Goal: Information Seeking & Learning: Find specific fact

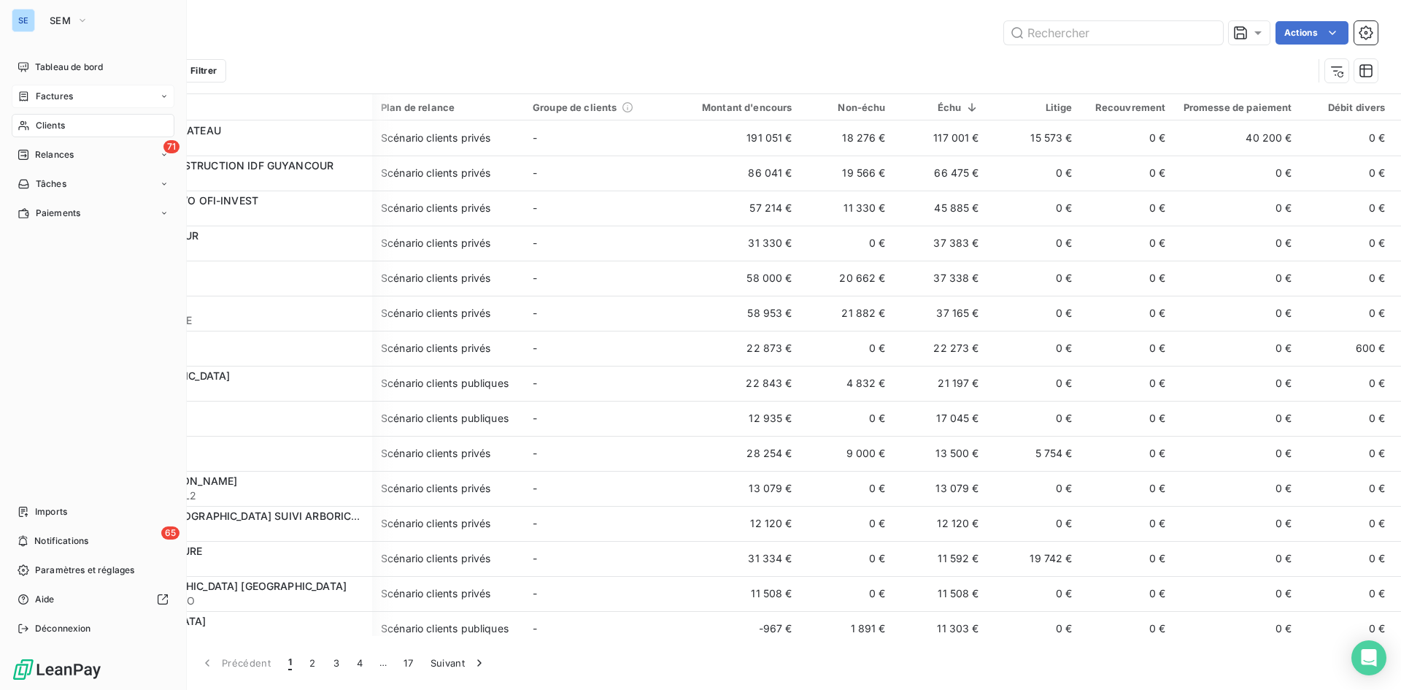
scroll to position [0, 309]
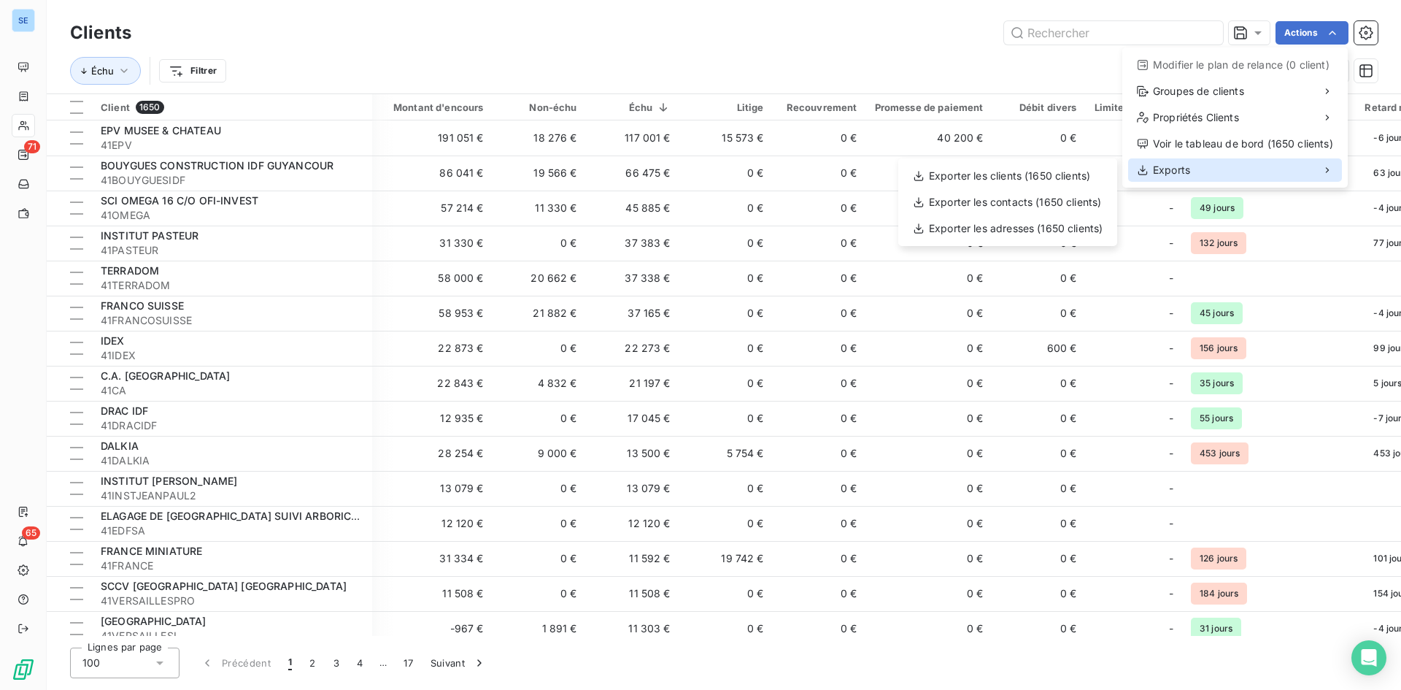
click at [1185, 169] on span "Exports" at bounding box center [1171, 170] width 37 height 15
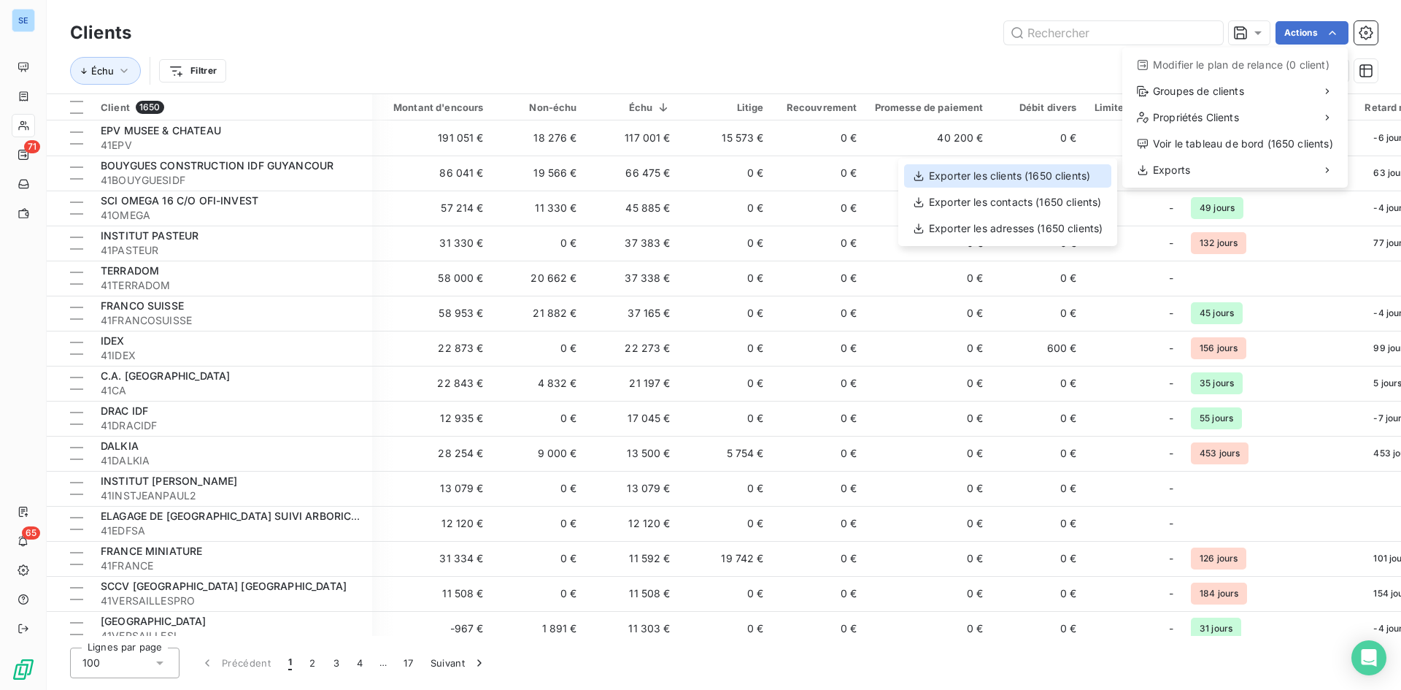
click at [1071, 169] on div "Exporter les clients (1650 clients)" at bounding box center [1007, 175] width 207 height 23
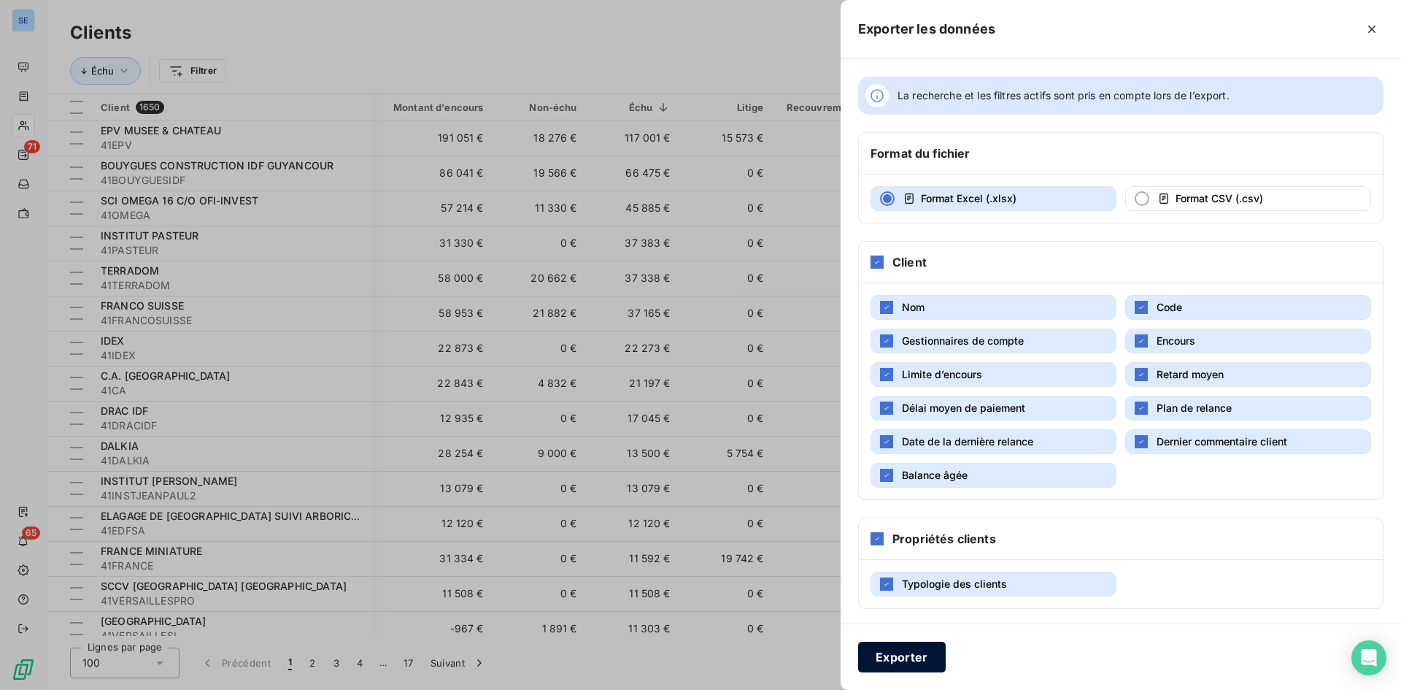
click at [895, 641] on div "Exporter" at bounding box center [1121, 656] width 560 height 66
click at [901, 654] on button "Exporter" at bounding box center [902, 656] width 88 height 31
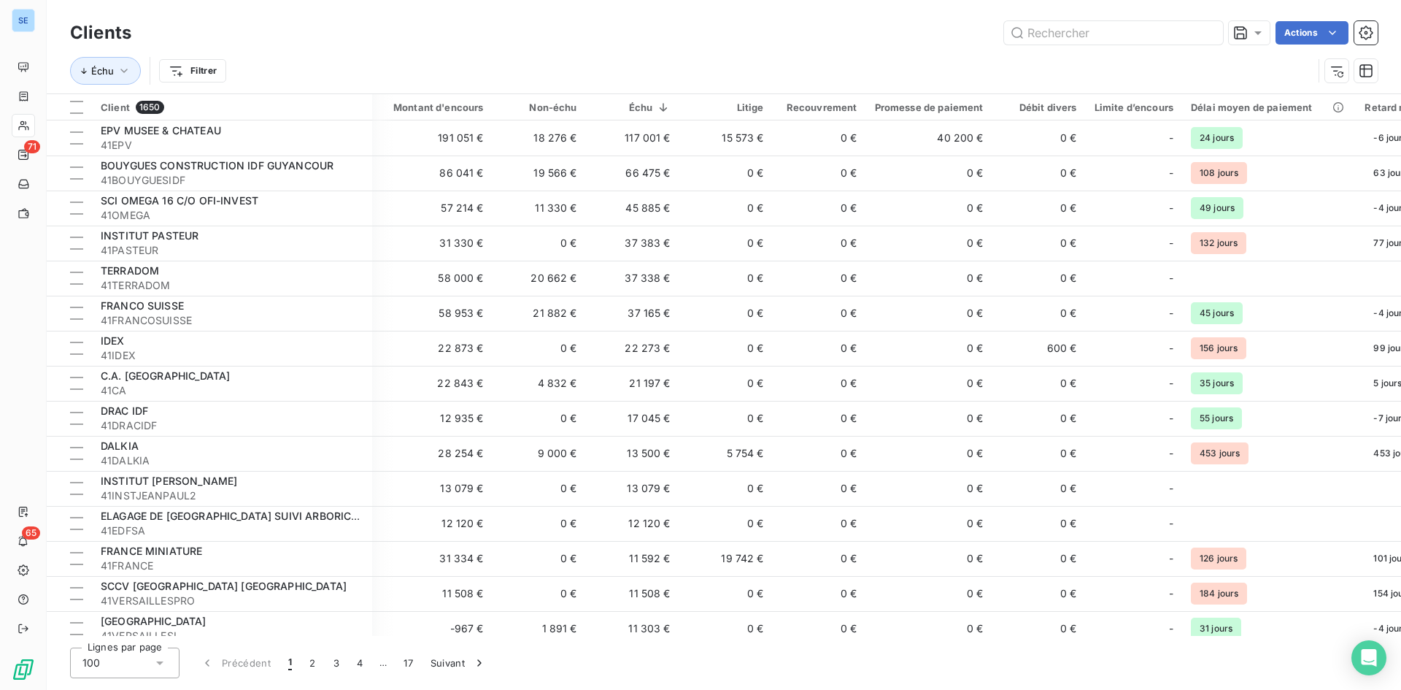
click at [781, 44] on div "Actions" at bounding box center [763, 32] width 1229 height 23
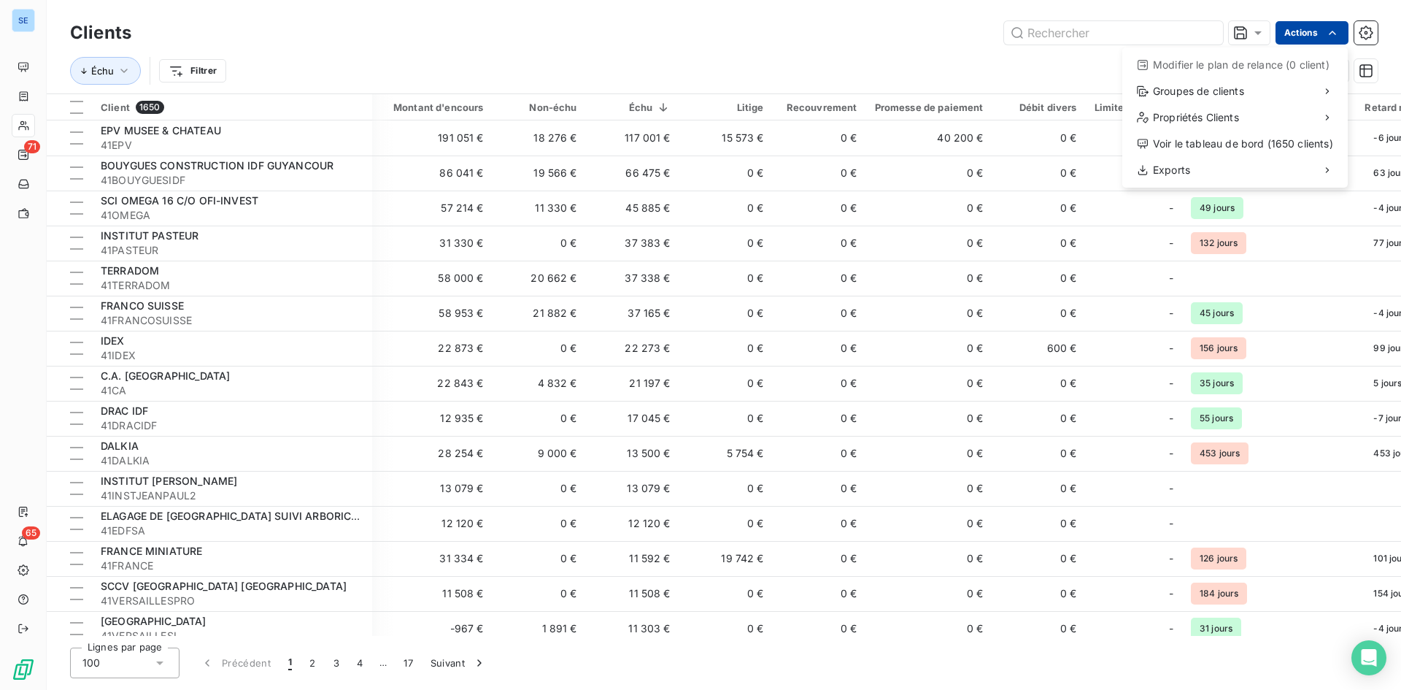
click at [1295, 37] on html "SE 71 65 Clients Actions Modifier le plan de relance (0 client) Groupes de clie…" at bounding box center [700, 345] width 1401 height 690
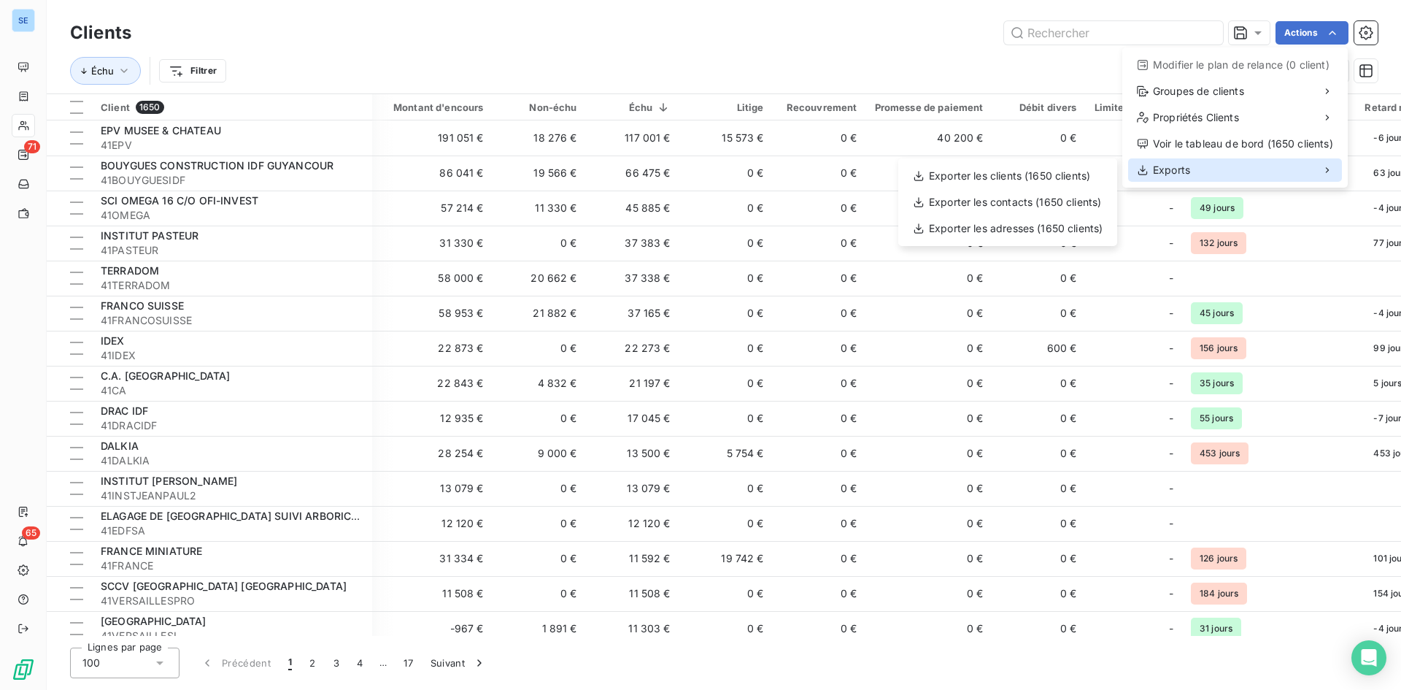
click at [1193, 169] on div "Exports" at bounding box center [1235, 169] width 214 height 23
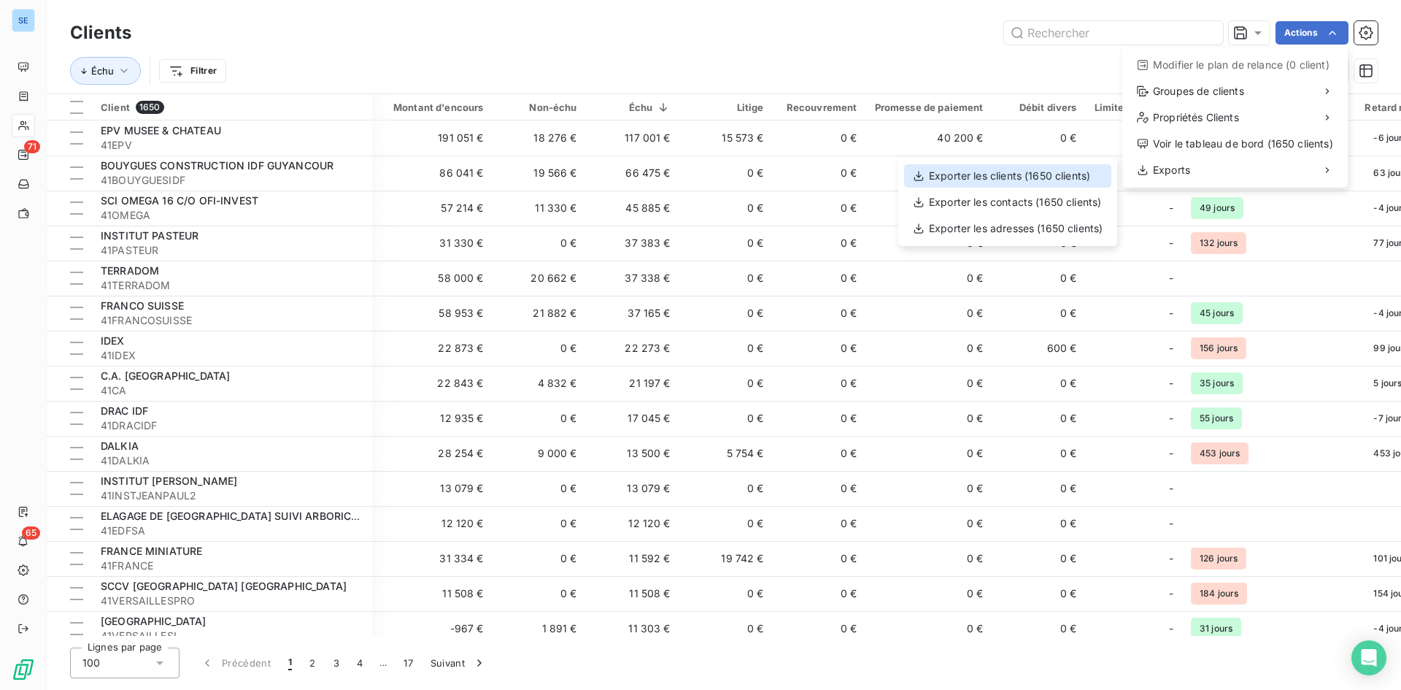
click at [1053, 173] on div "Exporter les clients (1650 clients)" at bounding box center [1007, 175] width 207 height 23
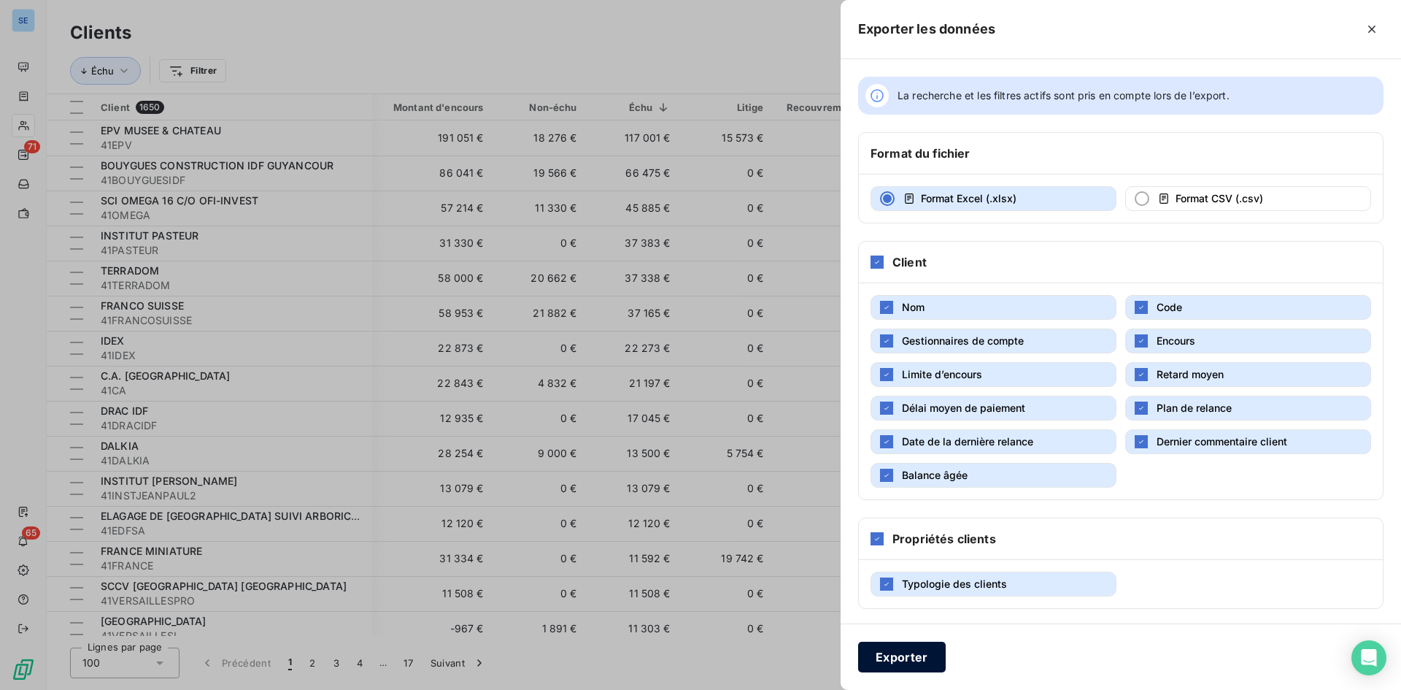
click at [919, 651] on button "Exporter" at bounding box center [902, 656] width 88 height 31
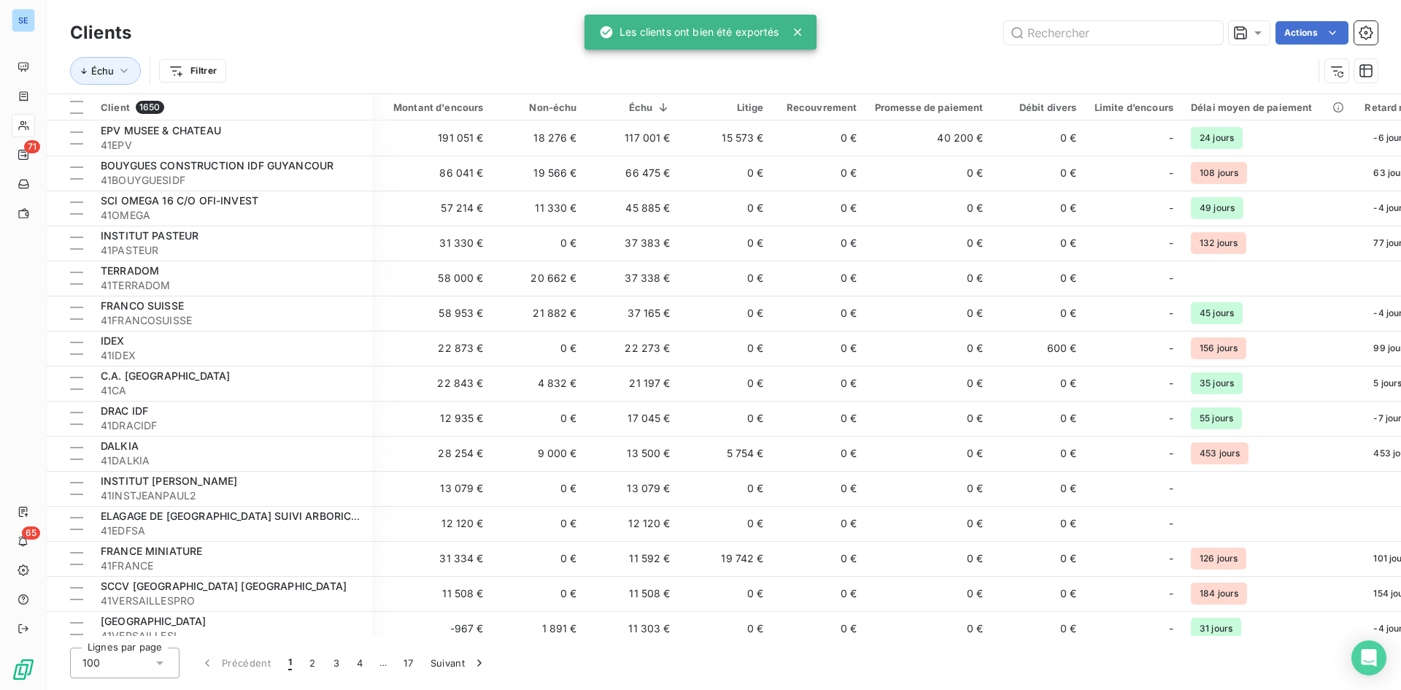
drag, startPoint x: 913, startPoint y: 68, endPoint x: 908, endPoint y: 80, distance: 12.7
click at [913, 69] on div "Échu Filtrer" at bounding box center [691, 71] width 1243 height 28
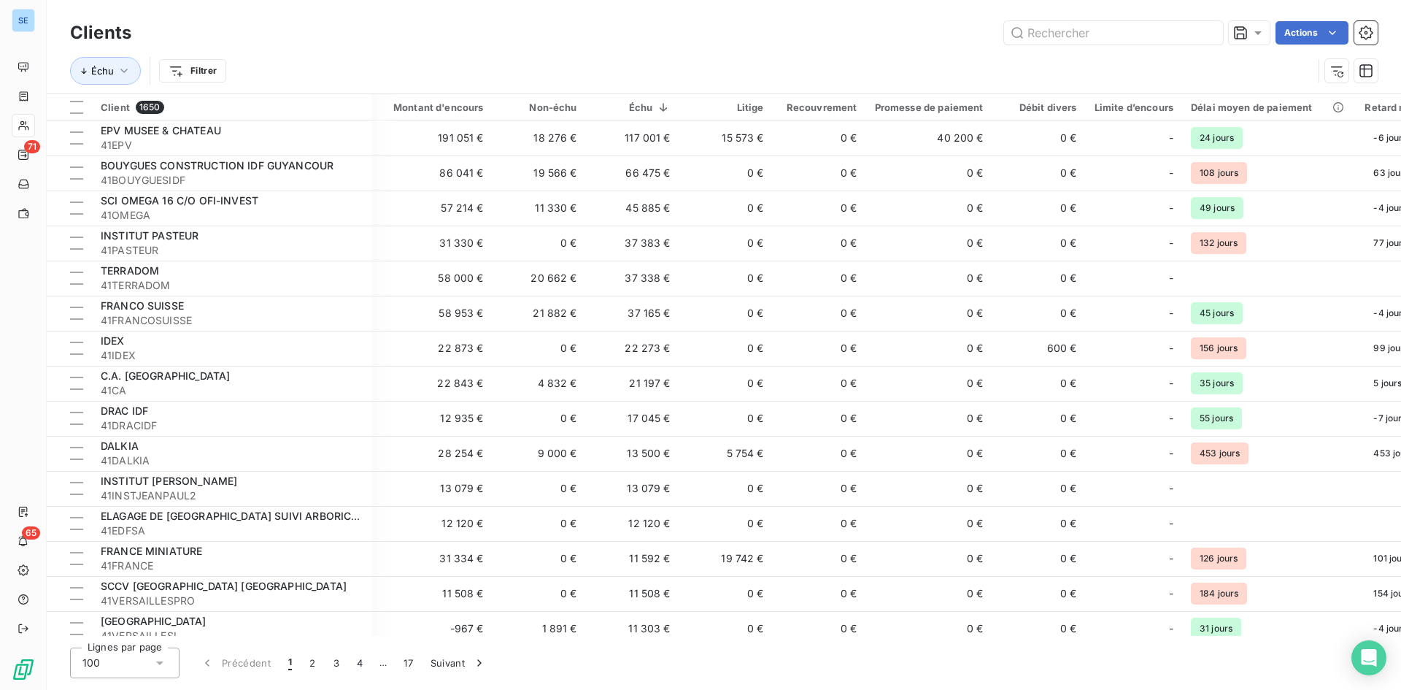
click at [927, 51] on div "Échu Filtrer" at bounding box center [724, 70] width 1308 height 45
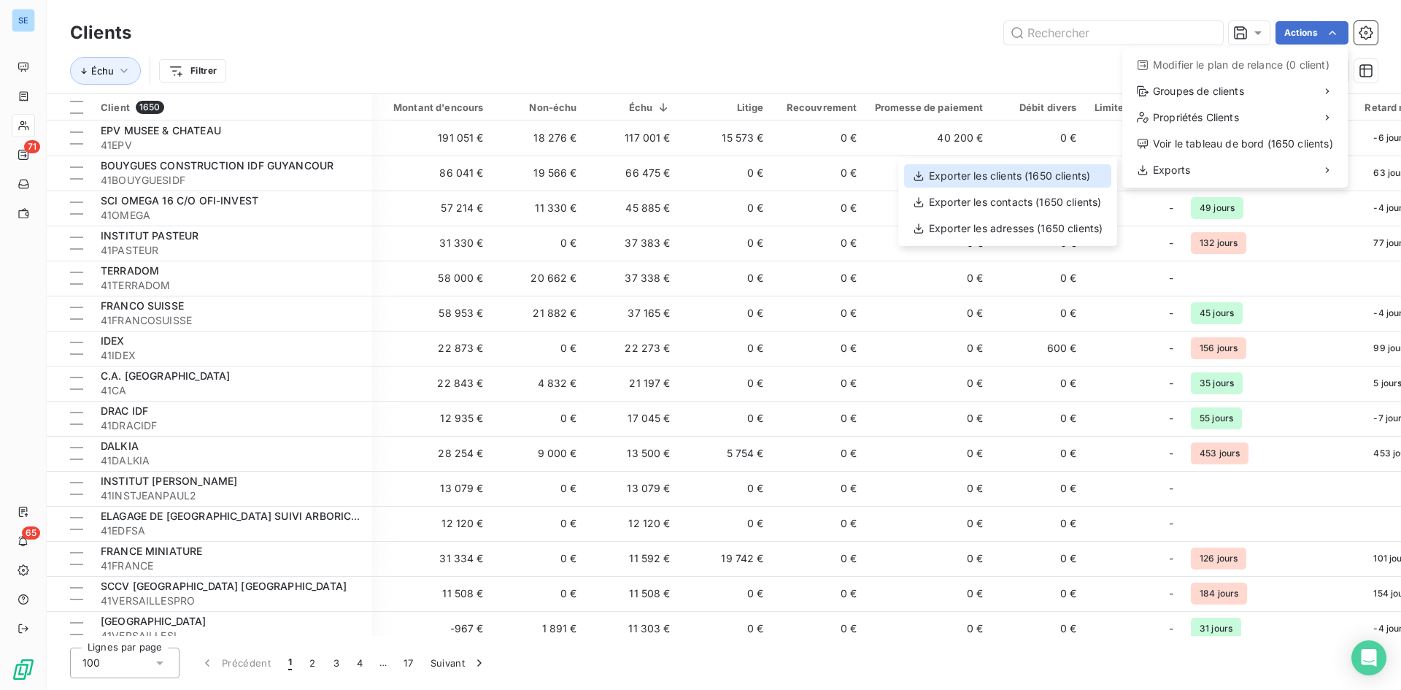
click at [1056, 169] on div "Exporter les clients (1650 clients)" at bounding box center [1007, 175] width 207 height 23
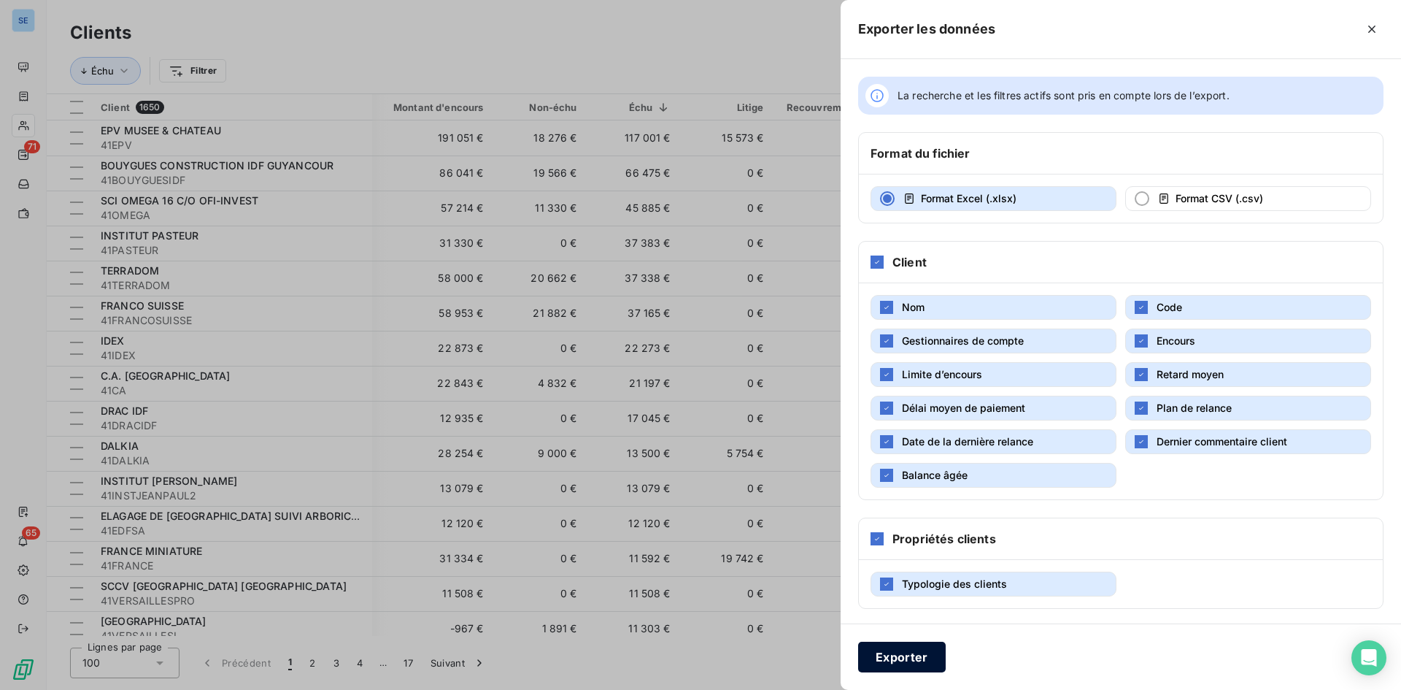
click at [914, 656] on button "Exporter" at bounding box center [902, 656] width 88 height 31
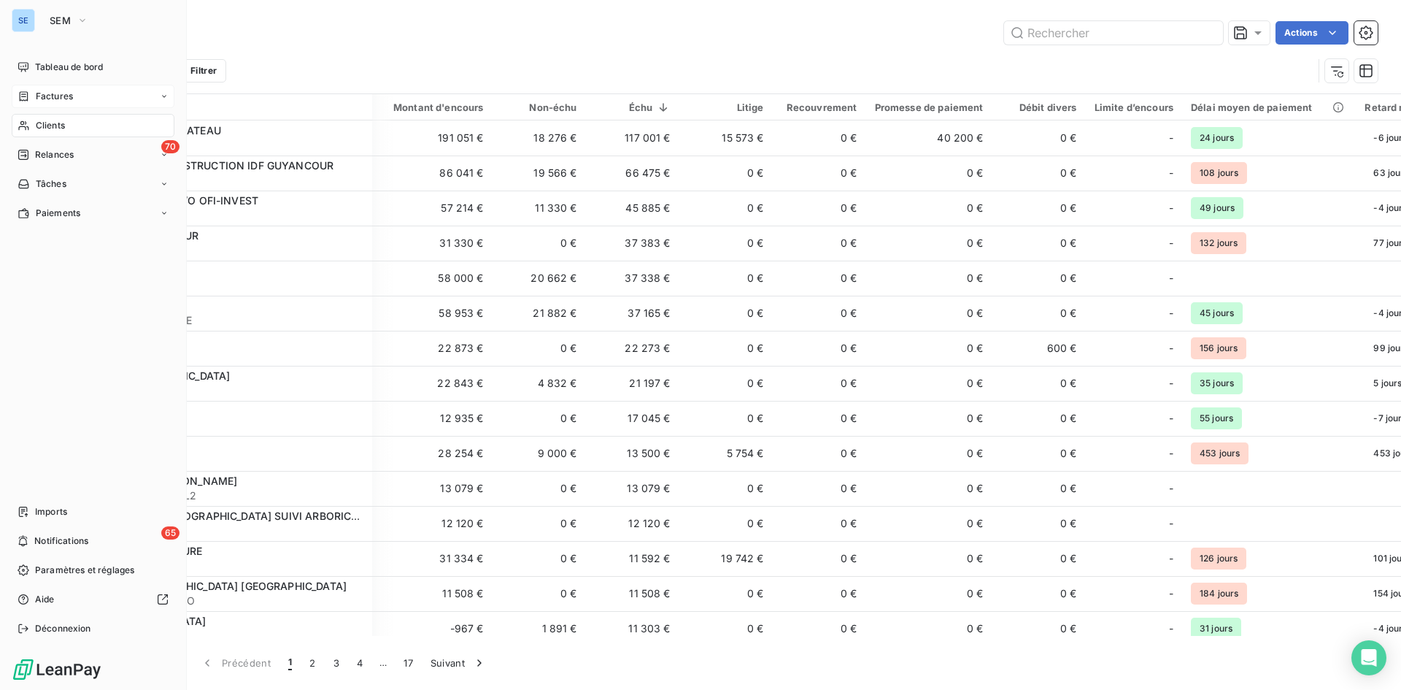
click at [43, 104] on div "Factures" at bounding box center [93, 96] width 163 height 23
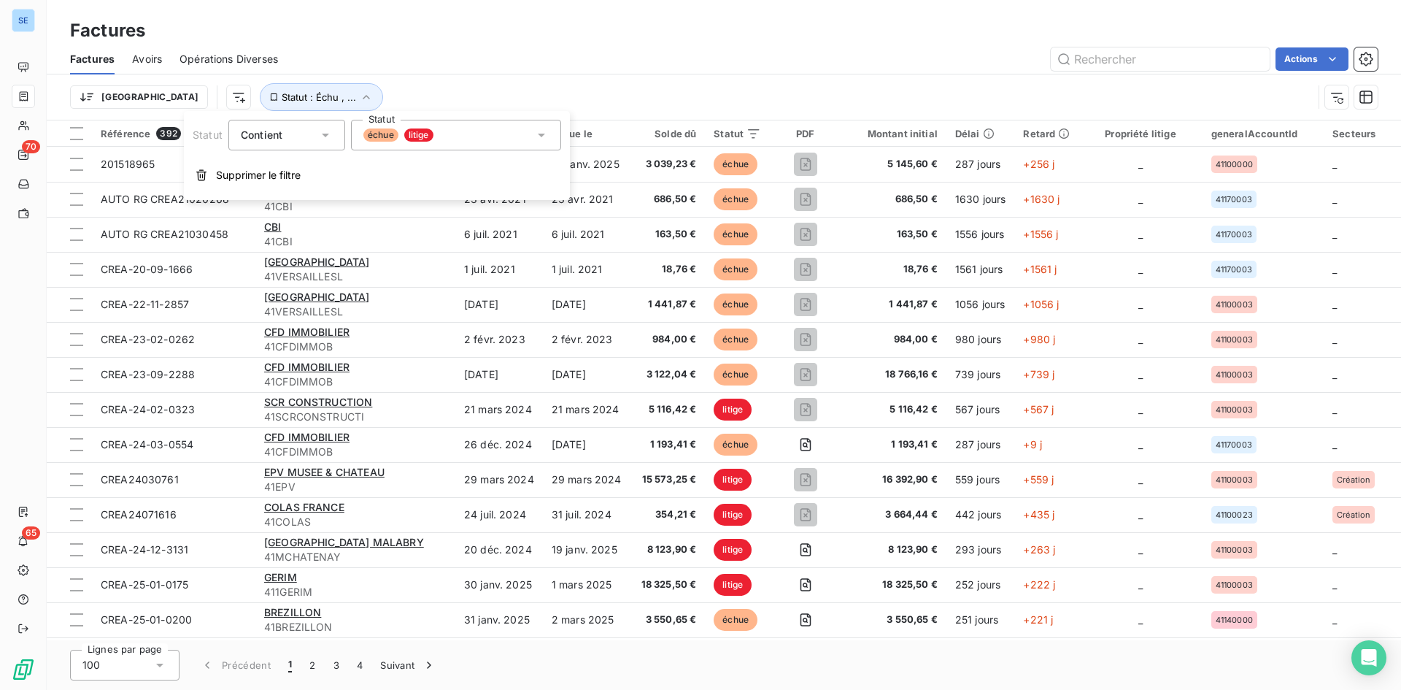
click at [487, 135] on div "échue litige" at bounding box center [456, 135] width 210 height 31
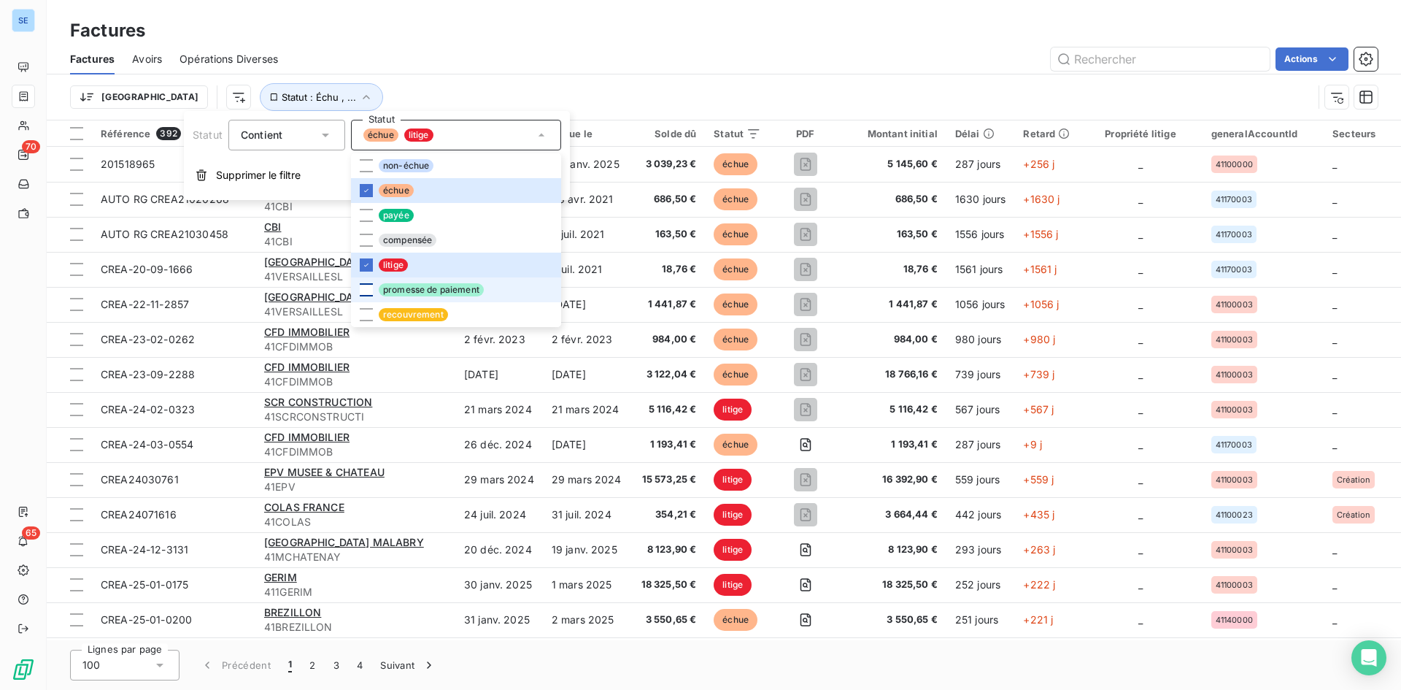
click at [361, 285] on div at bounding box center [366, 289] width 13 height 13
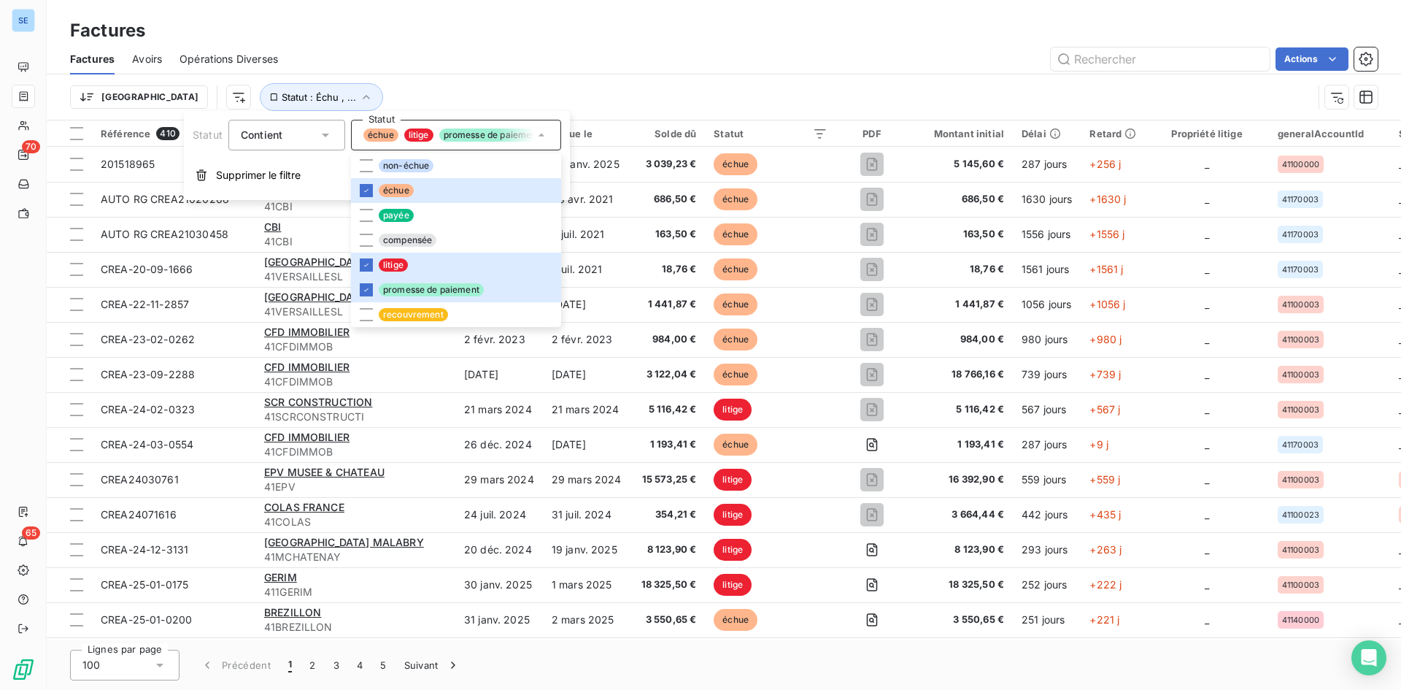
click at [811, 28] on div "Factures" at bounding box center [724, 31] width 1354 height 26
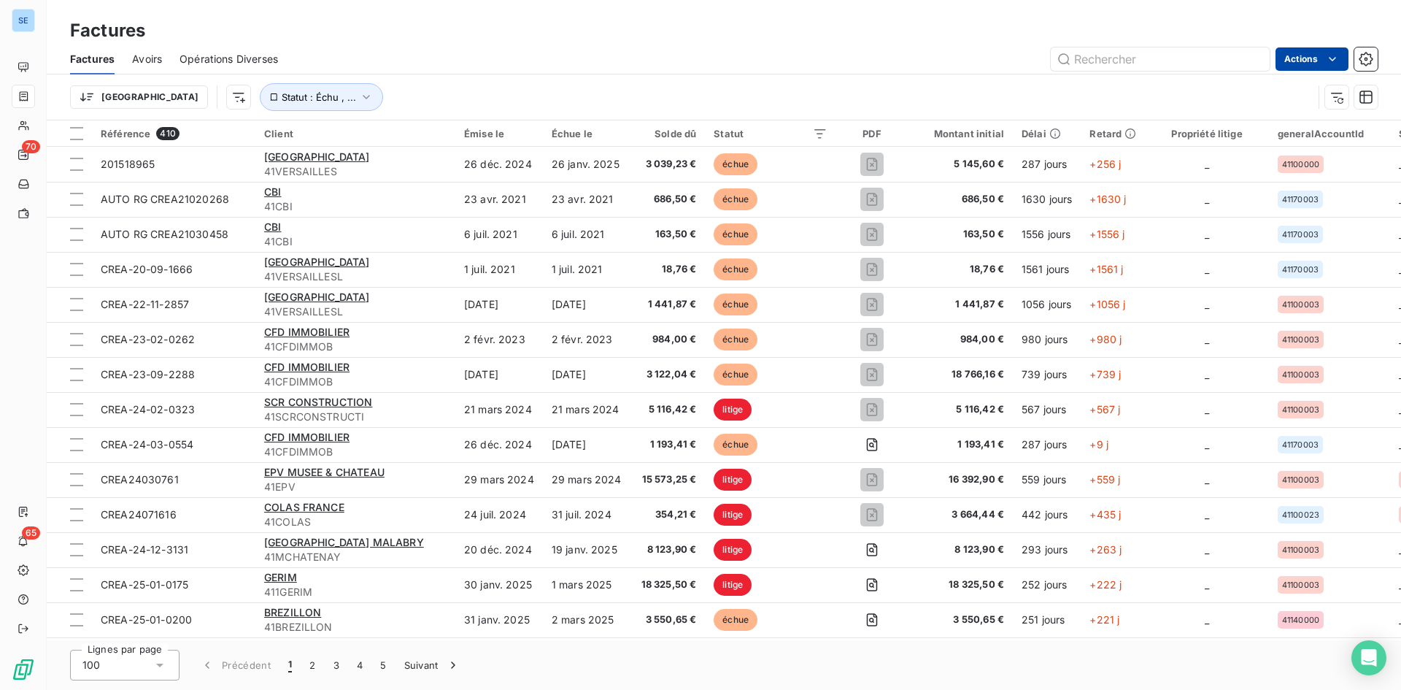
click at [1316, 57] on html "SE 70 65 Factures Factures Avoirs Opérations Diverses Actions Trier Statut : Éc…" at bounding box center [700, 345] width 1401 height 690
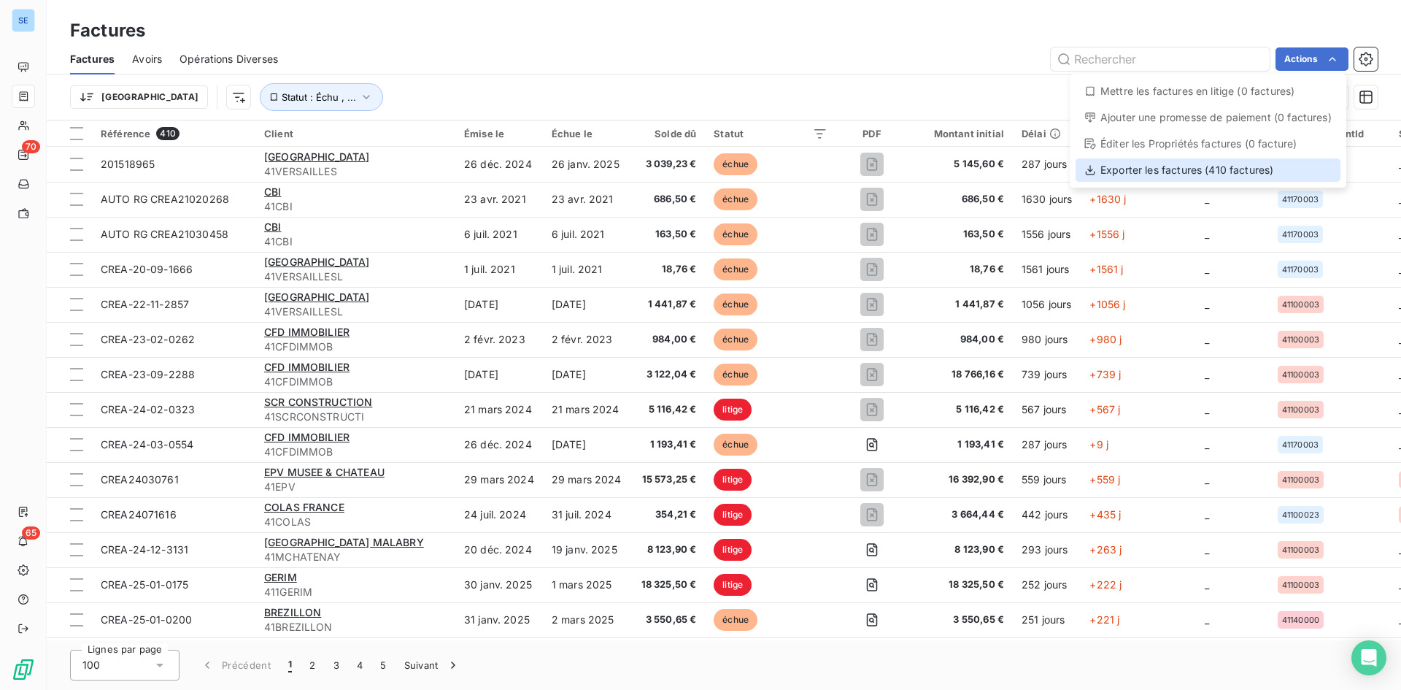
click at [1185, 171] on div "Exporter les factures (410 factures)" at bounding box center [1208, 169] width 265 height 23
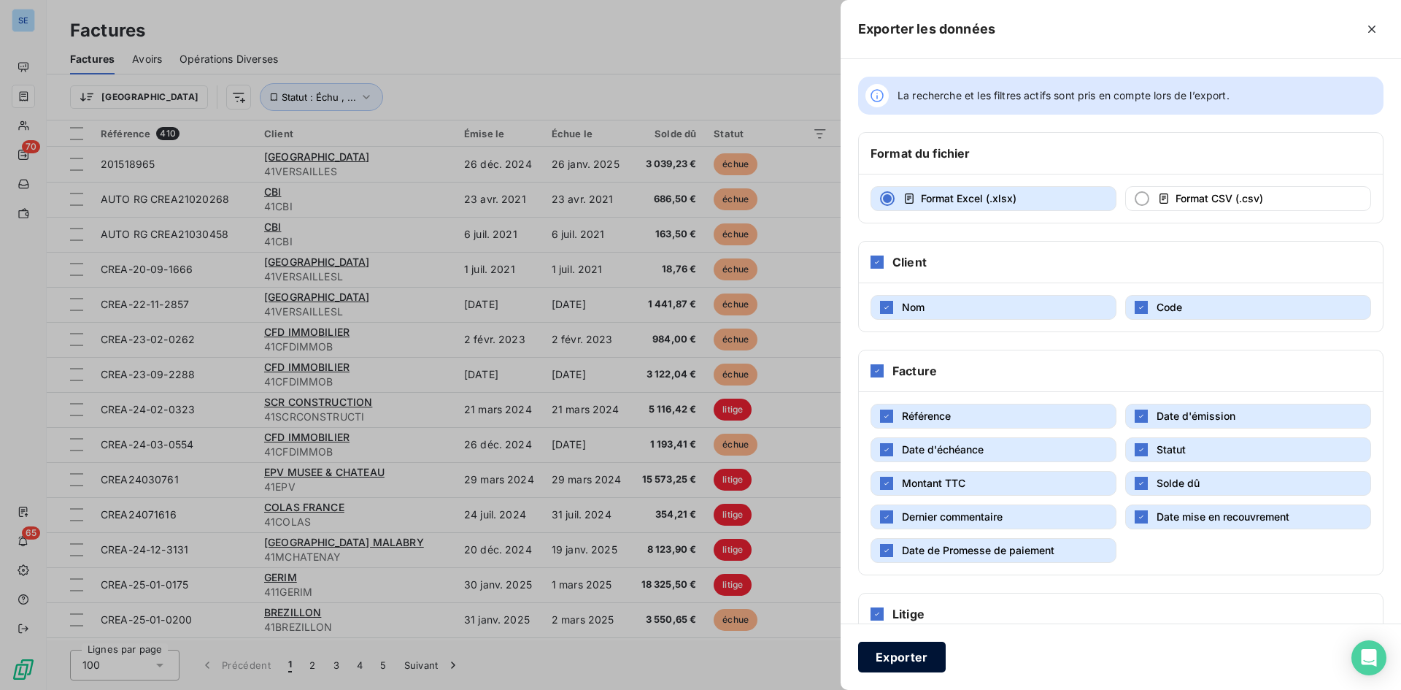
click at [905, 656] on button "Exporter" at bounding box center [902, 656] width 88 height 31
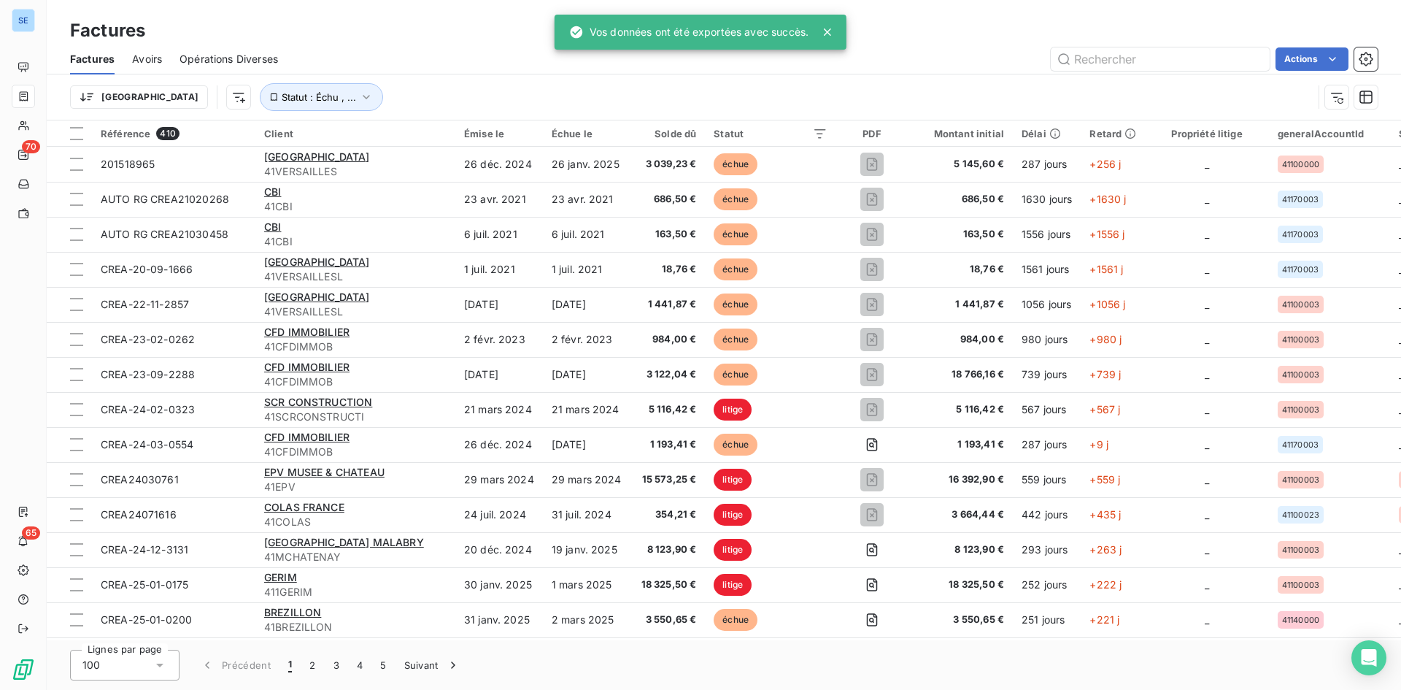
click at [894, 69] on div "Actions" at bounding box center [837, 58] width 1082 height 23
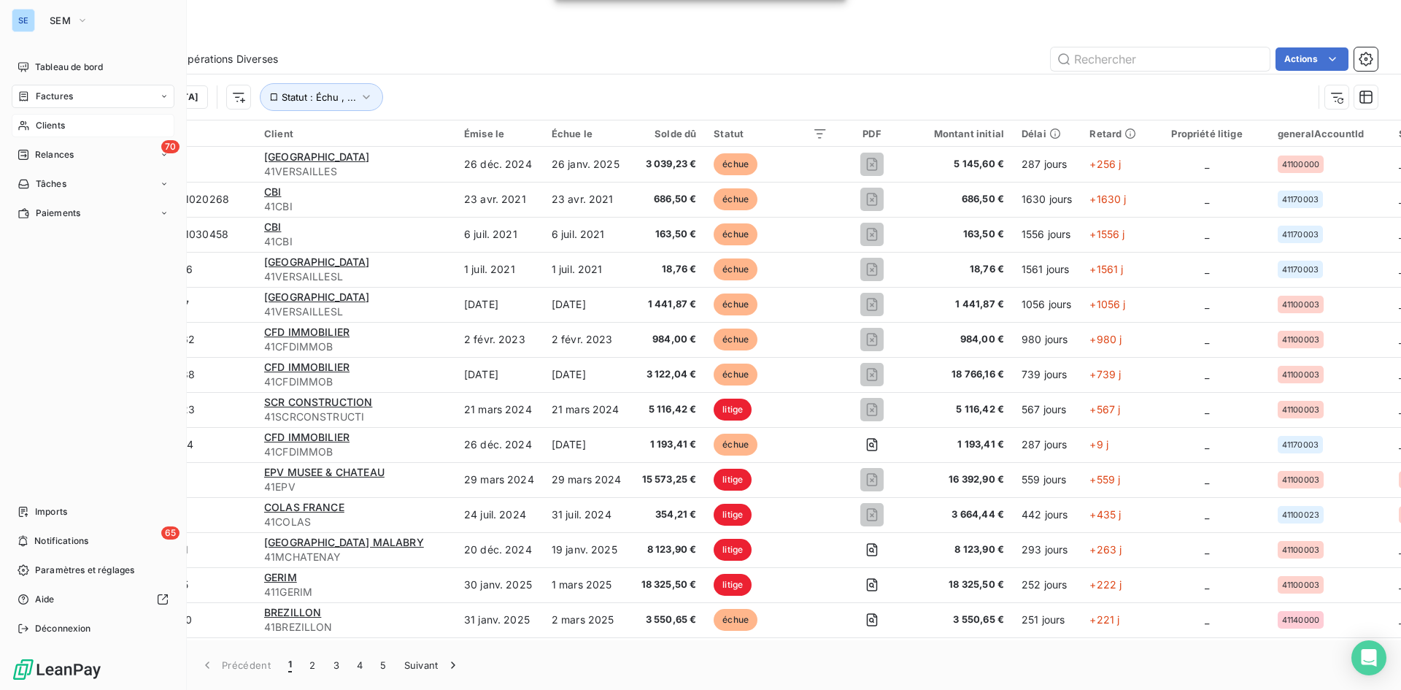
click at [24, 120] on icon at bounding box center [24, 126] width 12 height 12
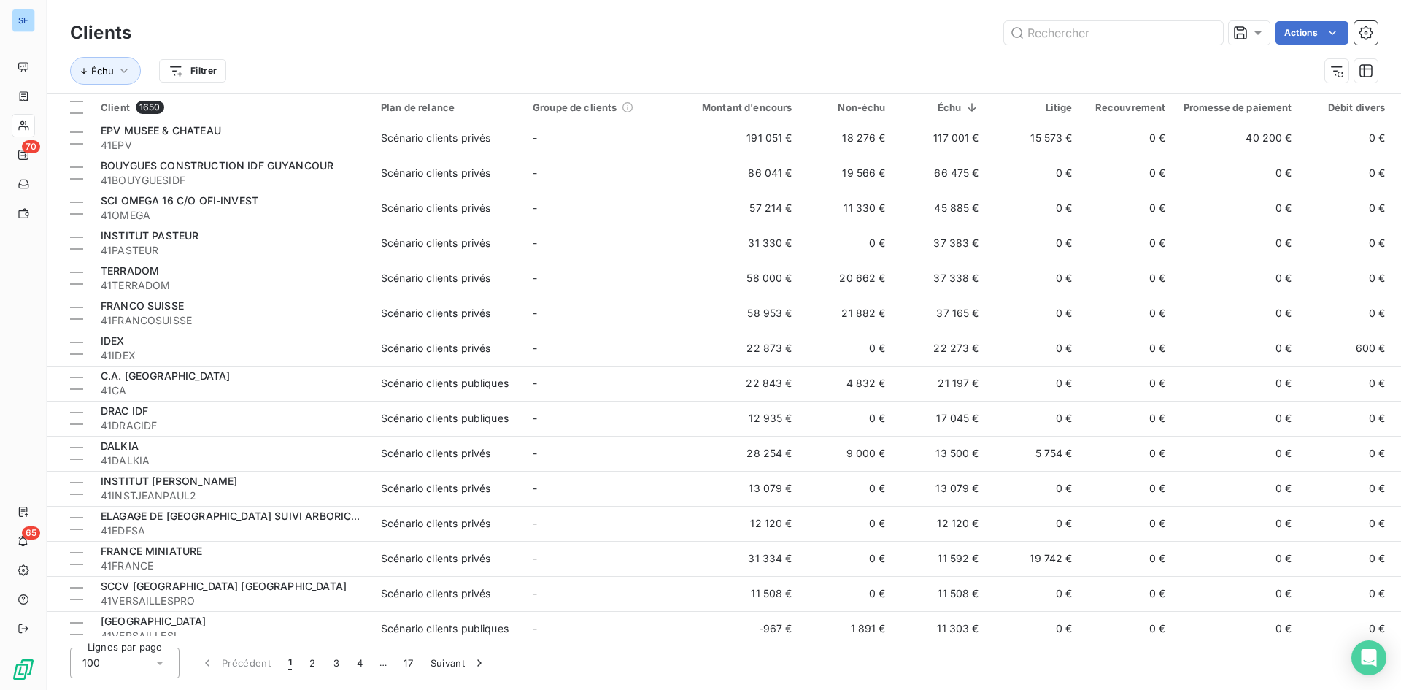
click at [797, 25] on div "Actions" at bounding box center [763, 32] width 1229 height 23
click at [1311, 23] on html "SE 70 65 Clients Actions Échu Filtrer Client 1650 Plan de relance Groupe de cli…" at bounding box center [700, 345] width 1401 height 690
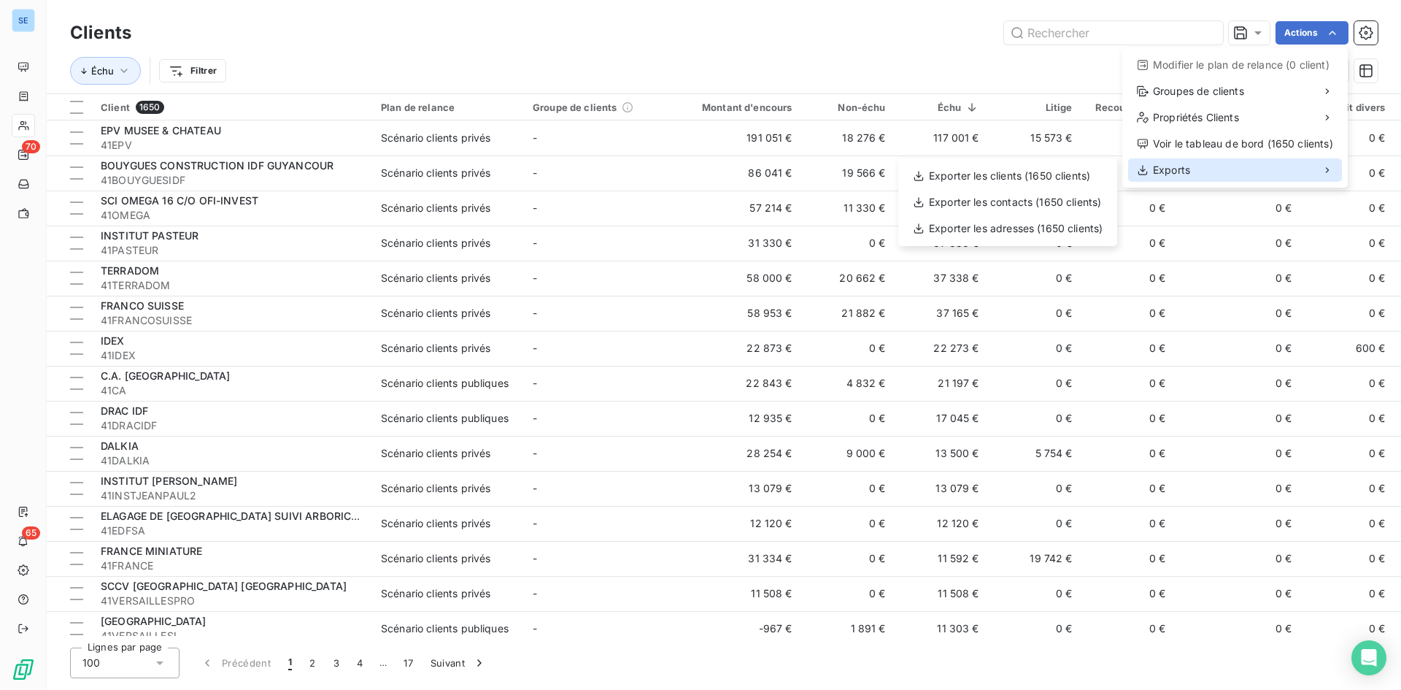
click at [1206, 169] on div "Exports" at bounding box center [1235, 169] width 214 height 23
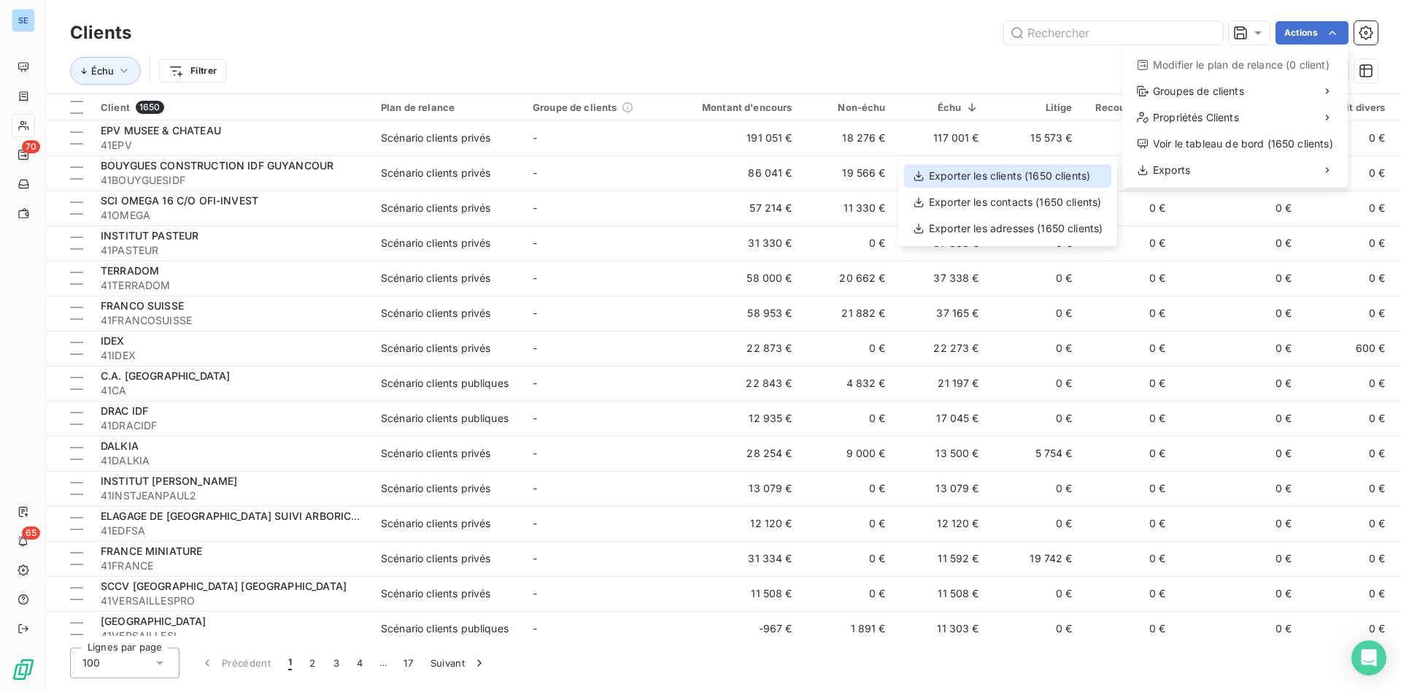
click at [999, 174] on div "Exporter les clients (1650 clients)" at bounding box center [1007, 175] width 207 height 23
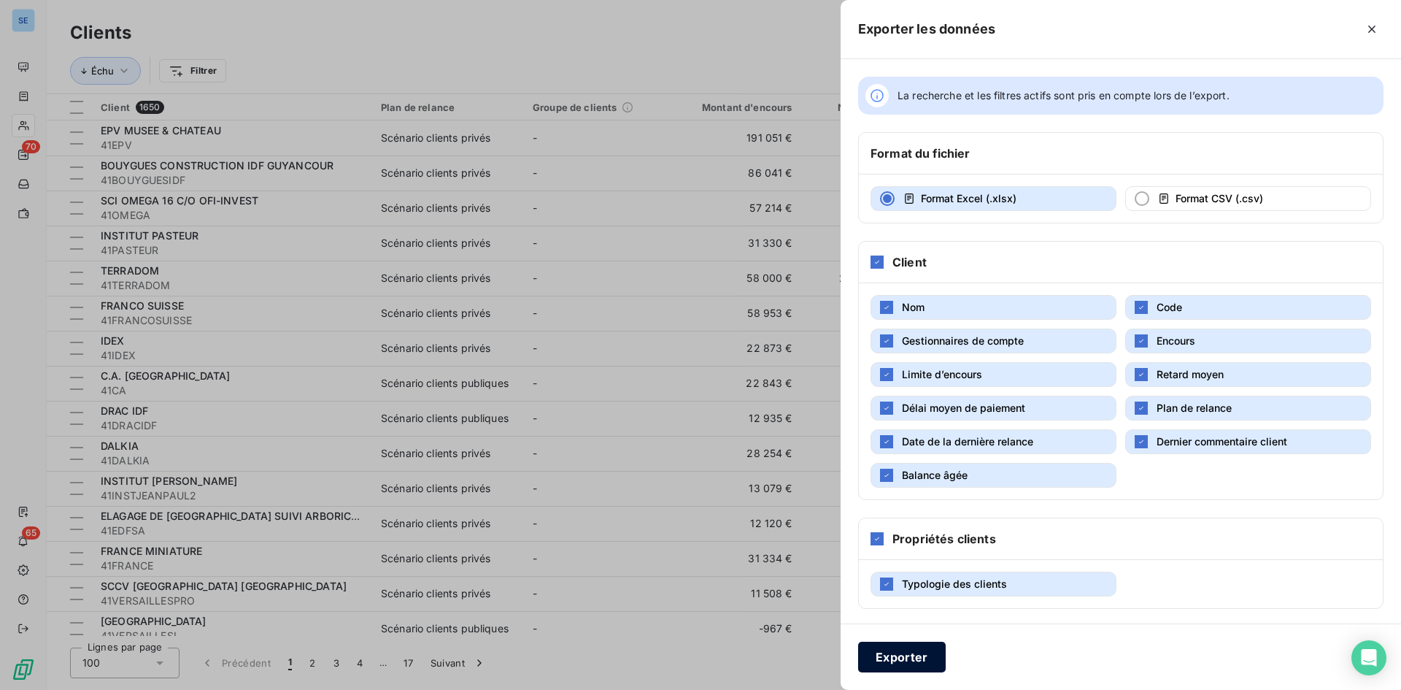
click at [878, 663] on button "Exporter" at bounding box center [902, 656] width 88 height 31
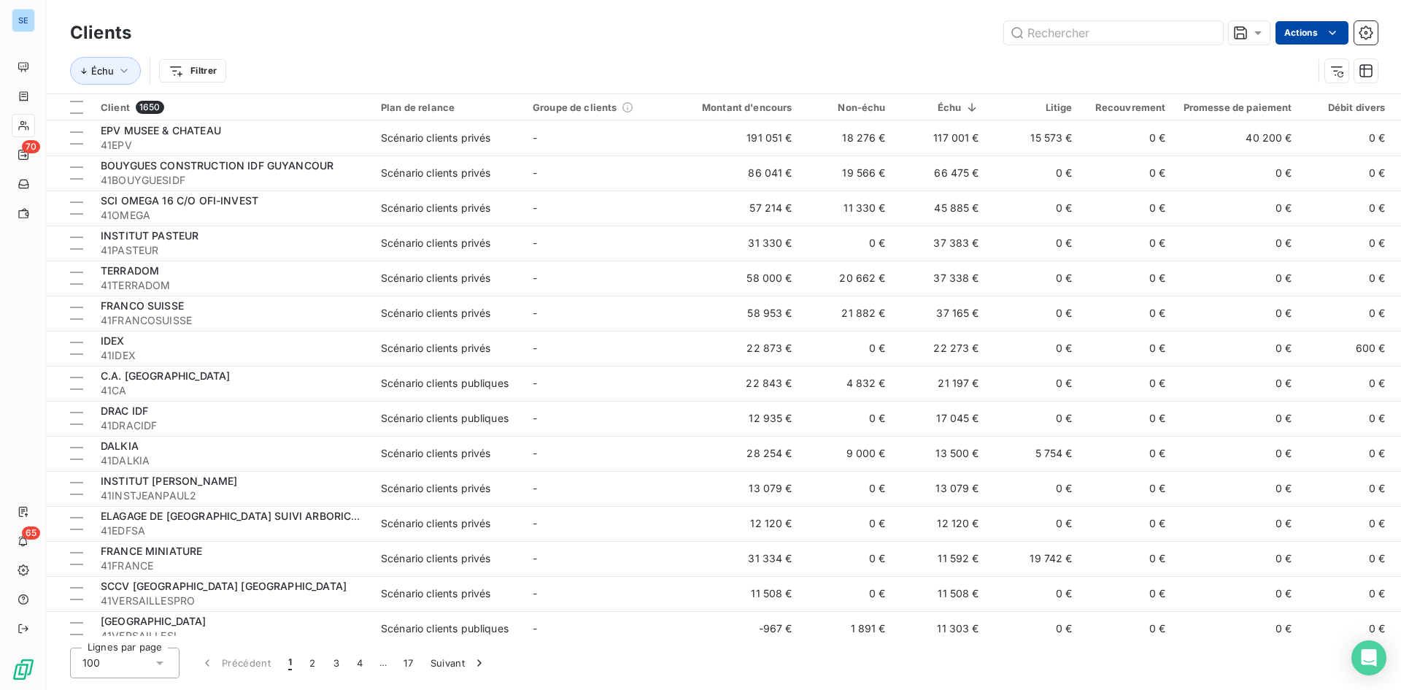
click at [1296, 31] on html "SE 70 65 Clients Actions Échu Filtrer Client 1650 Plan de relance Groupe de cli…" at bounding box center [700, 345] width 1401 height 690
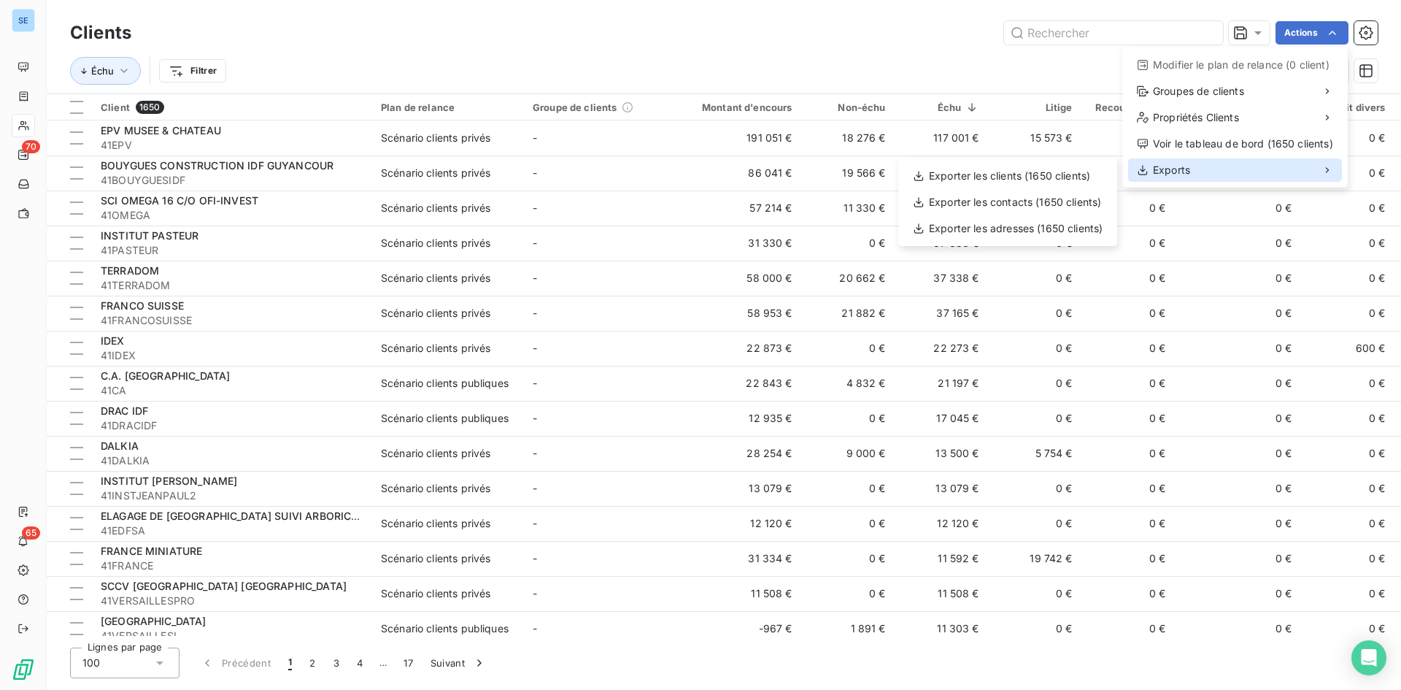
click at [1218, 170] on div "Exports" at bounding box center [1235, 169] width 214 height 23
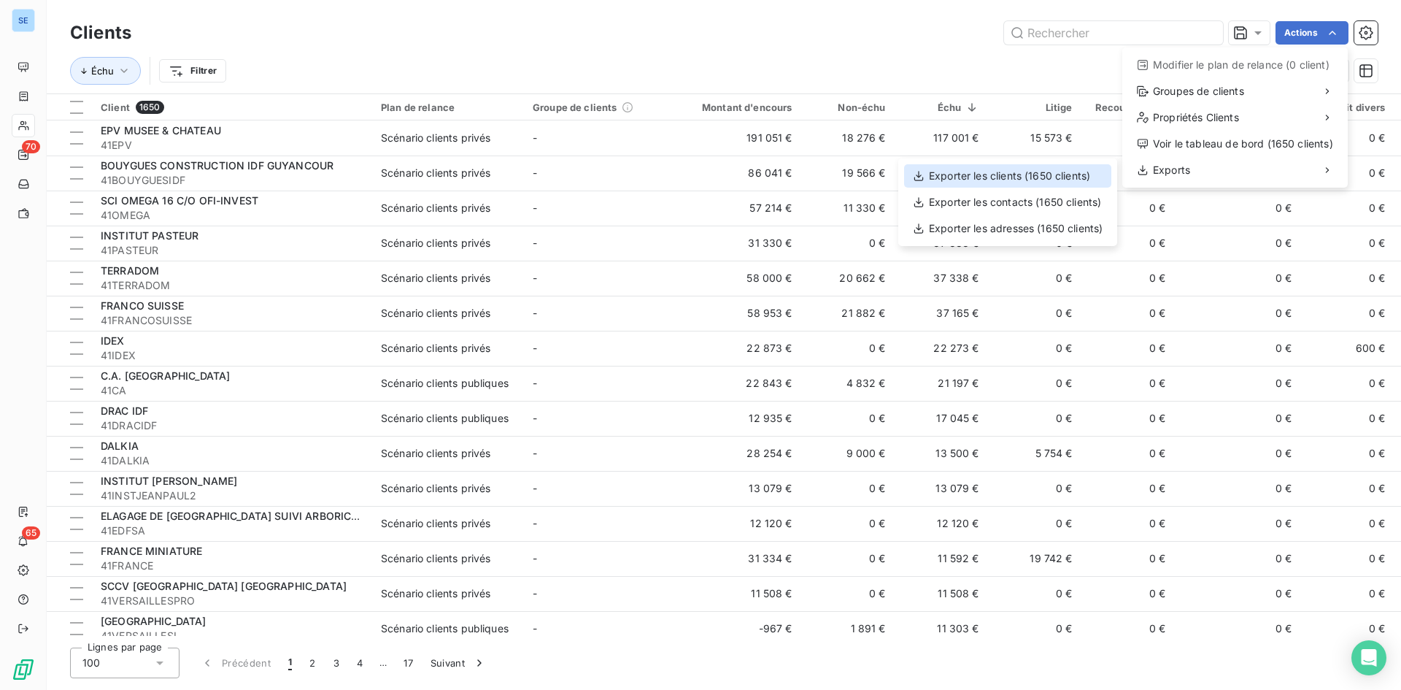
click at [1052, 178] on div "Exporter les clients (1650 clients)" at bounding box center [1007, 175] width 207 height 23
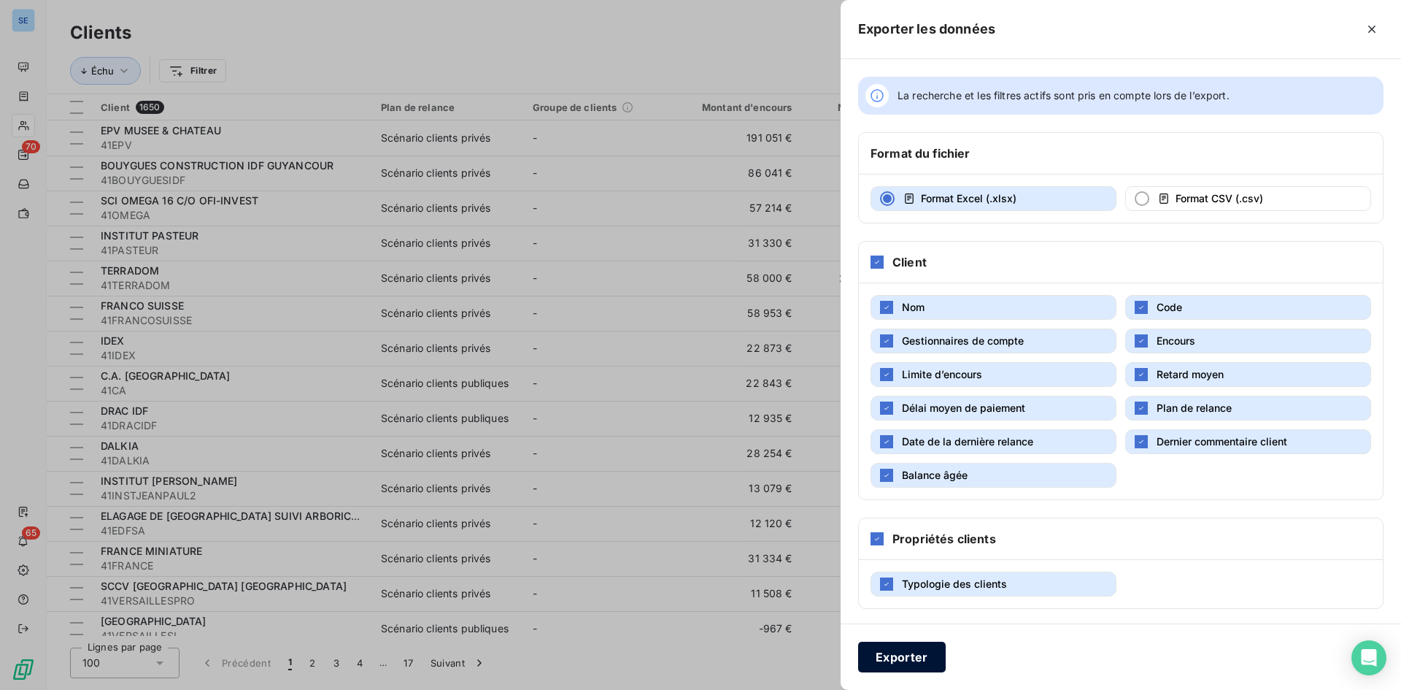
click at [900, 661] on button "Exporter" at bounding box center [902, 656] width 88 height 31
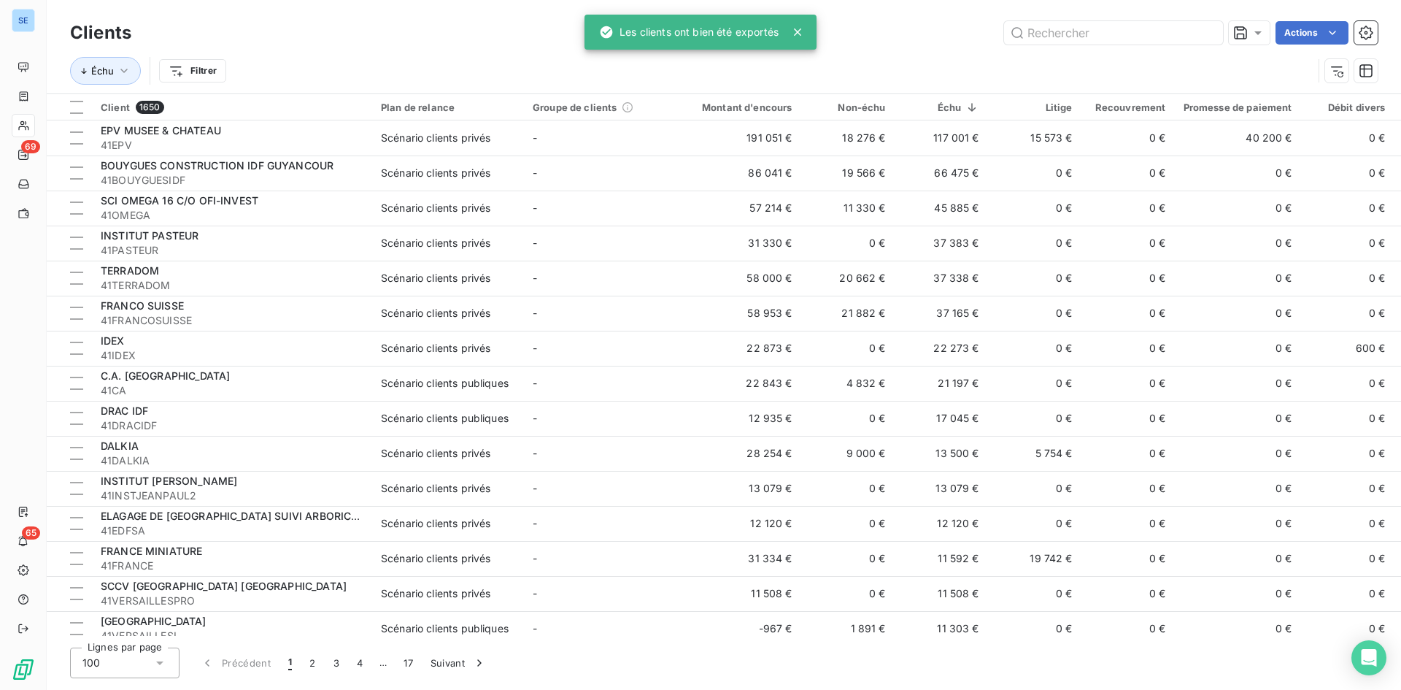
click at [795, 31] on icon at bounding box center [797, 31] width 7 height 7
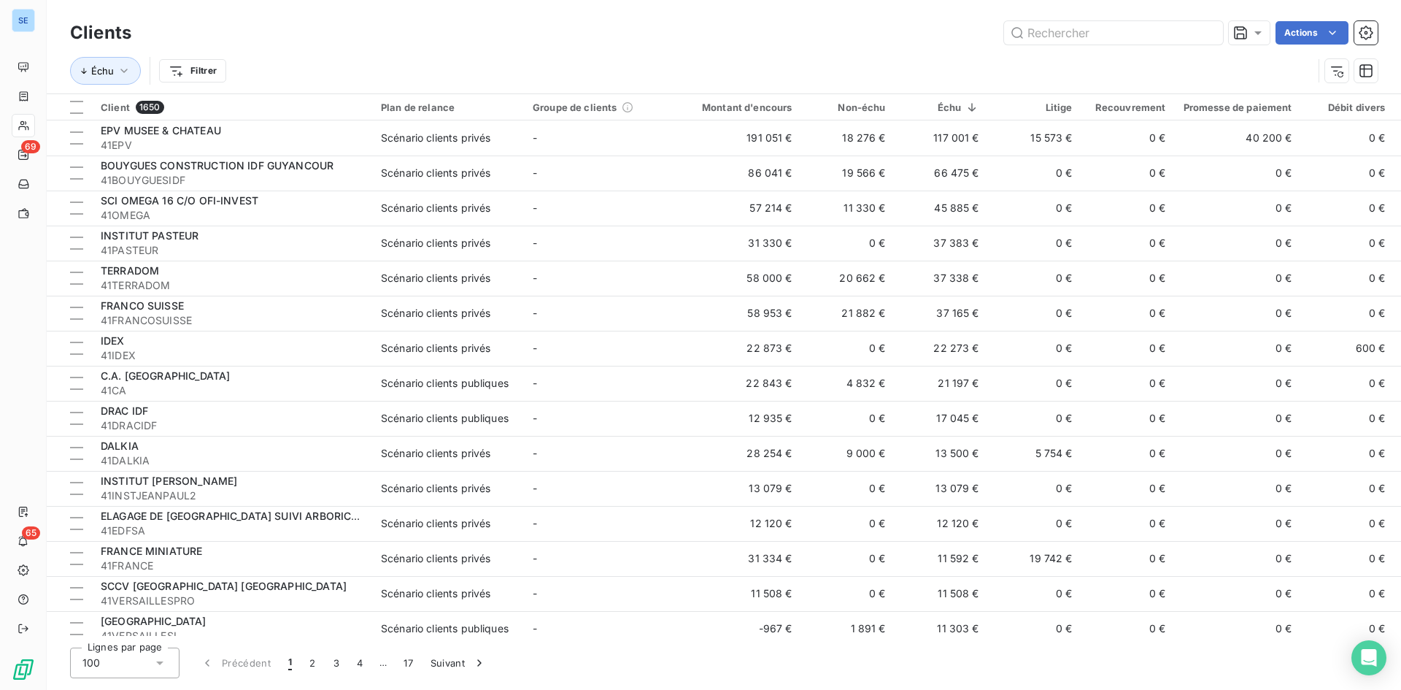
click at [599, 60] on div "Échu Filtrer" at bounding box center [691, 71] width 1243 height 28
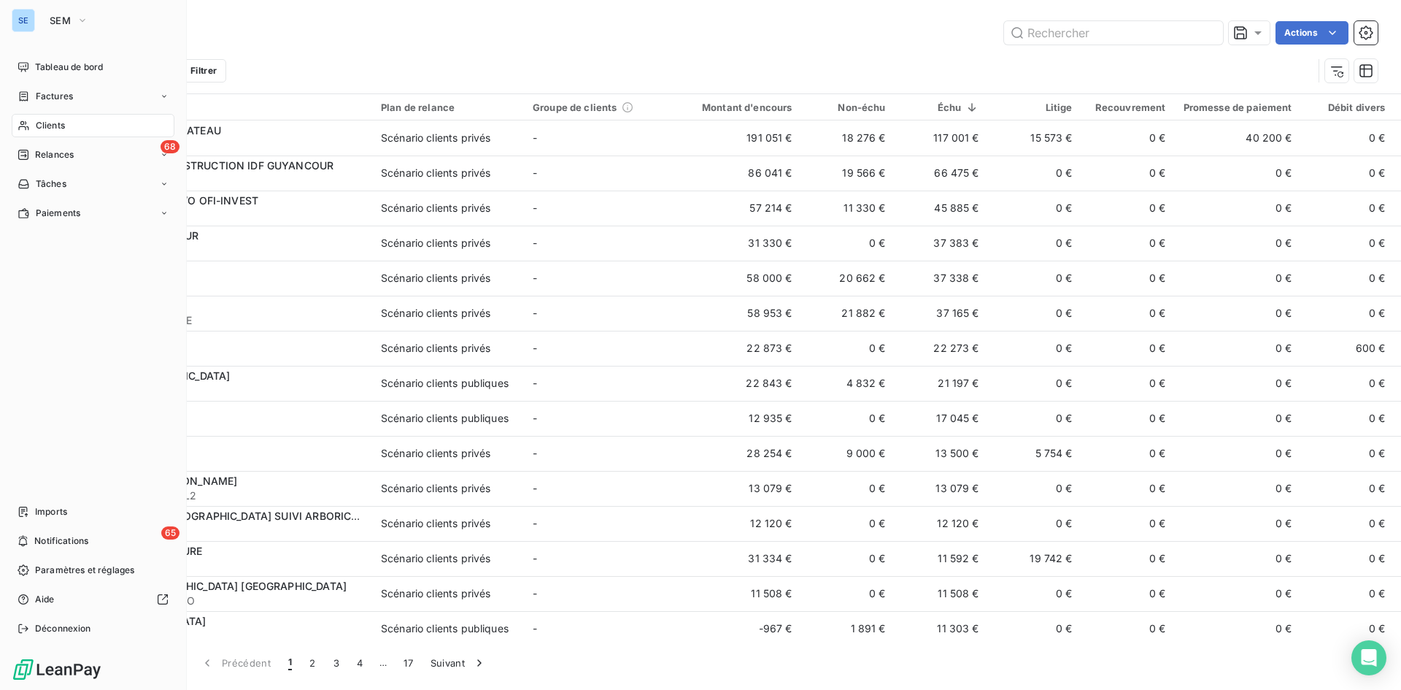
click at [55, 123] on span "Clients" at bounding box center [50, 125] width 29 height 13
click at [58, 23] on span "SEM" at bounding box center [60, 21] width 21 height 12
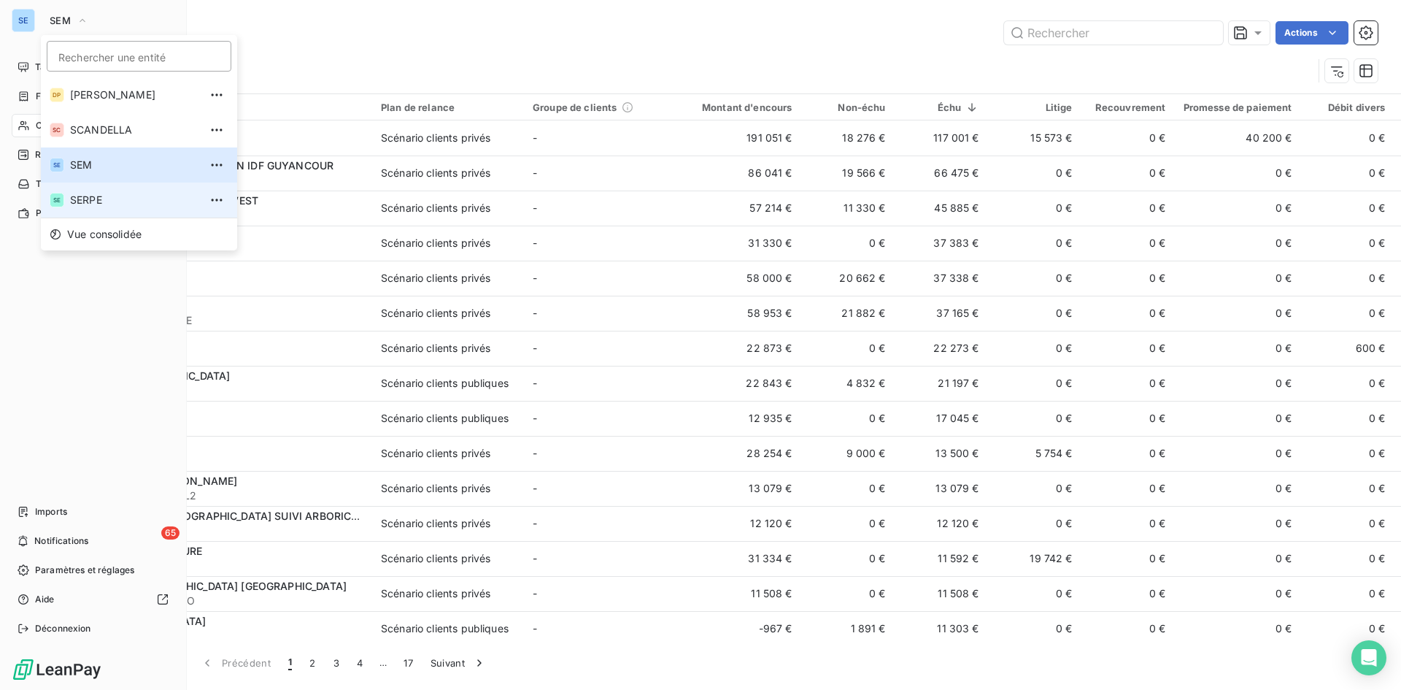
click at [72, 197] on span "SERPE" at bounding box center [134, 200] width 129 height 15
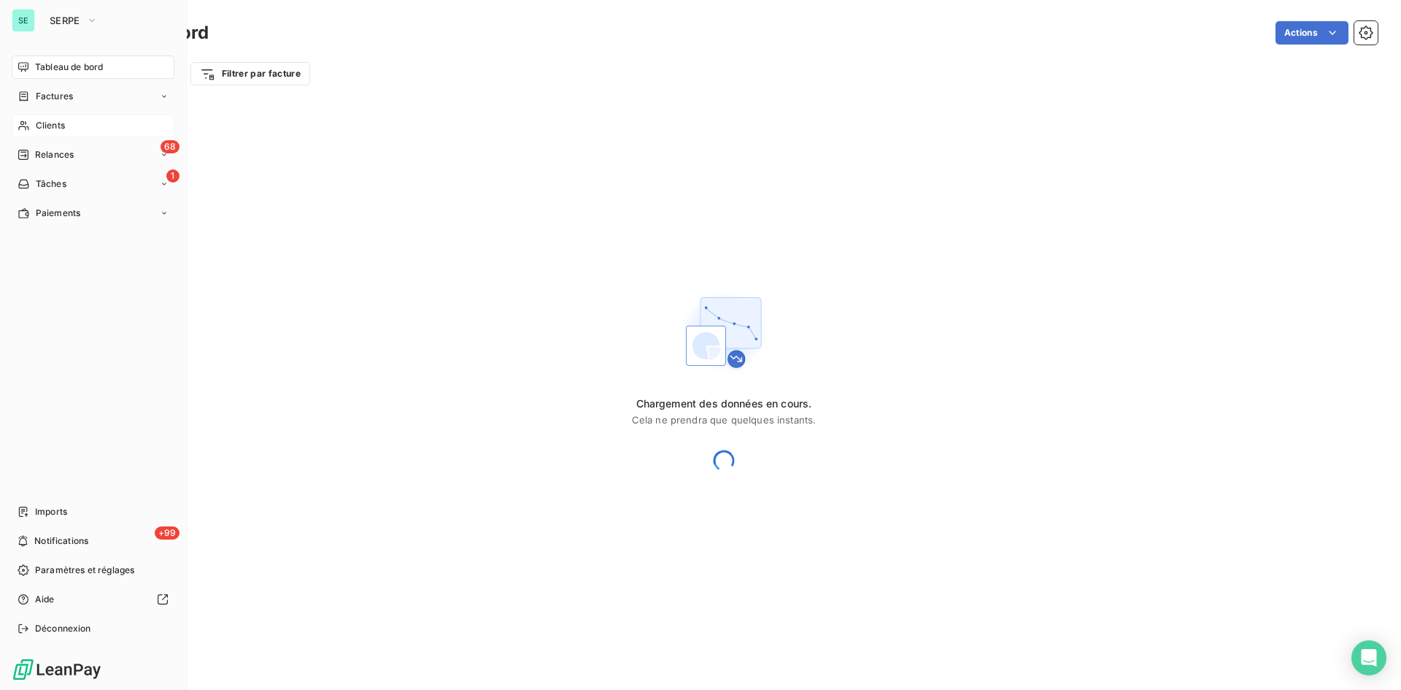
click at [56, 130] on span "Clients" at bounding box center [50, 125] width 29 height 13
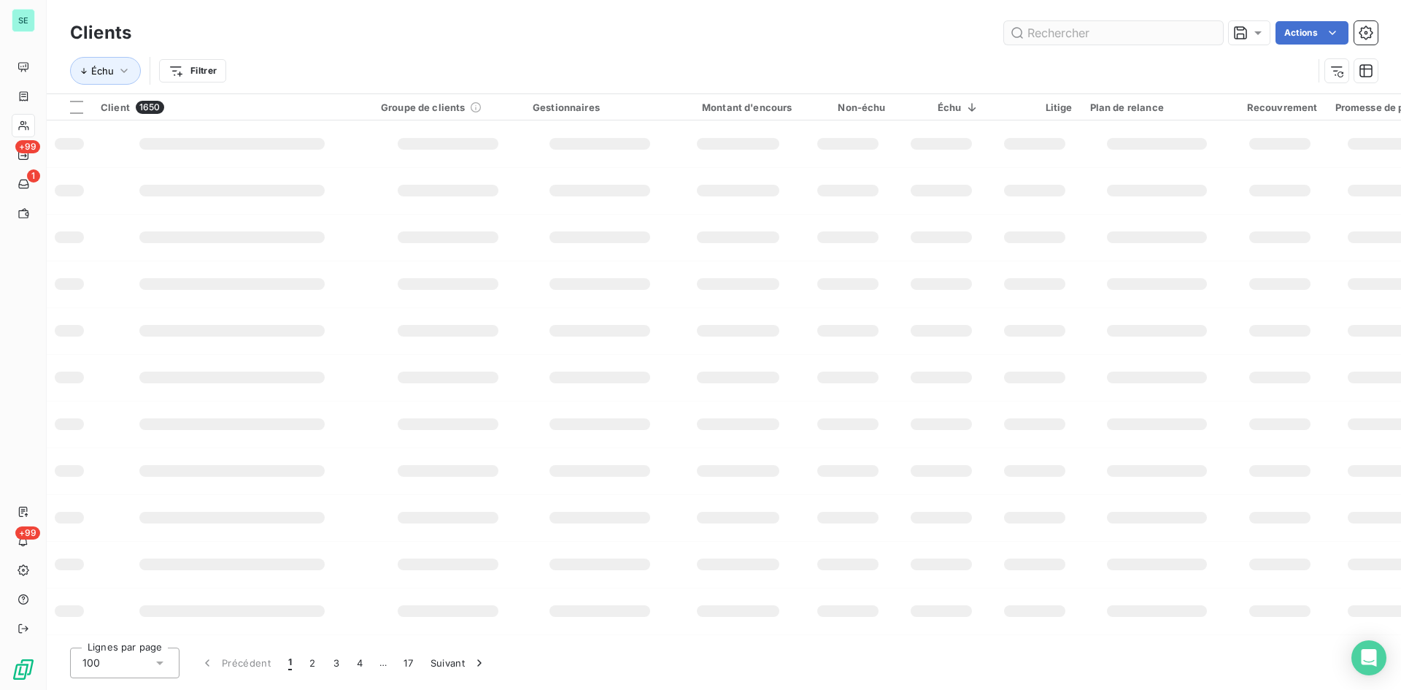
click at [1084, 34] on input "text" at bounding box center [1113, 32] width 219 height 23
type input "41MORENOS"
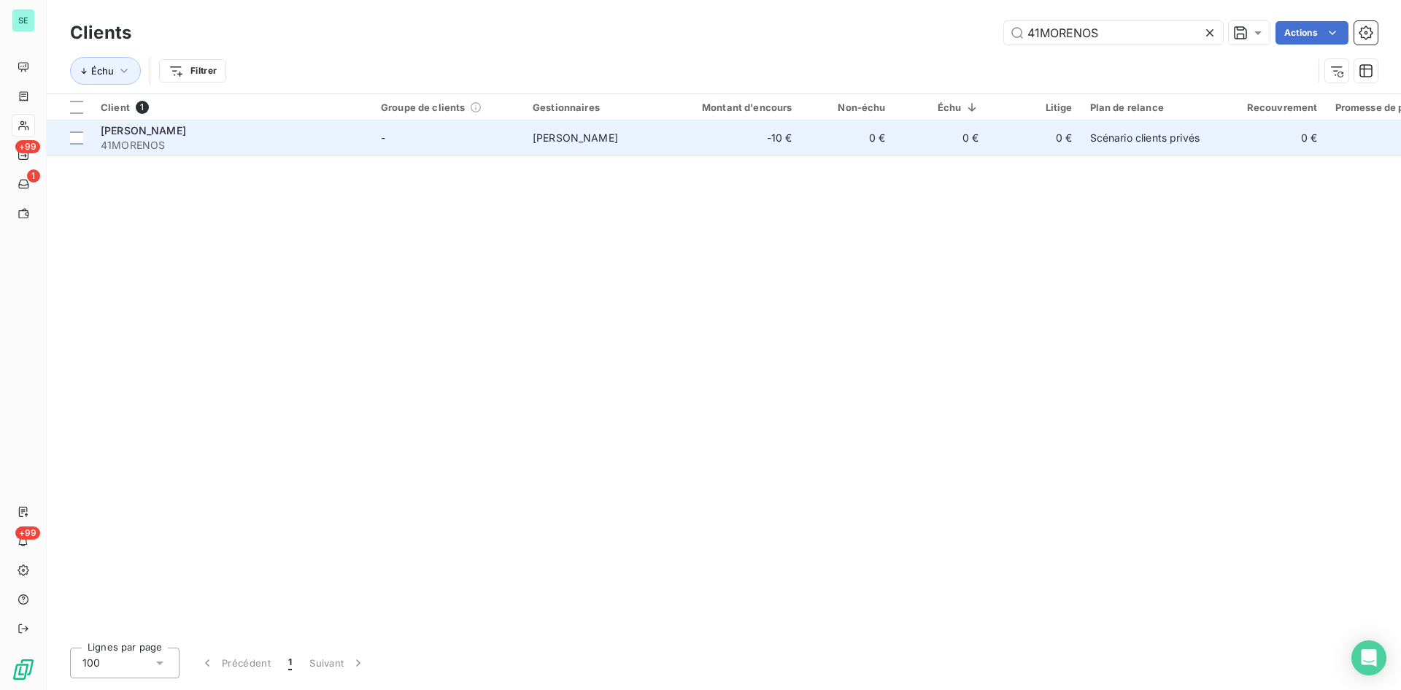
click at [564, 142] on span "[PERSON_NAME]" at bounding box center [575, 137] width 85 height 12
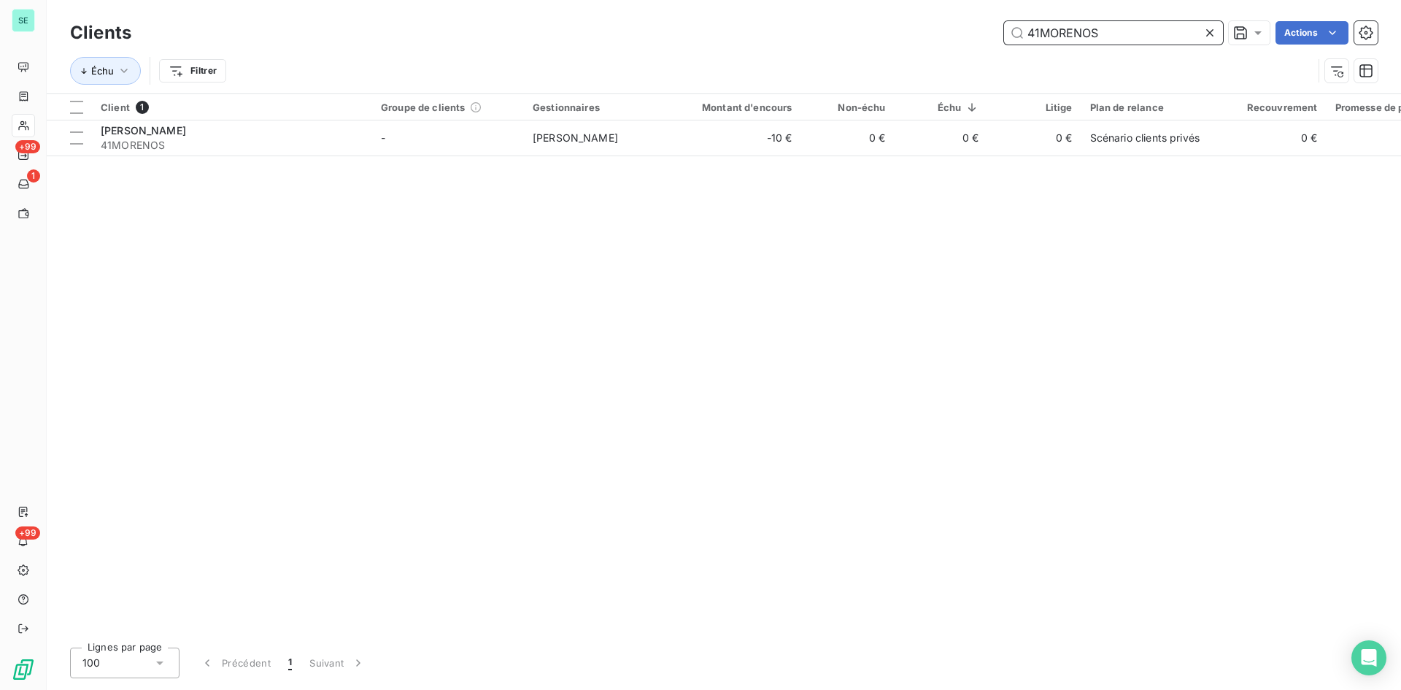
drag, startPoint x: 1098, startPoint y: 31, endPoint x: 1041, endPoint y: 35, distance: 56.4
click at [1041, 35] on input "41MORENOS" at bounding box center [1113, 32] width 219 height 23
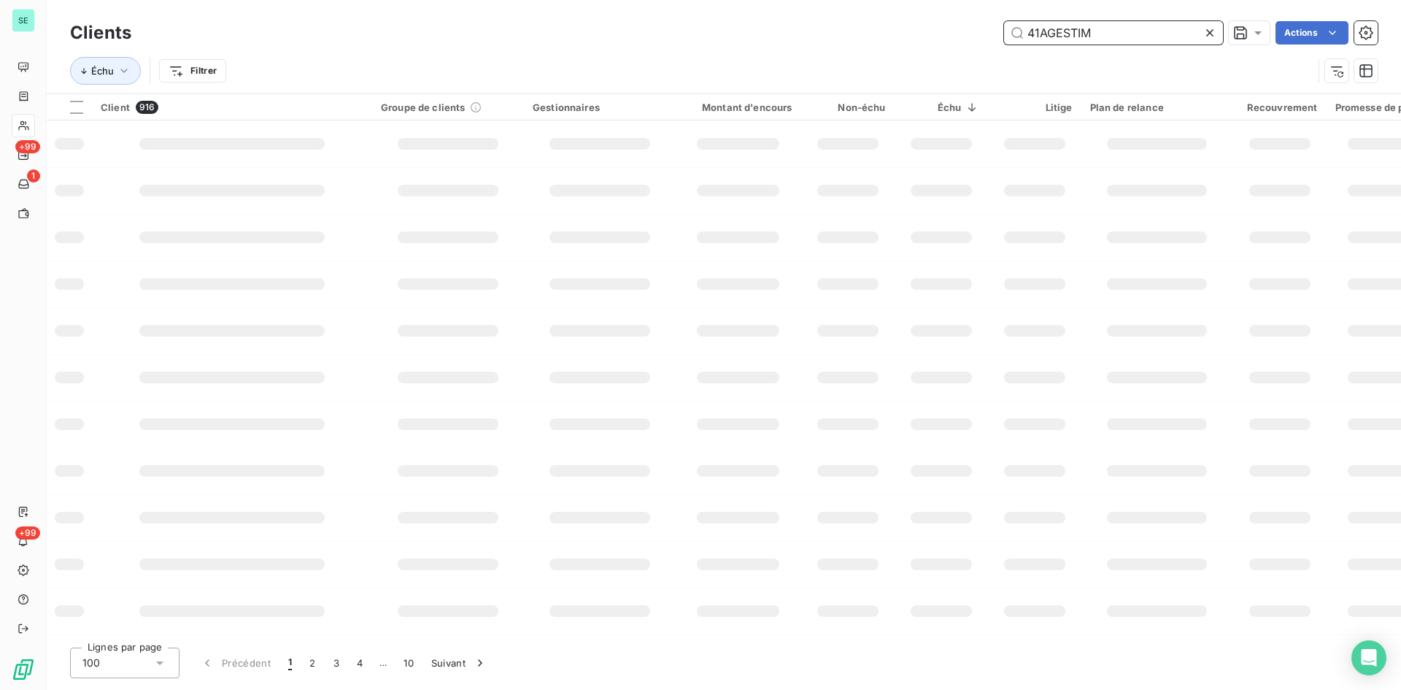
type input "41AGESTIM"
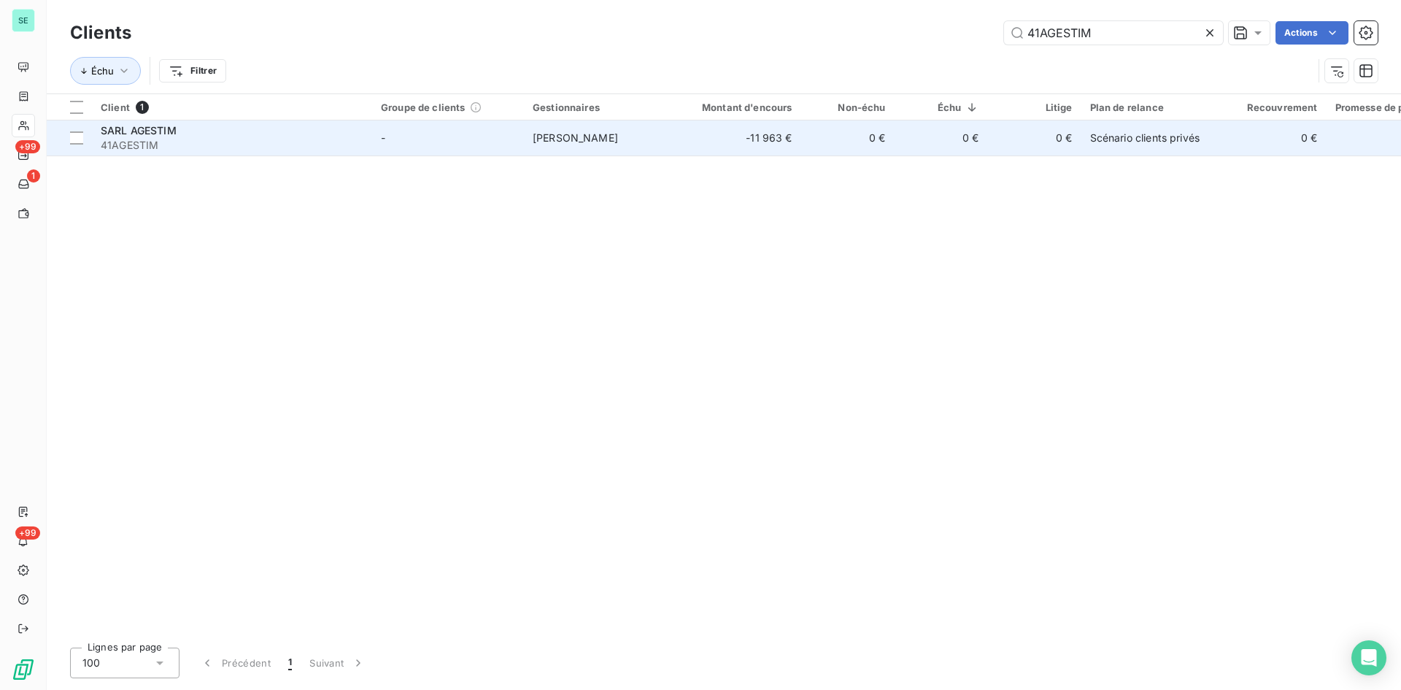
click at [606, 135] on td "[PERSON_NAME]" at bounding box center [600, 137] width 152 height 35
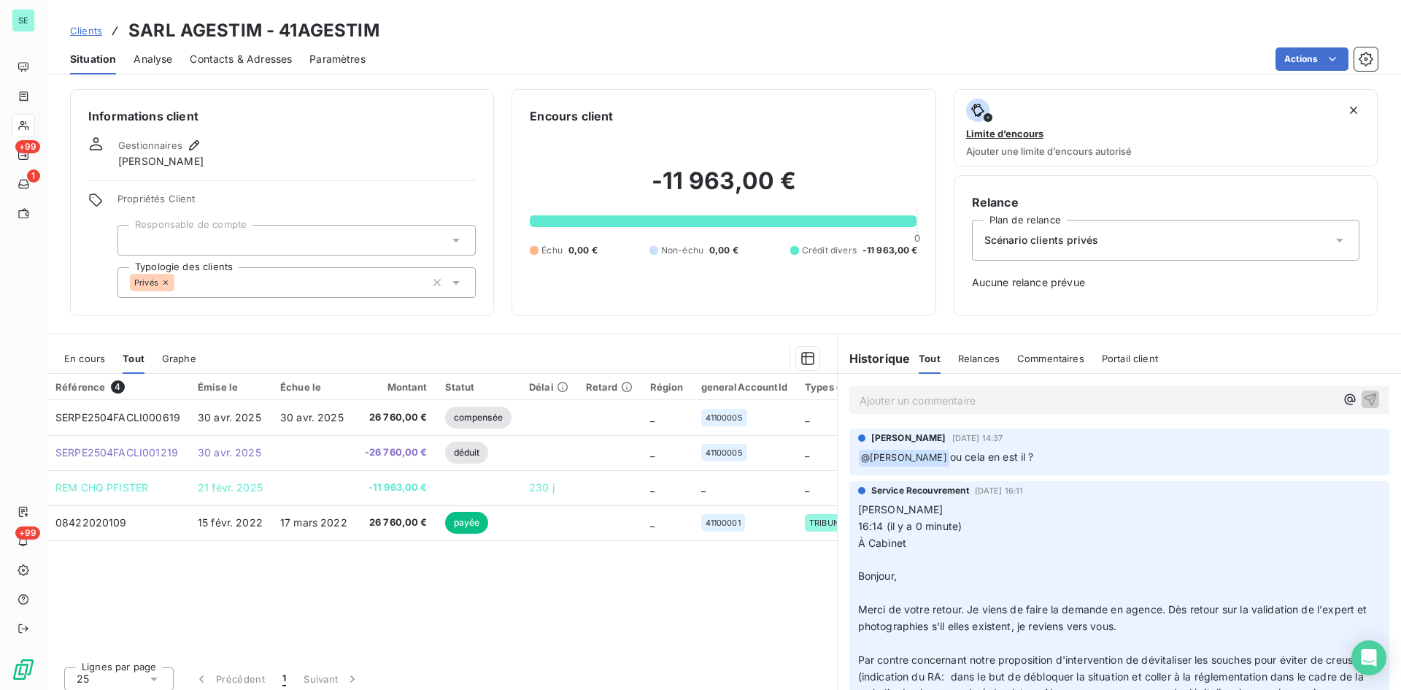
click at [82, 367] on div "En cours" at bounding box center [84, 358] width 41 height 31
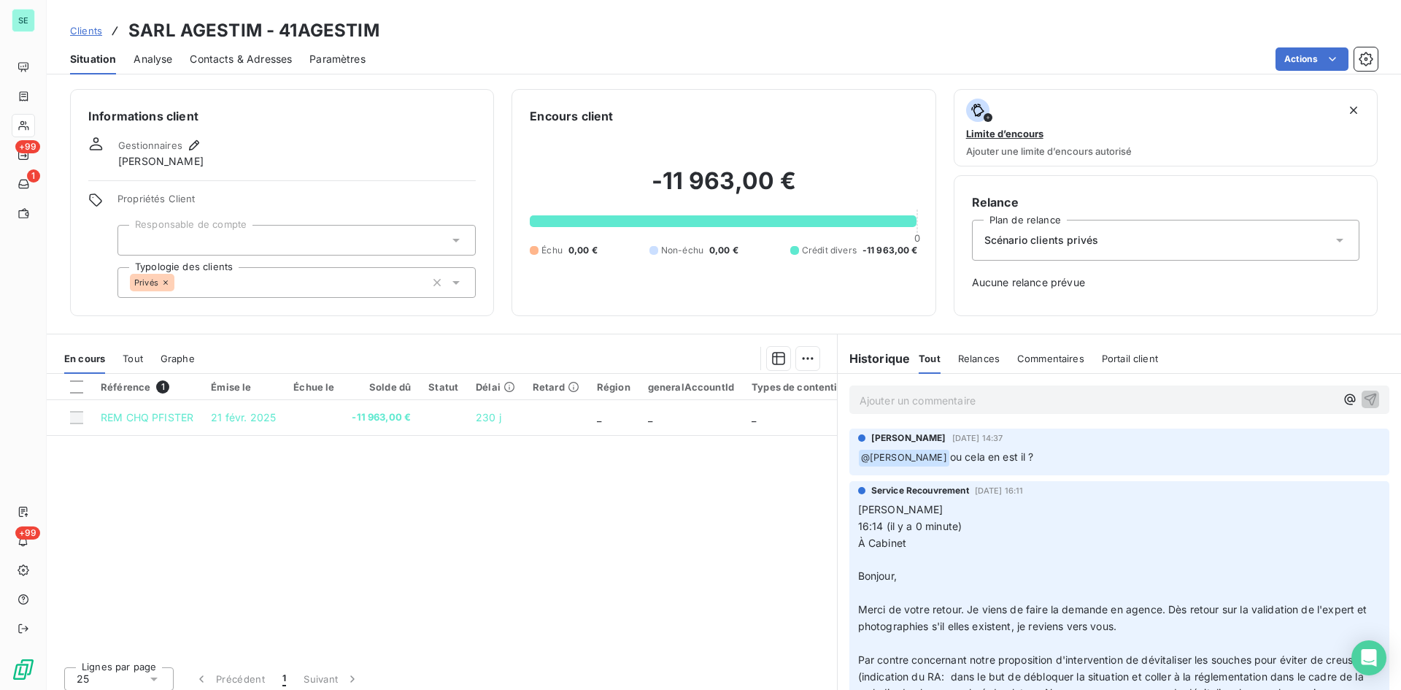
click at [1098, 47] on div "Actions" at bounding box center [880, 58] width 995 height 23
click at [1374, 668] on div "Open Intercom Messenger" at bounding box center [1369, 658] width 39 height 39
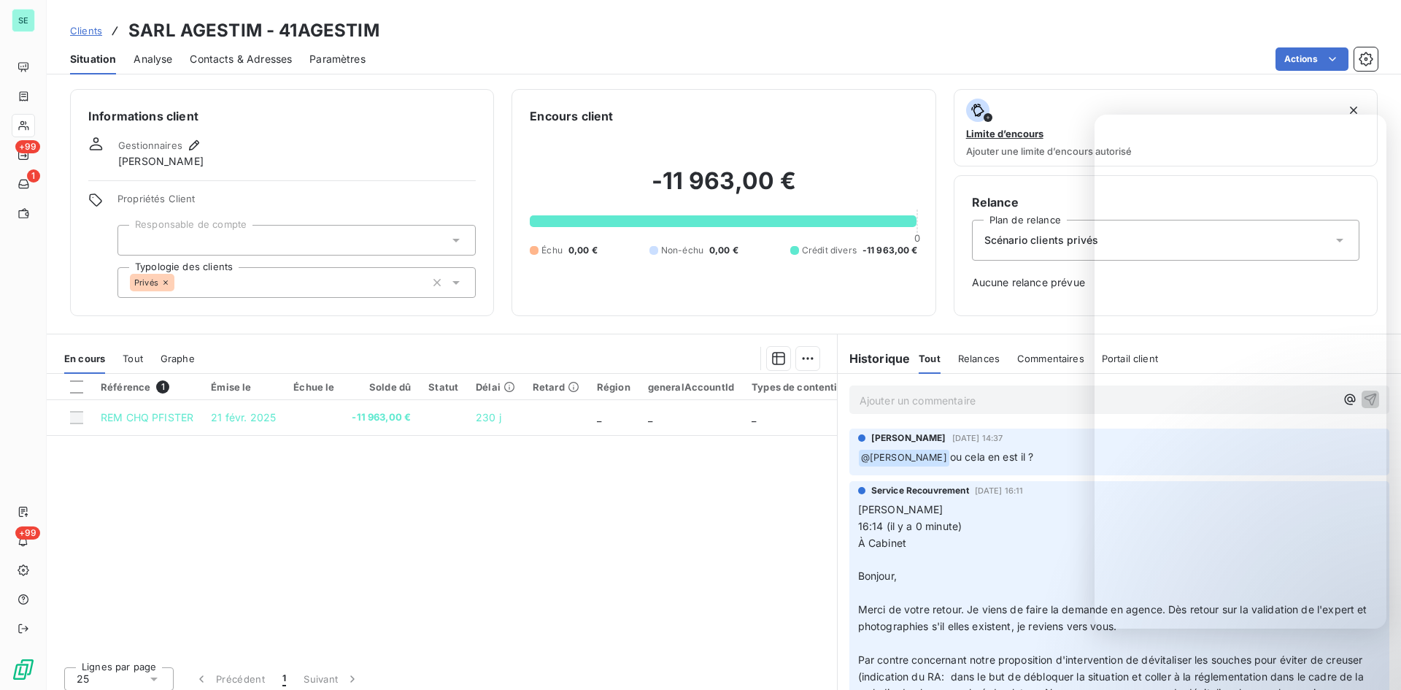
click at [1006, 72] on div "Situation Analyse Contacts & Adresses Paramètres Actions" at bounding box center [724, 59] width 1354 height 31
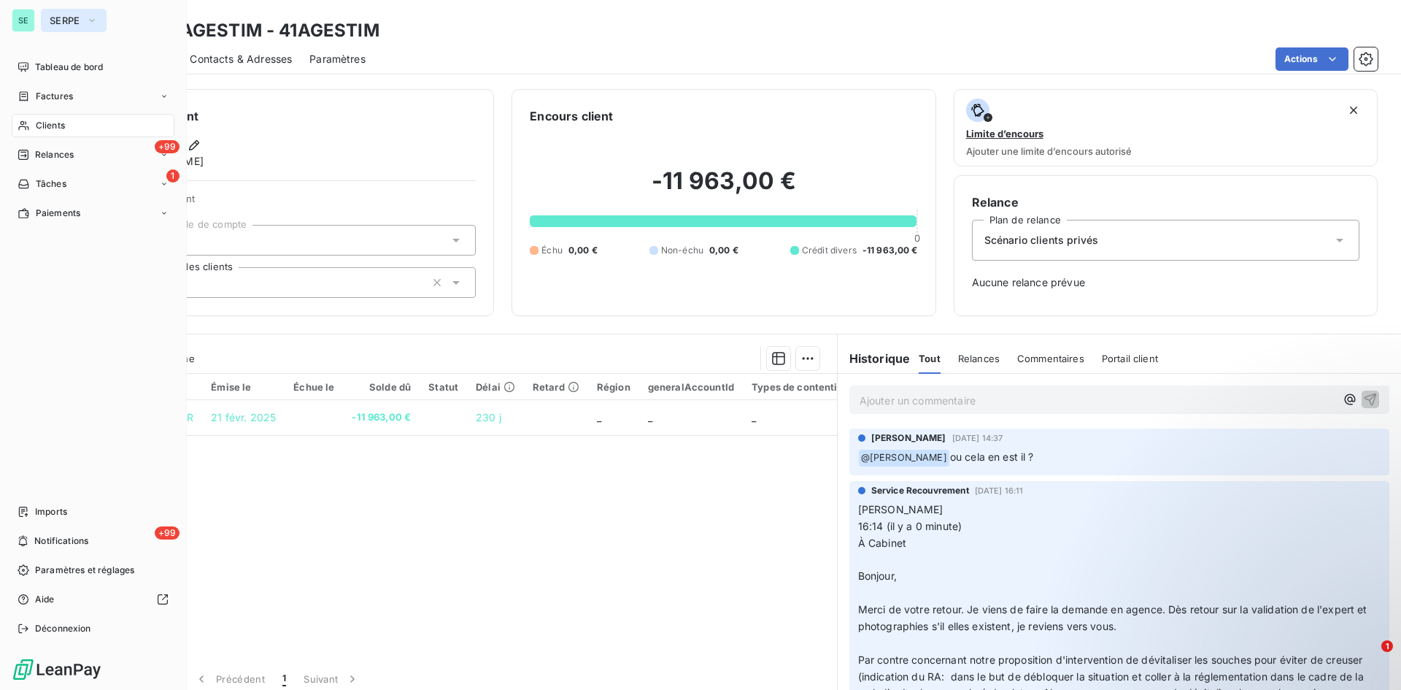
click at [74, 23] on span "SERPE" at bounding box center [65, 21] width 31 height 12
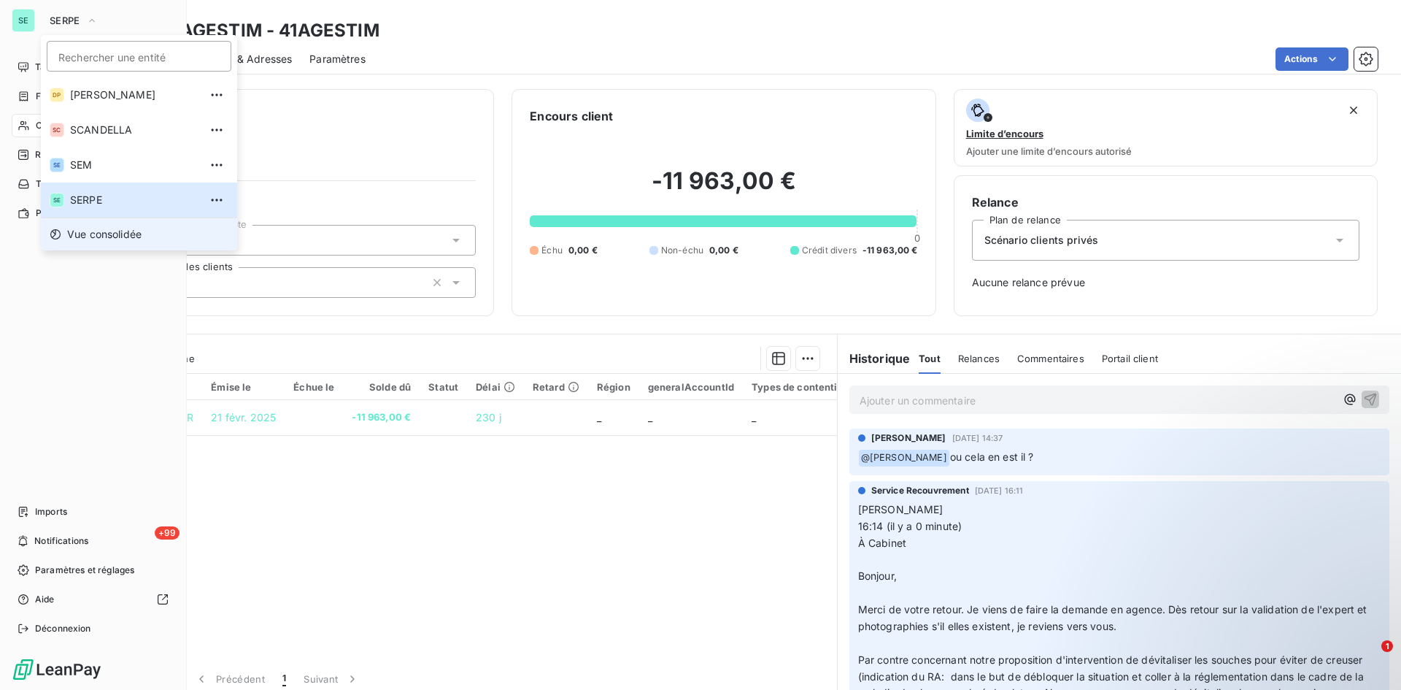
click at [77, 230] on span "Vue consolidée" at bounding box center [104, 234] width 74 height 15
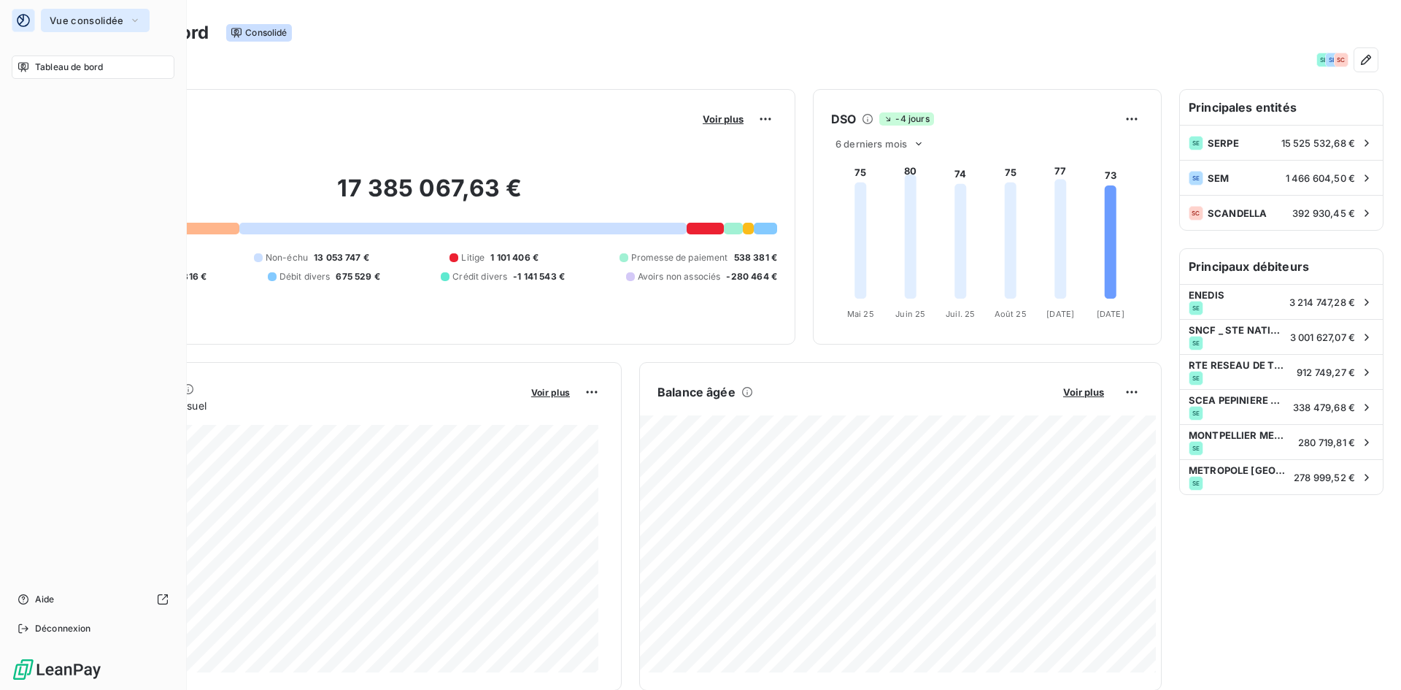
click at [61, 23] on span "Vue consolidée" at bounding box center [87, 21] width 74 height 12
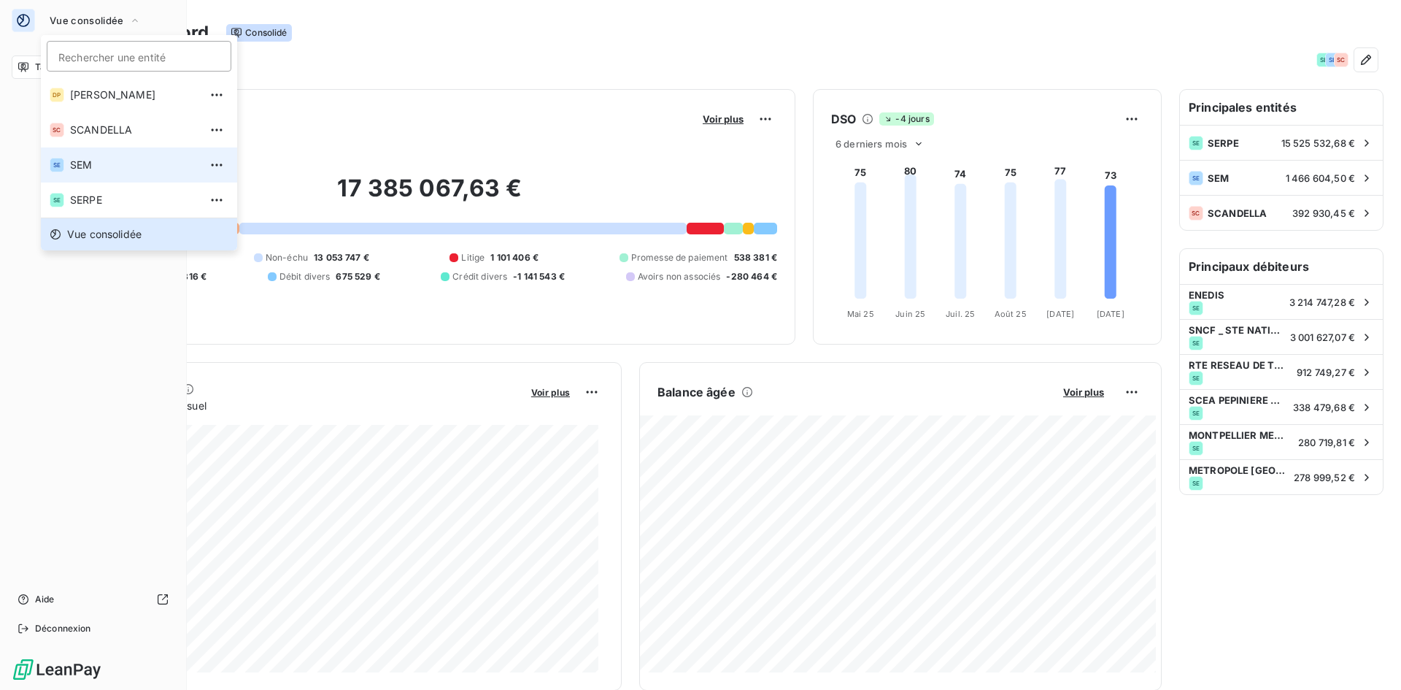
click at [77, 156] on li "SE SEM" at bounding box center [139, 164] width 196 height 35
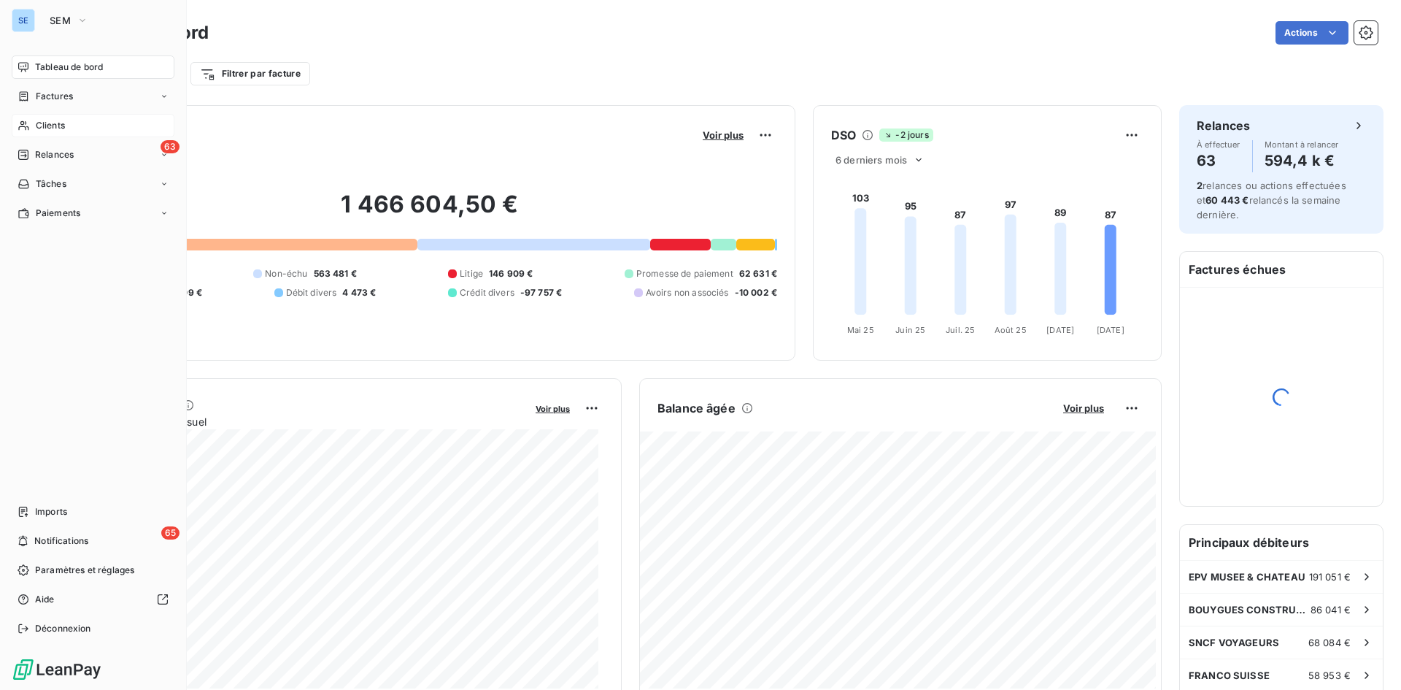
click at [61, 120] on span "Clients" at bounding box center [50, 125] width 29 height 13
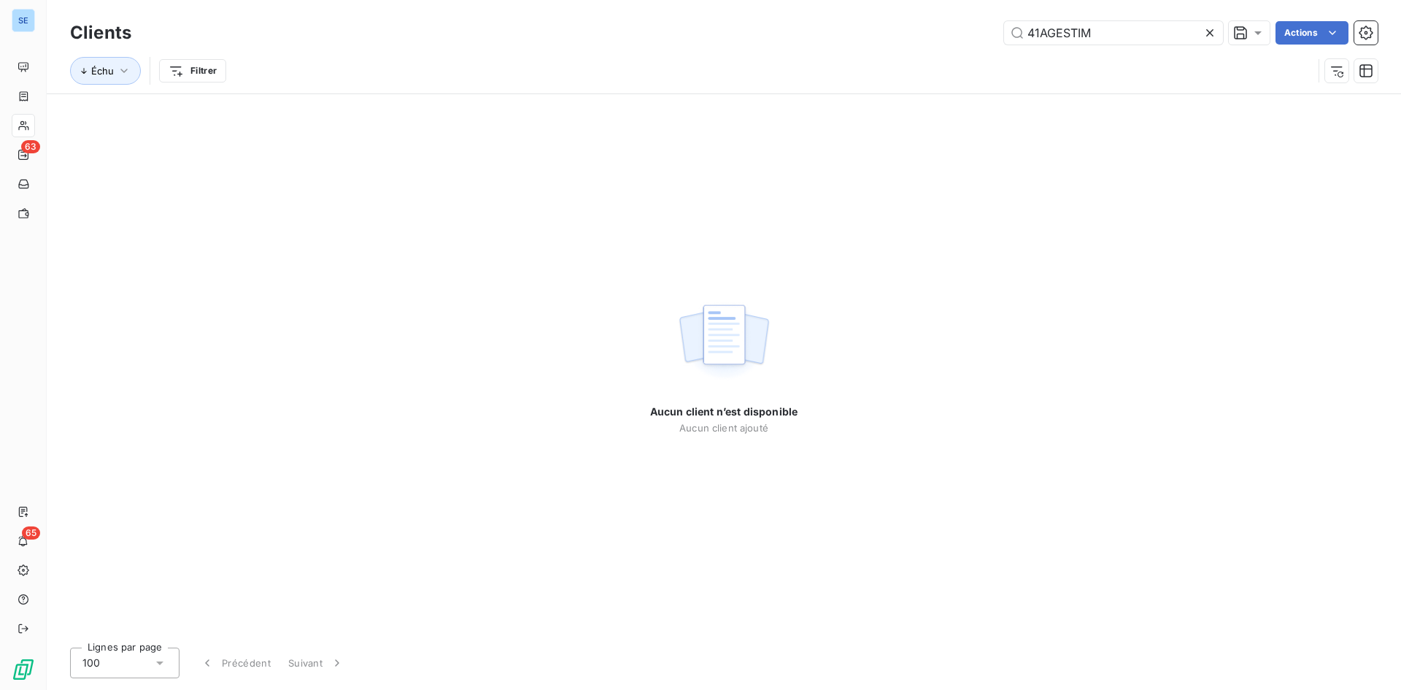
drag, startPoint x: 1109, startPoint y: 36, endPoint x: 952, endPoint y: 34, distance: 157.6
click at [952, 34] on div "41AGESTIM Actions" at bounding box center [763, 32] width 1229 height 23
type input "41BOUYGUESIDF"
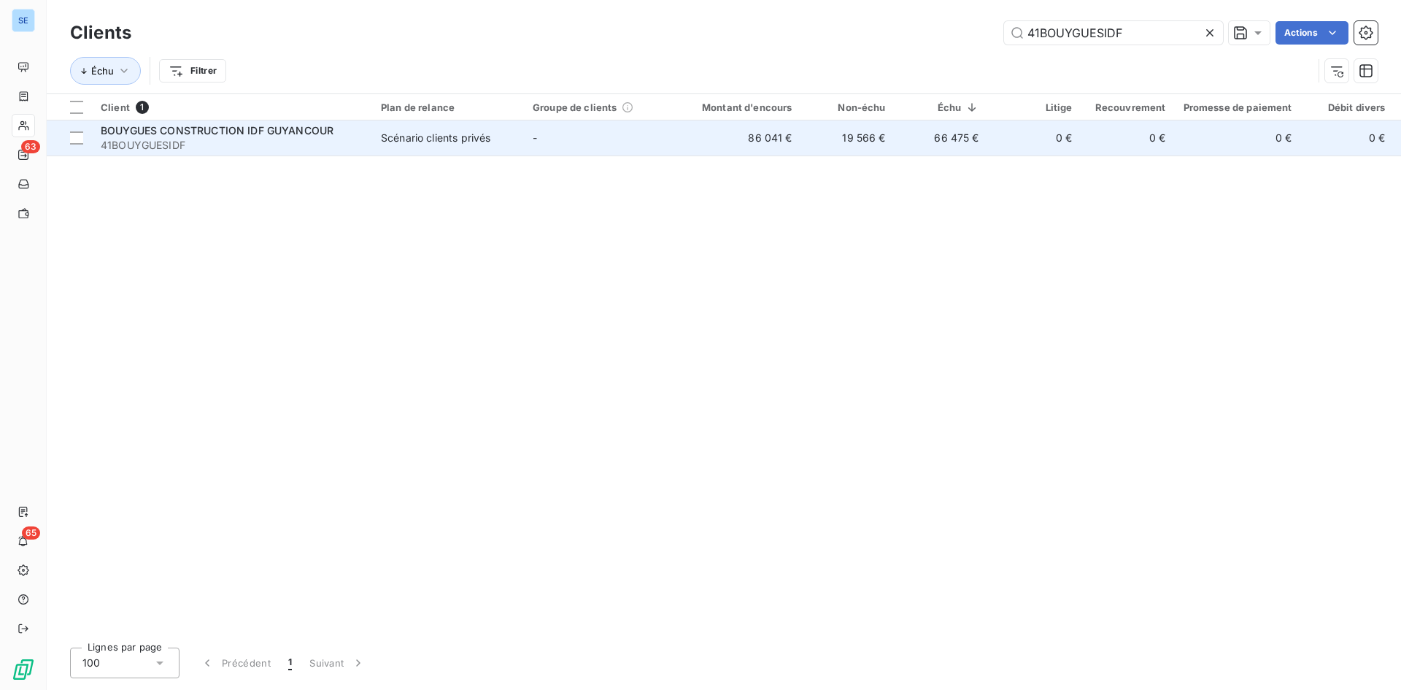
click at [296, 138] on span "41BOUYGUESIDF" at bounding box center [232, 145] width 263 height 15
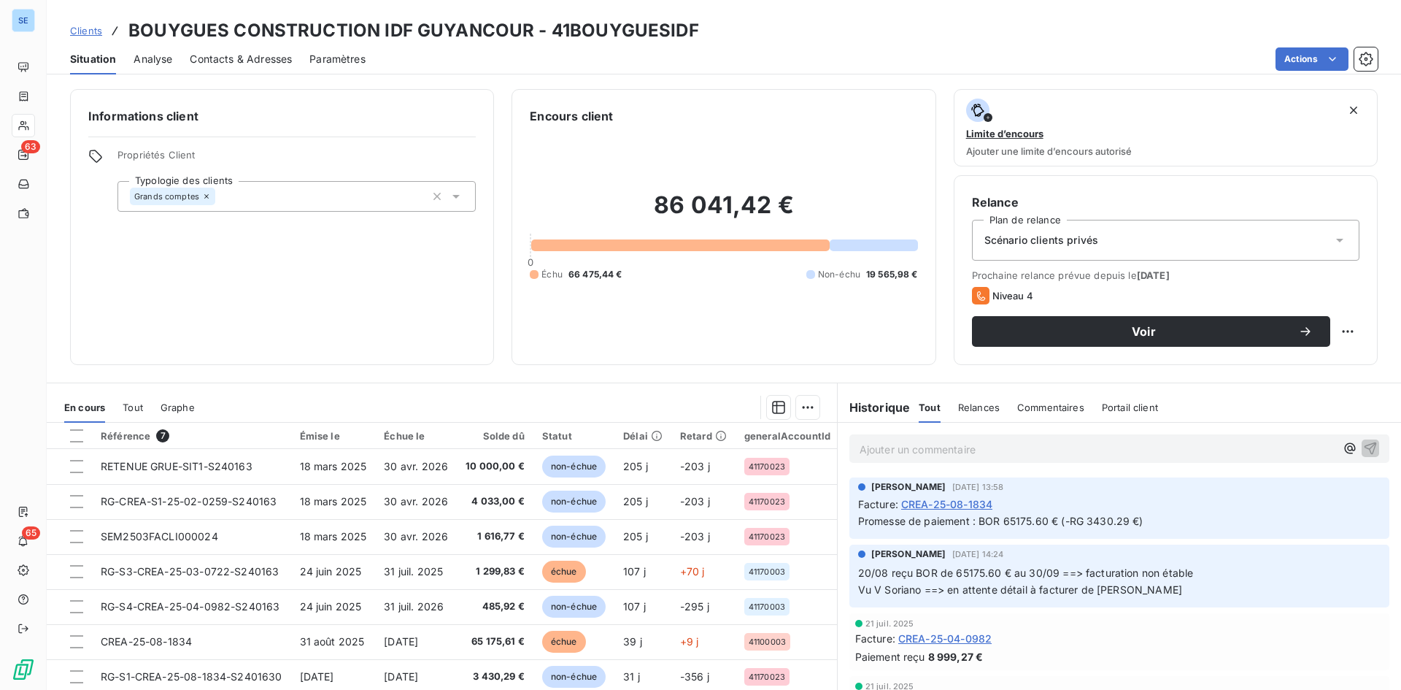
scroll to position [58, 0]
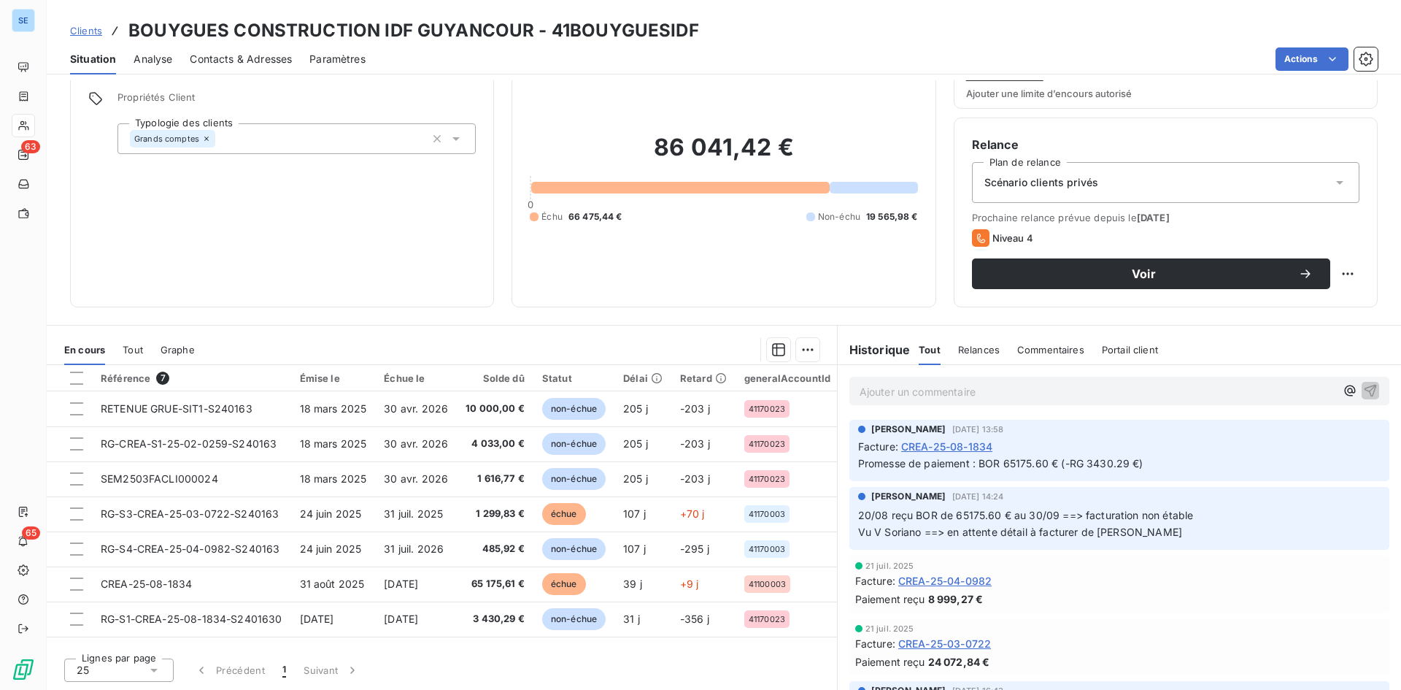
click at [427, 290] on div "Informations client Propriétés Client Typologie des clients Grands comptes" at bounding box center [282, 169] width 424 height 276
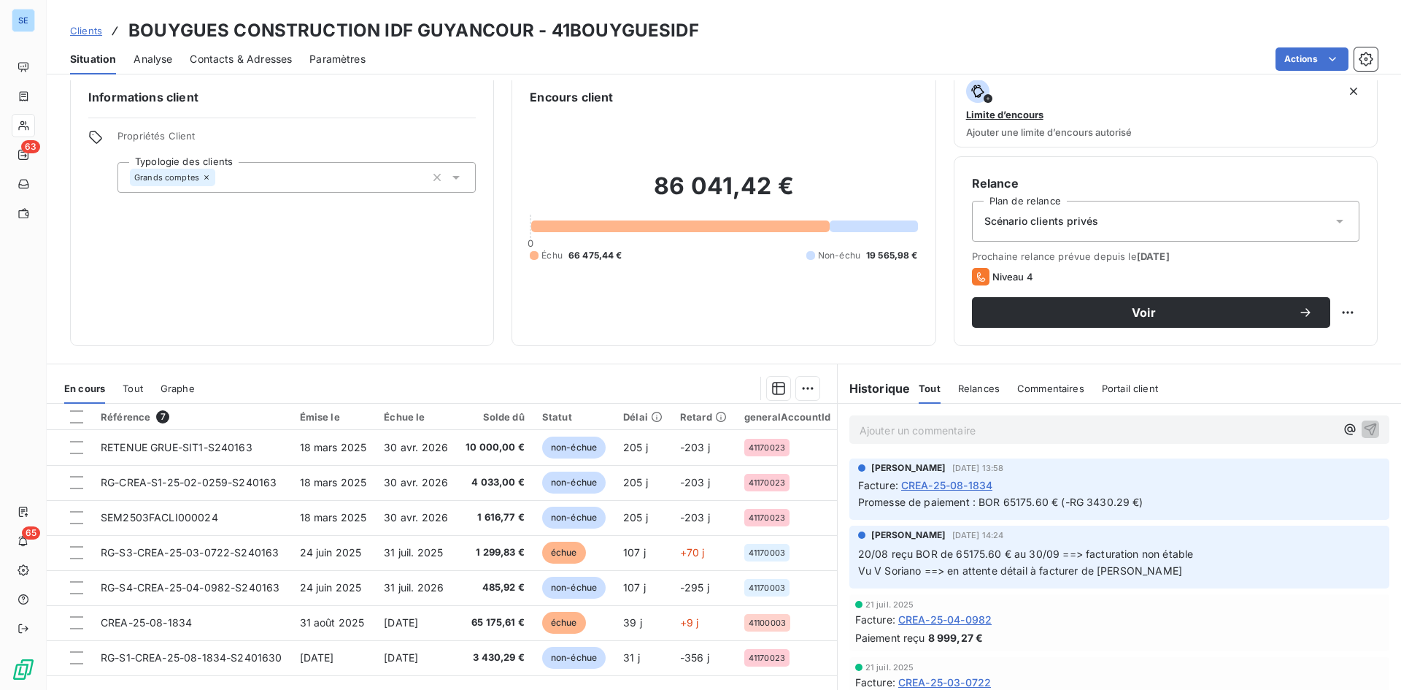
scroll to position [0, 0]
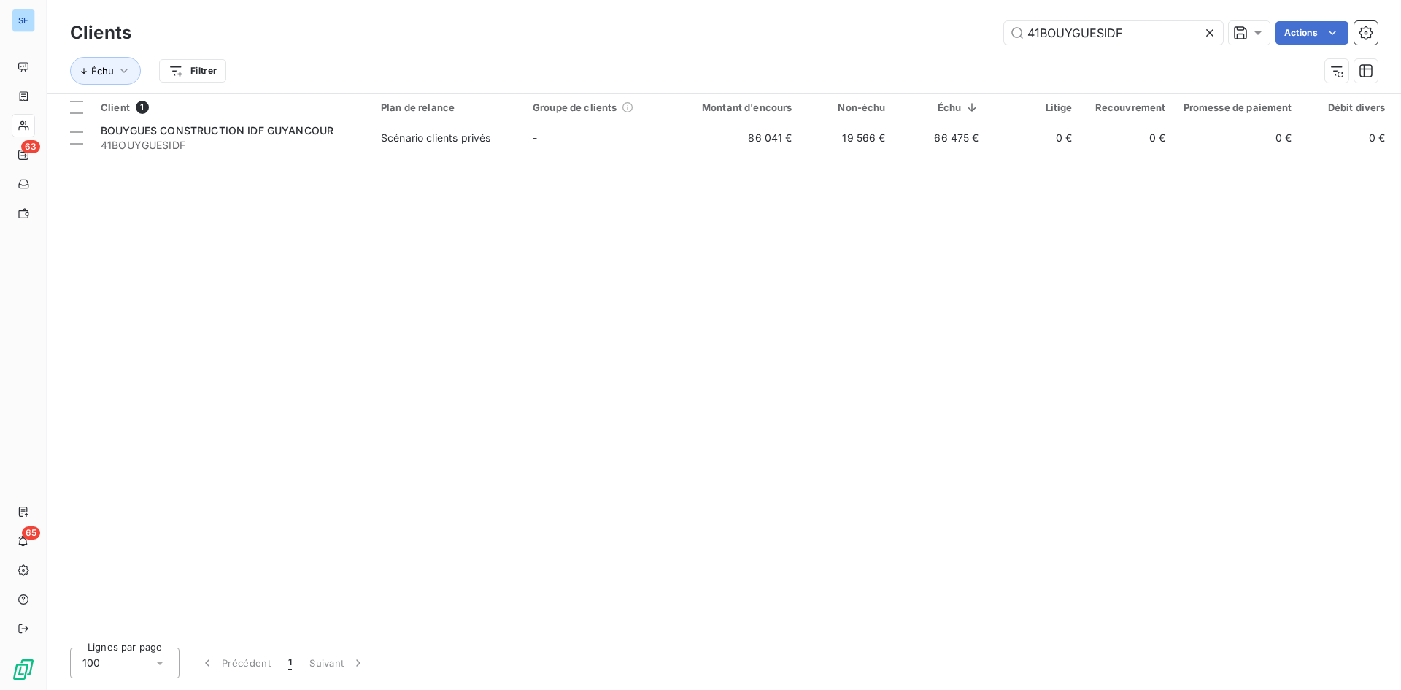
drag, startPoint x: 965, startPoint y: 16, endPoint x: 857, endPoint y: 31, distance: 108.4
click at [857, 31] on div "41BOUYGUESIDF Actions" at bounding box center [763, 32] width 1229 height 23
click at [1139, 25] on input "41BOUYGUESIDF" at bounding box center [1113, 32] width 219 height 23
drag, startPoint x: 1137, startPoint y: 28, endPoint x: 752, endPoint y: 31, distance: 384.6
click at [752, 31] on div "41BOUYGUESIDF Actions" at bounding box center [763, 32] width 1229 height 23
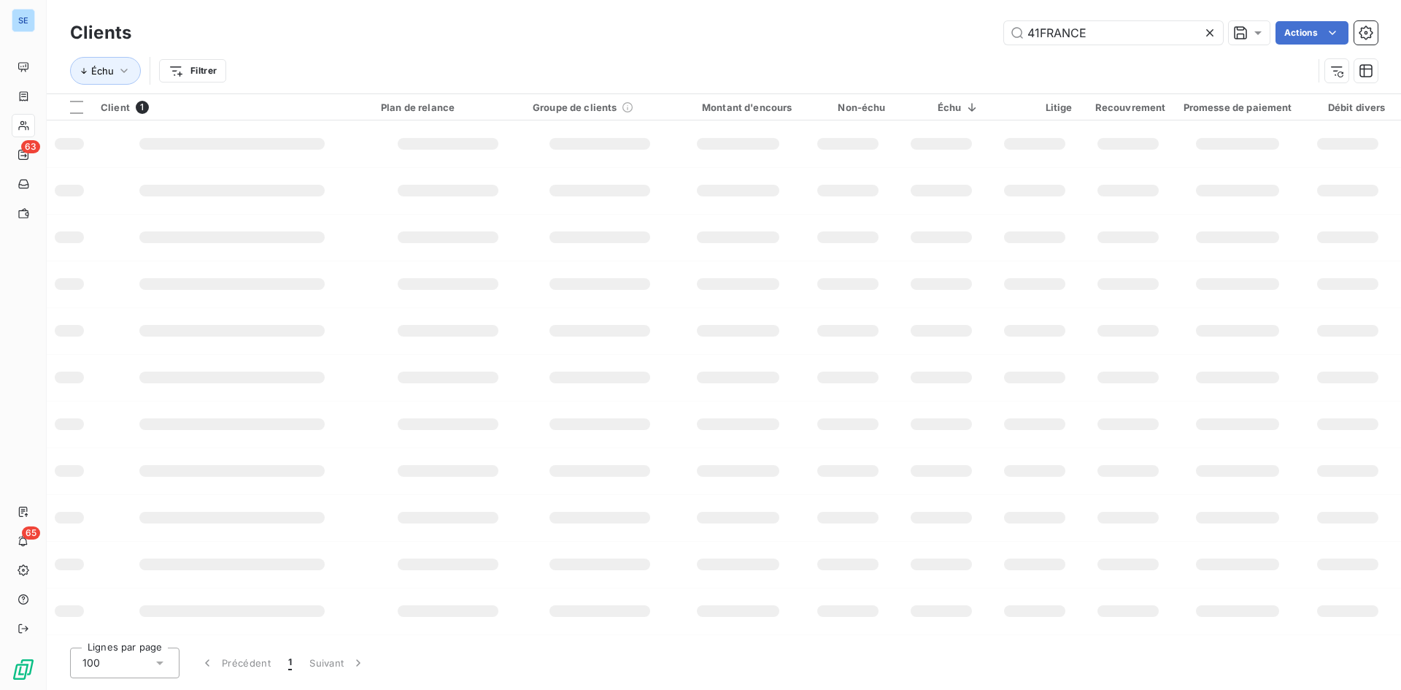
type input "41FRANCE"
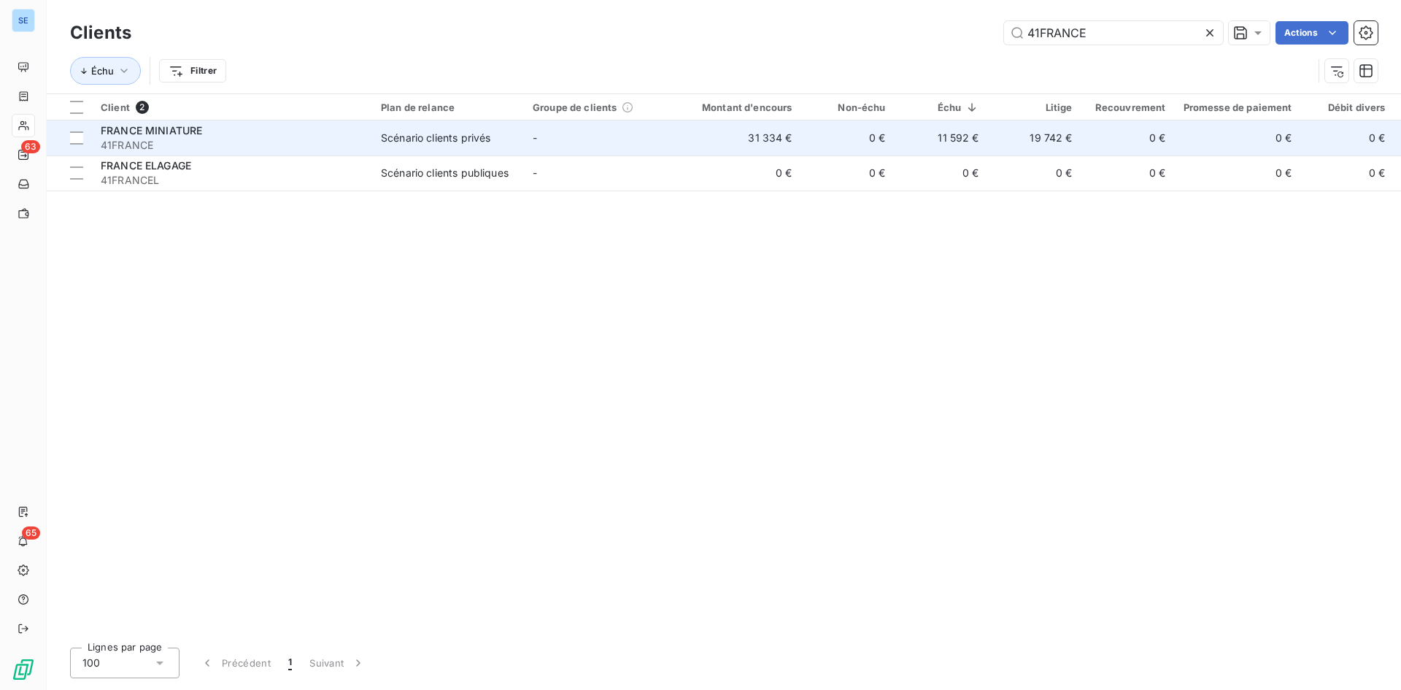
click at [306, 139] on span "41FRANCE" at bounding box center [232, 145] width 263 height 15
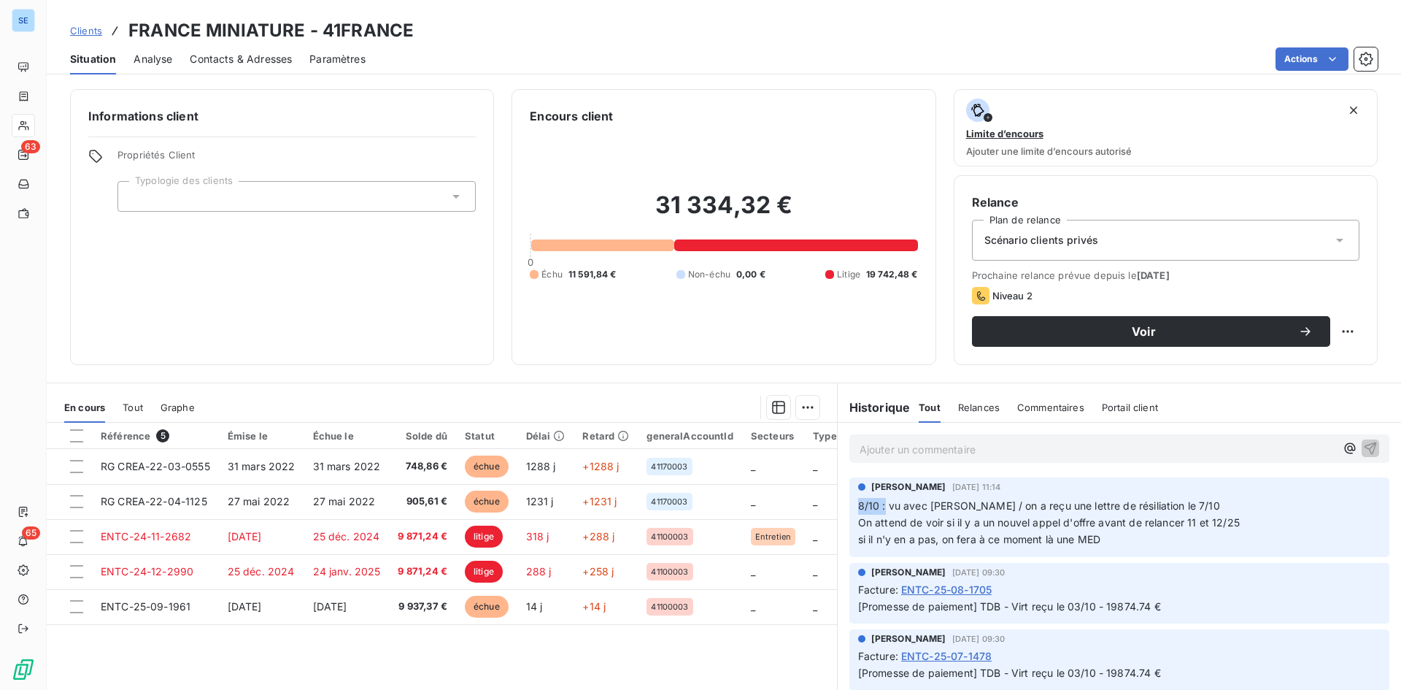
drag, startPoint x: 878, startPoint y: 503, endPoint x: 854, endPoint y: 503, distance: 24.1
click at [858, 503] on span "8/10 : vu avec [PERSON_NAME] / on a reçu une lettre de résiliation le 7/10 On a…" at bounding box center [1049, 522] width 382 height 46
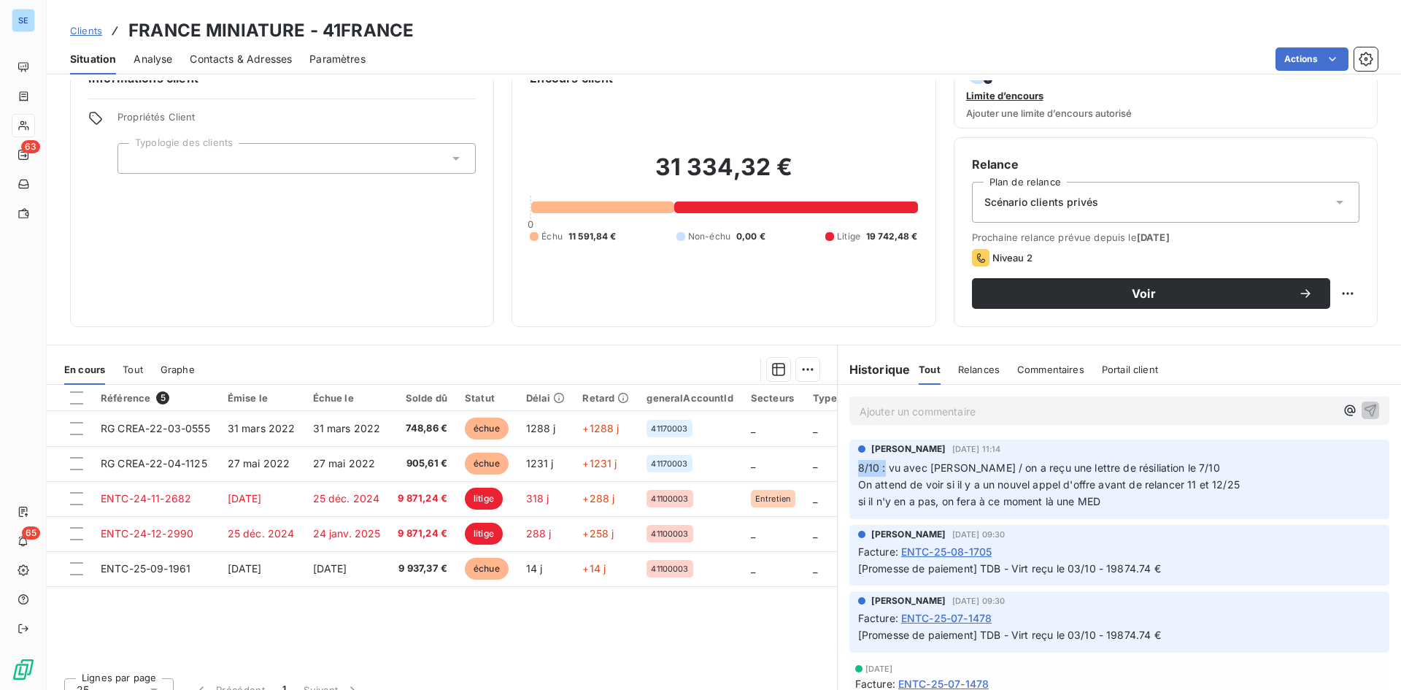
scroll to position [58, 0]
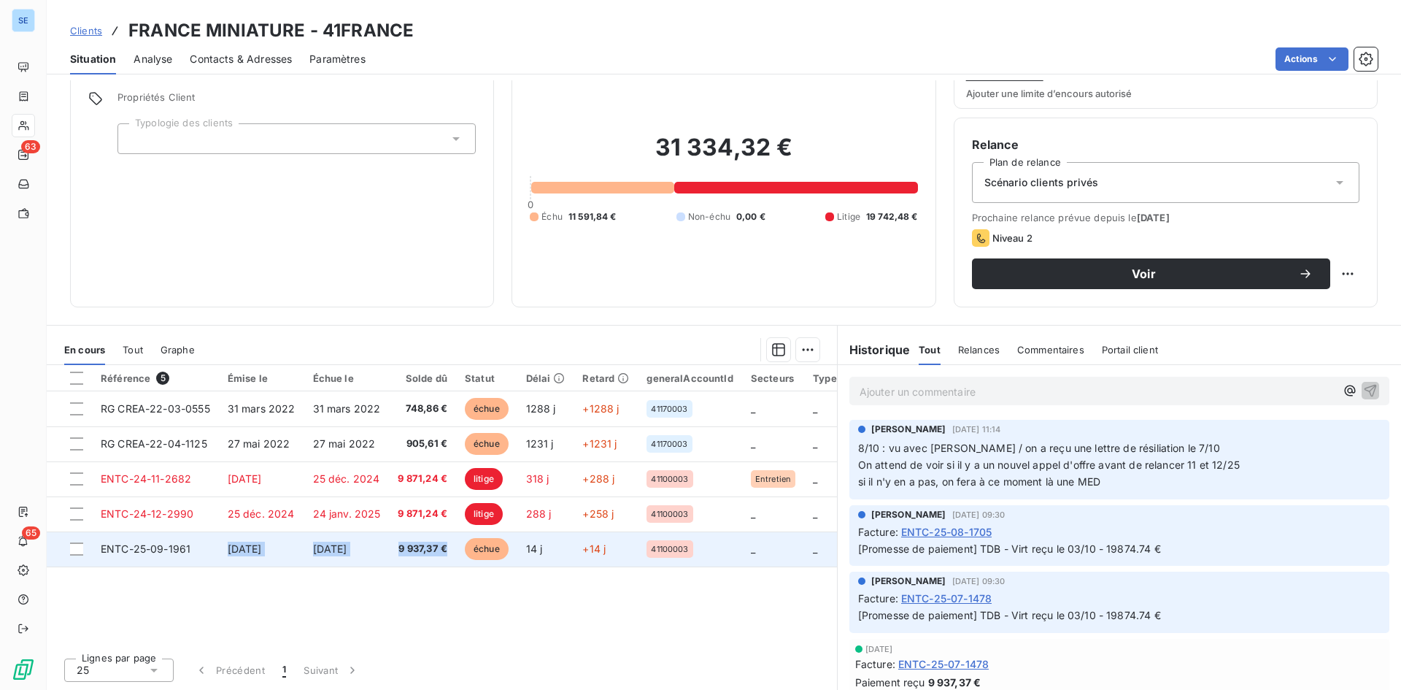
drag, startPoint x: 458, startPoint y: 551, endPoint x: 213, endPoint y: 563, distance: 245.5
click at [213, 563] on tr "ENTC-25-09-1961 [DATE] [DATE] 9 937,37 € échue 14 j +14 j 41100003 _ _ _" at bounding box center [528, 548] width 963 height 35
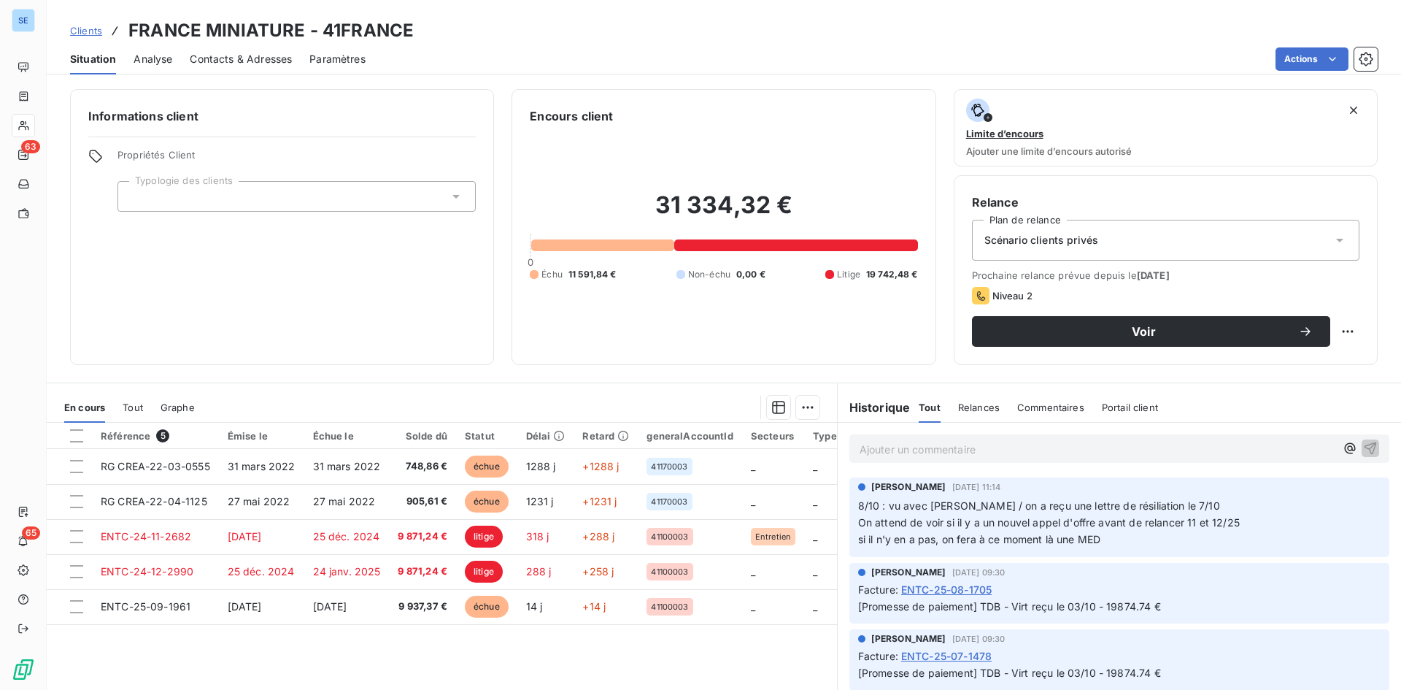
click at [123, 405] on span "Tout" at bounding box center [133, 407] width 20 height 12
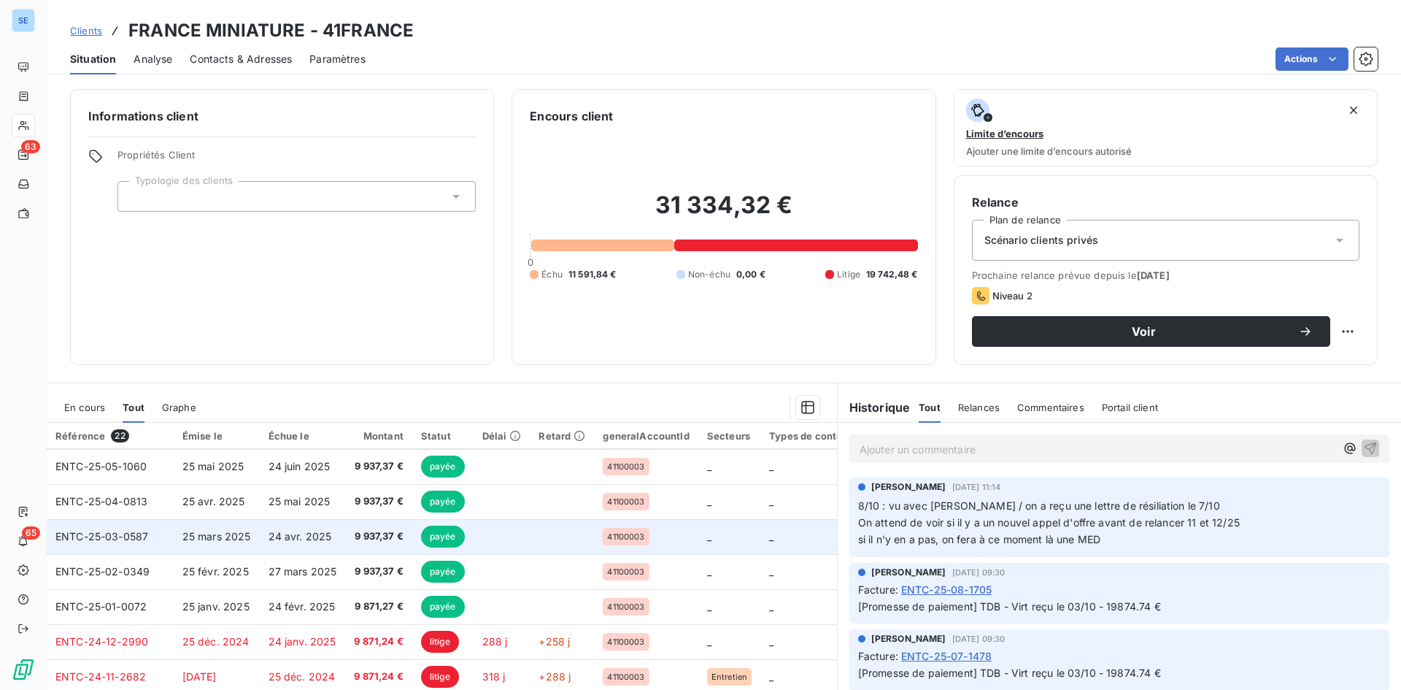
scroll to position [292, 0]
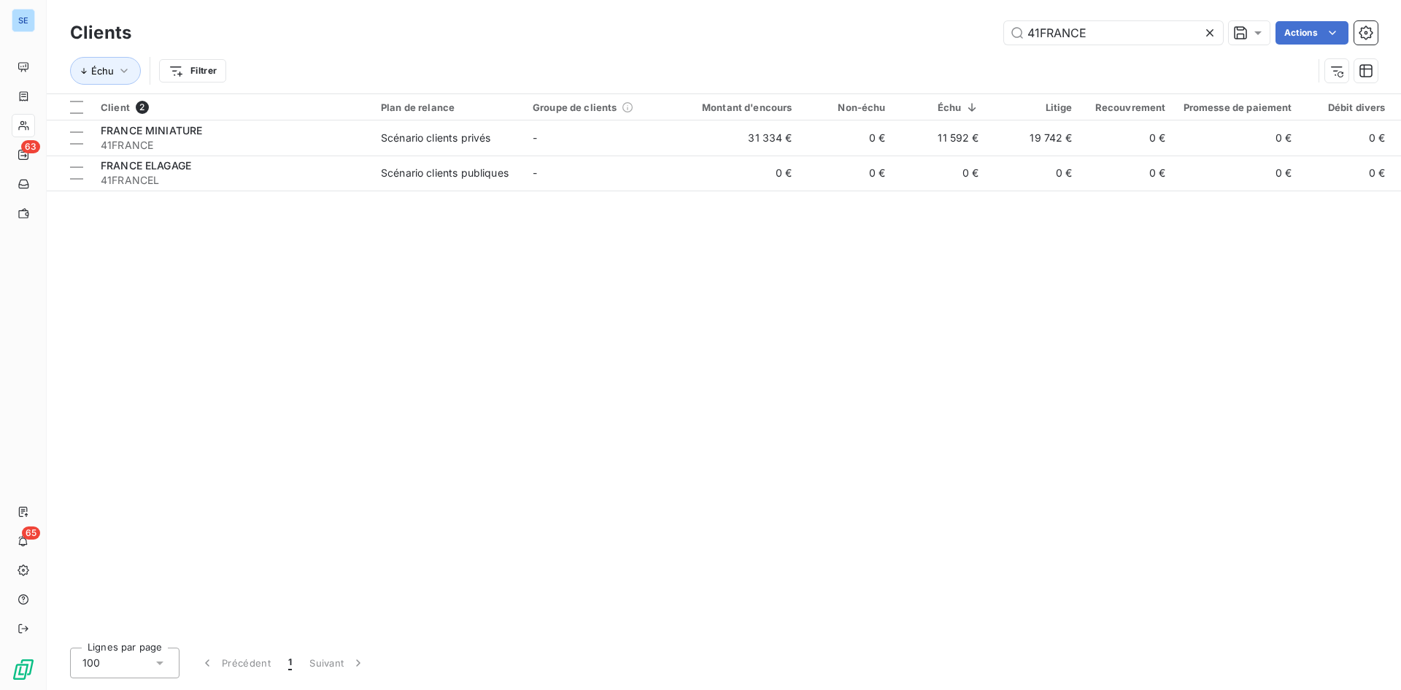
drag, startPoint x: 648, startPoint y: 36, endPoint x: 632, endPoint y: 38, distance: 16.2
click at [632, 38] on div "41FRANCE Actions" at bounding box center [763, 32] width 1229 height 23
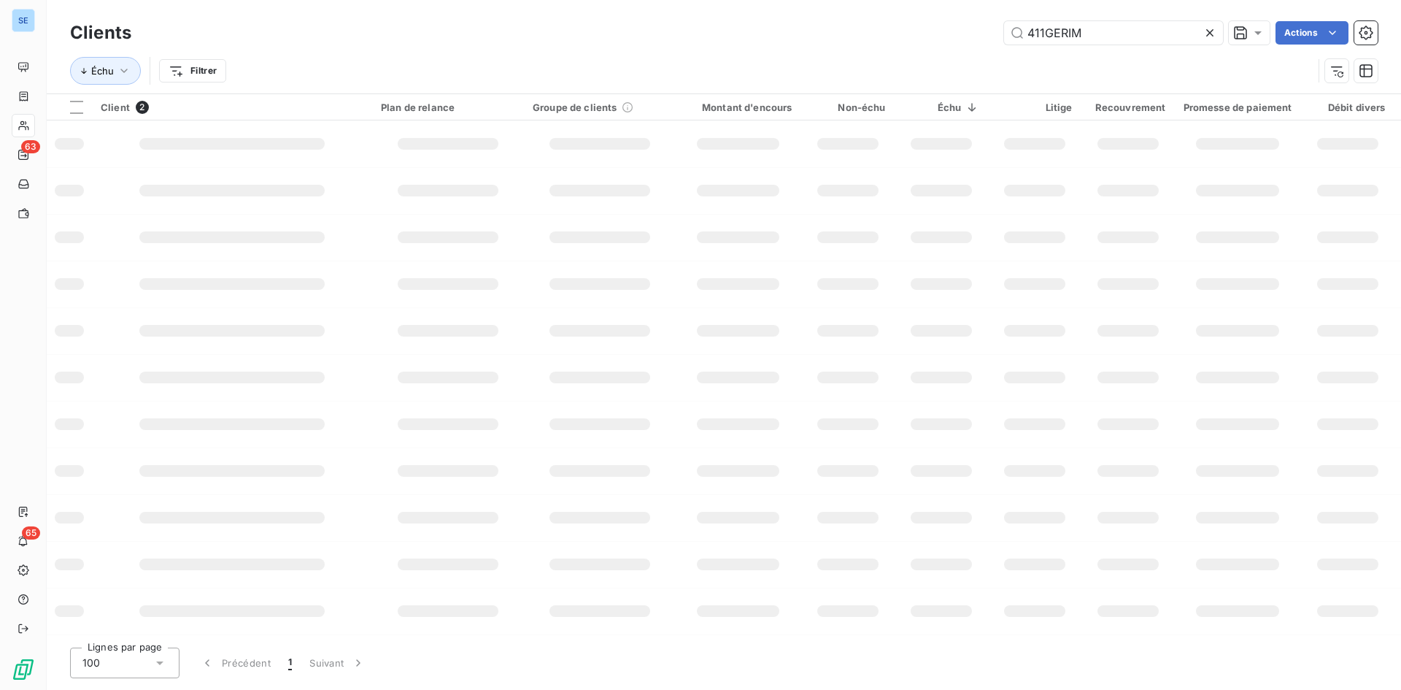
type input "411GERIM"
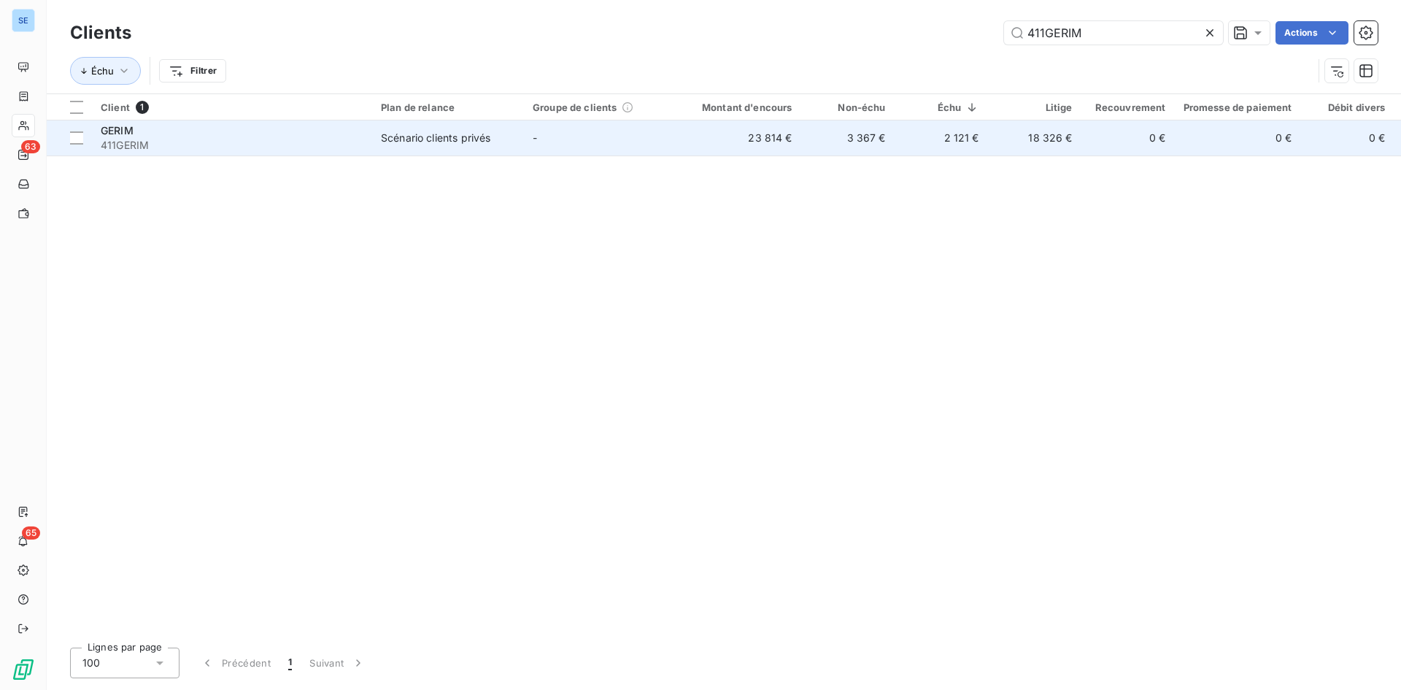
click at [439, 145] on td "Scénario clients privés" at bounding box center [448, 137] width 152 height 35
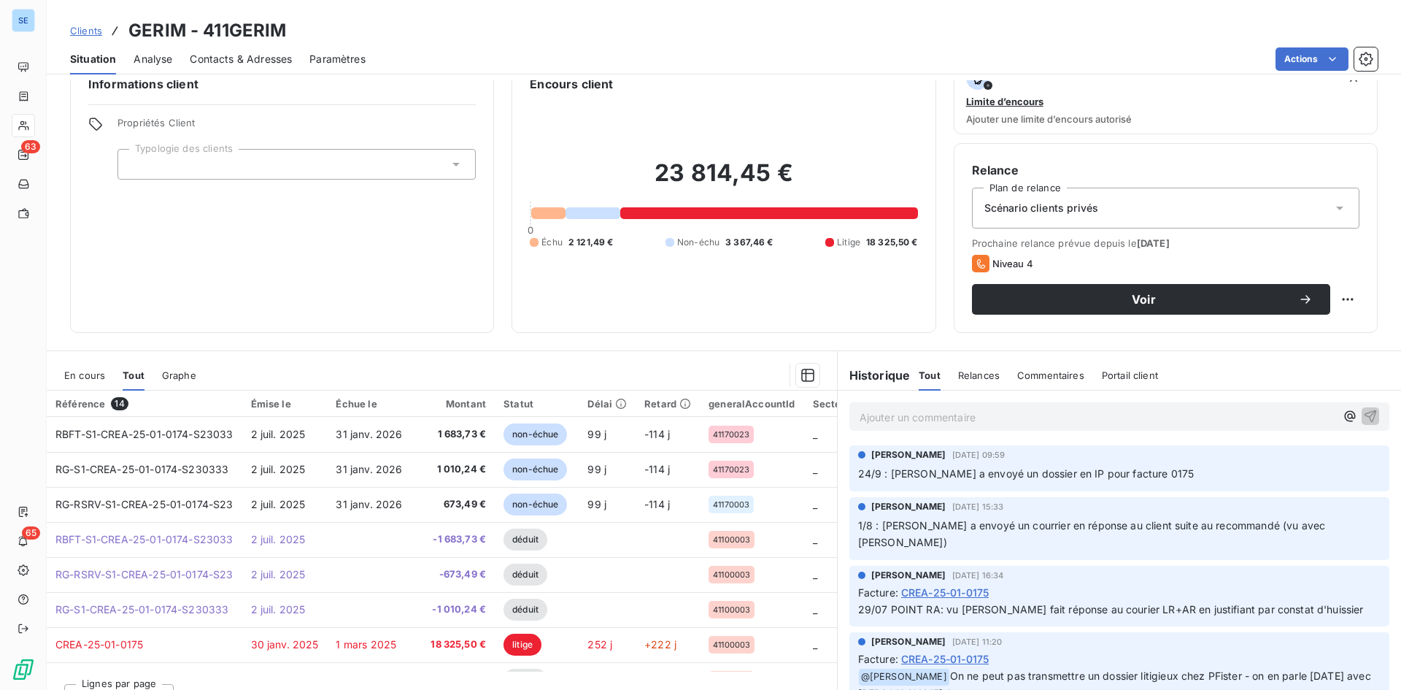
scroll to position [58, 0]
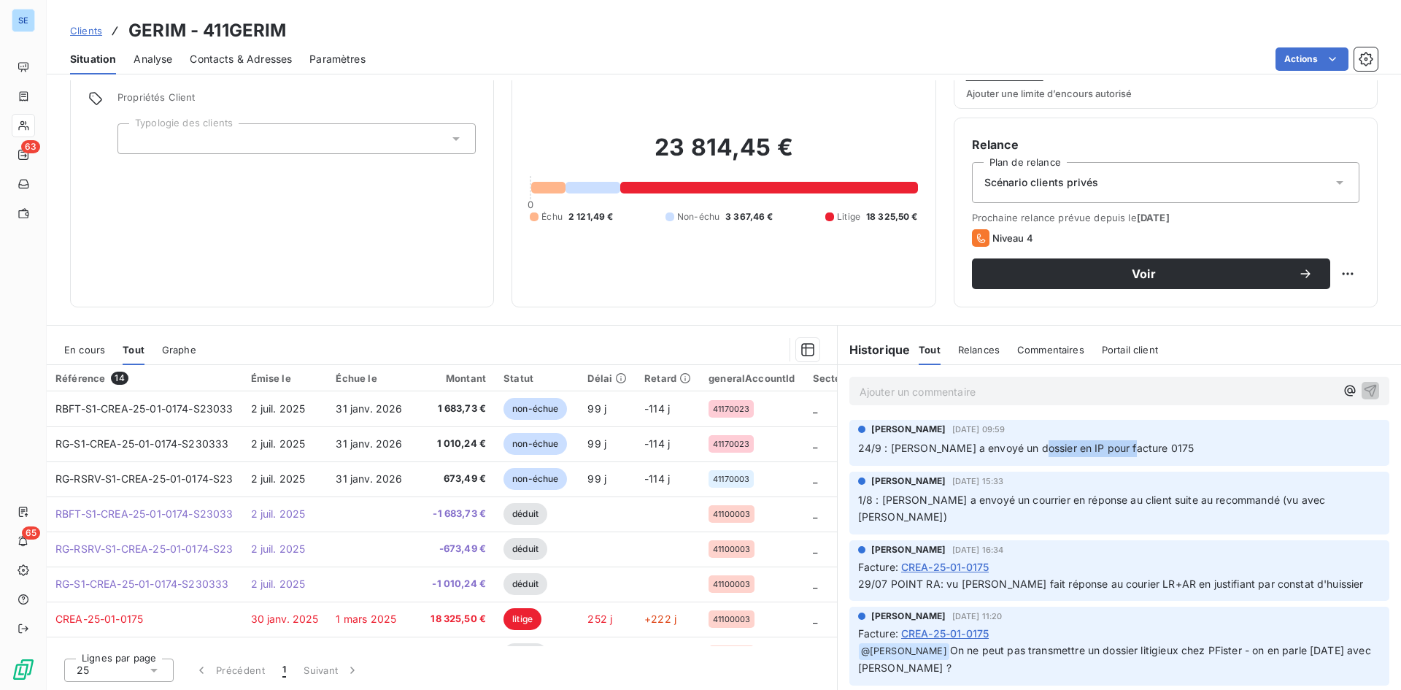
drag, startPoint x: 1111, startPoint y: 443, endPoint x: 1022, endPoint y: 448, distance: 89.9
click at [1022, 448] on span "24/9 : [PERSON_NAME] a envoyé un dossier en IP pour facture 0175" at bounding box center [1026, 447] width 336 height 12
drag, startPoint x: 1140, startPoint y: 447, endPoint x: 1024, endPoint y: 445, distance: 116.0
click at [1024, 445] on p "24/9 : [PERSON_NAME] a envoyé un dossier en IP pour facture 0175" at bounding box center [1119, 448] width 522 height 17
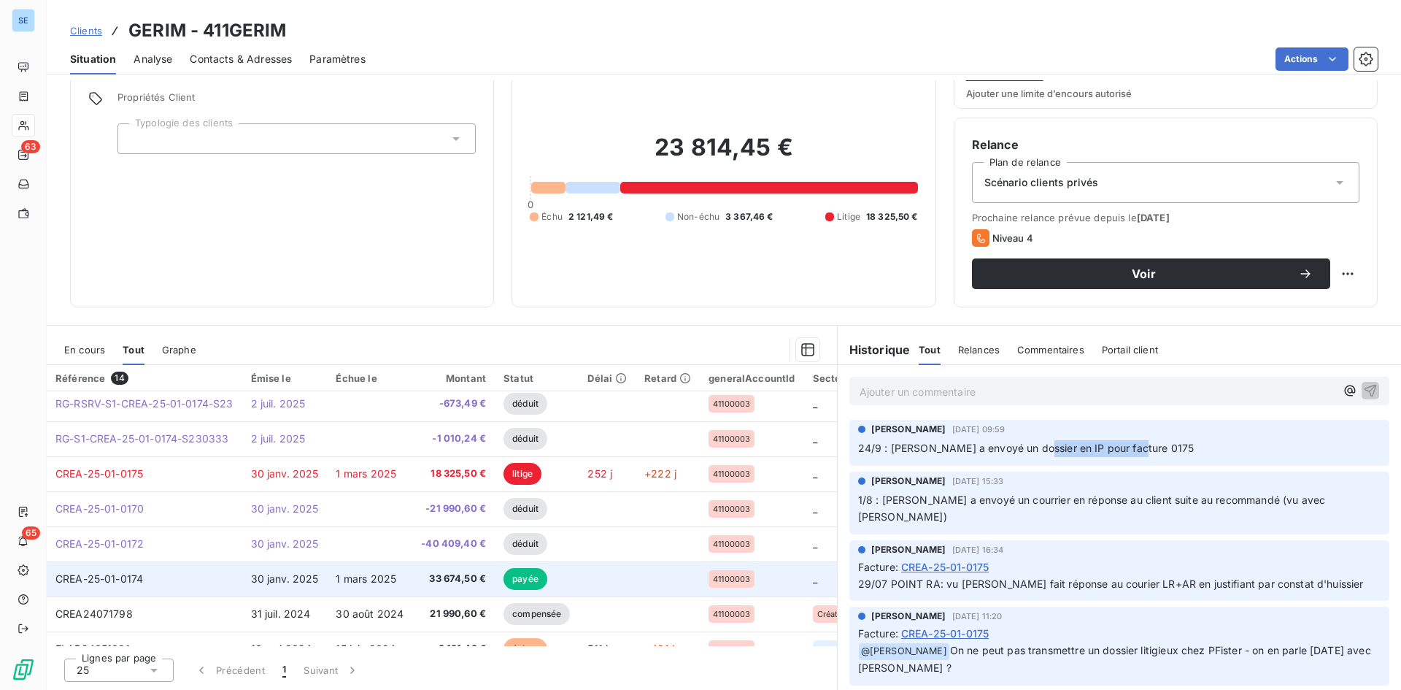
scroll to position [146, 0]
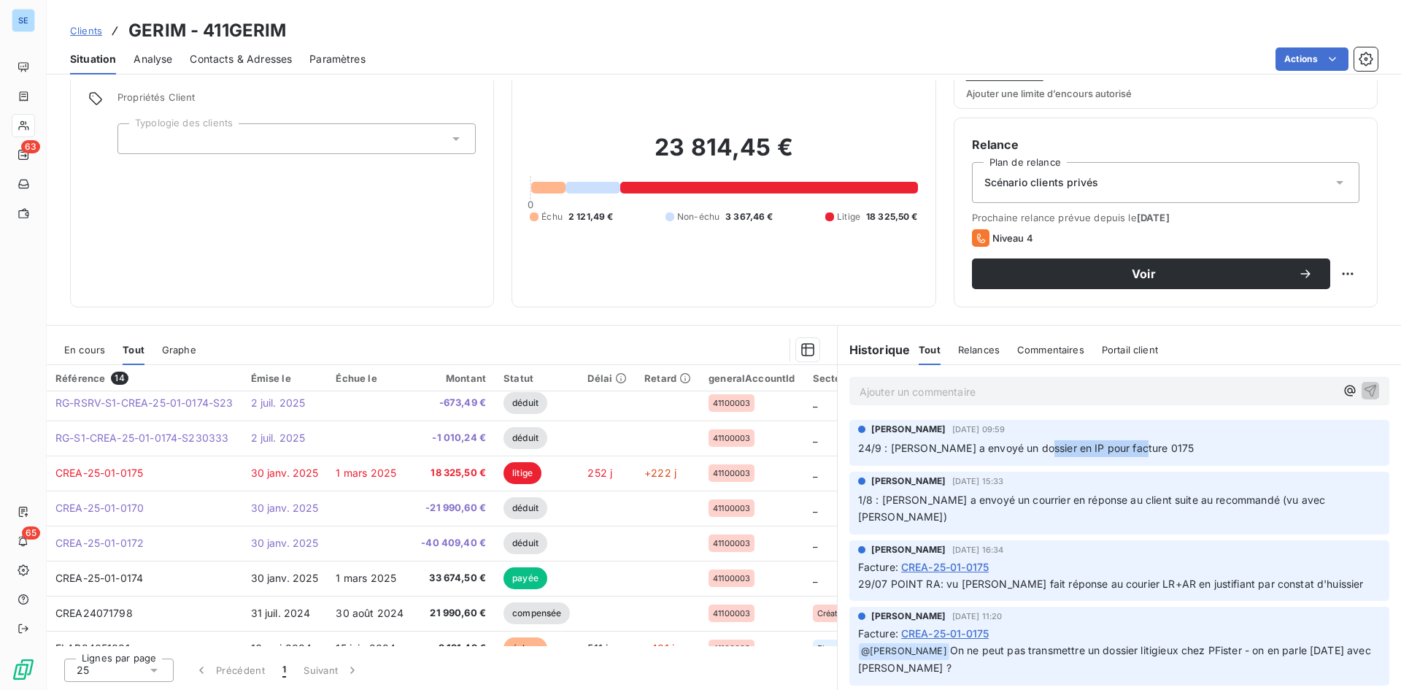
click at [92, 345] on span "En cours" at bounding box center [84, 350] width 41 height 12
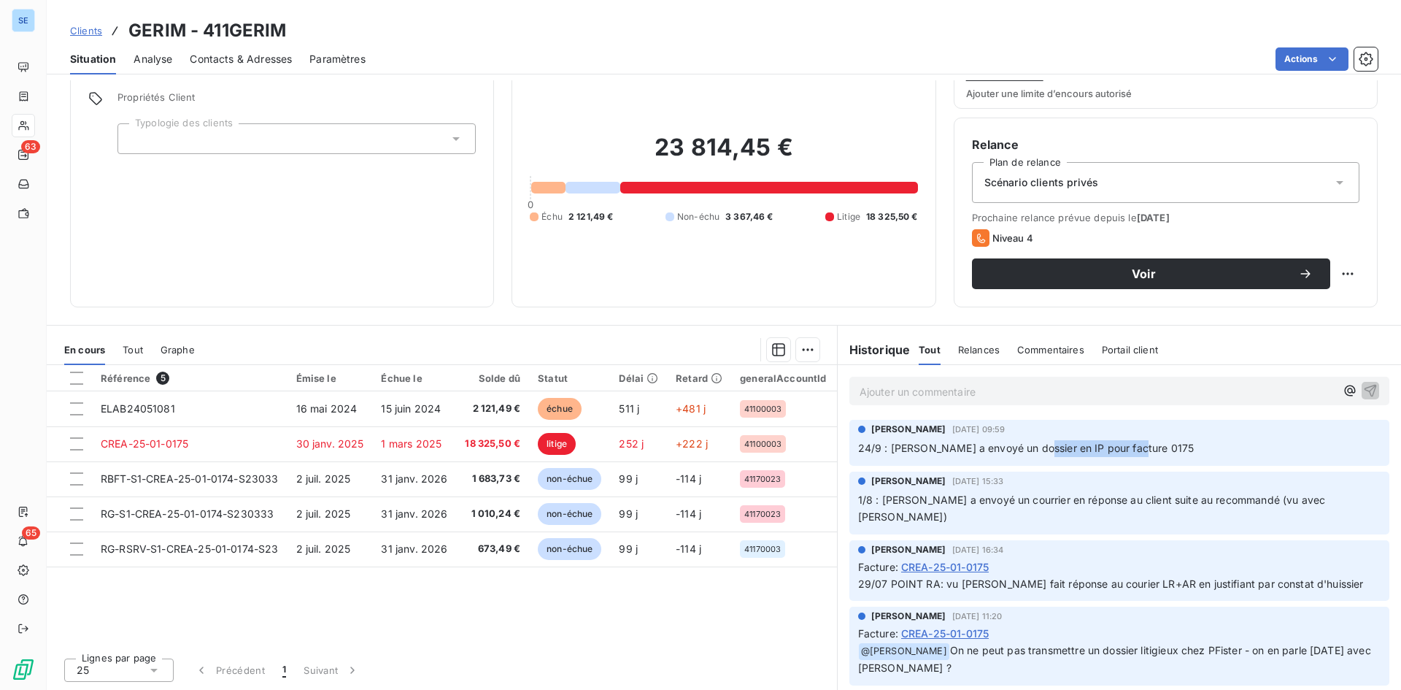
drag, startPoint x: 952, startPoint y: 429, endPoint x: 1035, endPoint y: 427, distance: 82.5
click at [1035, 427] on div "[PERSON_NAME] [DATE] 09:59" at bounding box center [1119, 429] width 522 height 13
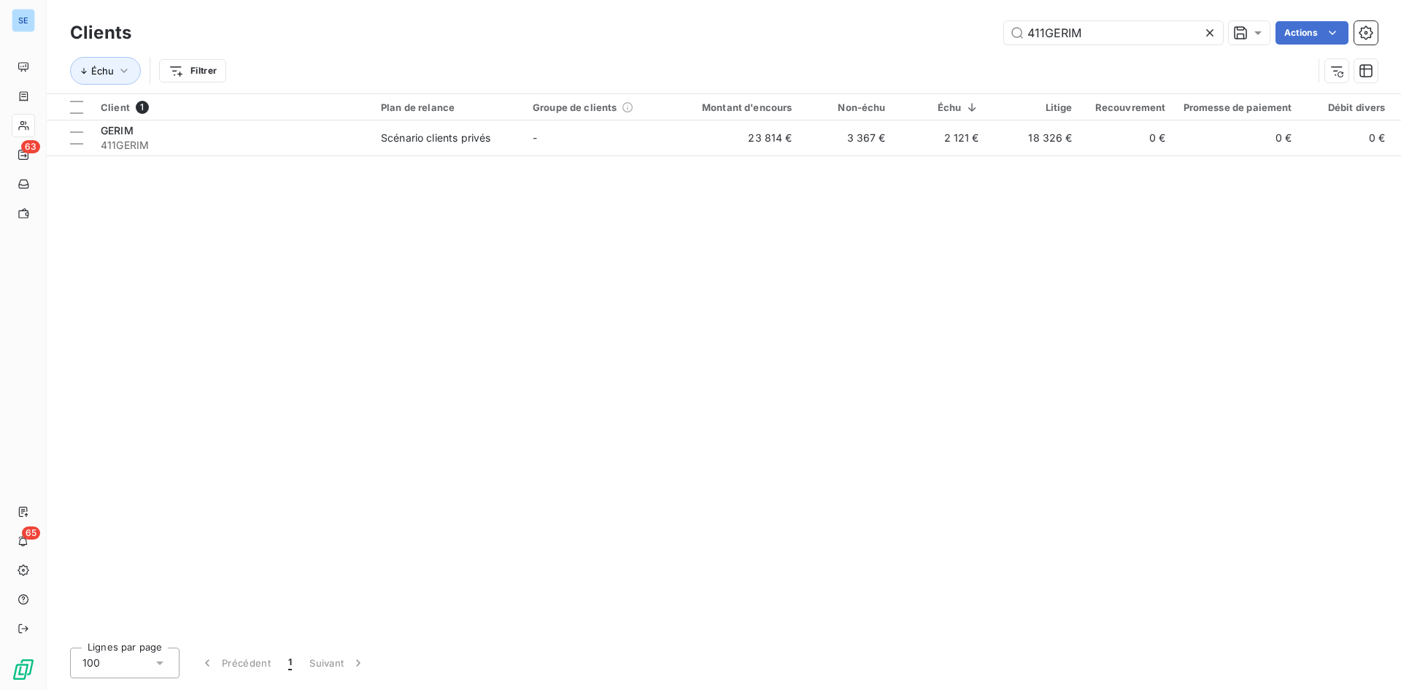
drag, startPoint x: 1093, startPoint y: 28, endPoint x: 722, endPoint y: 32, distance: 370.7
click at [722, 32] on div "411GERIM Actions" at bounding box center [763, 32] width 1229 height 23
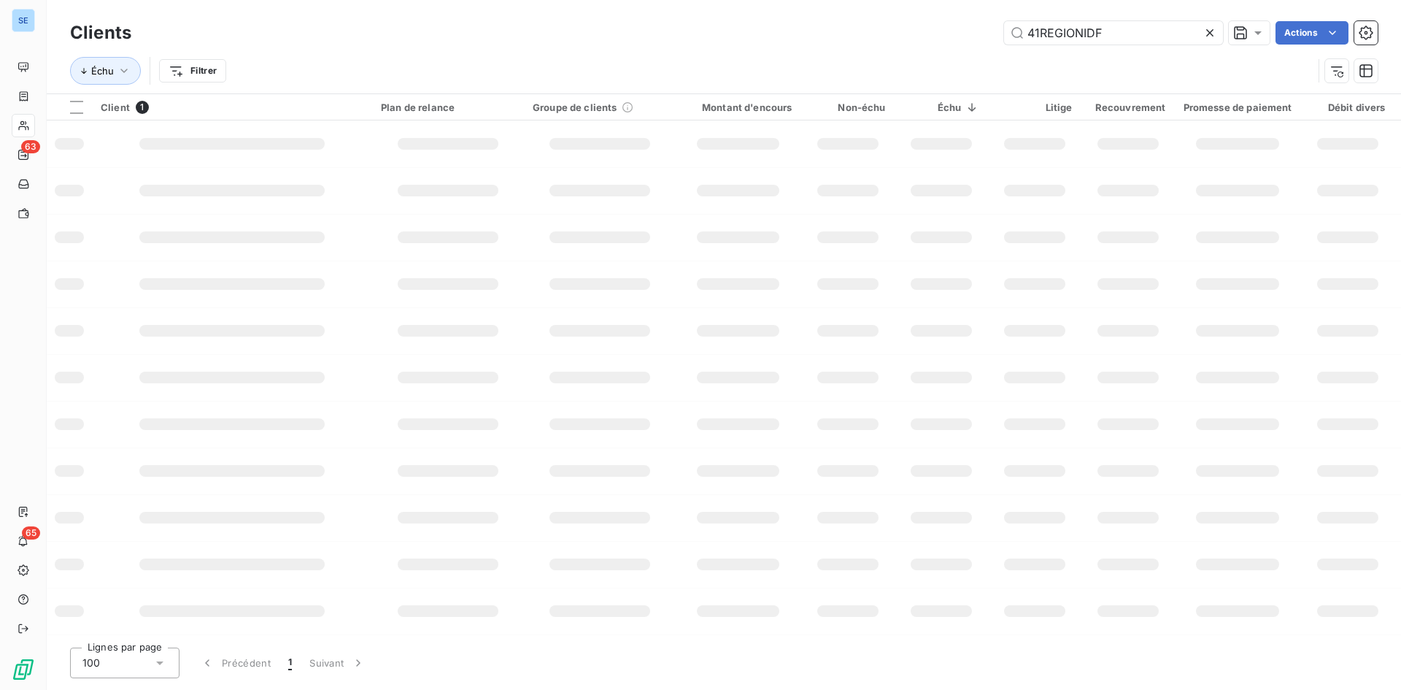
type input "41REGIONIDF"
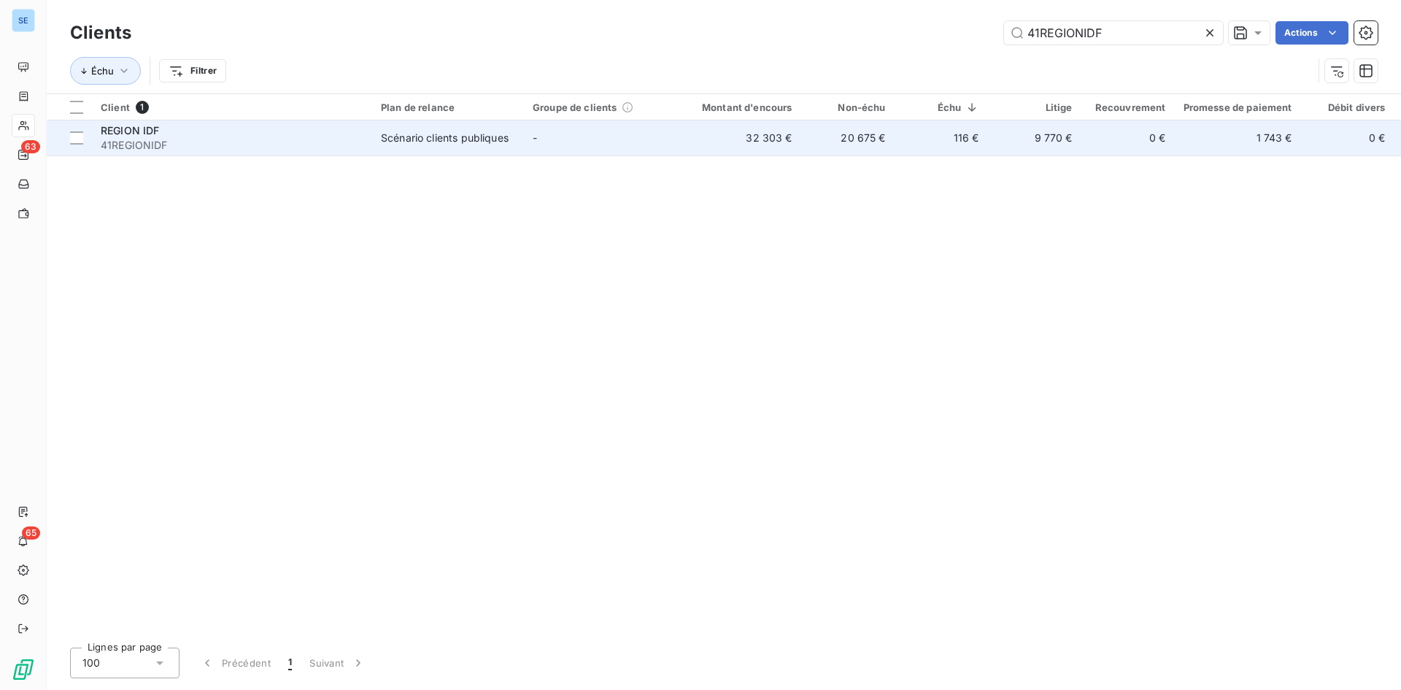
click at [328, 139] on span "41REGIONIDF" at bounding box center [232, 145] width 263 height 15
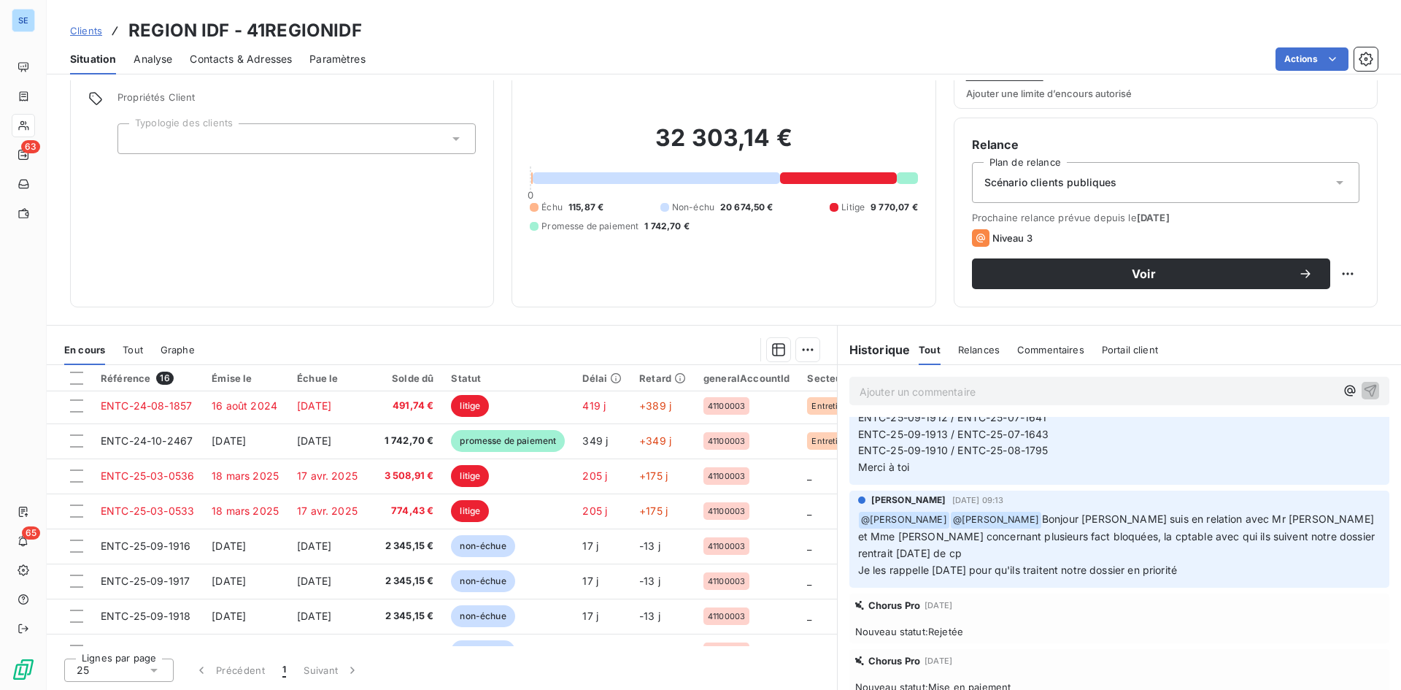
scroll to position [803, 0]
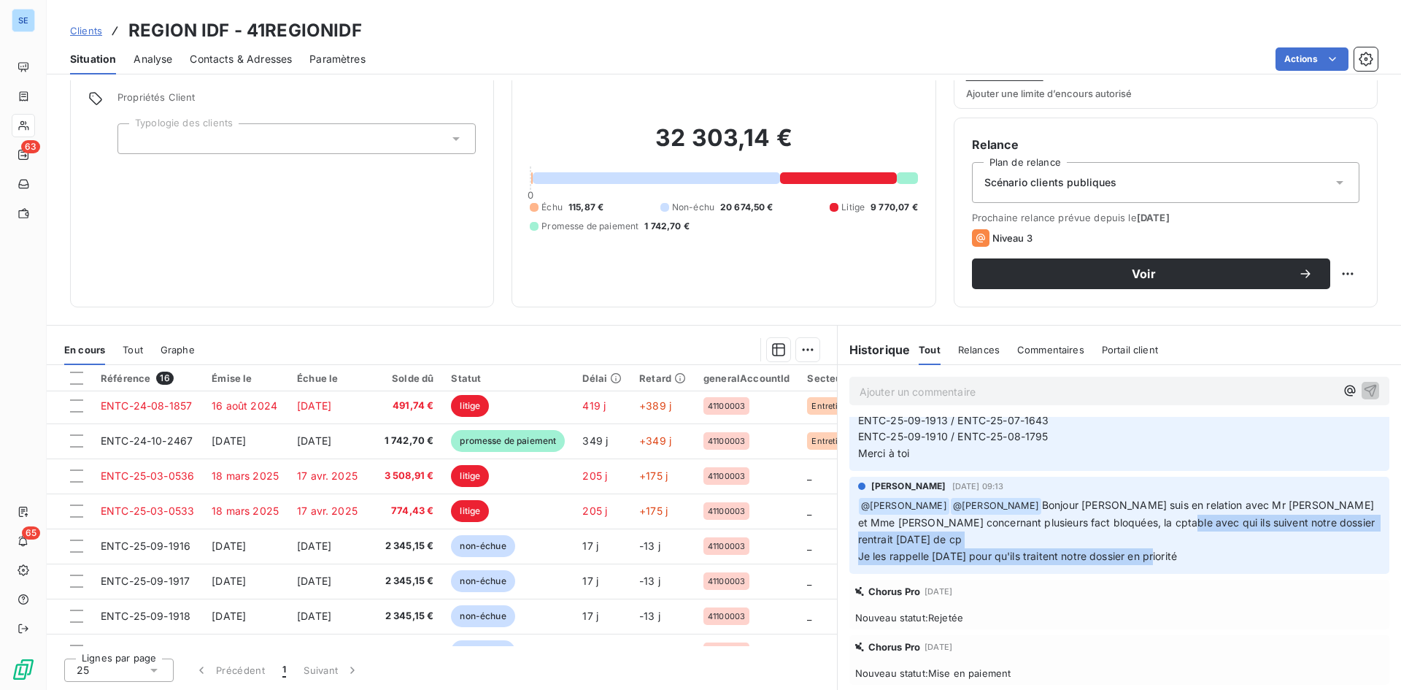
drag, startPoint x: 1206, startPoint y: 606, endPoint x: 906, endPoint y: 589, distance: 299.7
click at [906, 565] on p "﻿ @ [PERSON_NAME] ﻿ @ [PERSON_NAME] Bonjour [PERSON_NAME] suis en relation avec…" at bounding box center [1119, 531] width 522 height 68
click at [959, 562] on span "Bonjour [PERSON_NAME] suis en relation avec Mr [PERSON_NAME] et Mme [PERSON_NAM…" at bounding box center [1118, 529] width 520 height 63
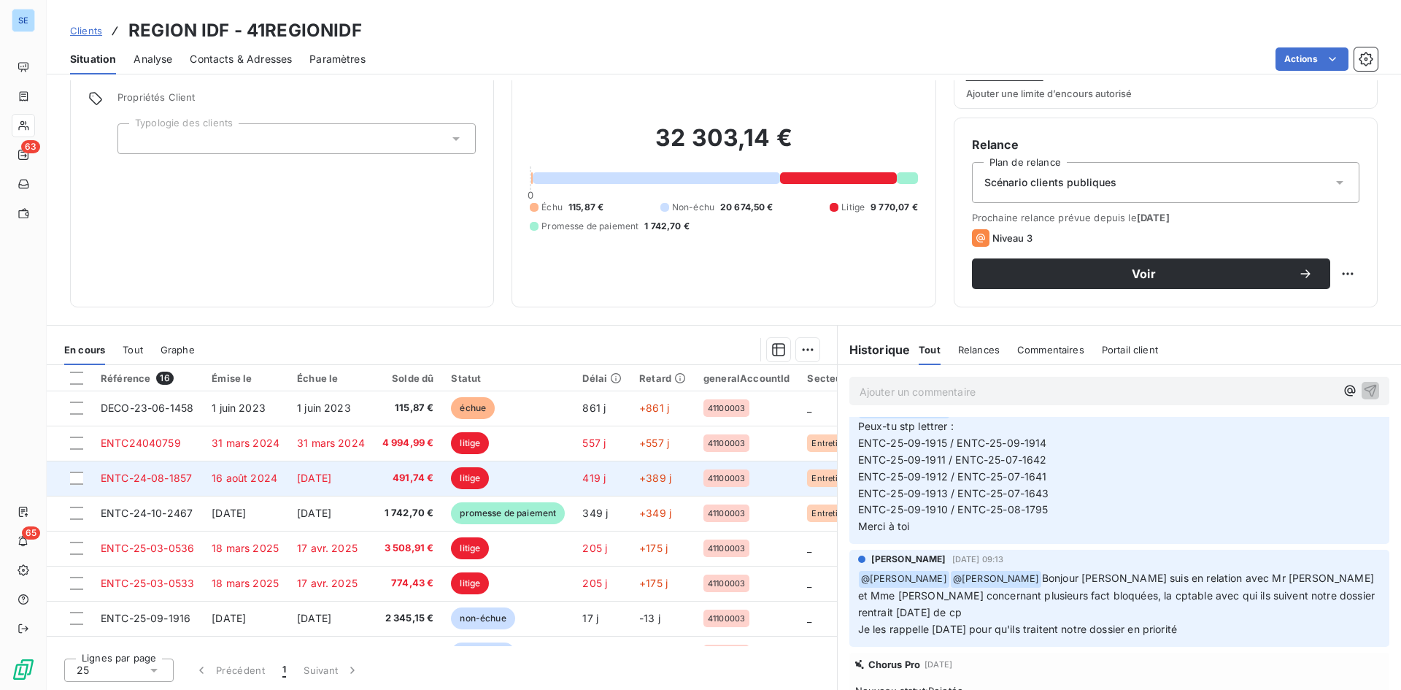
scroll to position [0, 0]
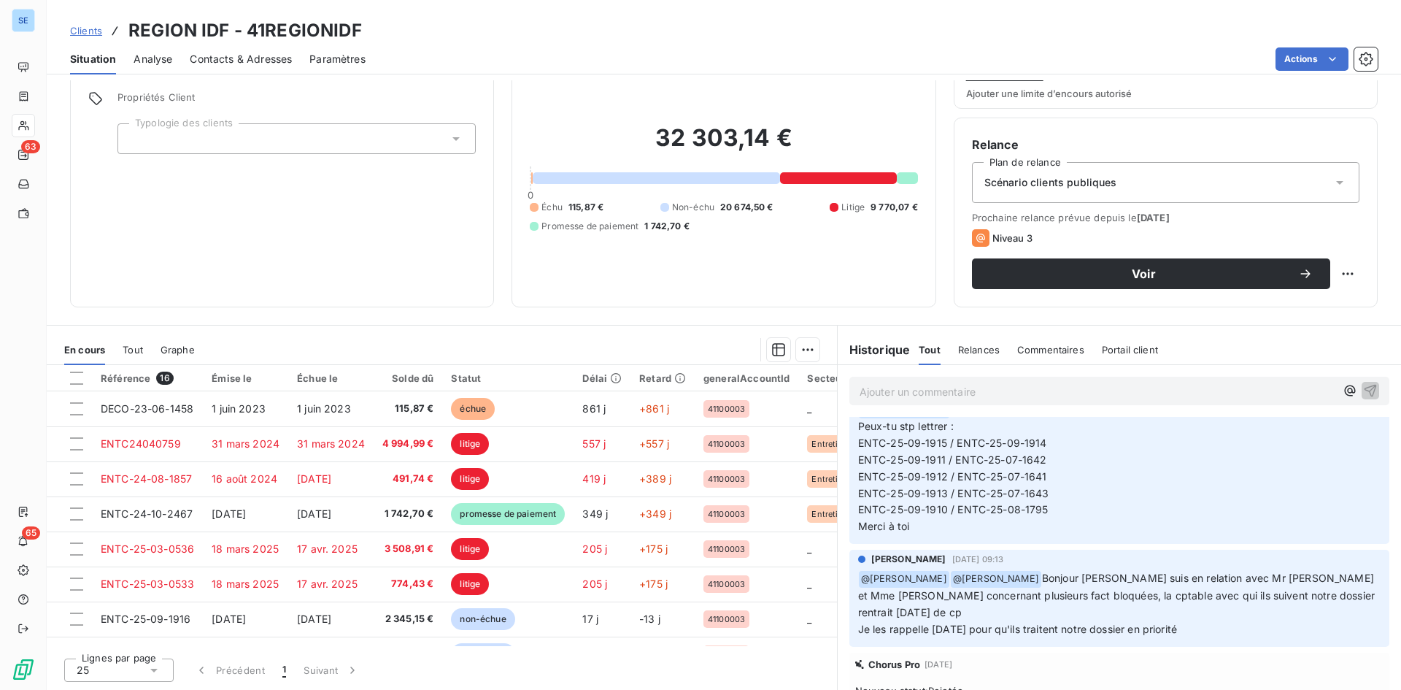
click at [126, 350] on span "Tout" at bounding box center [133, 350] width 20 height 12
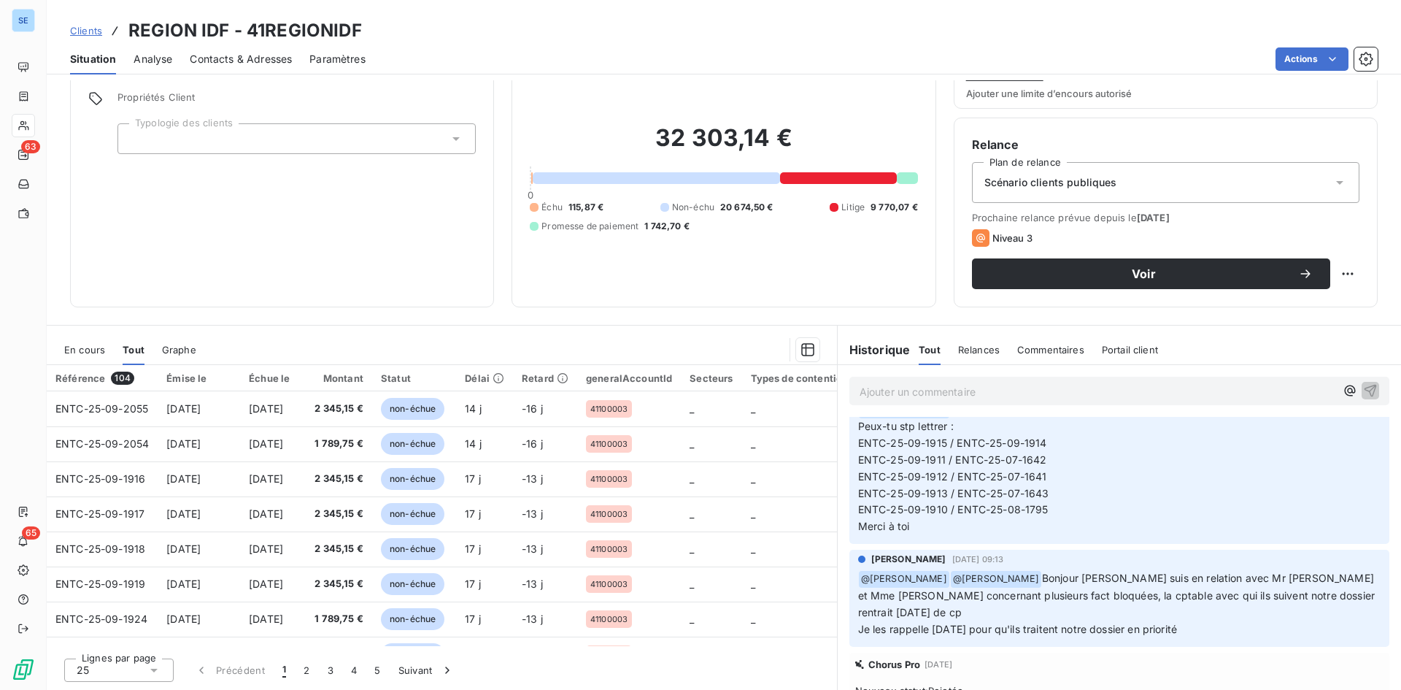
click at [96, 354] on span "En cours" at bounding box center [84, 350] width 41 height 12
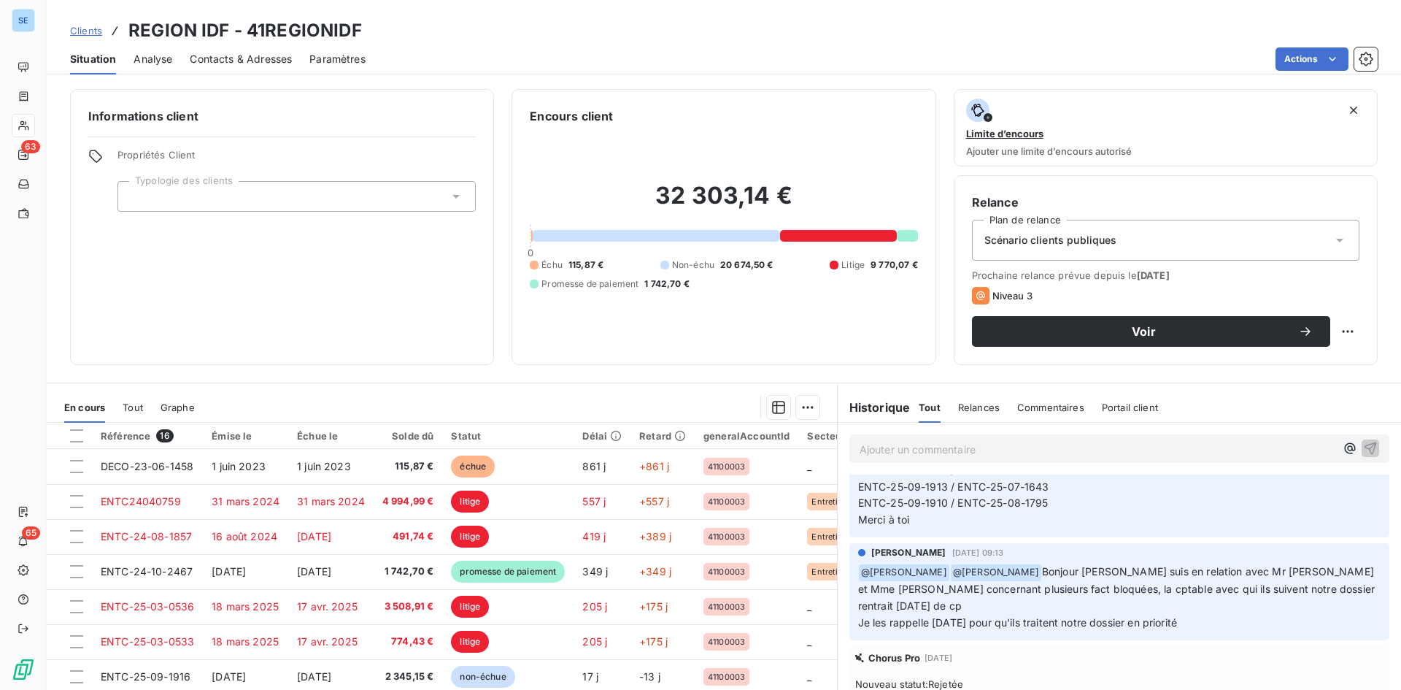
scroll to position [876, 0]
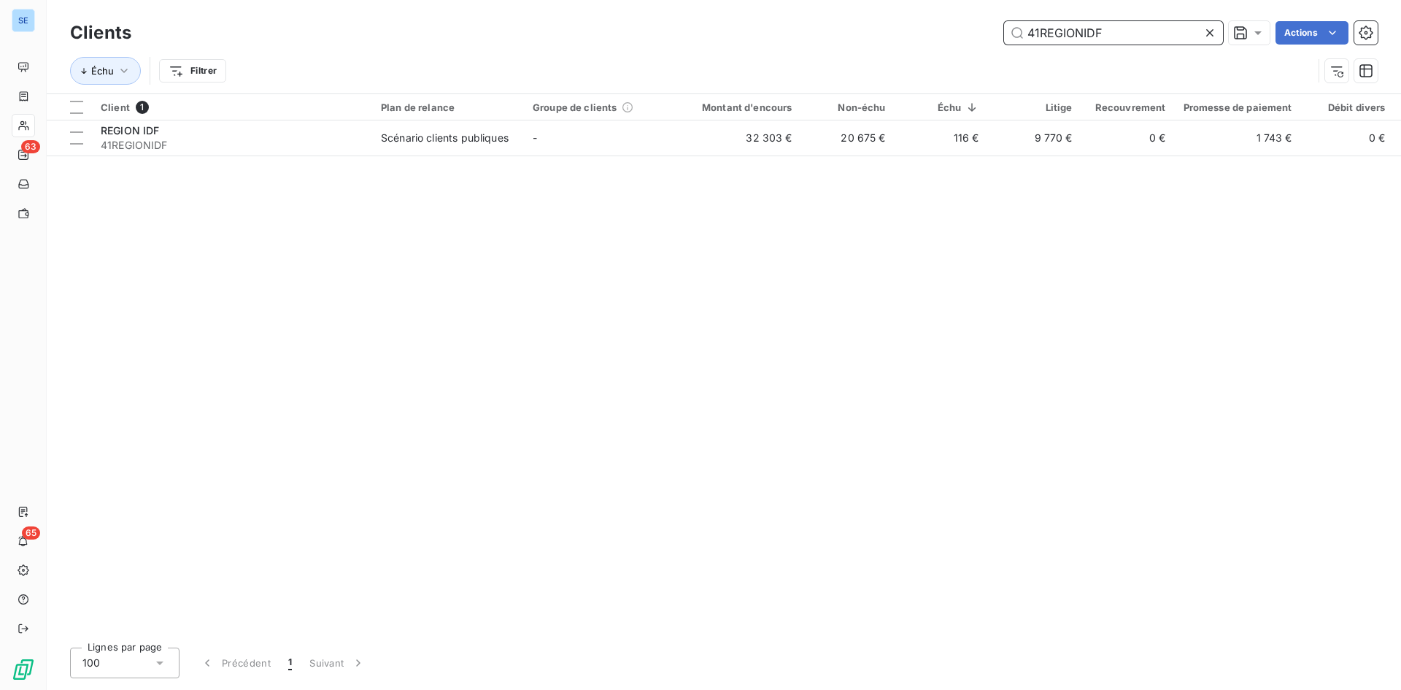
drag, startPoint x: 1090, startPoint y: 33, endPoint x: 857, endPoint y: 66, distance: 235.8
click at [857, 66] on div "Clients 41REGIONIDF Actions Échu Filtrer" at bounding box center [724, 56] width 1308 height 76
paste input "BREZILLON"
type input "41BREZILLON"
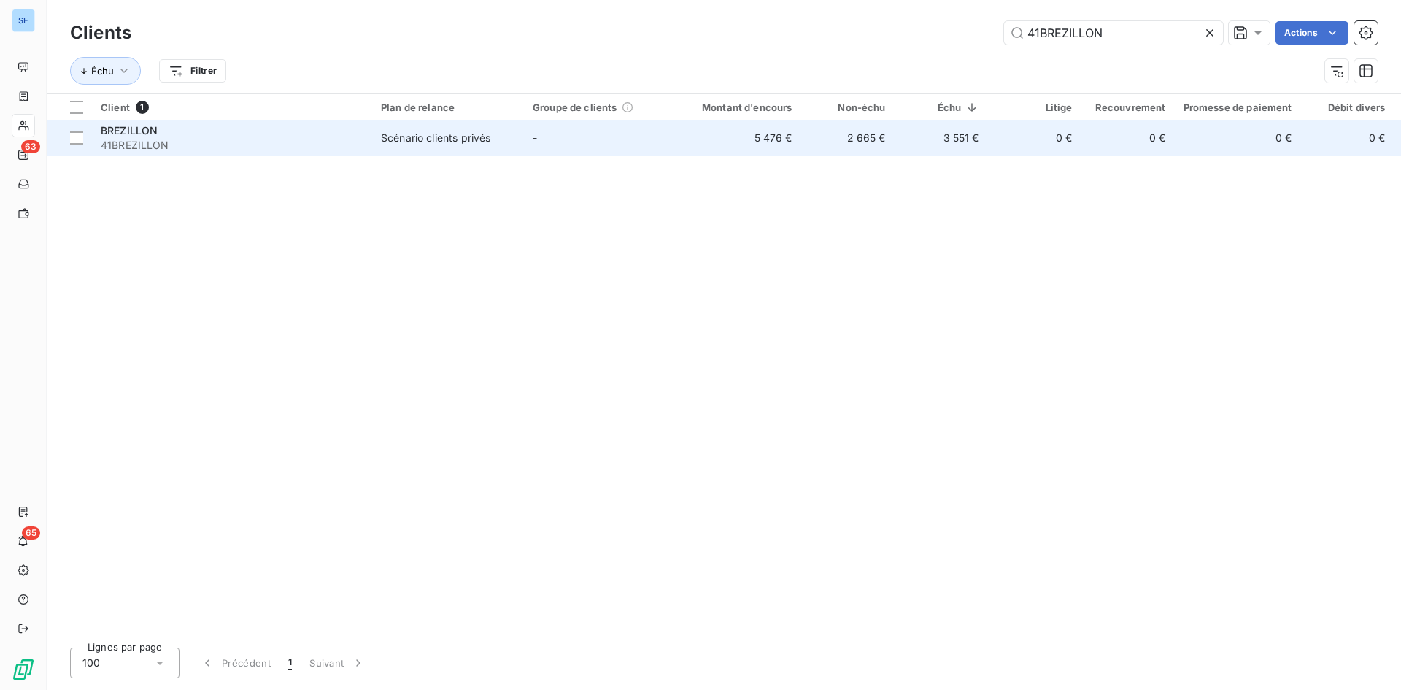
click at [422, 143] on div "Scénario clients privés" at bounding box center [435, 138] width 109 height 15
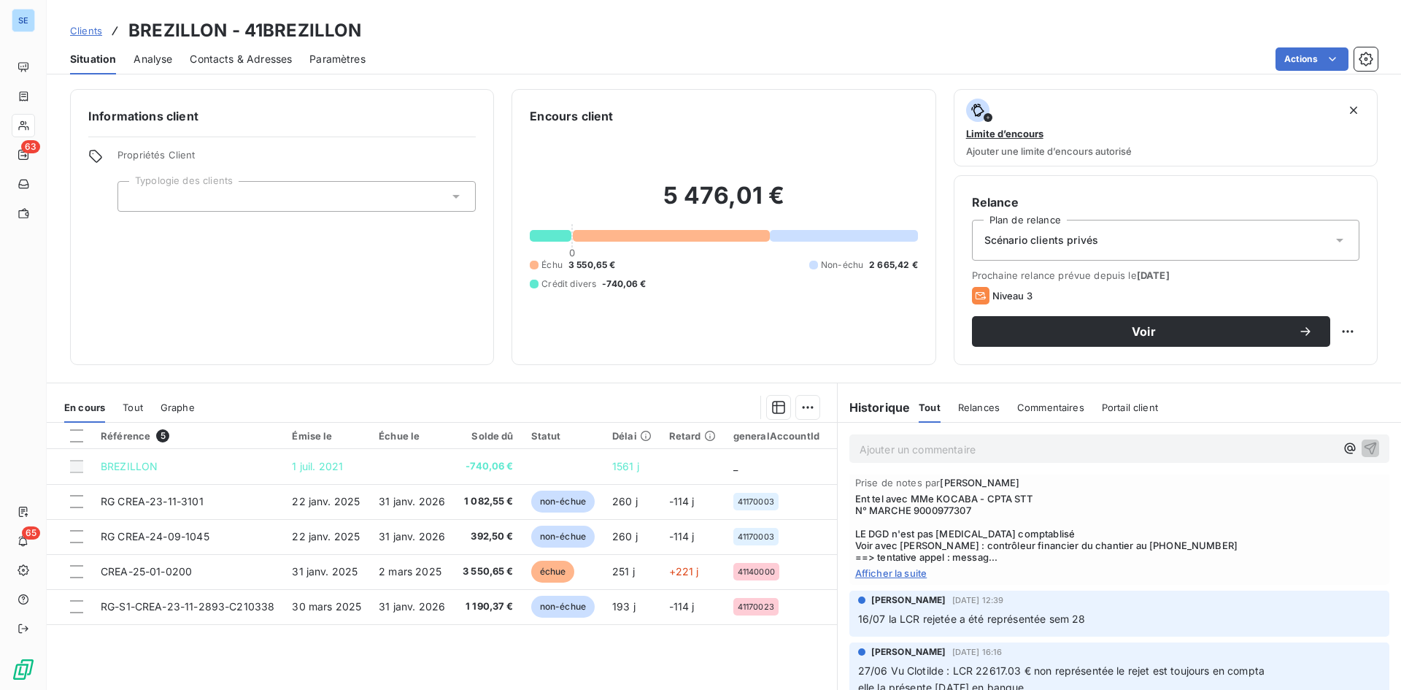
scroll to position [73, 0]
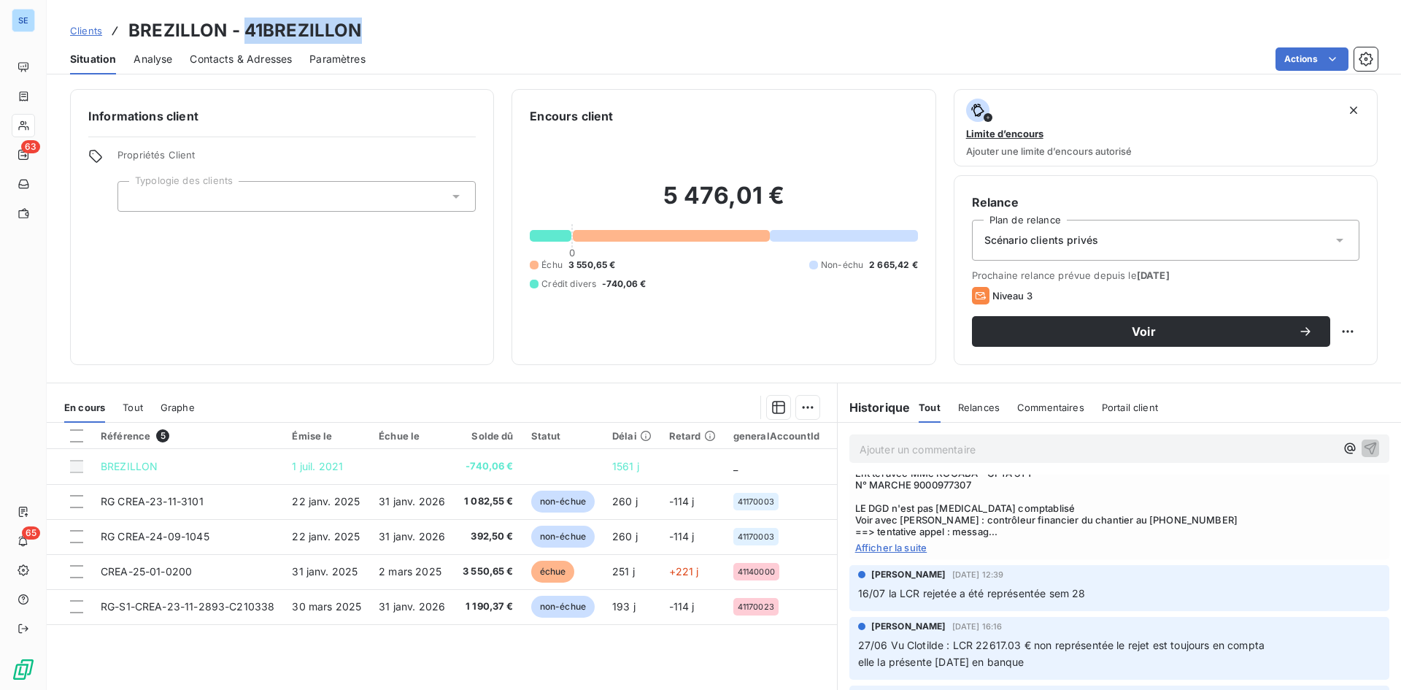
drag, startPoint x: 304, startPoint y: 26, endPoint x: 247, endPoint y: 32, distance: 57.9
click at [247, 32] on h3 "BREZILLON - 41BREZILLON" at bounding box center [244, 31] width 233 height 26
copy h3 "41BREZILLON"
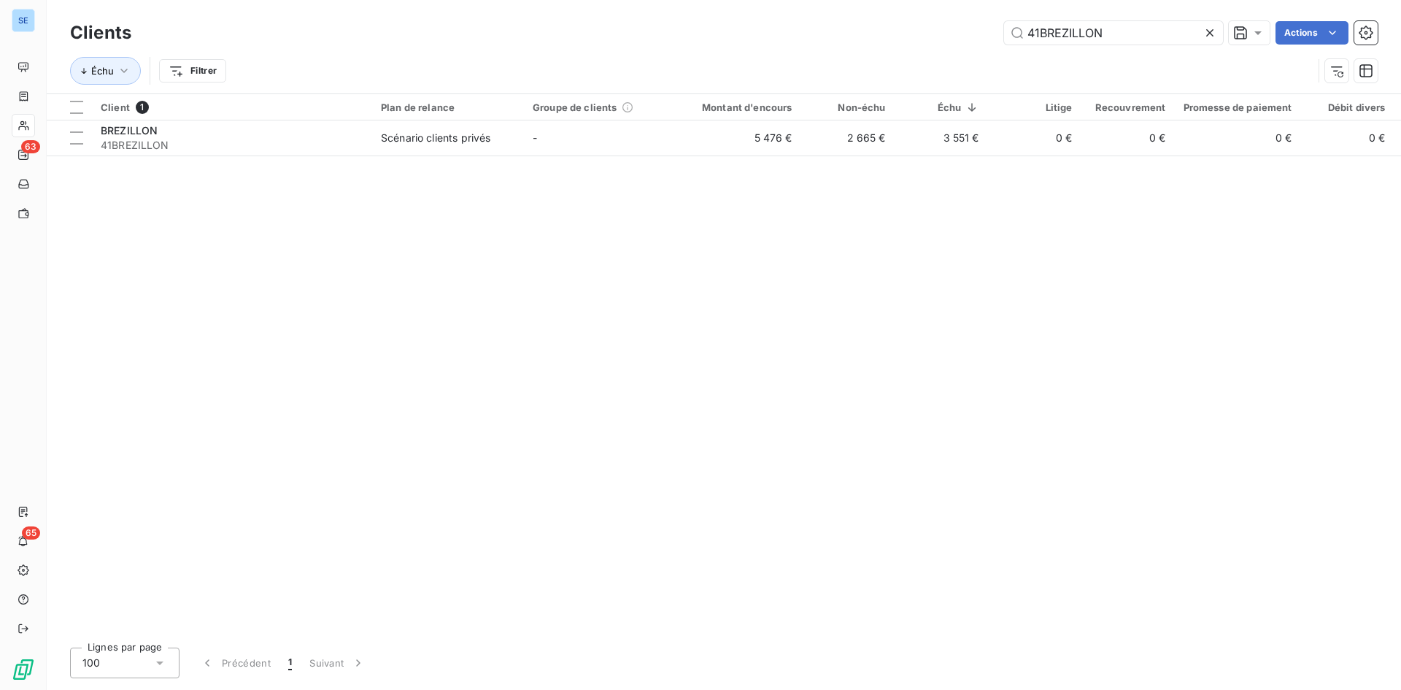
drag, startPoint x: 1135, startPoint y: 36, endPoint x: 871, endPoint y: 28, distance: 264.3
click at [871, 28] on div "41BREZILLON Actions" at bounding box center [763, 32] width 1229 height 23
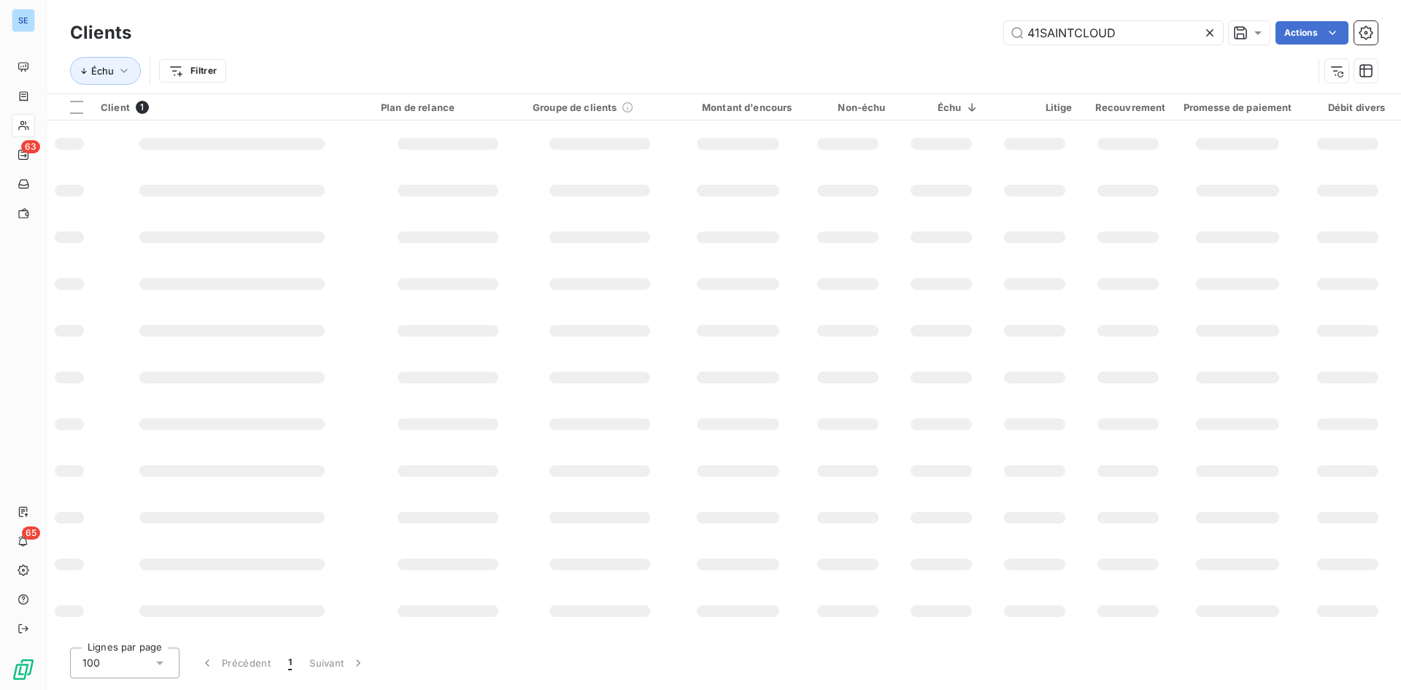
type input "41SAINTCLOUD"
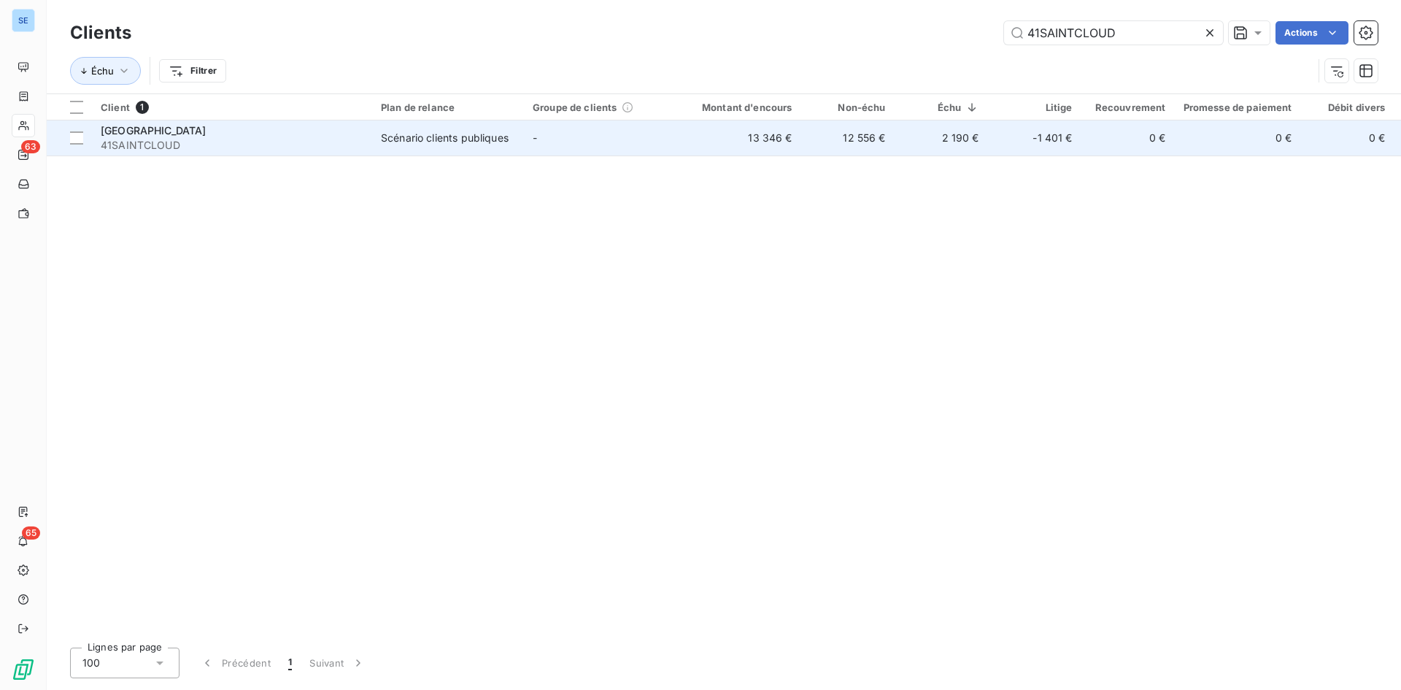
click at [205, 124] on span "[GEOGRAPHIC_DATA]" at bounding box center [154, 130] width 106 height 12
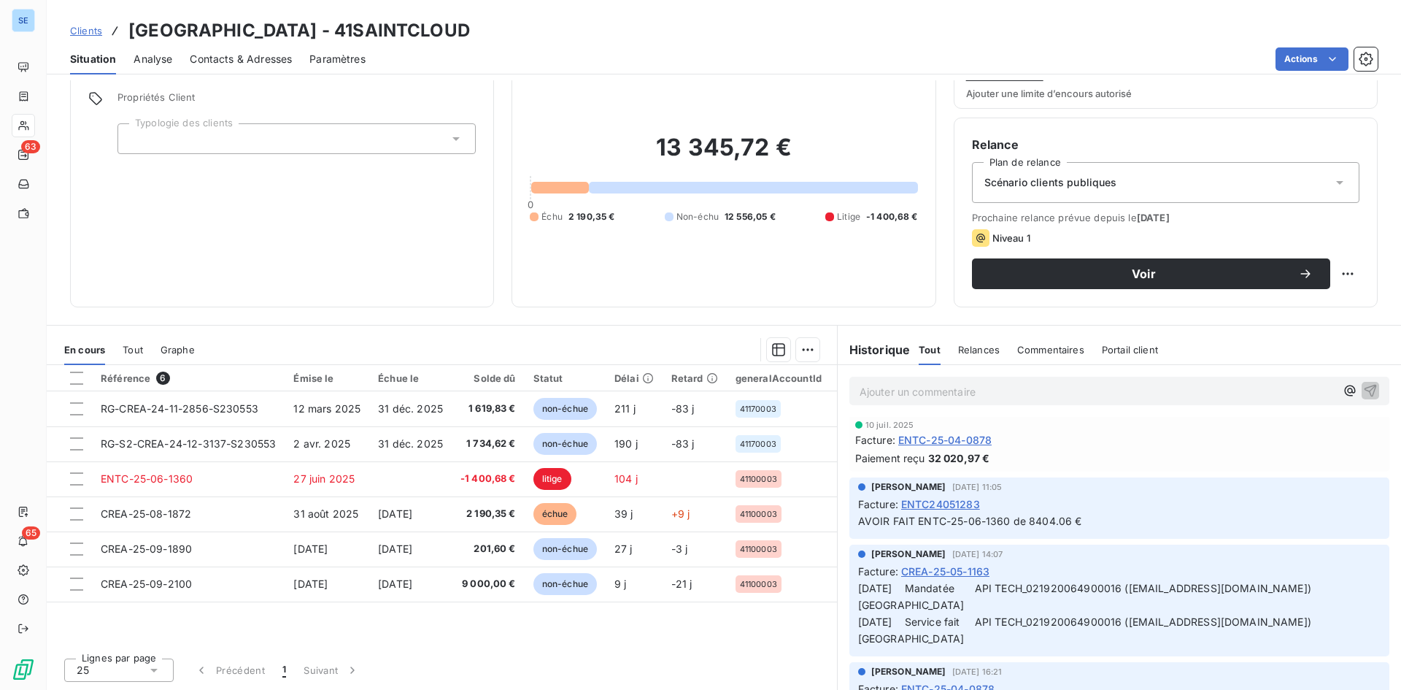
scroll to position [730, 0]
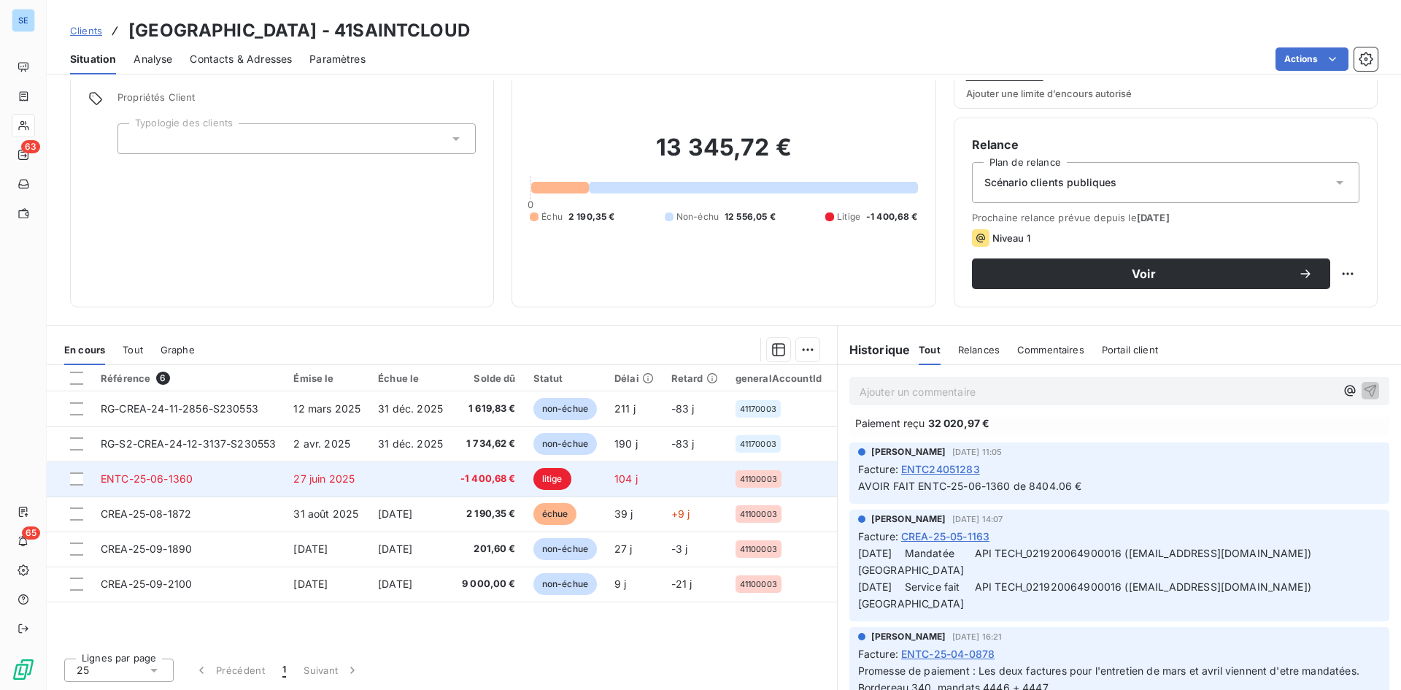
click at [471, 481] on span "-1 400,68 €" at bounding box center [487, 478] width 55 height 15
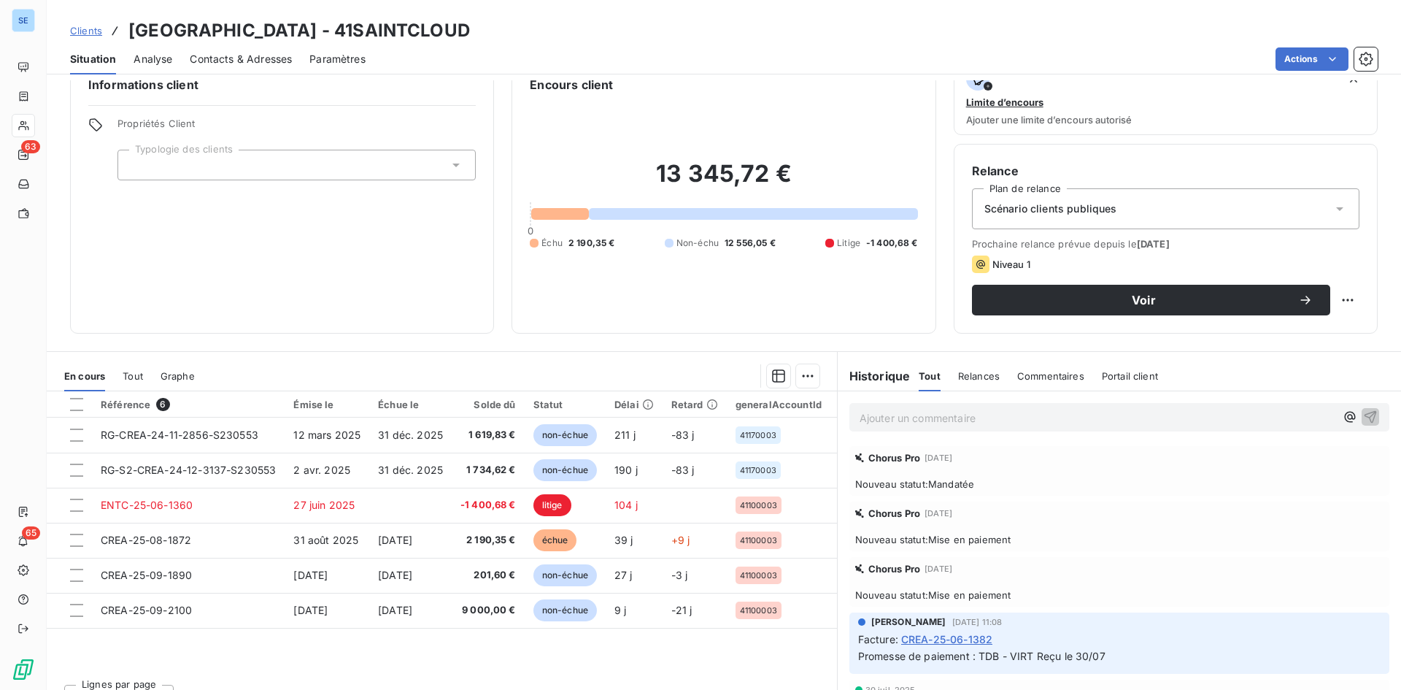
scroll to position [58, 0]
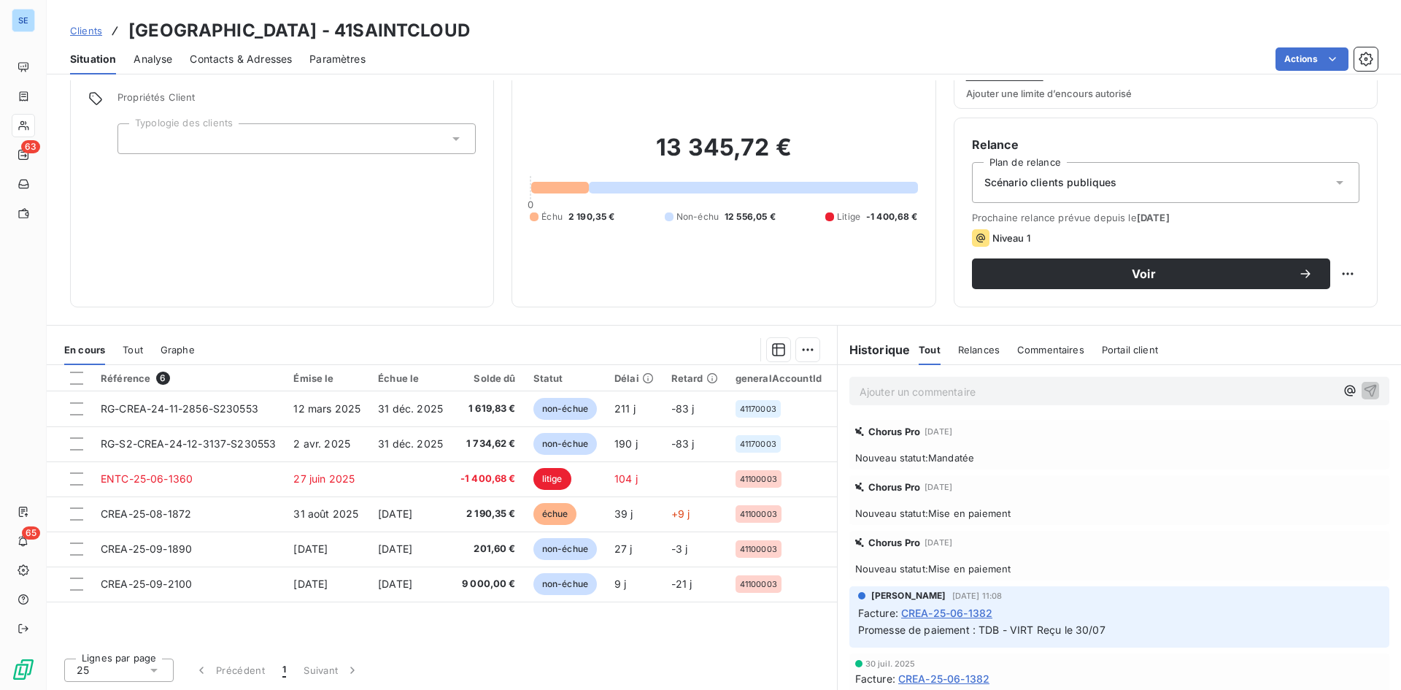
click at [470, 33] on h3 "[GEOGRAPHIC_DATA] - 41SAINTCLOUD" at bounding box center [299, 31] width 342 height 26
drag, startPoint x: 491, startPoint y: 33, endPoint x: 358, endPoint y: 31, distance: 132.8
click at [358, 31] on h3 "[GEOGRAPHIC_DATA] - 41SAINTCLOUD" at bounding box center [299, 31] width 342 height 26
copy h3 "41SAINTCLOUD"
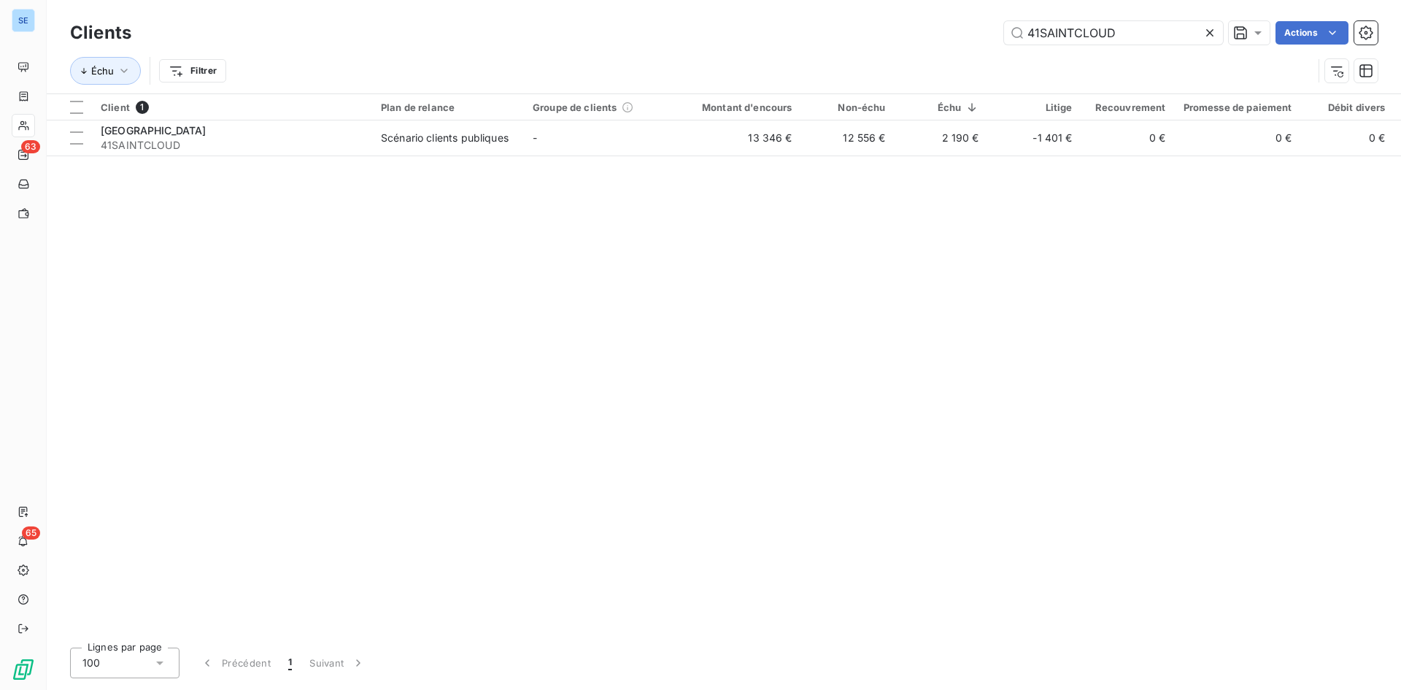
drag, startPoint x: 1126, startPoint y: 33, endPoint x: 960, endPoint y: 42, distance: 165.9
click at [960, 42] on div "41SAINTCLOUD Actions" at bounding box center [763, 32] width 1229 height 23
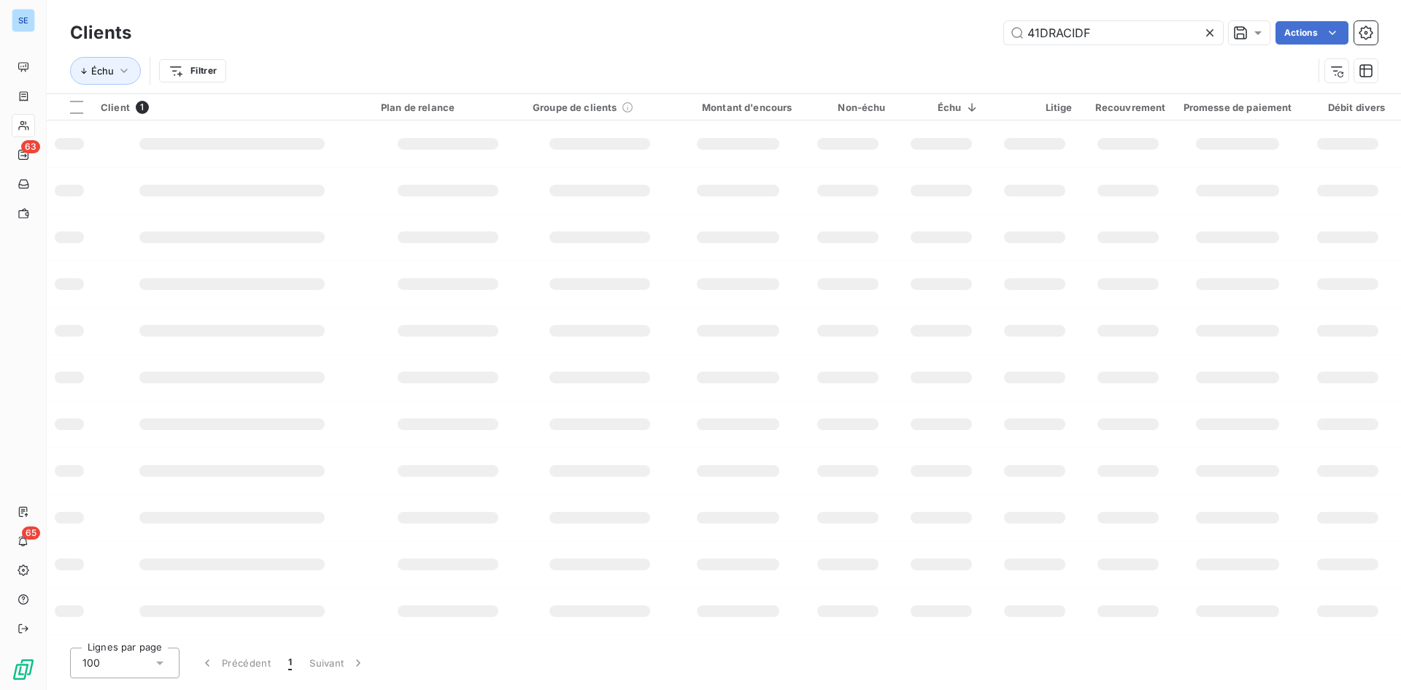
type input "41DRACIDF"
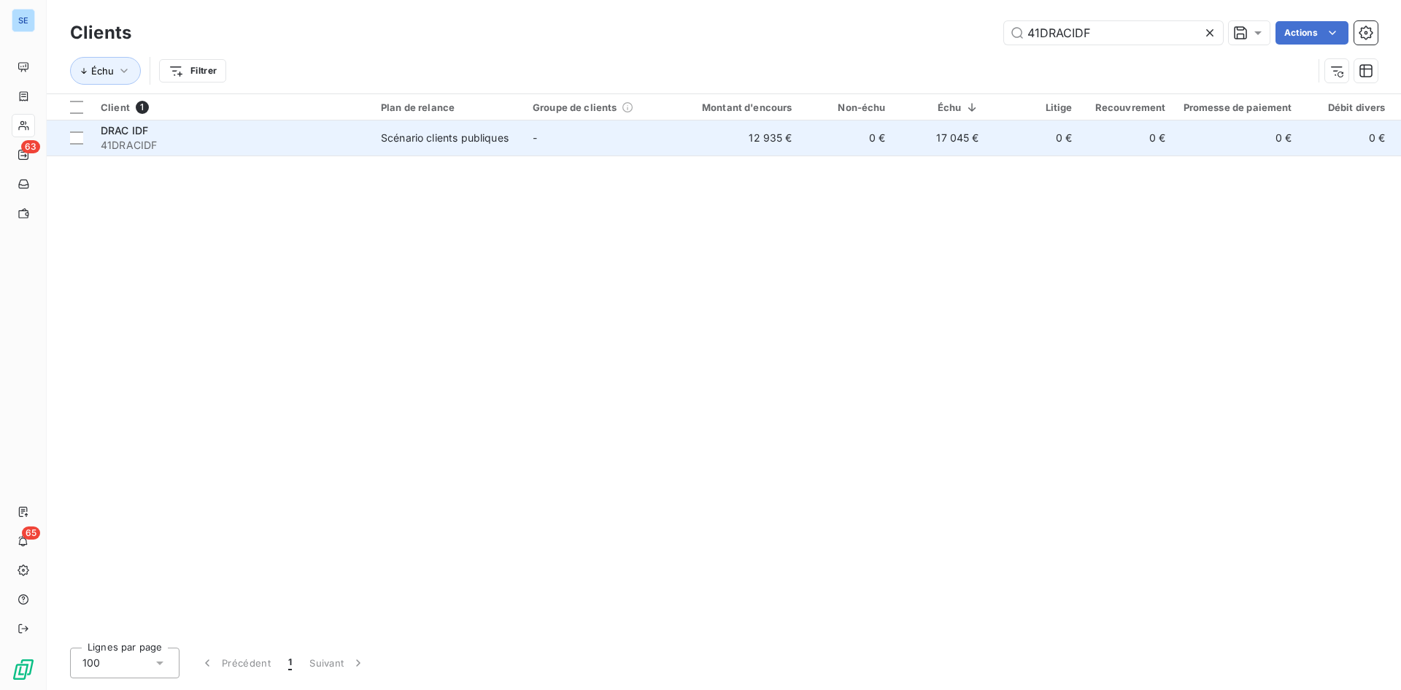
click at [468, 140] on div "Scénario clients publiques" at bounding box center [445, 138] width 128 height 15
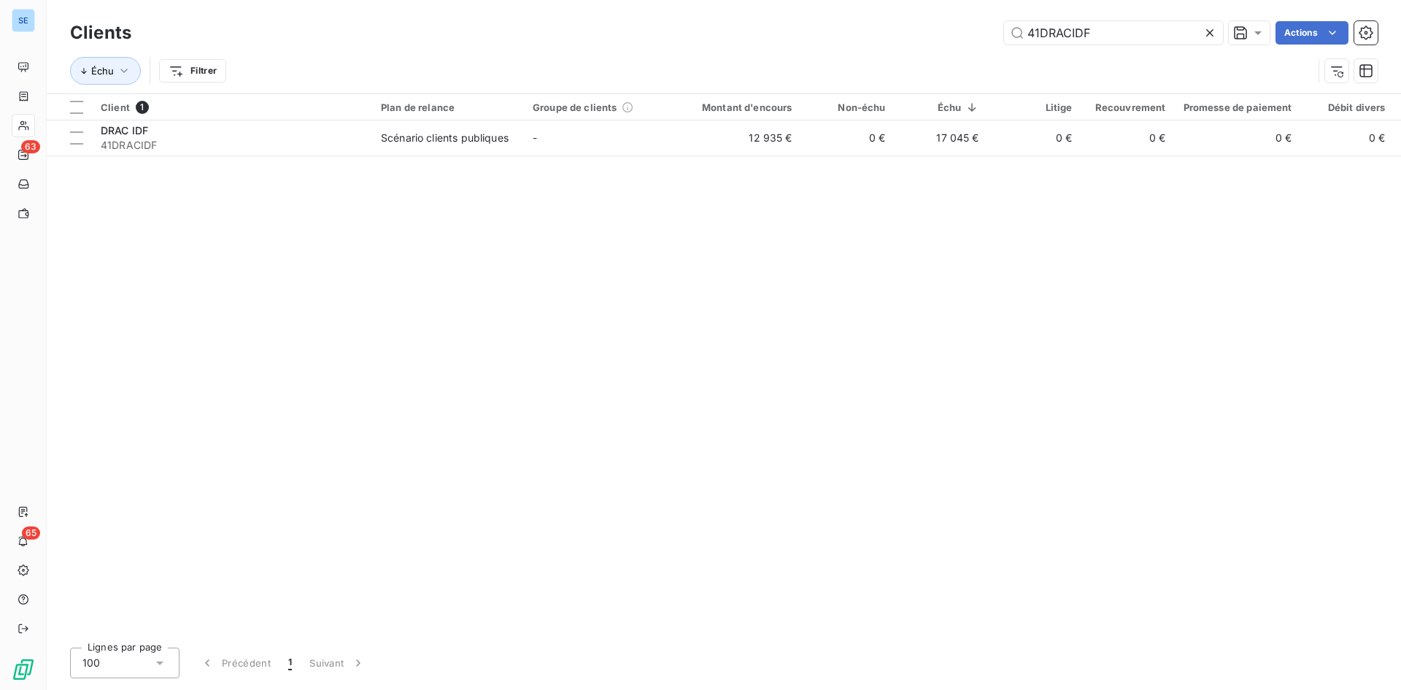
drag, startPoint x: 1050, startPoint y: 29, endPoint x: 808, endPoint y: 41, distance: 242.6
click at [808, 41] on div "41DRACIDF Actions" at bounding box center [763, 32] width 1229 height 23
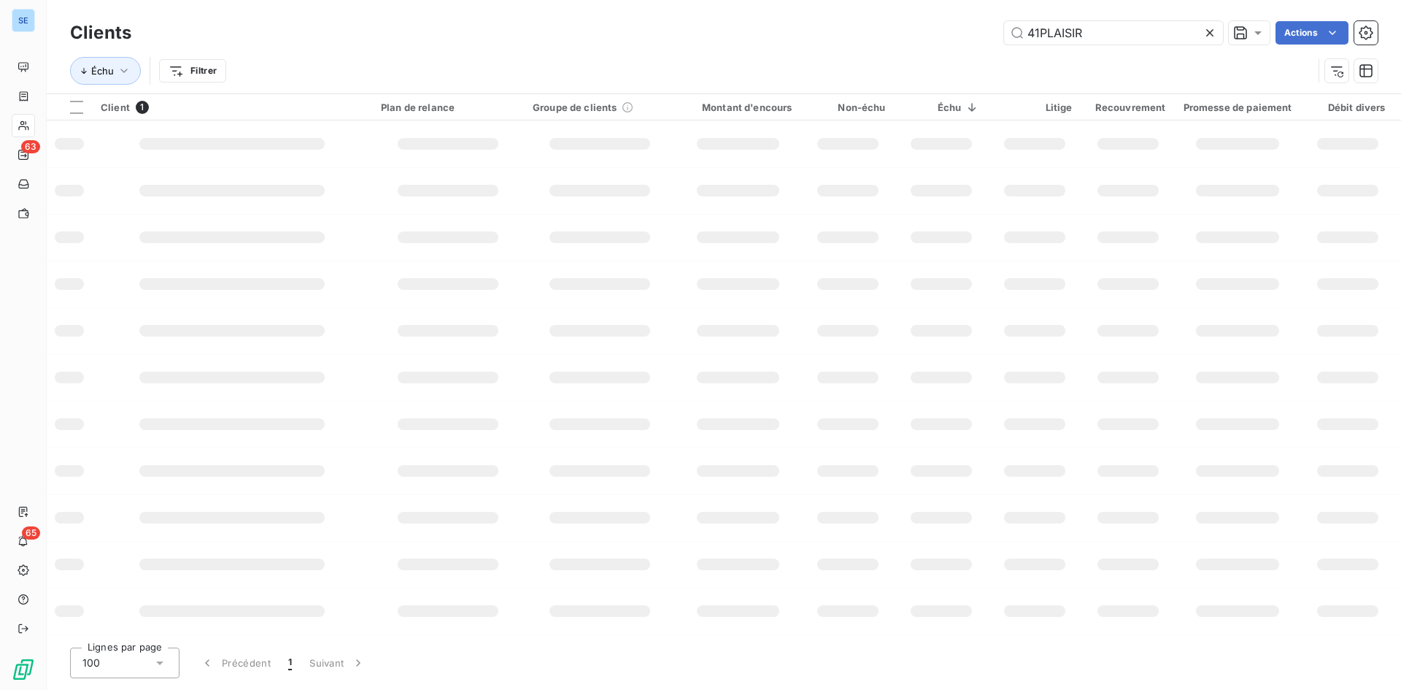
type input "41PLAISIR"
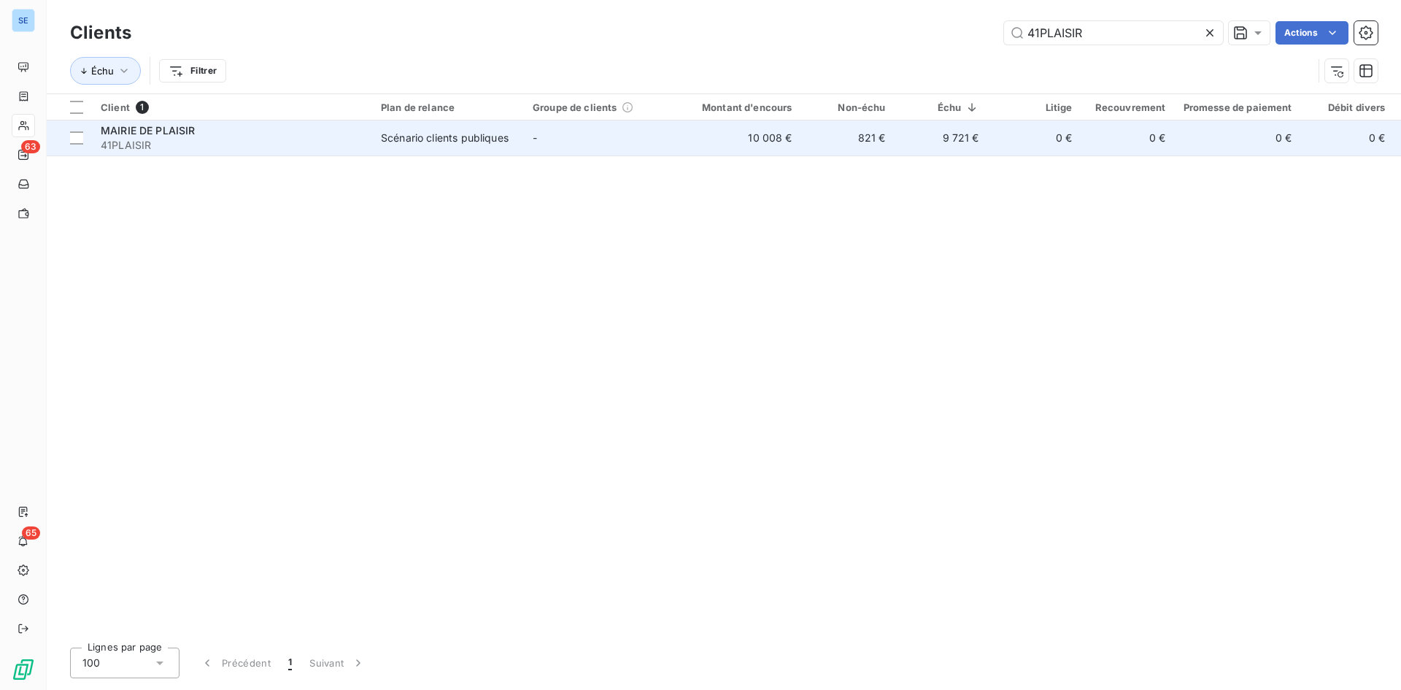
click at [150, 131] on span "MAIRIE DE PLAISIR" at bounding box center [148, 130] width 95 height 12
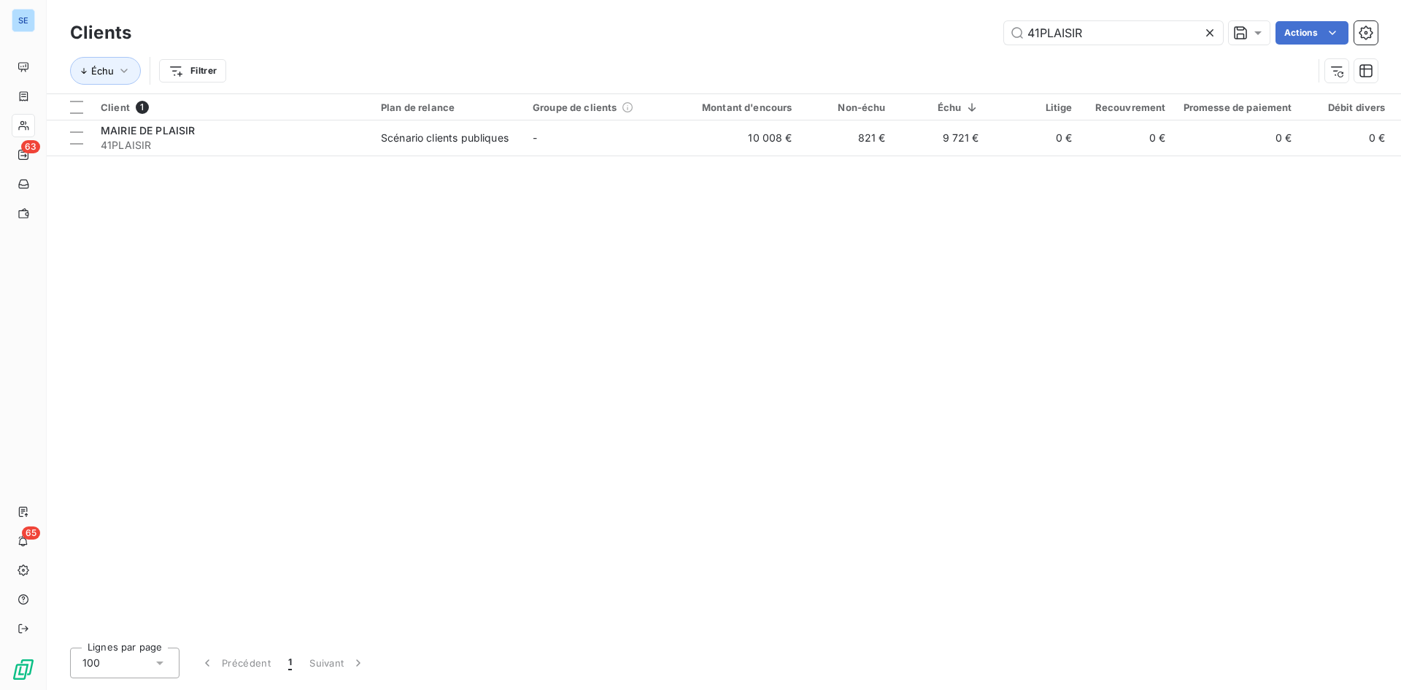
drag, startPoint x: 1111, startPoint y: 31, endPoint x: 782, endPoint y: 27, distance: 328.4
click at [782, 27] on div "41PLAISIR Actions" at bounding box center [763, 32] width 1229 height 23
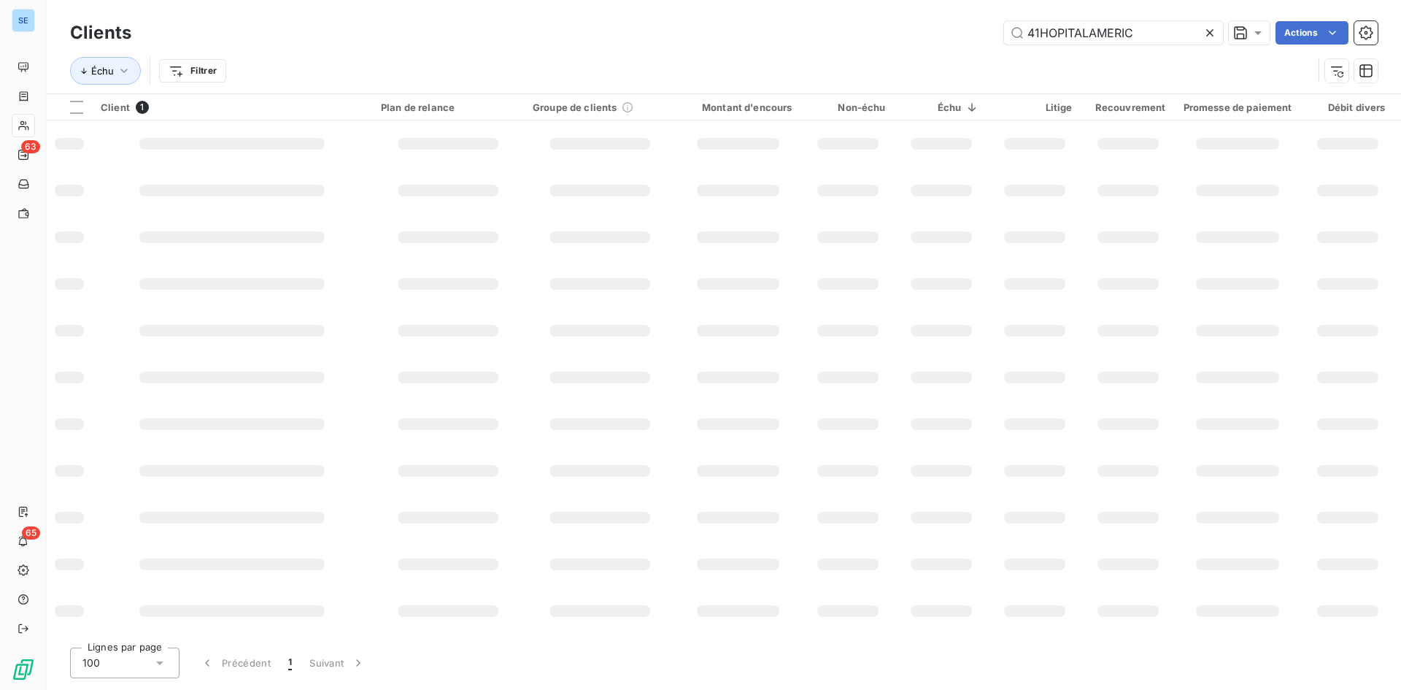
type input "41HOPITALAMERIC"
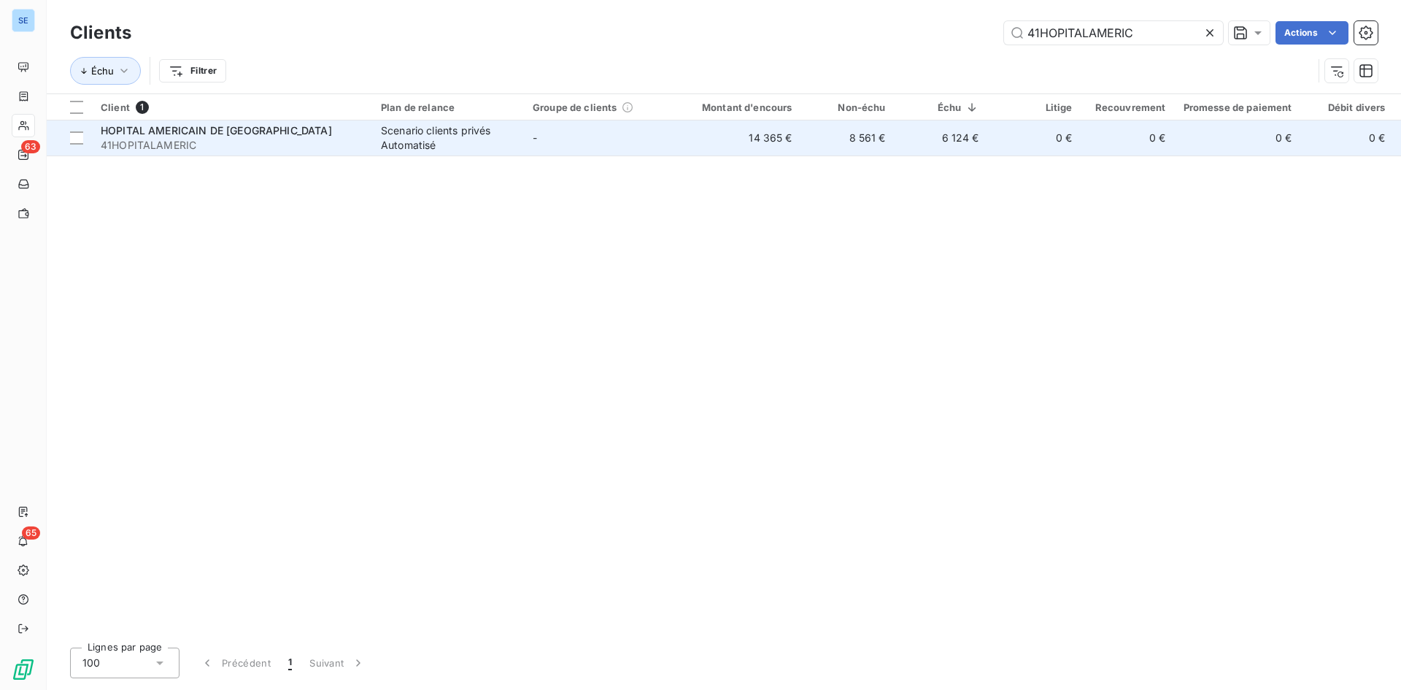
click at [486, 138] on div "Scenario clients privés Automatisé" at bounding box center [448, 137] width 134 height 29
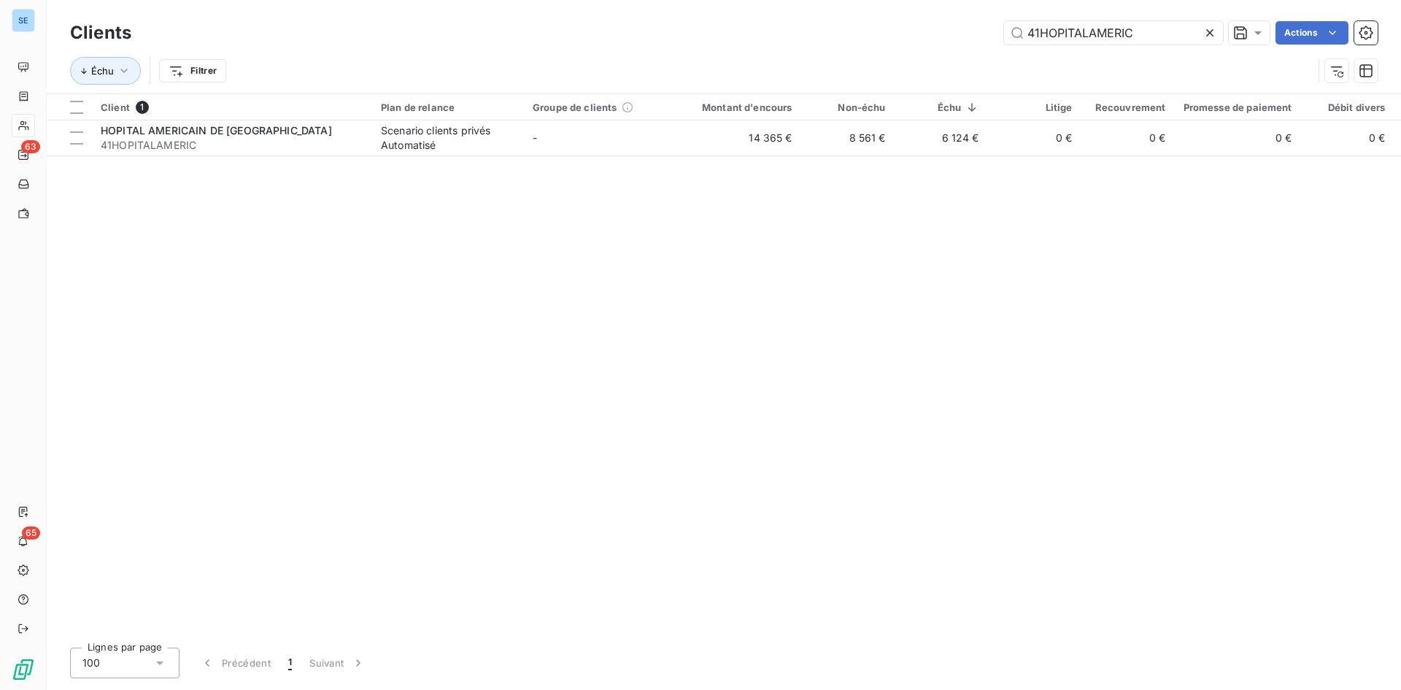
drag, startPoint x: 741, startPoint y: 16, endPoint x: 733, endPoint y: 16, distance: 8.0
click at [733, 16] on div "Clients 41HOPITALAMERIC Actions Échu Filtrer" at bounding box center [724, 46] width 1354 height 93
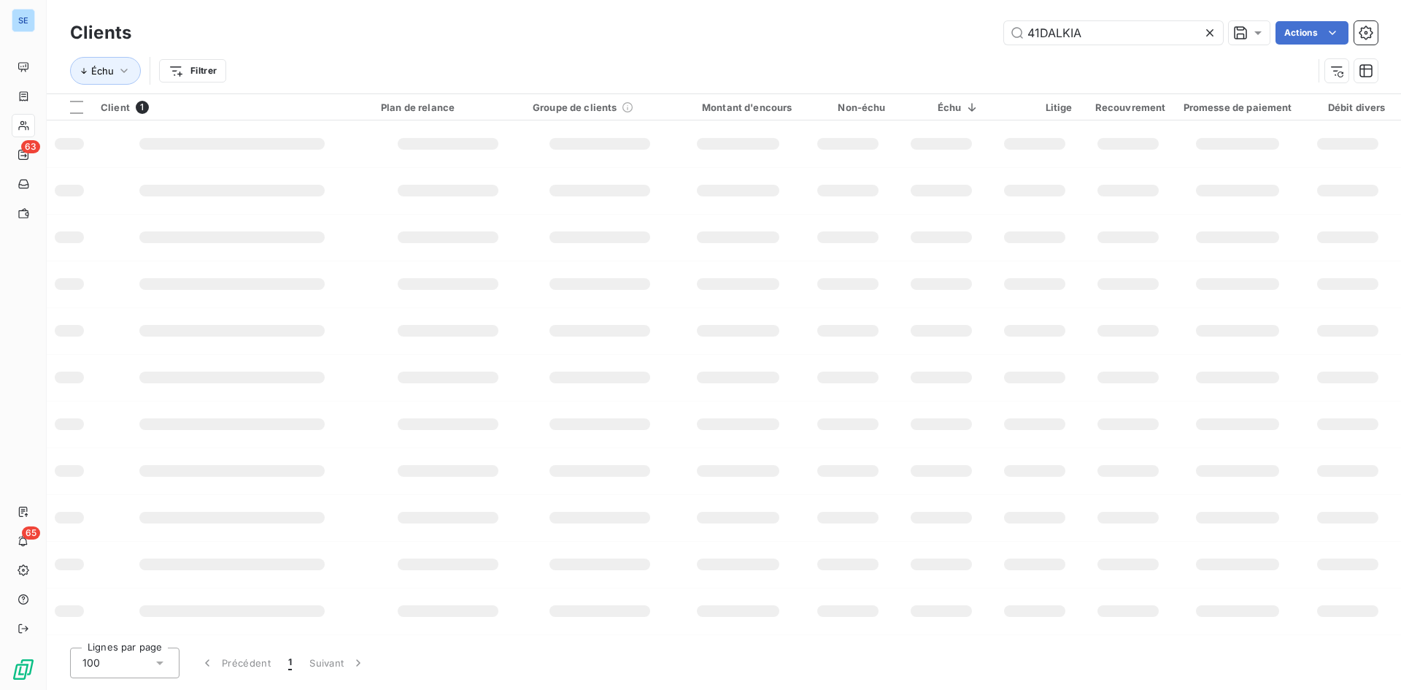
type input "41DALKIA"
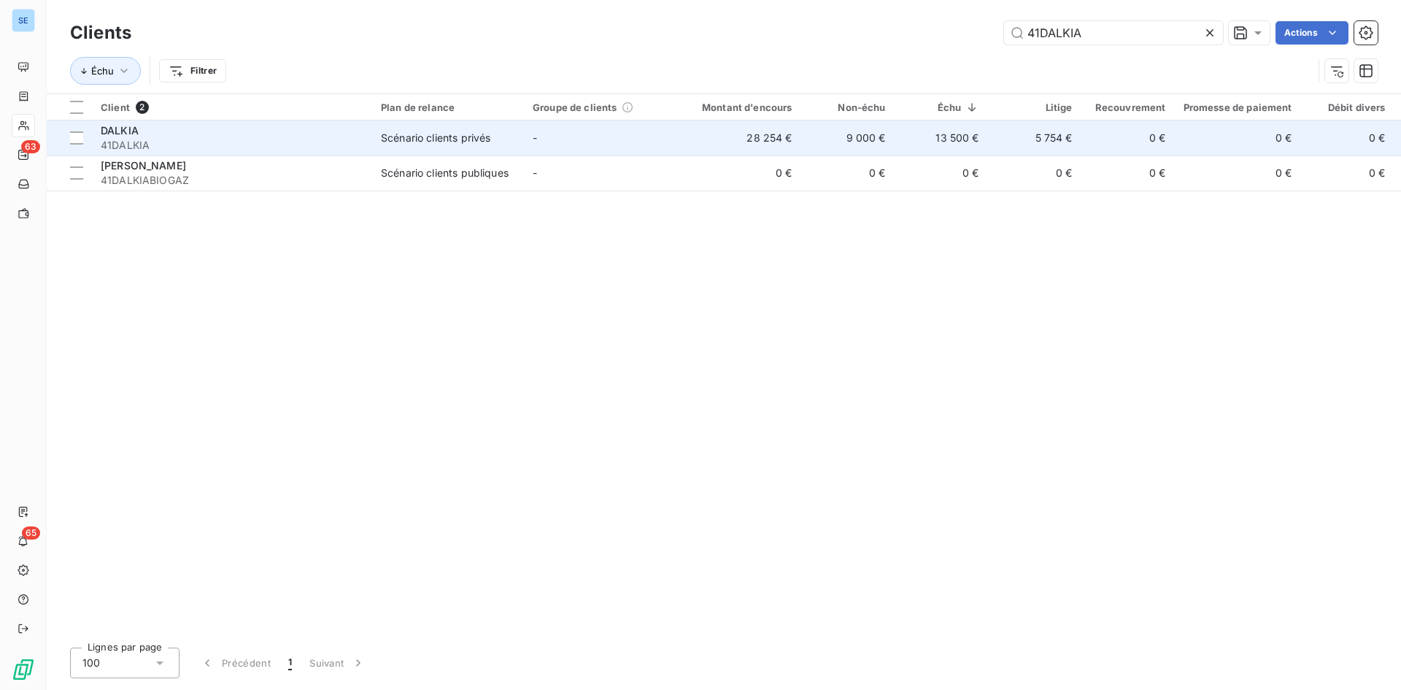
click at [441, 131] on div "Scénario clients privés" at bounding box center [435, 138] width 109 height 15
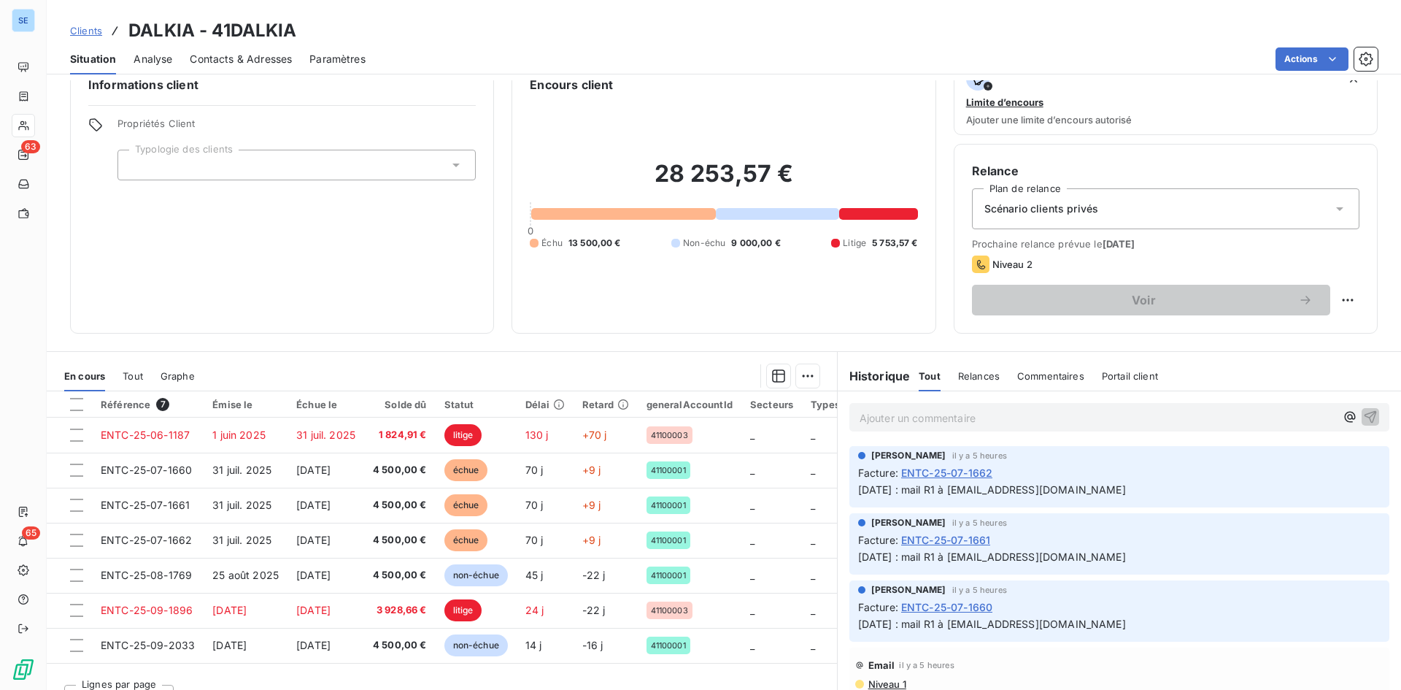
scroll to position [58, 0]
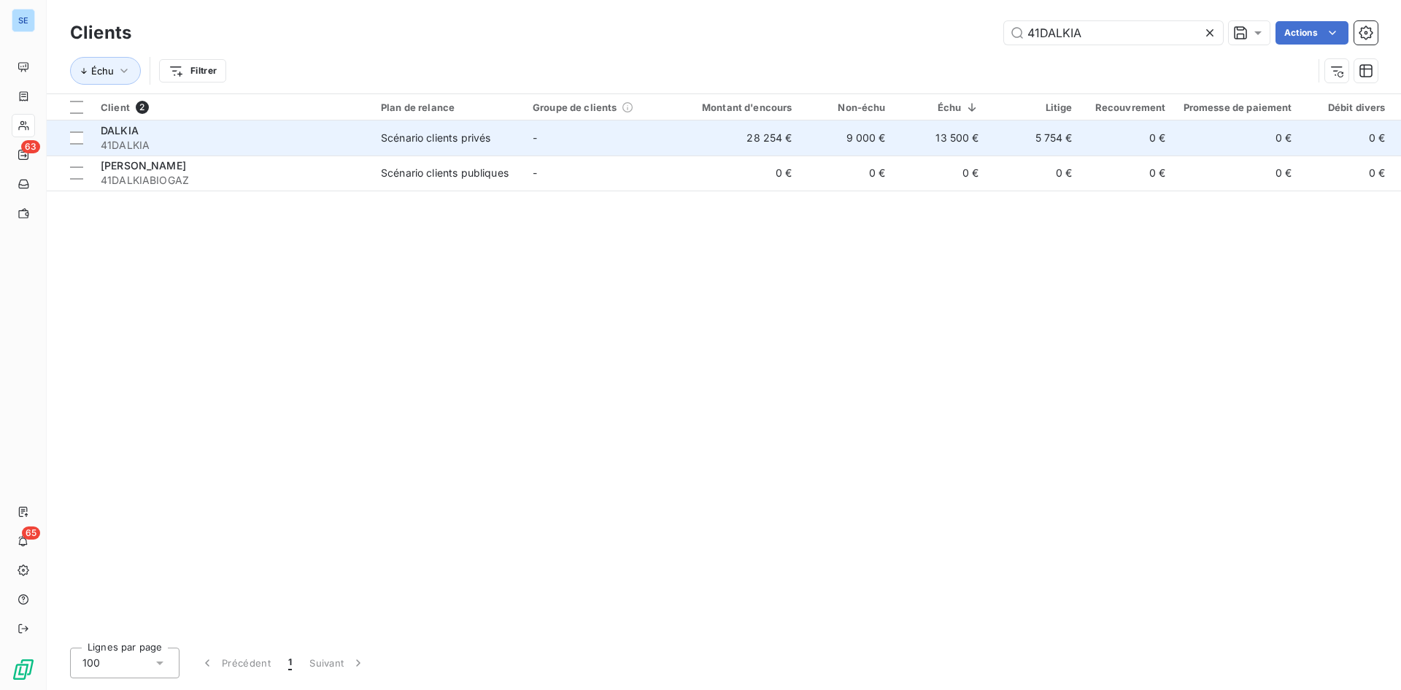
click at [867, 140] on td "9 000 €" at bounding box center [847, 137] width 93 height 35
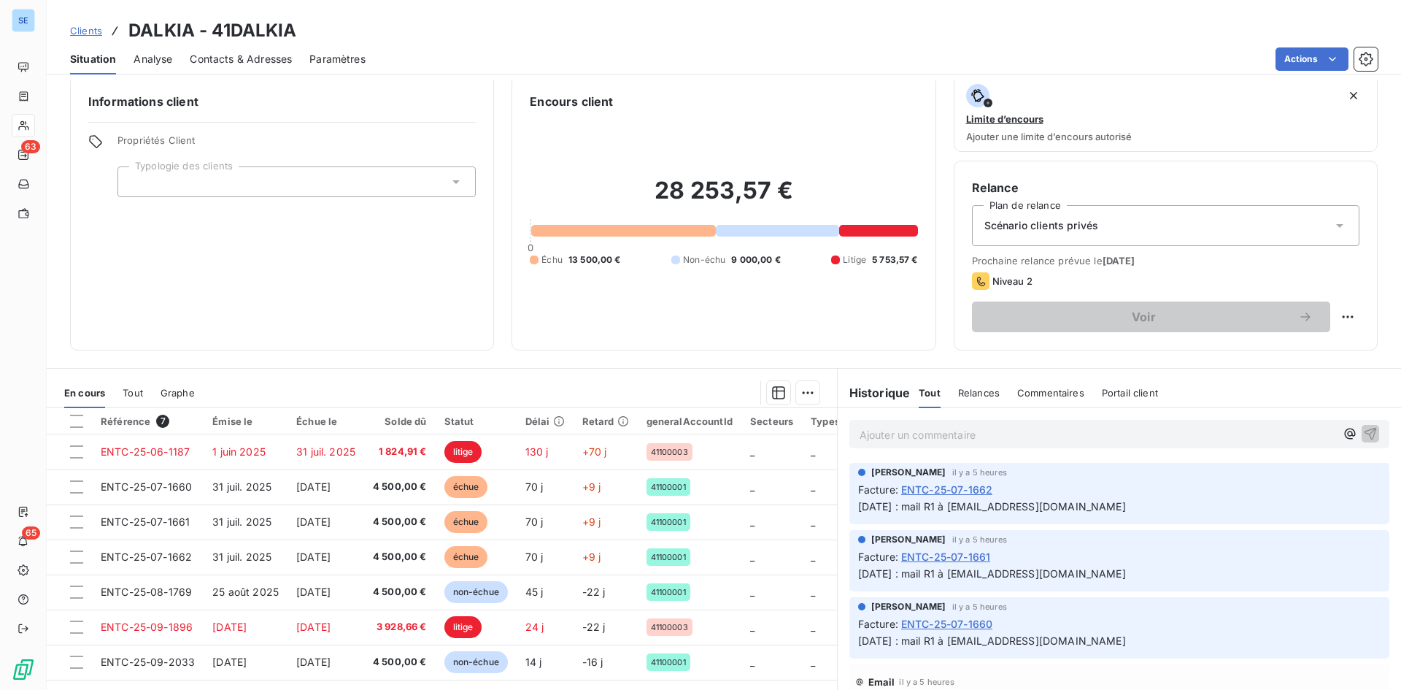
scroll to position [58, 0]
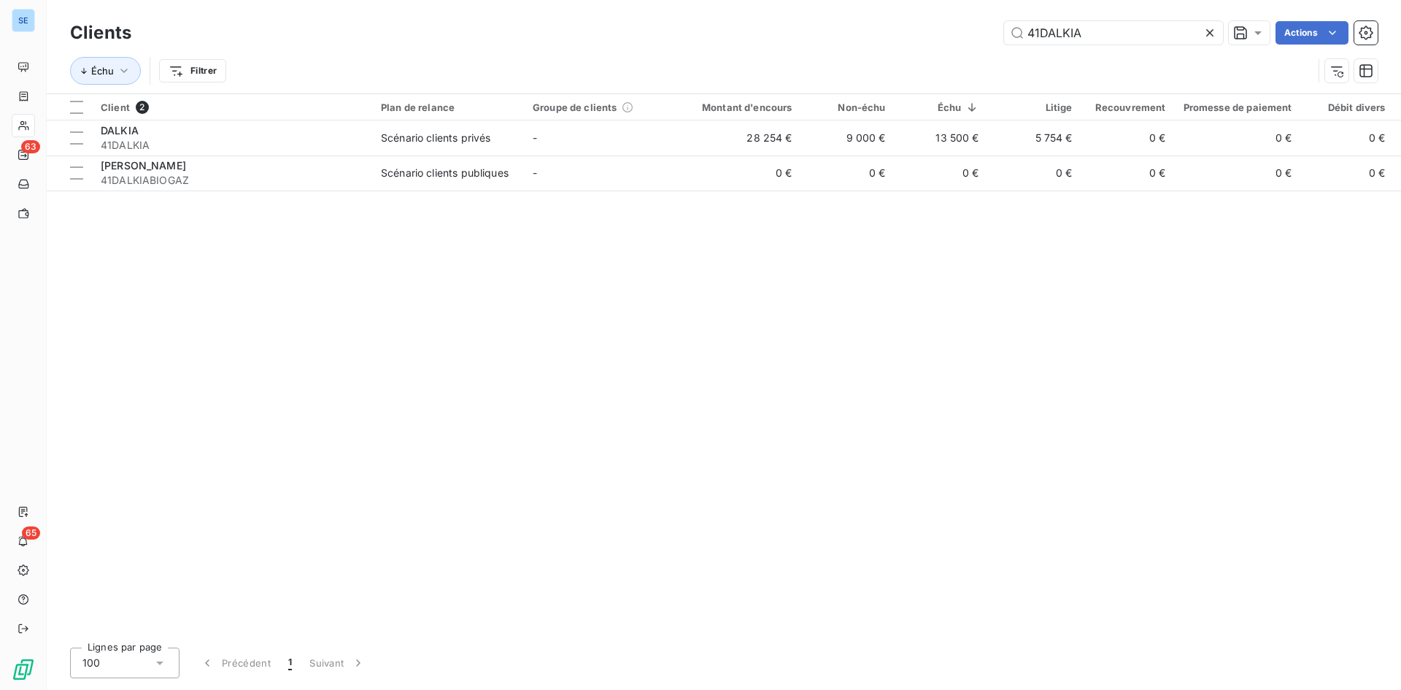
drag, startPoint x: 1122, startPoint y: 26, endPoint x: 1003, endPoint y: 63, distance: 124.6
click at [1003, 63] on div "Clients 41DALKIA Actions Échu Filtrer" at bounding box center [724, 56] width 1308 height 76
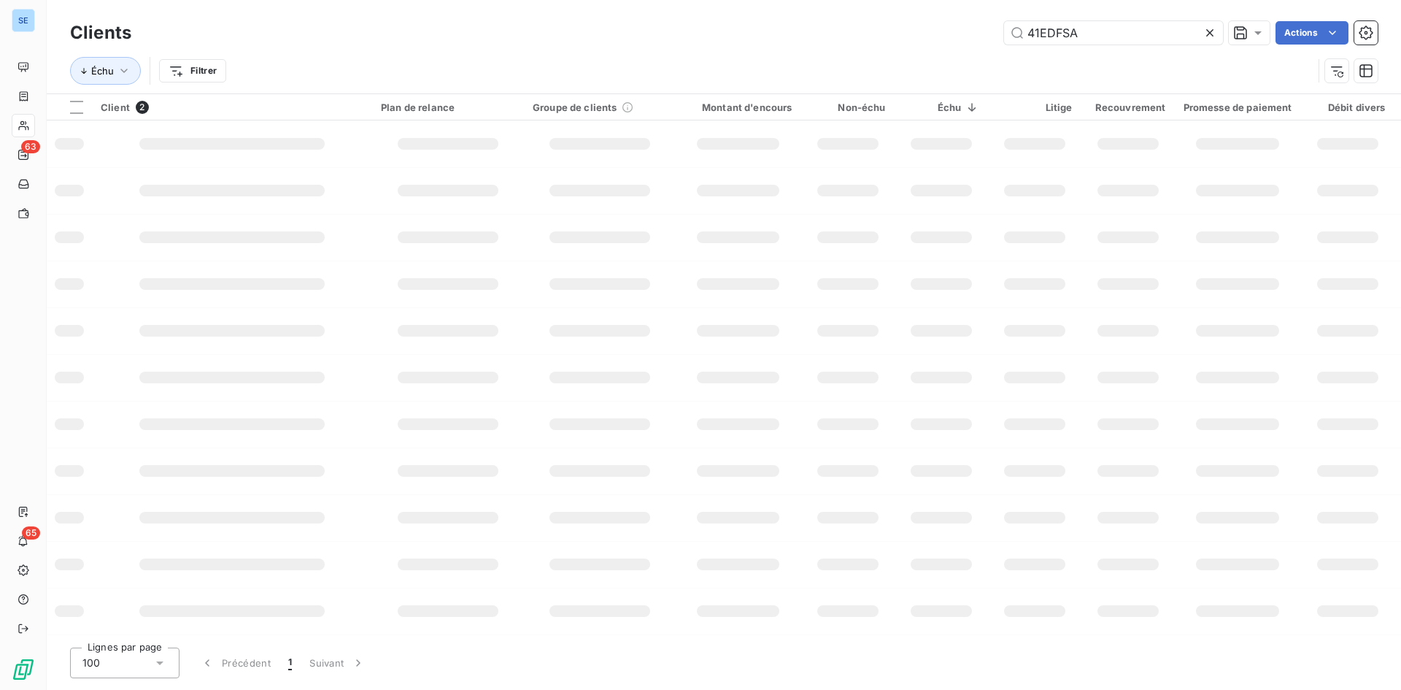
type input "41EDFSA"
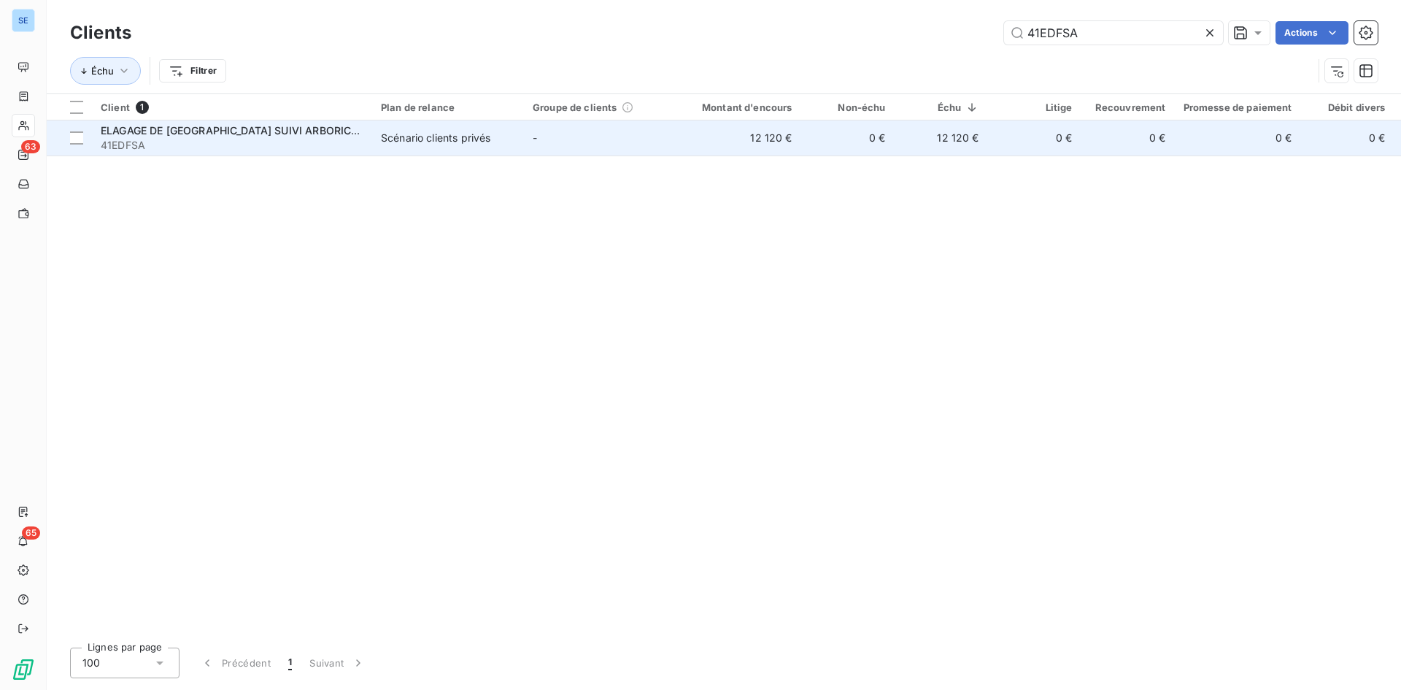
click at [255, 131] on span "ELAGAGE DE [GEOGRAPHIC_DATA] SUIVI ARBORICOLE" at bounding box center [236, 130] width 271 height 12
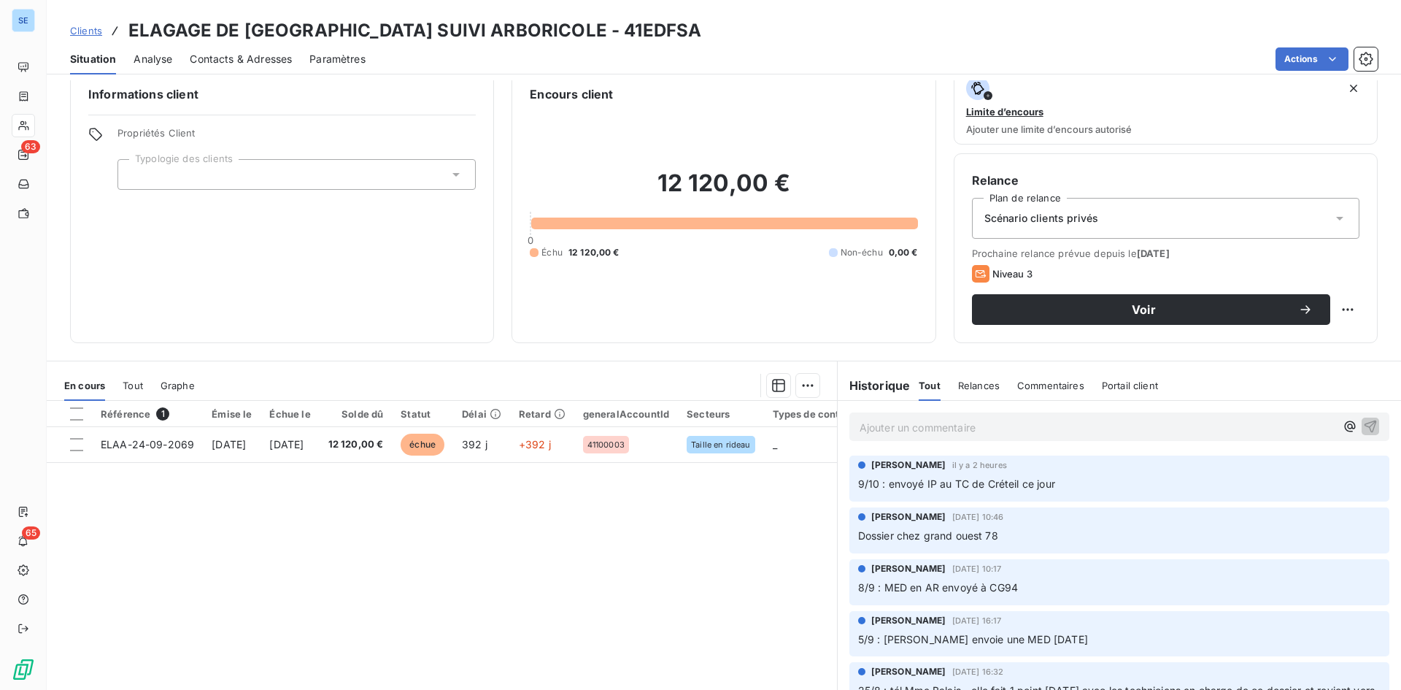
scroll to position [58, 0]
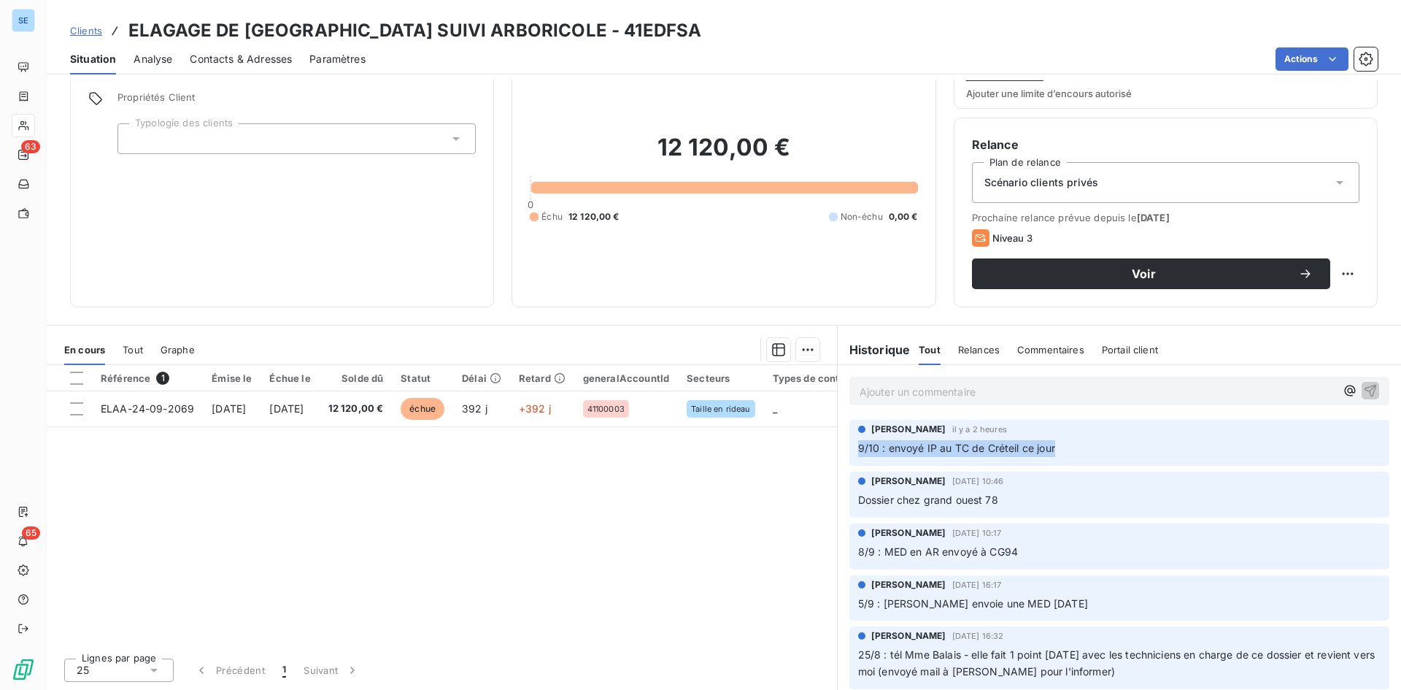
drag, startPoint x: 1057, startPoint y: 449, endPoint x: 842, endPoint y: 450, distance: 214.5
click at [849, 450] on div "[PERSON_NAME] il y a 2 heures 9/10 : envoyé IP au TC de Créteil ce jour" at bounding box center [1119, 443] width 540 height 46
click at [689, 271] on div "12 120,00 € 0 Échu 12 120,00 € Non-échu 0,00 €" at bounding box center [723, 178] width 387 height 222
click at [463, 612] on div "Référence 1 Émise le Échue le Solde dû Statut Délai Retard generalAccountId Sec…" at bounding box center [442, 505] width 790 height 281
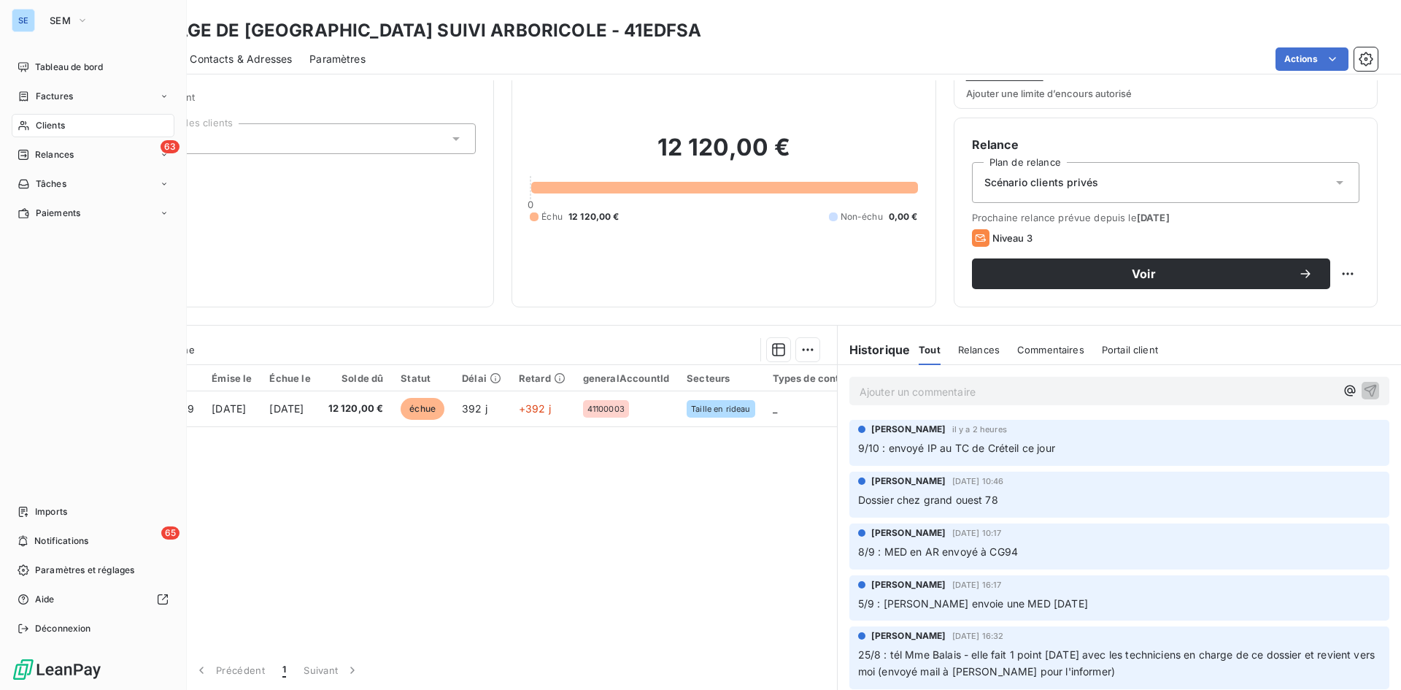
click at [58, 128] on span "Clients" at bounding box center [50, 125] width 29 height 13
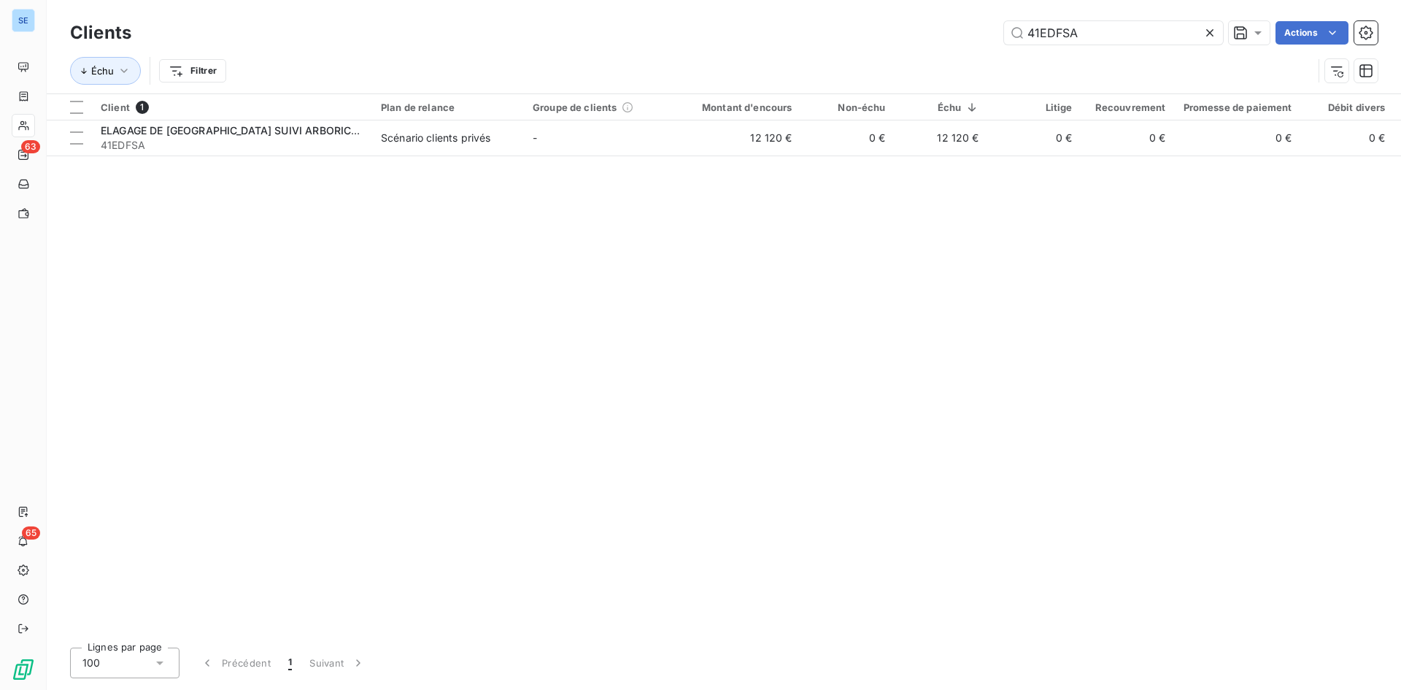
drag, startPoint x: 1098, startPoint y: 42, endPoint x: 657, endPoint y: -1, distance: 442.9
click at [657, 0] on html "SE 63 65 Clients 41EDFSA Actions Échu Filtrer Client 1 Plan de relance Groupe d…" at bounding box center [700, 345] width 1401 height 690
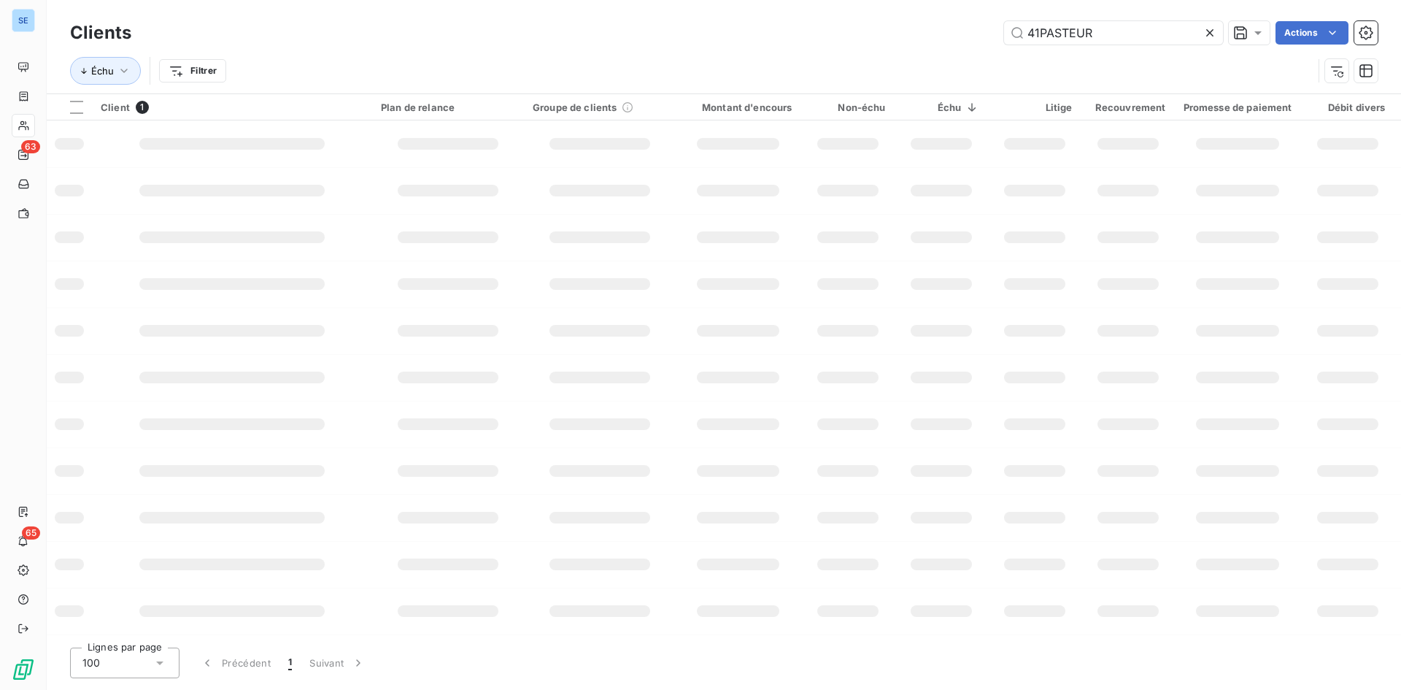
type input "41PASTEUR"
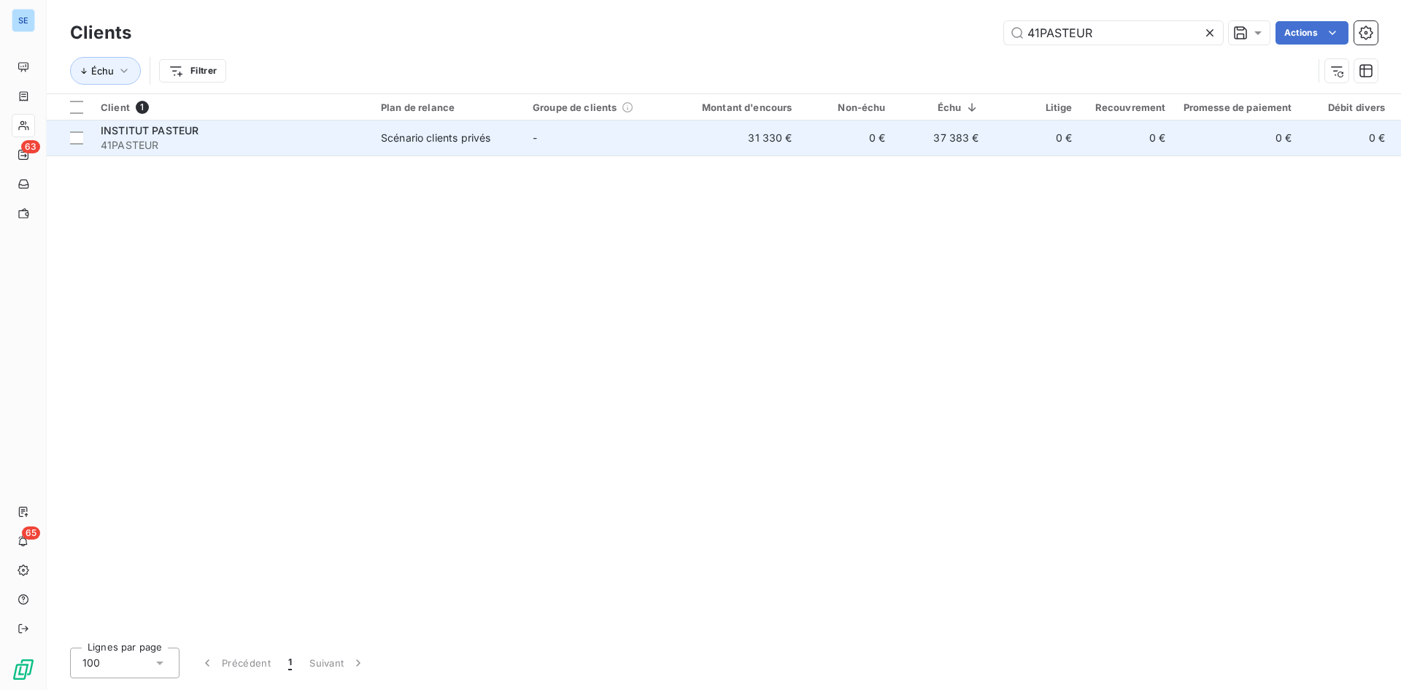
click at [151, 139] on span "41PASTEUR" at bounding box center [232, 145] width 263 height 15
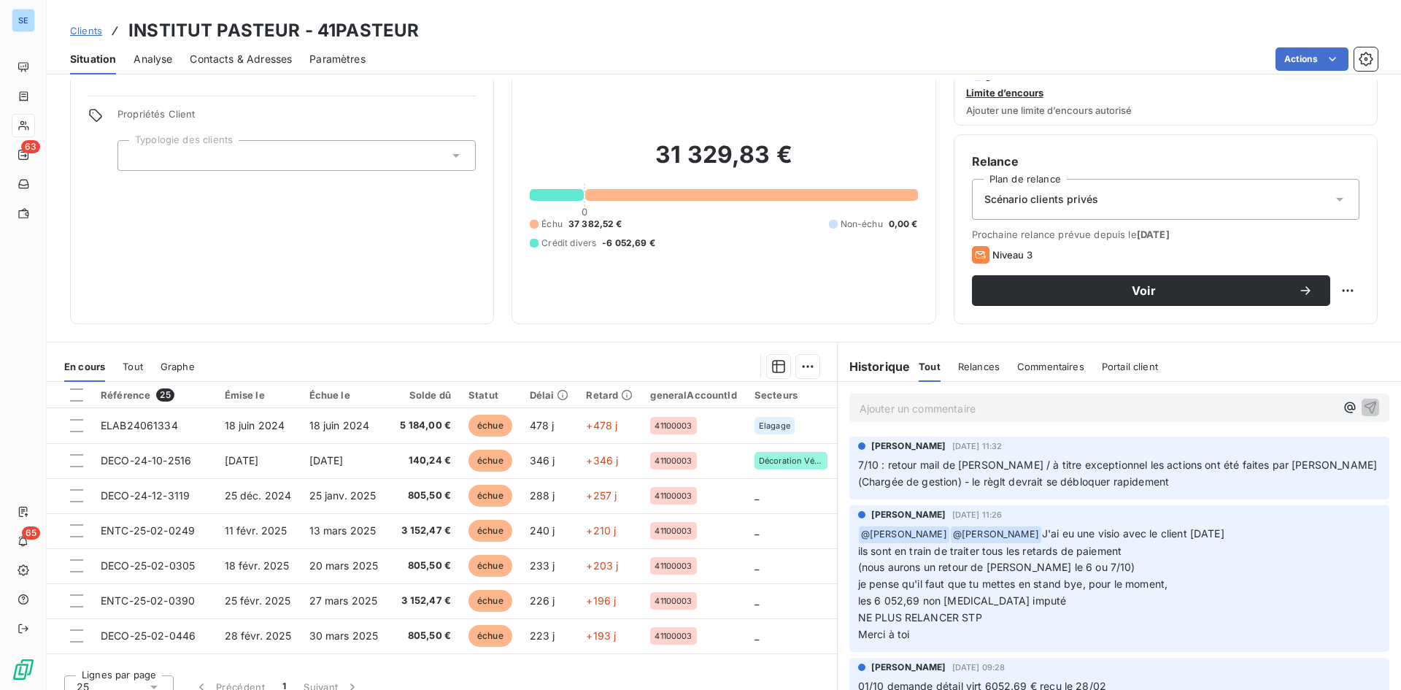
scroll to position [58, 0]
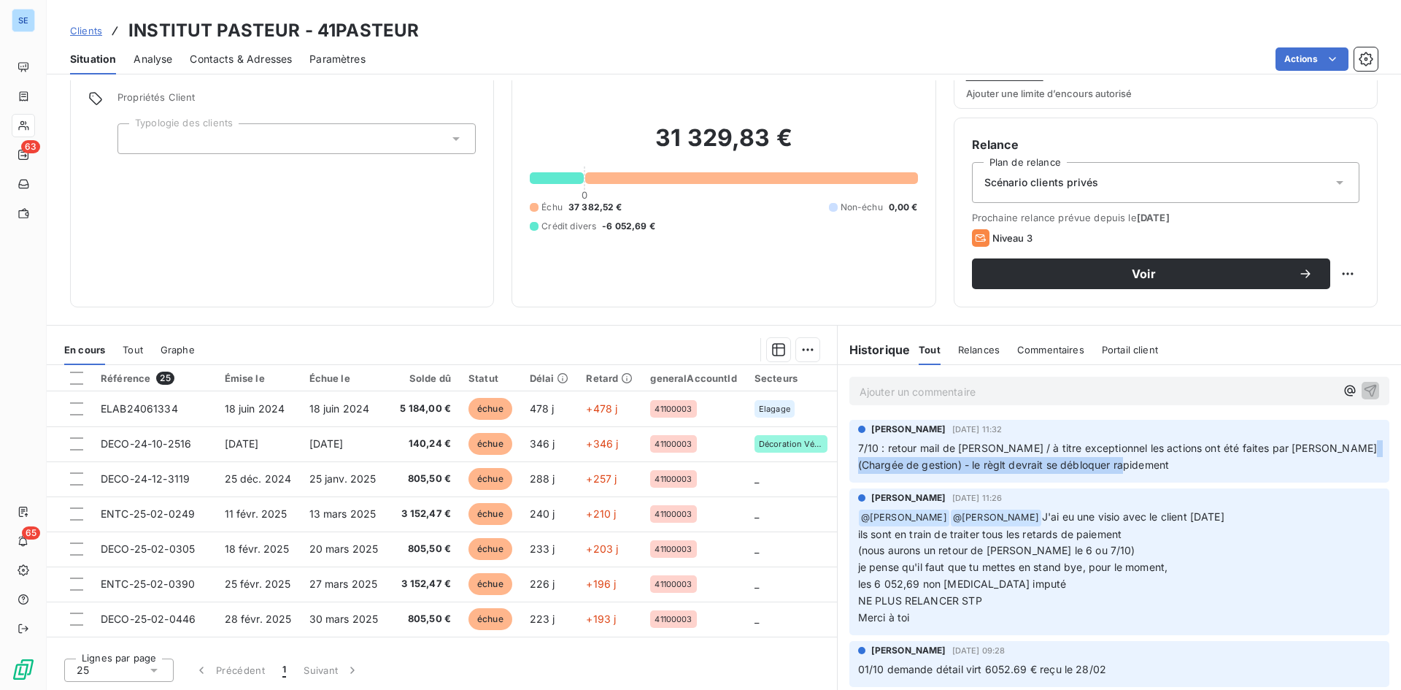
drag, startPoint x: 1161, startPoint y: 466, endPoint x: 882, endPoint y: 457, distance: 278.9
click at [882, 457] on p "7/10 : retour mail de [PERSON_NAME] / à titre exceptionnel les actions ont été …" at bounding box center [1119, 457] width 522 height 34
click at [1164, 444] on span "7/10 : retour mail de [PERSON_NAME] / à titre exceptionnel les actions ont été …" at bounding box center [1119, 455] width 522 height 29
click at [1157, 463] on span "7/10 : retour mail de [PERSON_NAME] / à titre exceptionnel les actions ont été …" at bounding box center [1119, 455] width 522 height 29
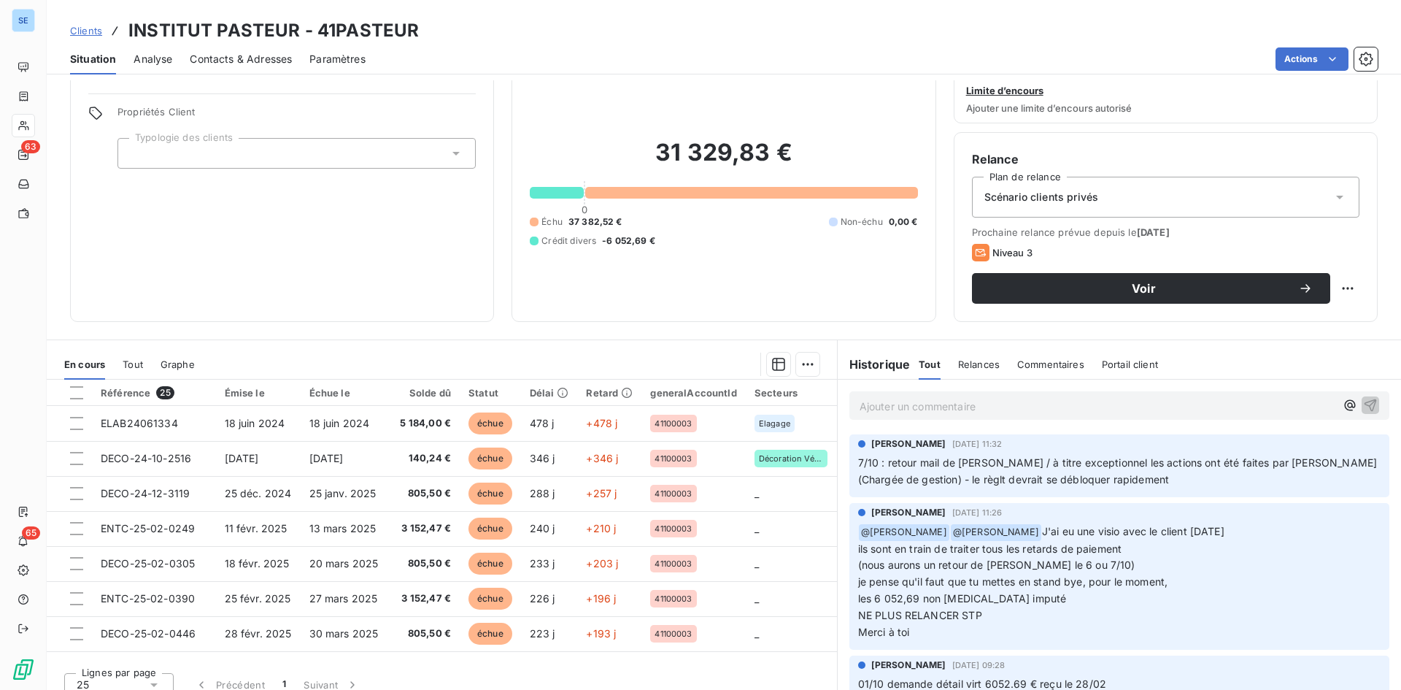
scroll to position [0, 0]
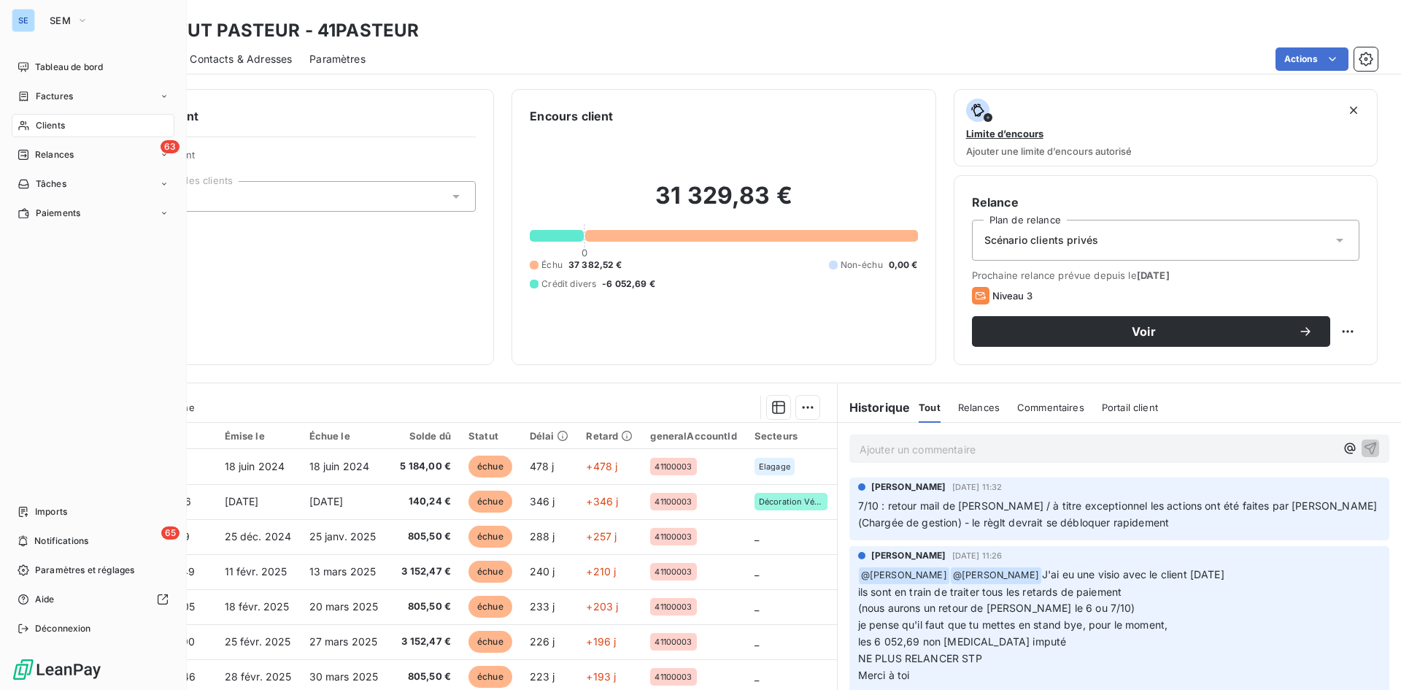
click at [45, 128] on span "Clients" at bounding box center [50, 125] width 29 height 13
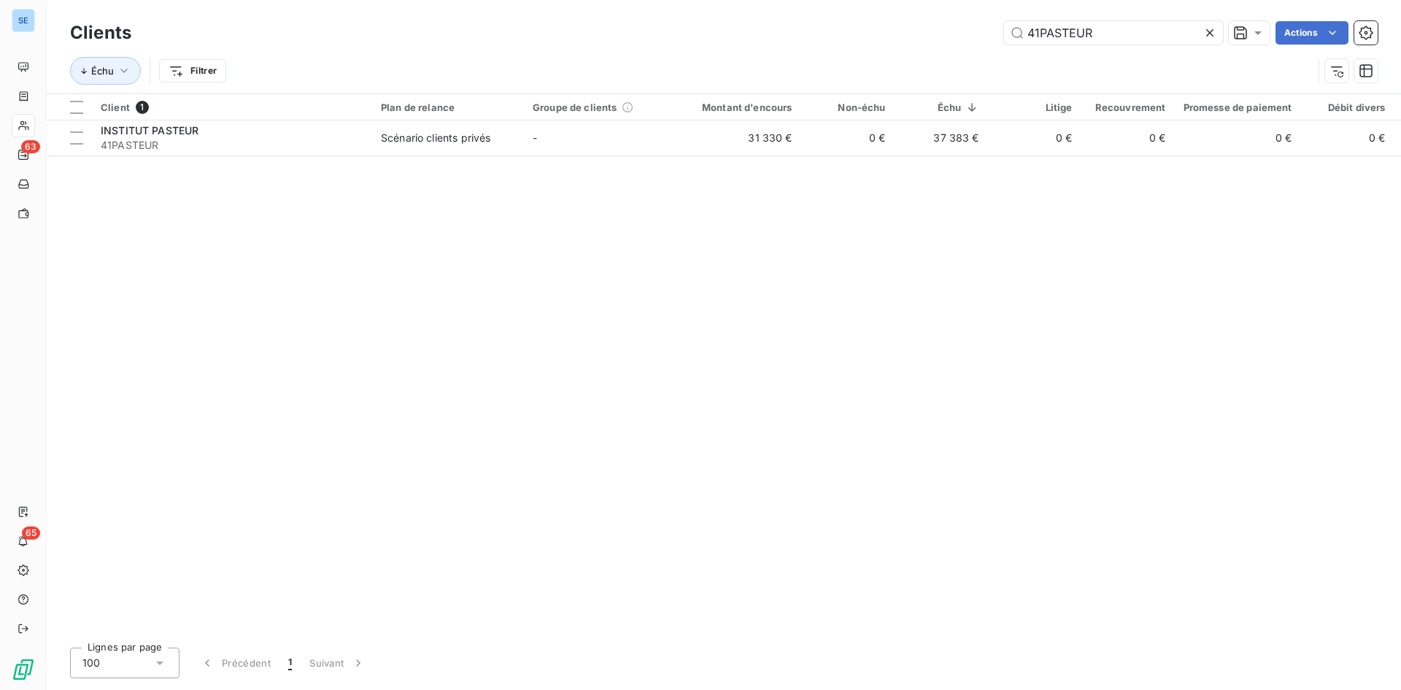
drag, startPoint x: 1119, startPoint y: 37, endPoint x: 822, endPoint y: 42, distance: 296.3
click at [822, 42] on div "41PASTEUR Actions" at bounding box center [763, 32] width 1229 height 23
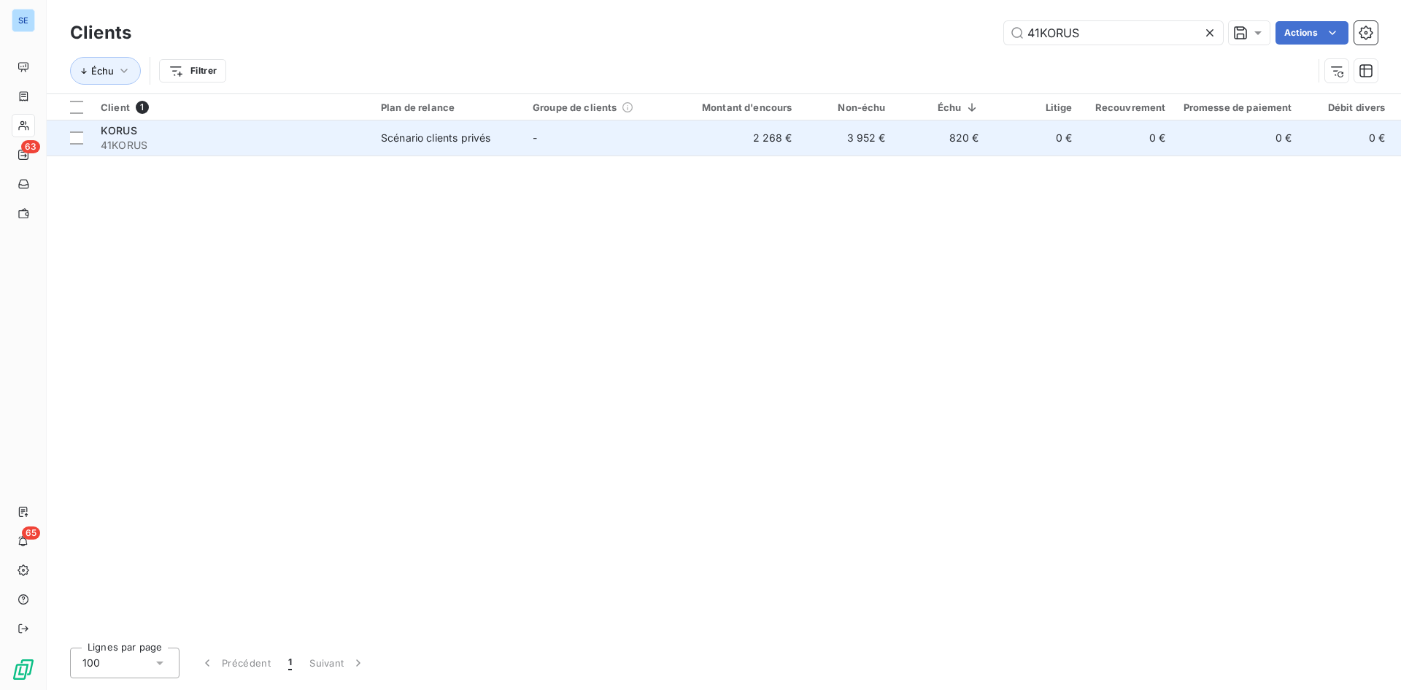
type input "41KORUS"
click at [414, 136] on div "Scénario clients privés" at bounding box center [435, 138] width 109 height 15
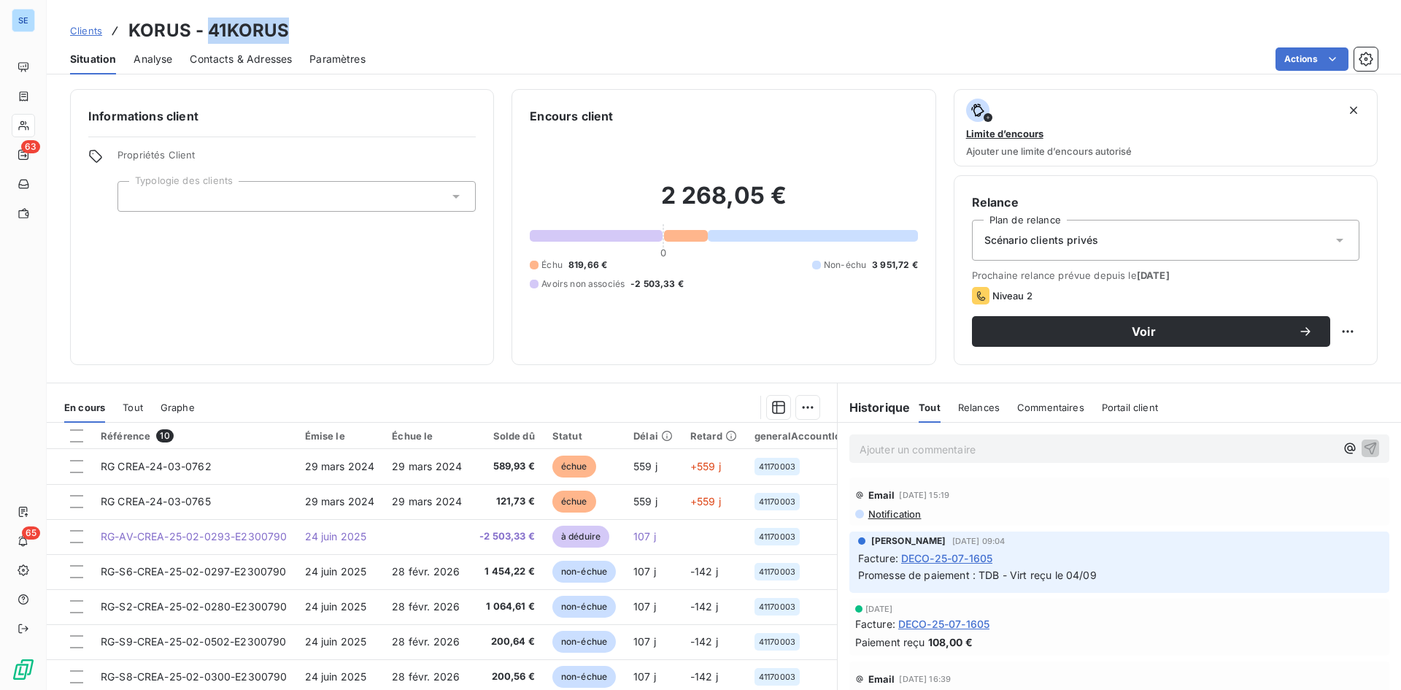
drag, startPoint x: 293, startPoint y: 32, endPoint x: 209, endPoint y: 33, distance: 84.7
click at [209, 33] on div "Clients KORUS - 41KORUS" at bounding box center [724, 31] width 1354 height 26
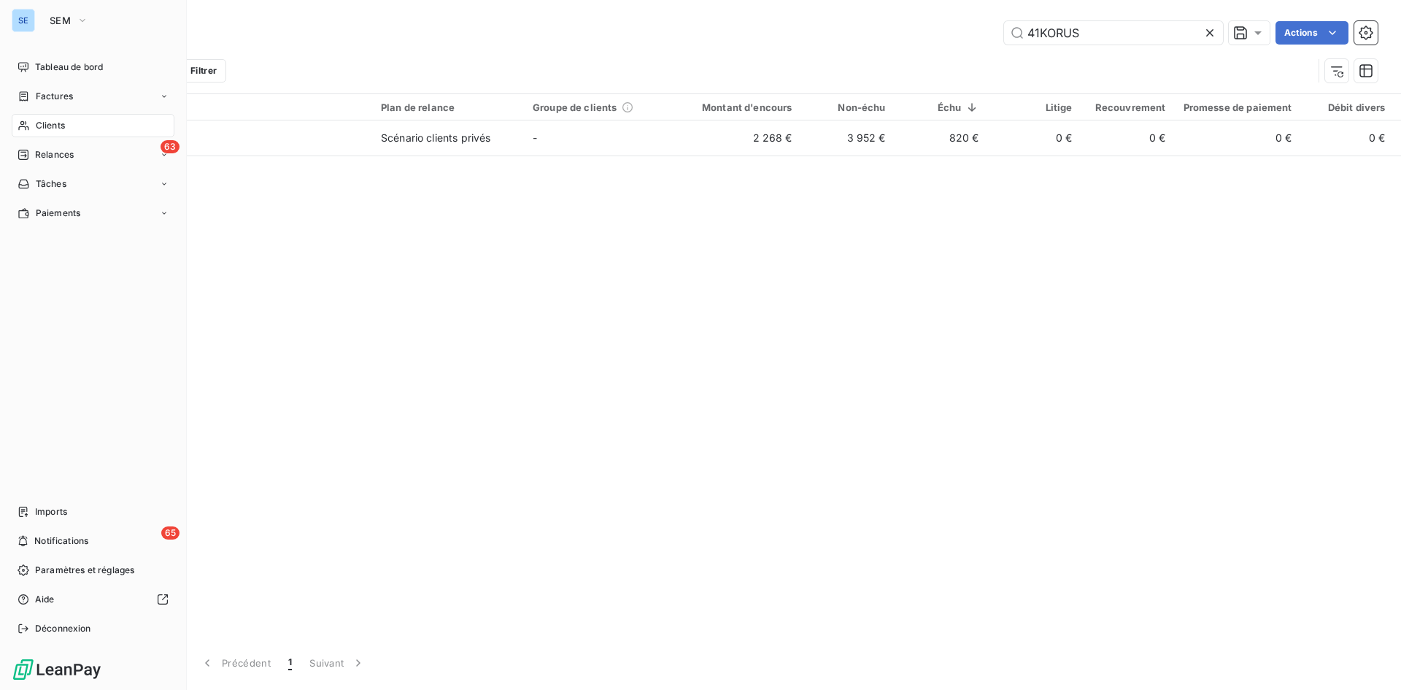
click at [55, 123] on span "Clients" at bounding box center [50, 125] width 29 height 13
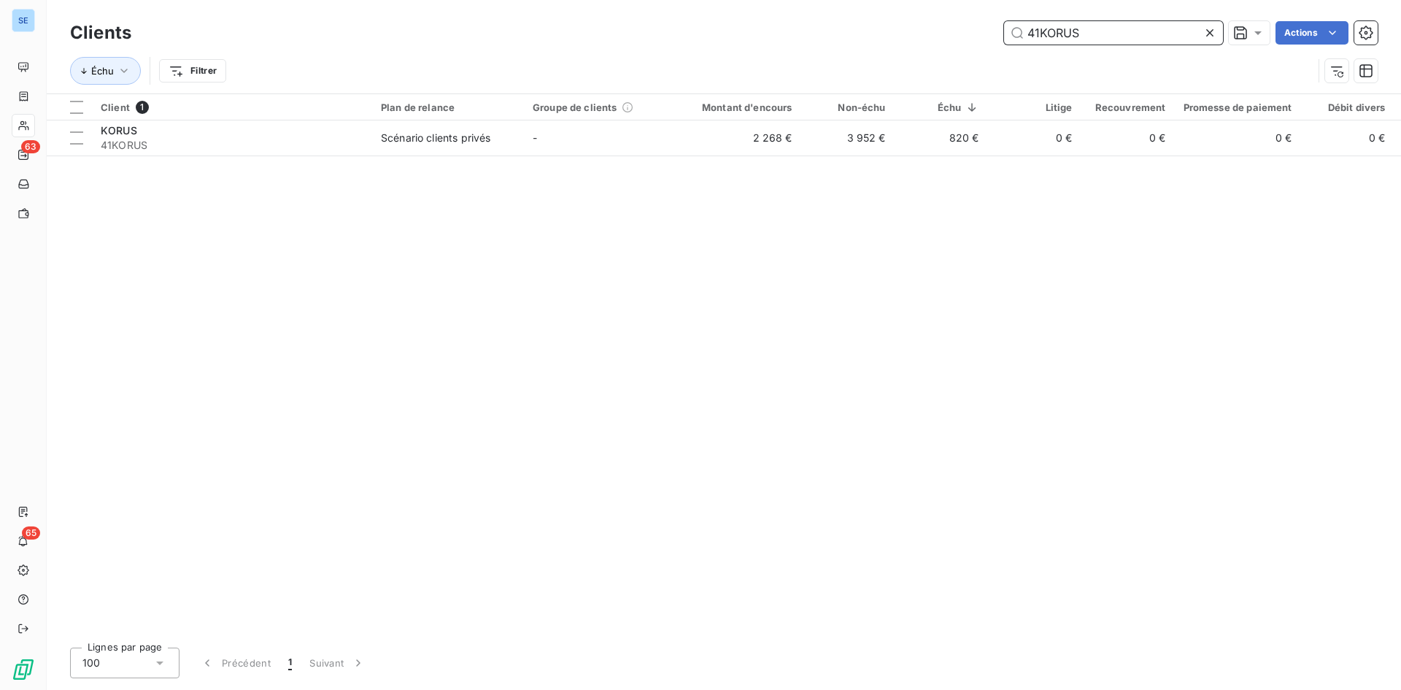
drag, startPoint x: 1083, startPoint y: 29, endPoint x: 970, endPoint y: 43, distance: 114.0
click at [970, 43] on div "41KORUS Actions" at bounding box center [763, 32] width 1229 height 23
paste input "[GEOGRAPHIC_DATA]"
type input "41FRANCE"
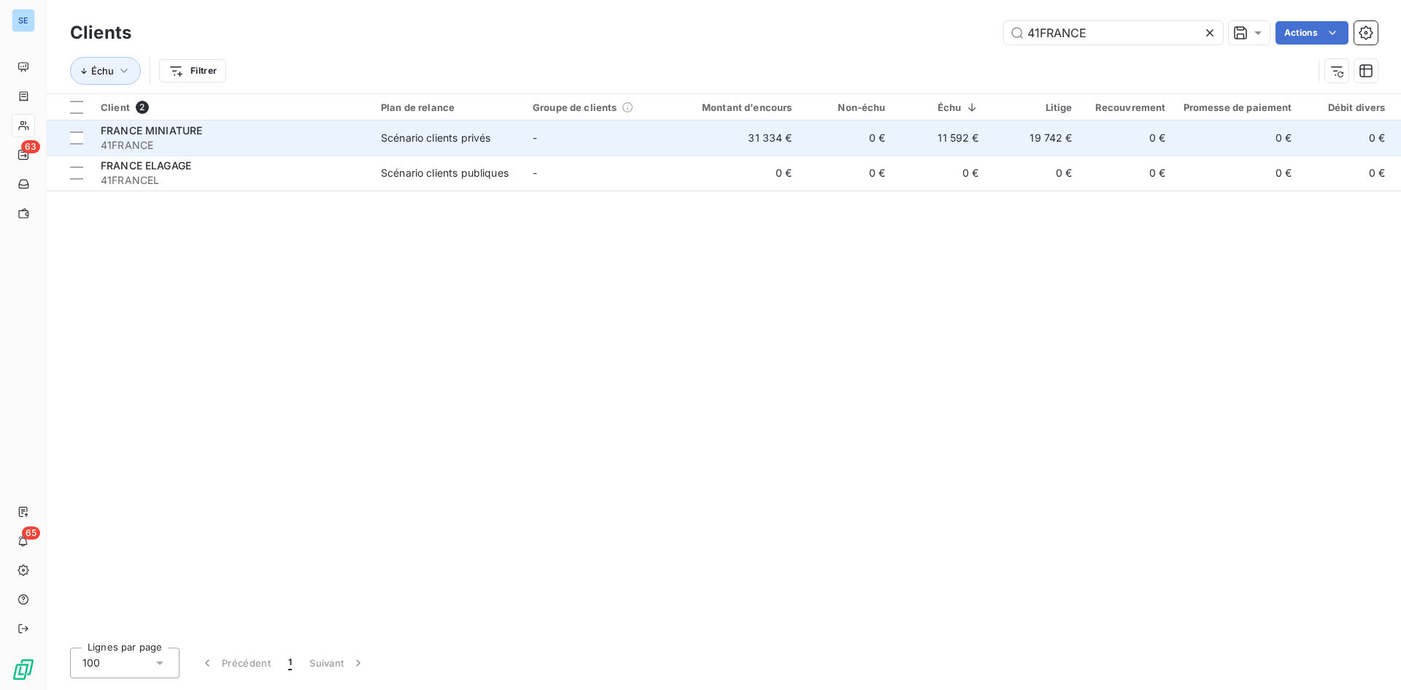
click at [339, 140] on span "41FRANCE" at bounding box center [232, 145] width 263 height 15
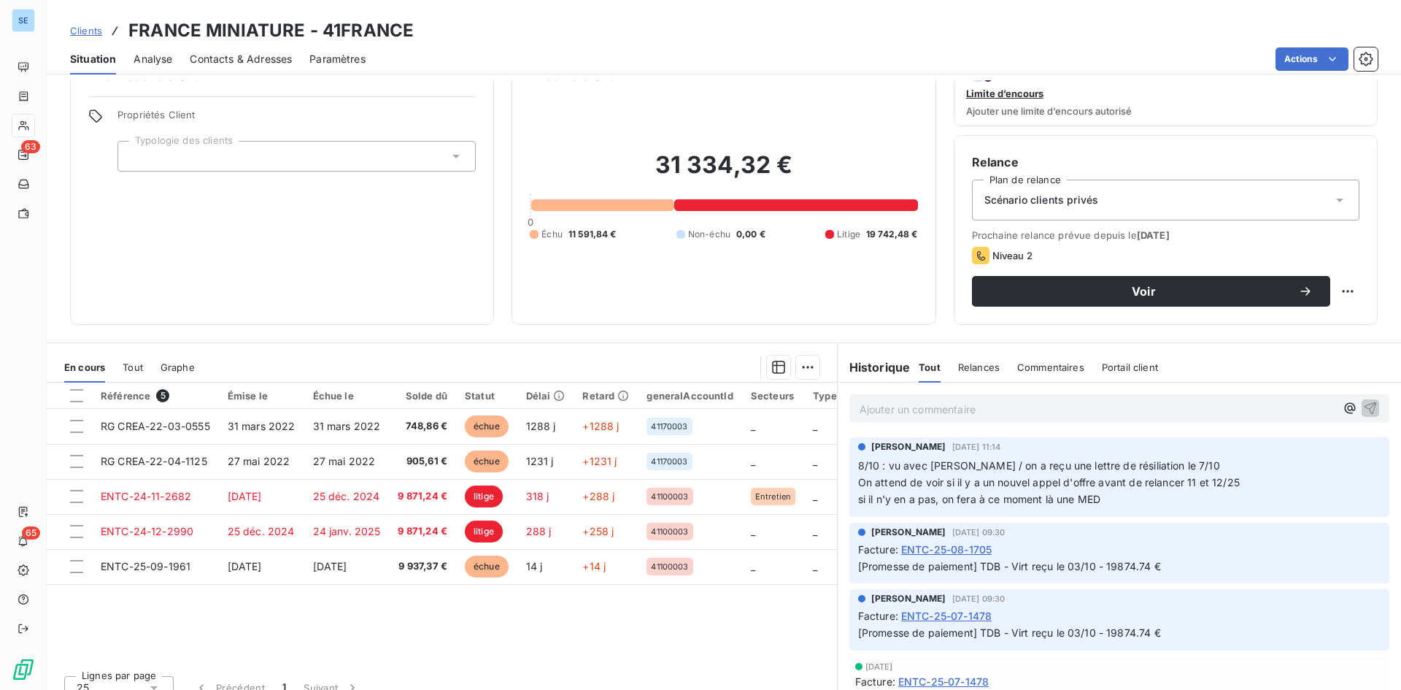
scroll to position [58, 0]
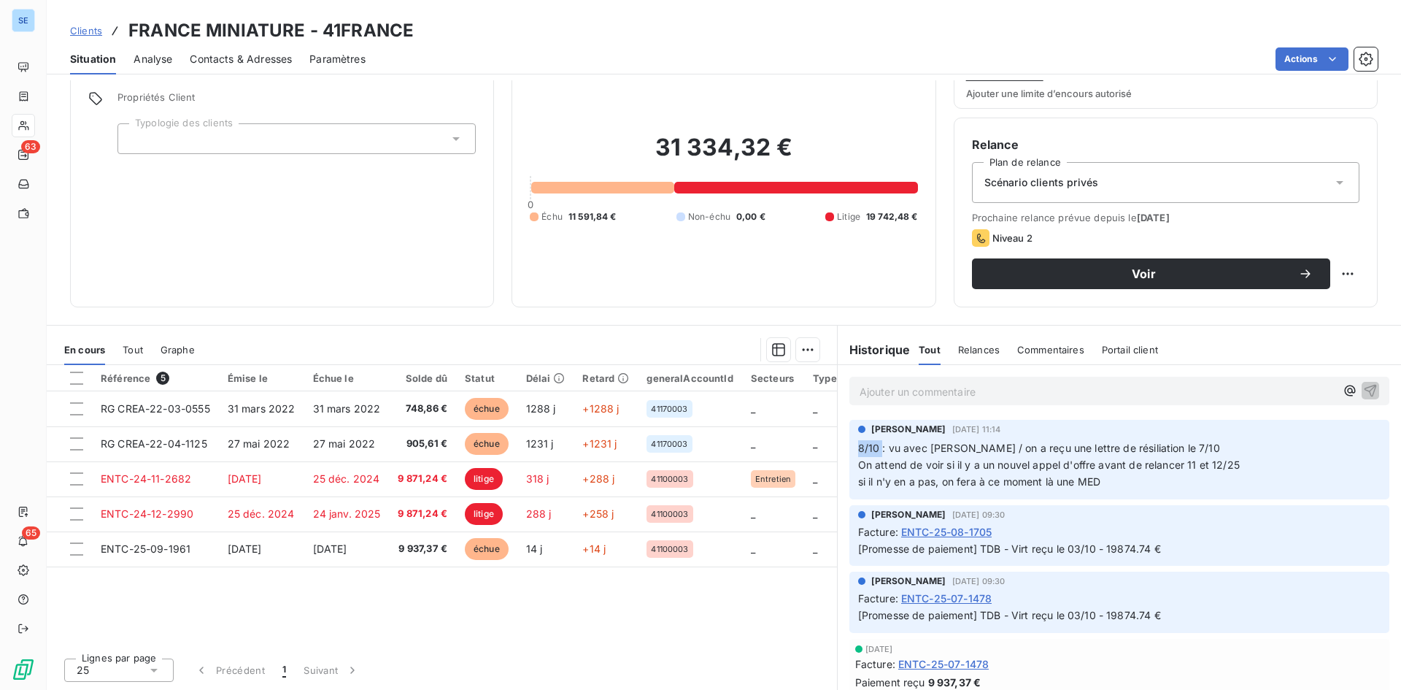
drag, startPoint x: 874, startPoint y: 450, endPoint x: 836, endPoint y: 450, distance: 38.7
click at [838, 450] on div "[PERSON_NAME] [DATE] 11:14 8/10 : vu avec [PERSON_NAME] / on a reçu une lettre …" at bounding box center [1119, 459] width 563 height 85
drag, startPoint x: 879, startPoint y: 448, endPoint x: 1154, endPoint y: 454, distance: 274.4
click at [1154, 454] on p "8/10 : vu avec [PERSON_NAME] / on a reçu une lettre de résiliation le 7/10 On a…" at bounding box center [1119, 465] width 522 height 50
click at [1233, 463] on span "8/10 : vu avec [PERSON_NAME] / on a reçu une lettre de résiliation le 7/10 On a…" at bounding box center [1049, 464] width 382 height 46
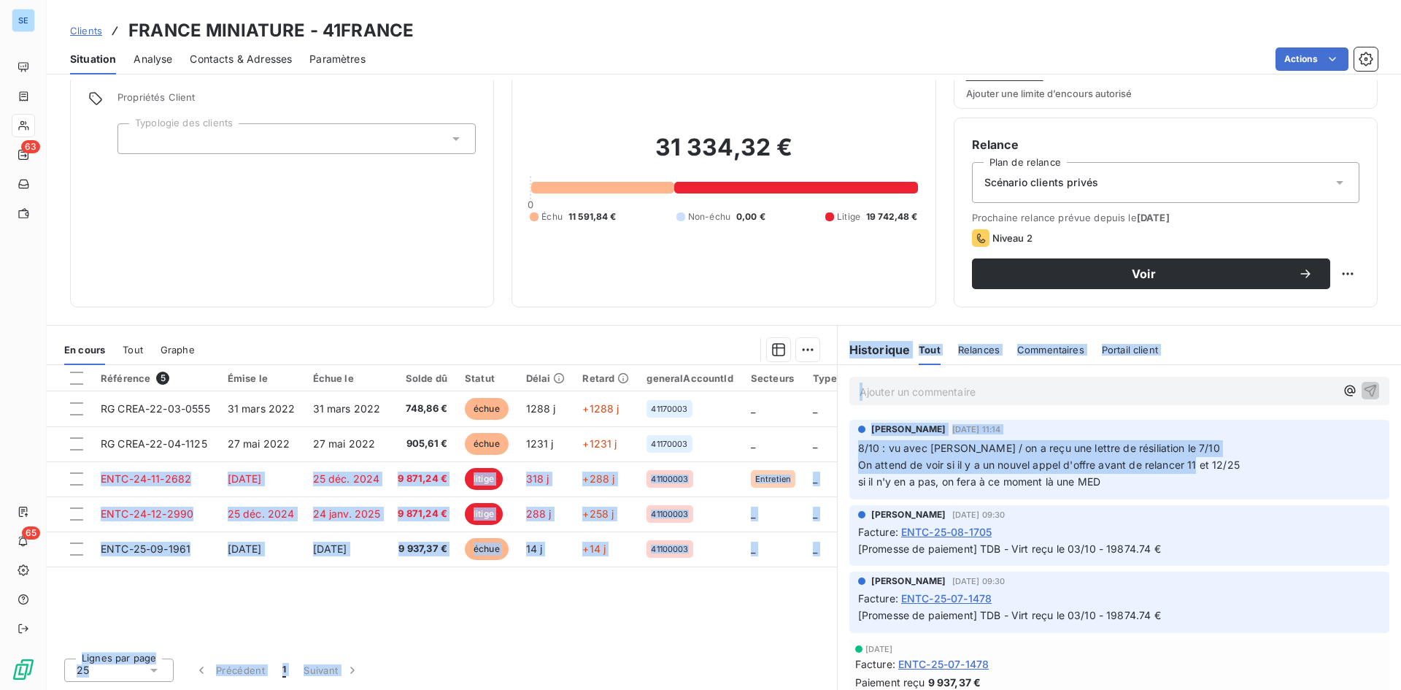
drag, startPoint x: 1233, startPoint y: 463, endPoint x: 890, endPoint y: 462, distance: 342.2
click at [872, 460] on span "8/10 : vu avec [PERSON_NAME] / on a reçu une lettre de résiliation le 7/10 On a…" at bounding box center [1049, 464] width 382 height 46
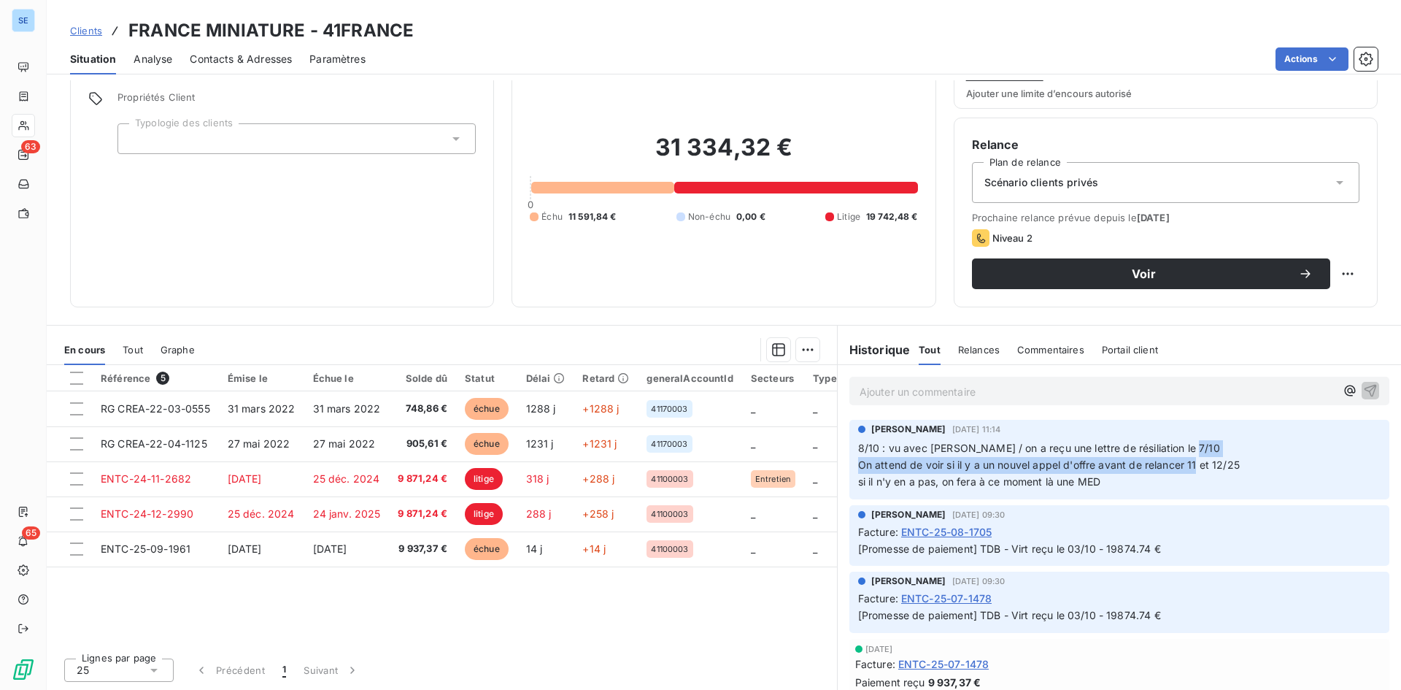
click at [1202, 468] on span "8/10 : vu avec [PERSON_NAME] / on a reçu une lettre de résiliation le 7/10 On a…" at bounding box center [1049, 464] width 382 height 46
click at [1126, 481] on p "8/10 : vu avec [PERSON_NAME] / on a reçu une lettre de résiliation le 7/10 On a…" at bounding box center [1119, 465] width 522 height 50
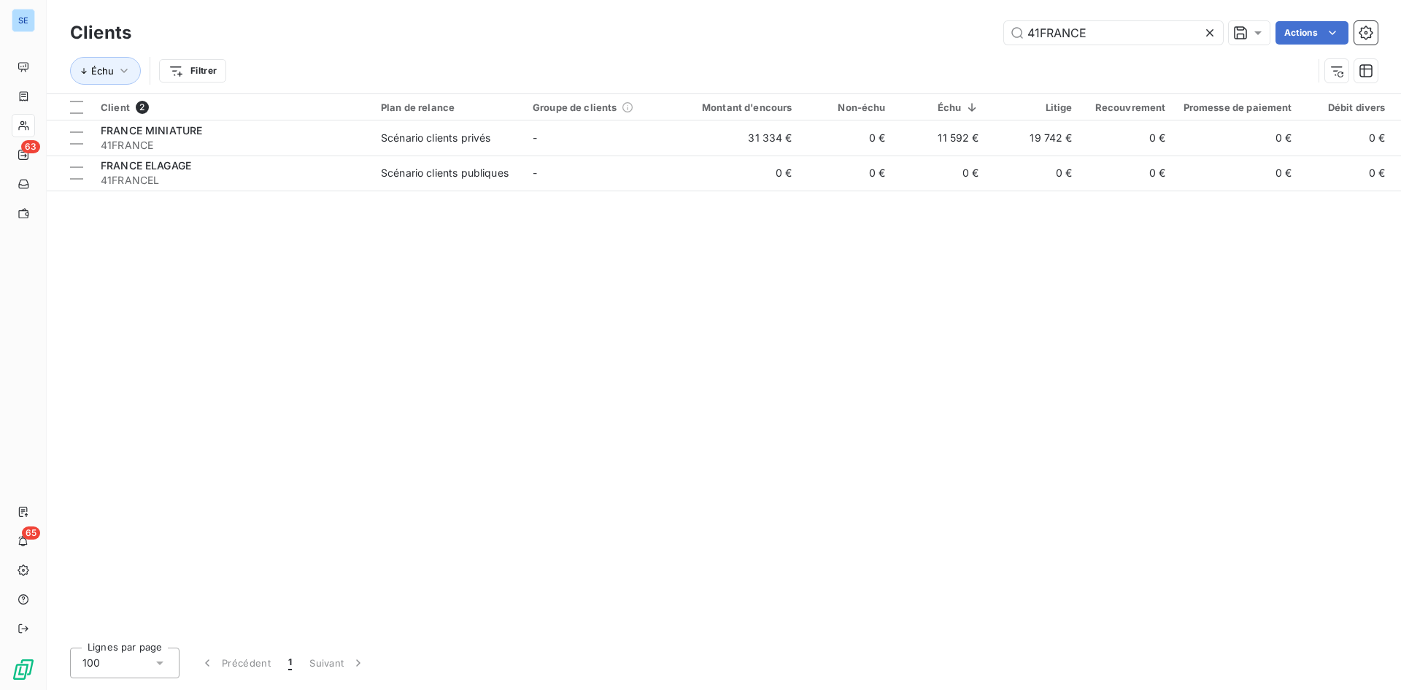
drag, startPoint x: 1108, startPoint y: 36, endPoint x: 983, endPoint y: 38, distance: 125.5
click at [983, 38] on div "41FRANCE Actions" at bounding box center [763, 32] width 1229 height 23
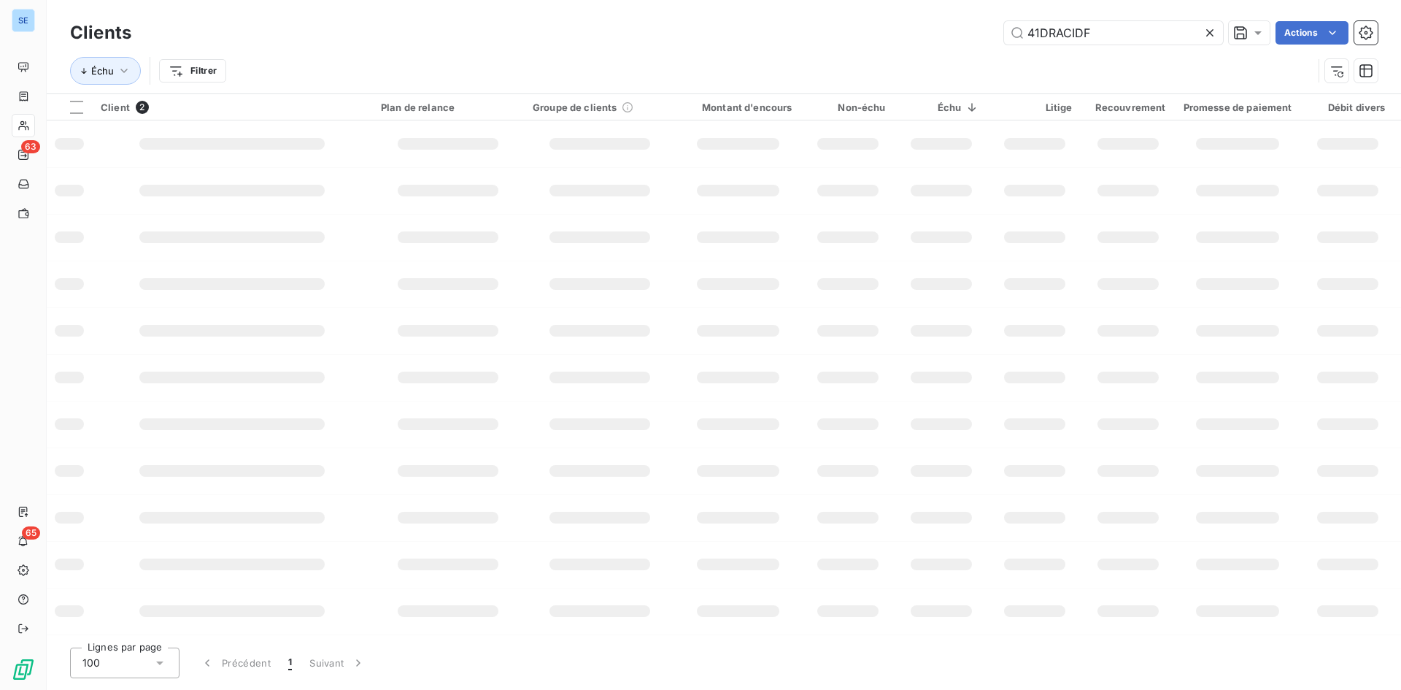
type input "41DRACIDF"
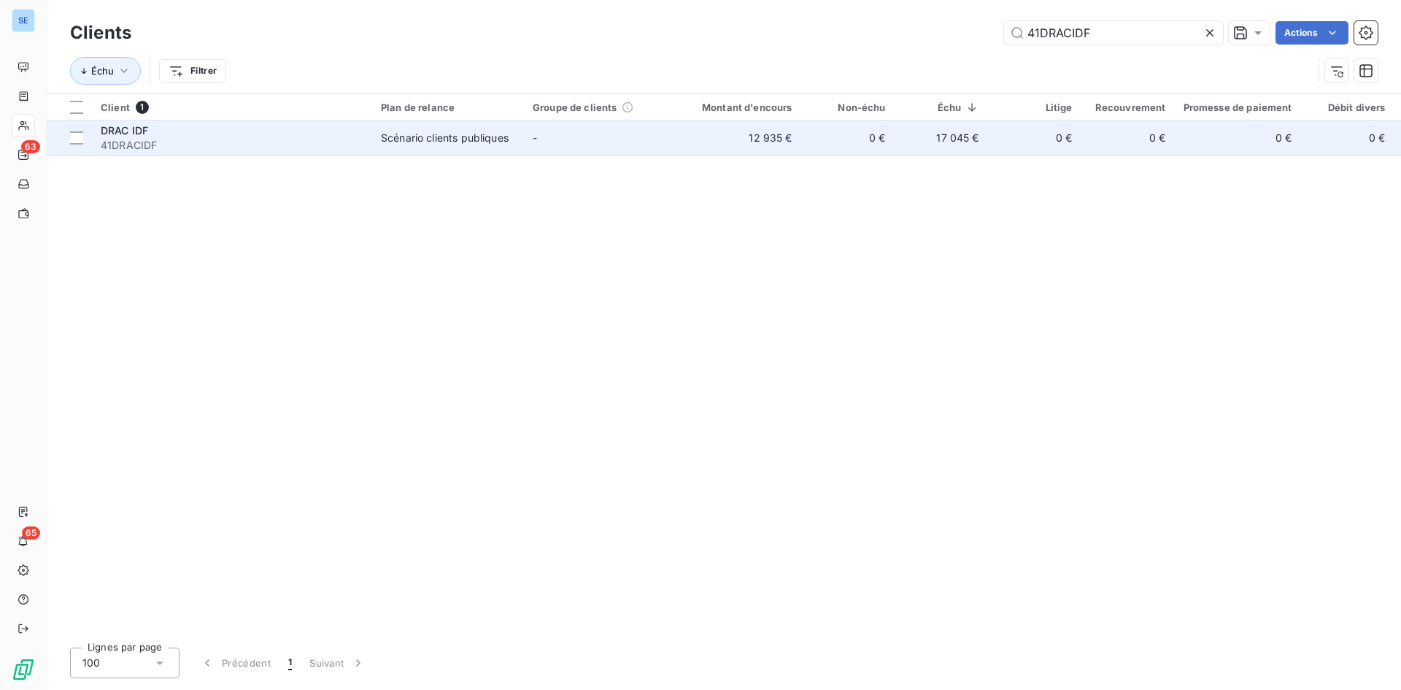
click at [414, 146] on td "Scénario clients publiques" at bounding box center [448, 137] width 152 height 35
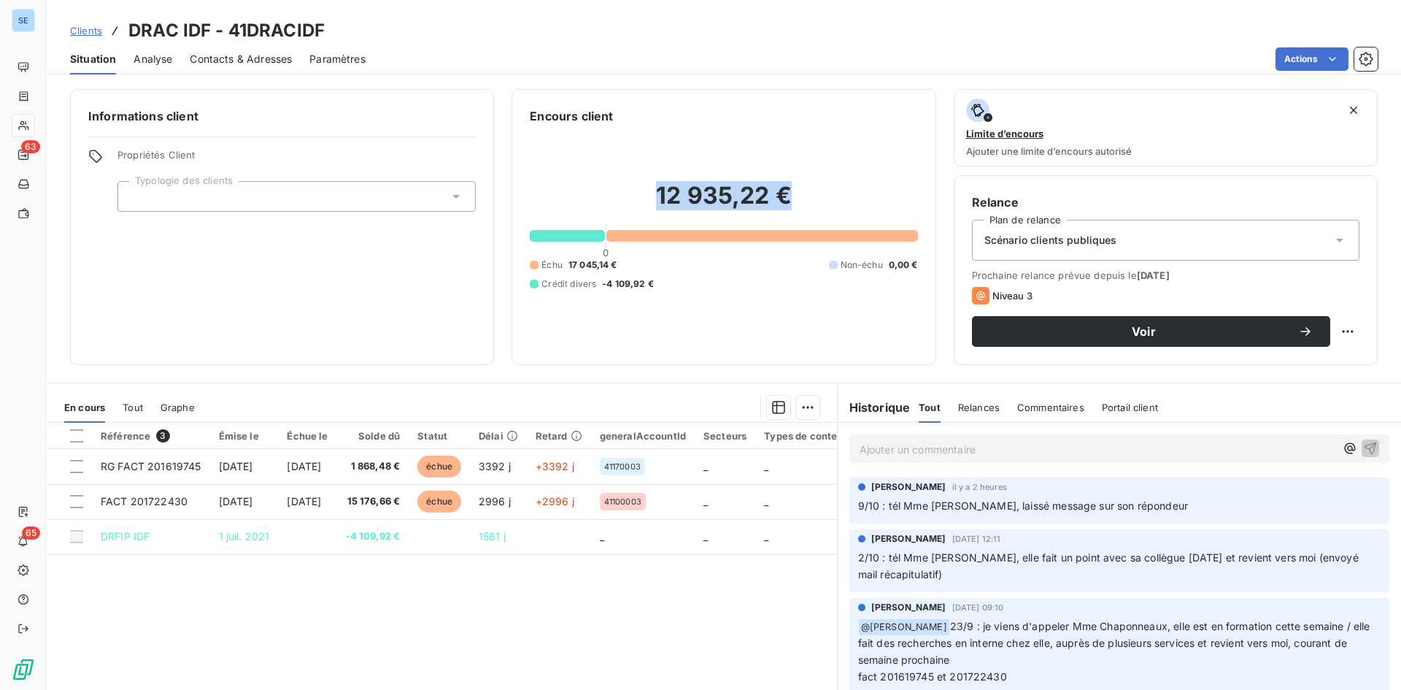
drag, startPoint x: 825, startPoint y: 205, endPoint x: 583, endPoint y: 161, distance: 245.6
click at [614, 181] on h2 "12 935,22 €" at bounding box center [723, 203] width 387 height 44
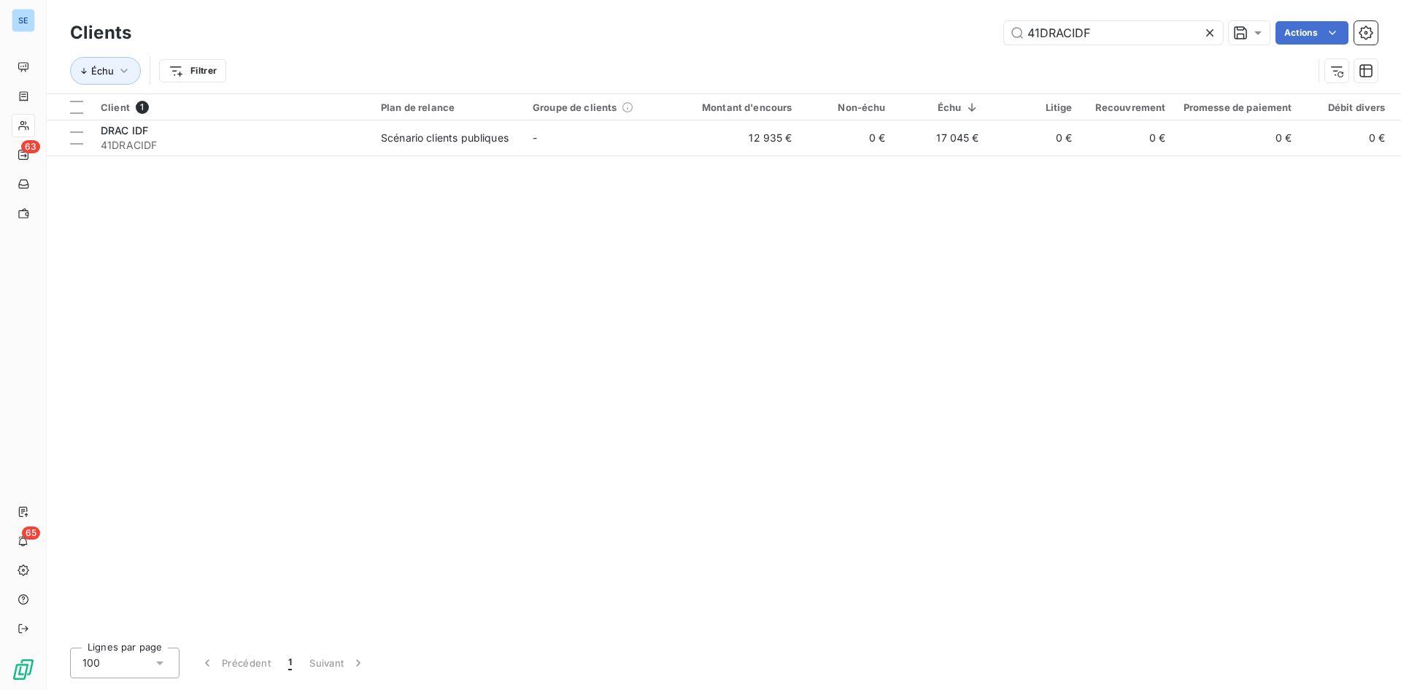
drag, startPoint x: 1139, startPoint y: 36, endPoint x: 783, endPoint y: 63, distance: 357.2
click at [791, 63] on div "Clients 41DRACIDF Actions Échu Filtrer" at bounding box center [724, 56] width 1308 height 76
type input "41REGIONIDF"
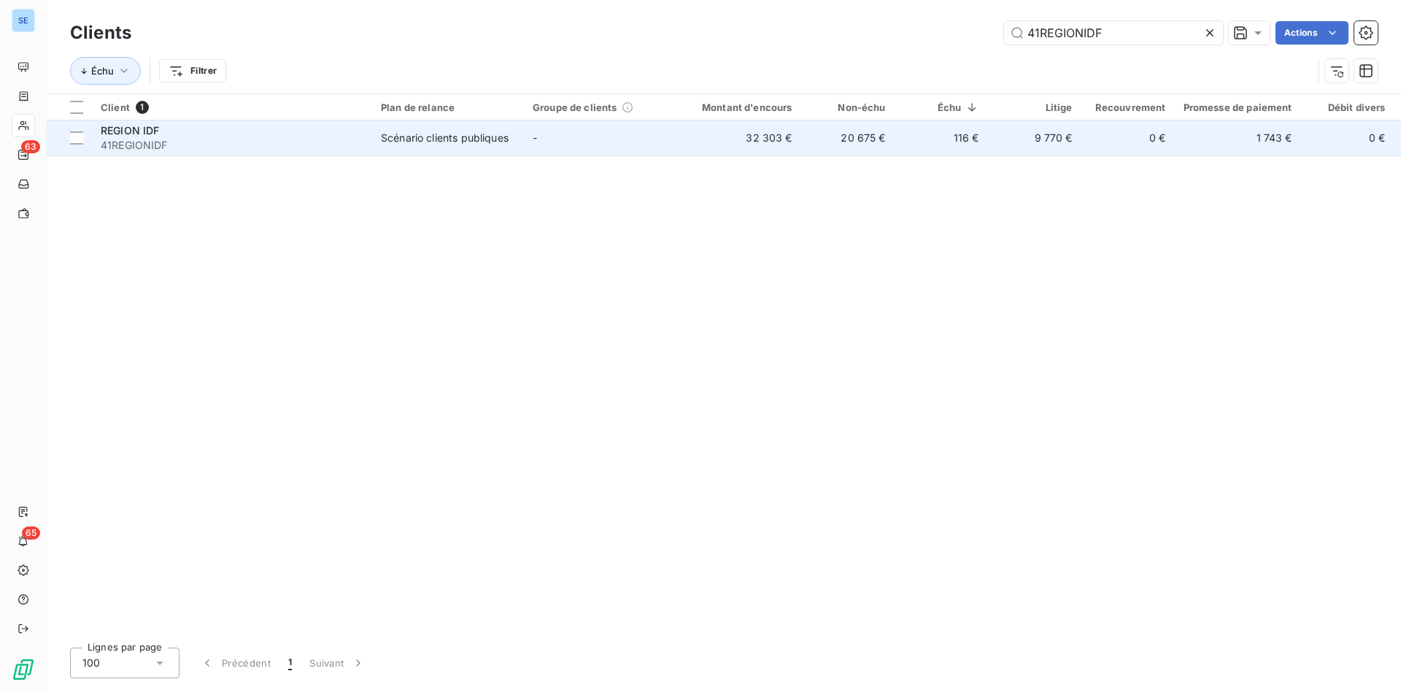
click at [501, 135] on div "Scénario clients publiques" at bounding box center [445, 138] width 128 height 15
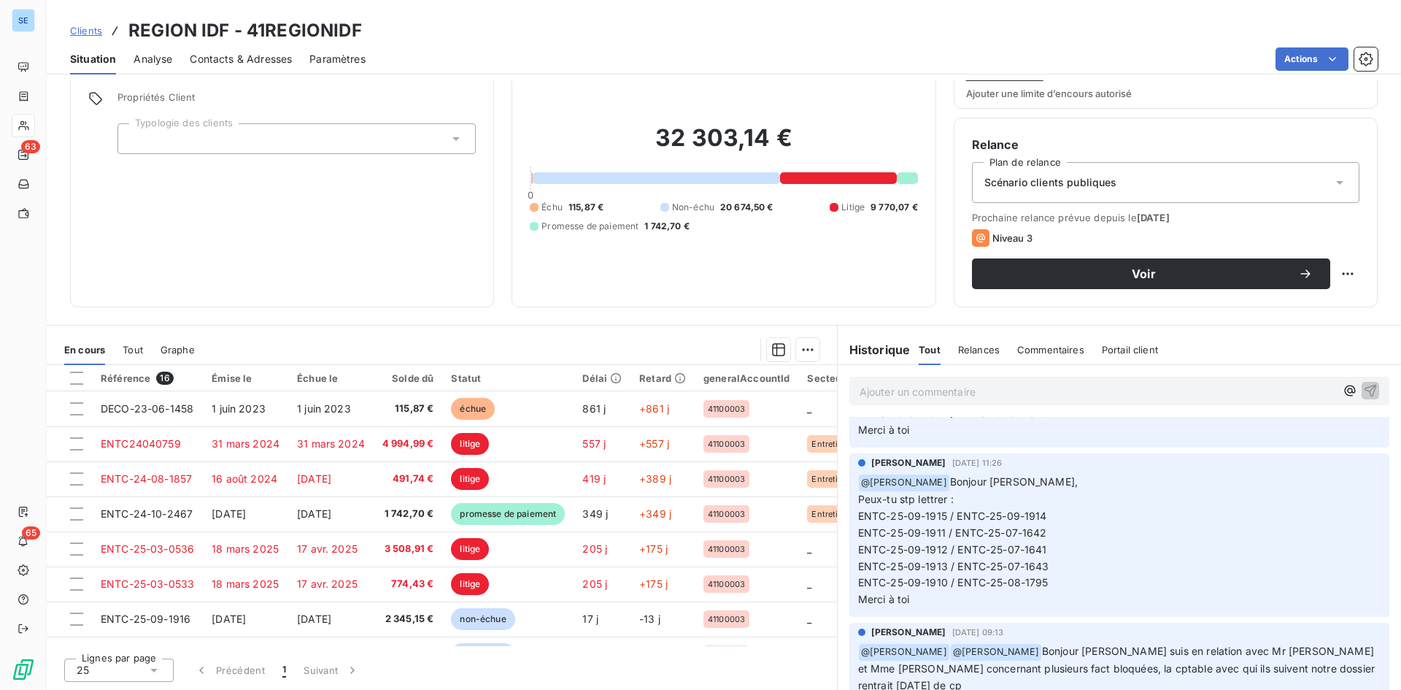
scroll to position [803, 0]
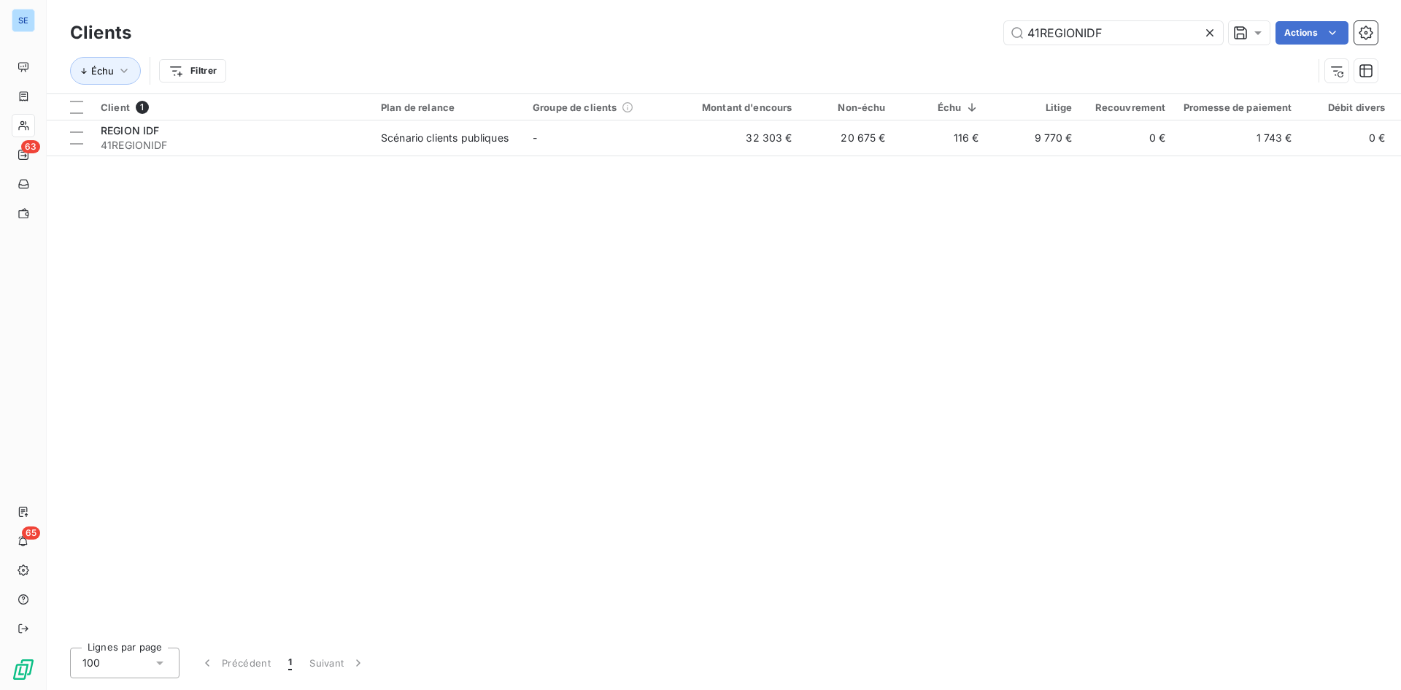
drag, startPoint x: 1127, startPoint y: 34, endPoint x: 638, endPoint y: 81, distance: 491.1
click at [638, 81] on div "Clients 41REGIONIDF Actions Échu Filtrer" at bounding box center [724, 56] width 1308 height 76
type input "41PASTEUR"
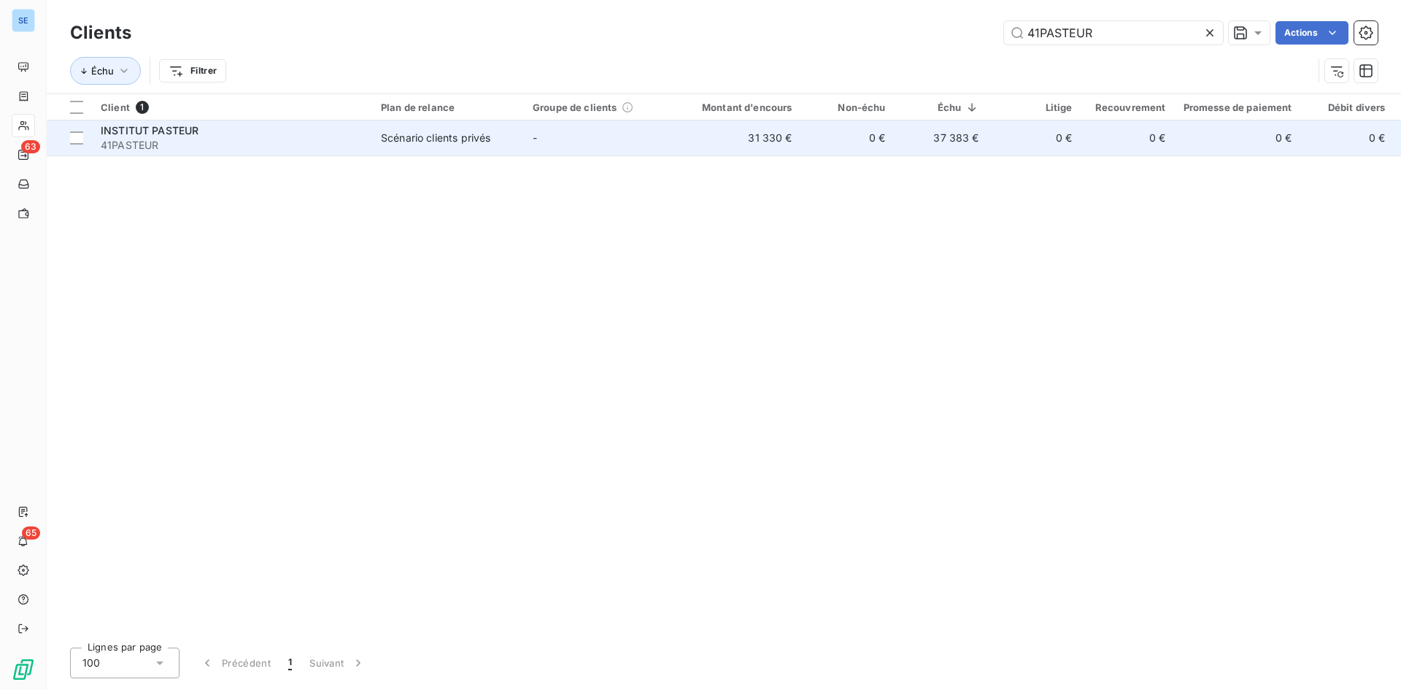
click at [214, 128] on div "INSTITUT PASTEUR" at bounding box center [232, 130] width 263 height 15
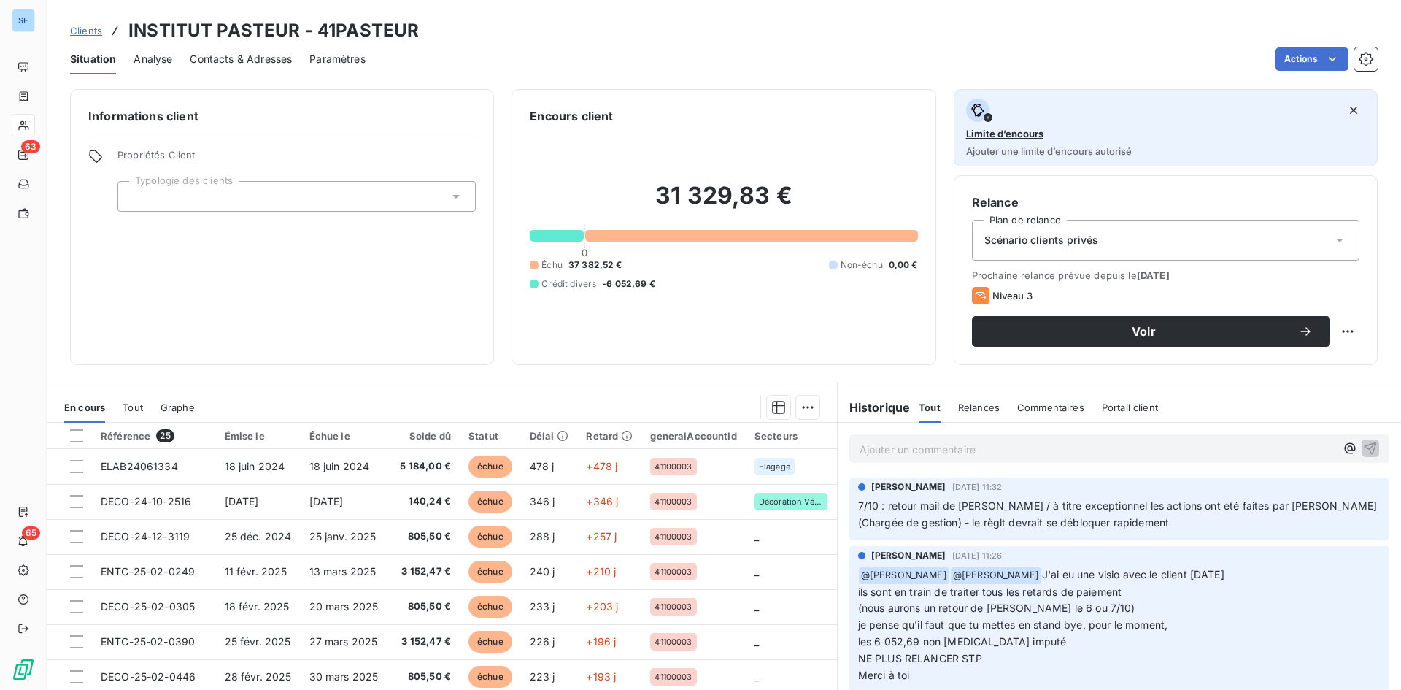
scroll to position [58, 0]
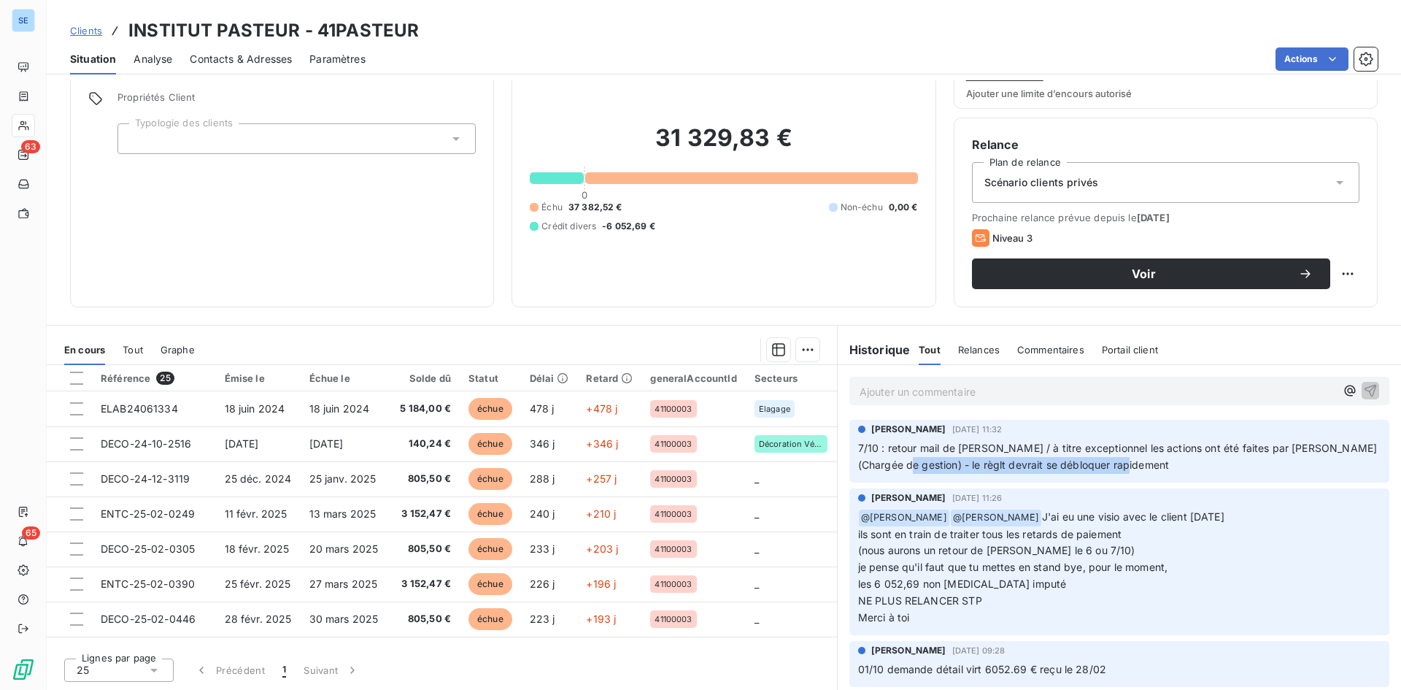
drag, startPoint x: 987, startPoint y: 464, endPoint x: 941, endPoint y: 466, distance: 46.0
click at [941, 466] on p "7/10 : retour mail de [PERSON_NAME] / à titre exceptionnel les actions ont été …" at bounding box center [1119, 457] width 522 height 34
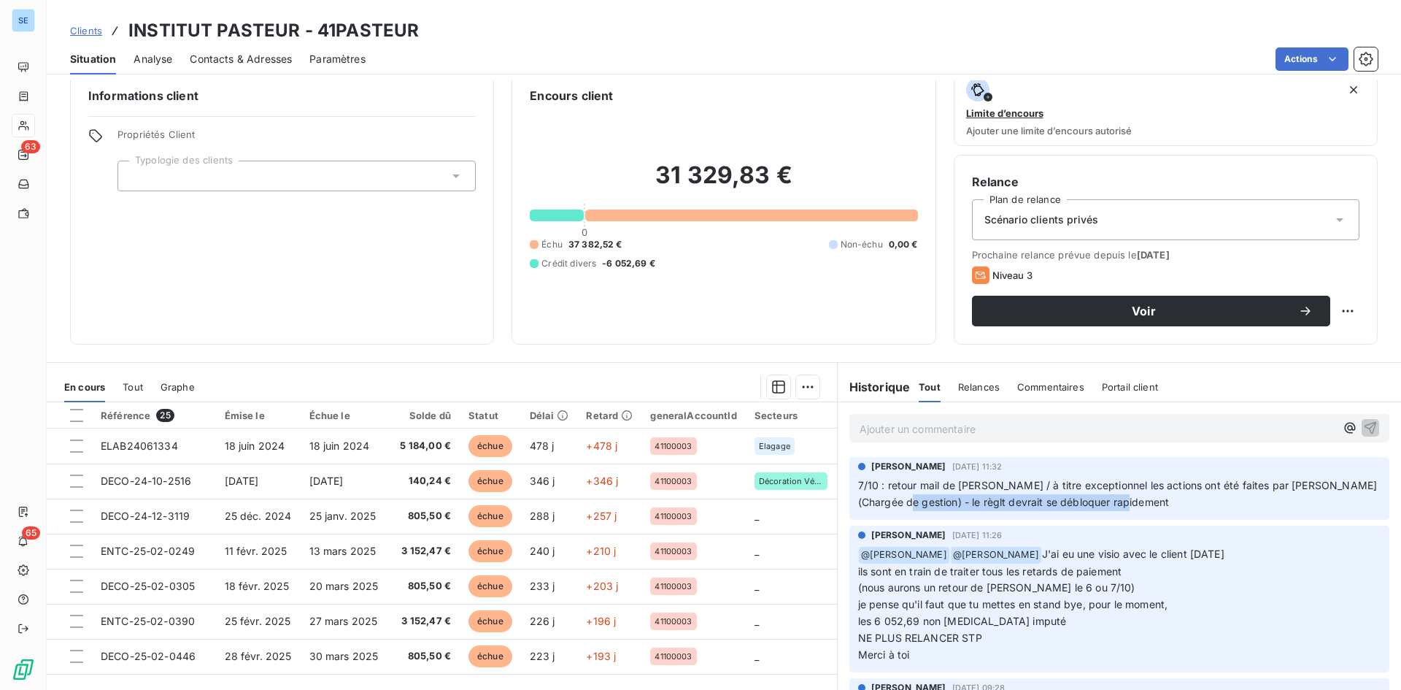
scroll to position [0, 0]
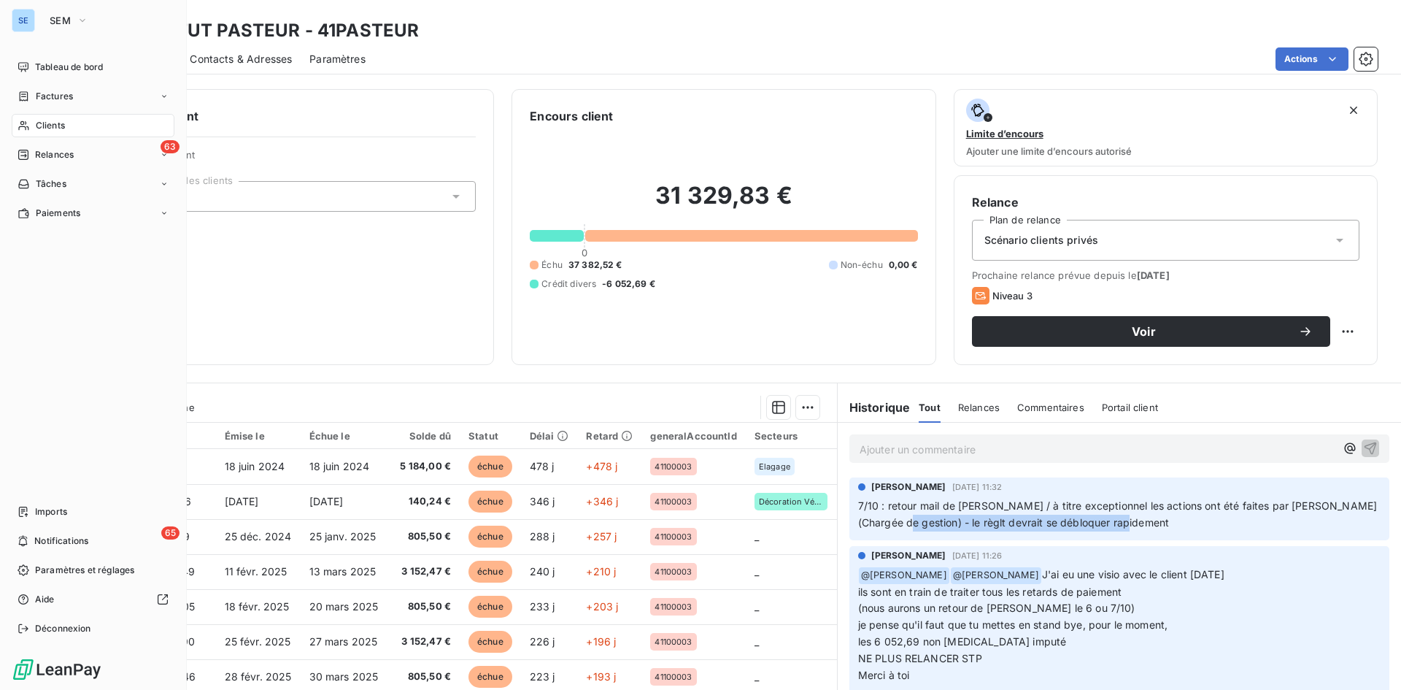
click at [75, 124] on div "Clients" at bounding box center [93, 125] width 163 height 23
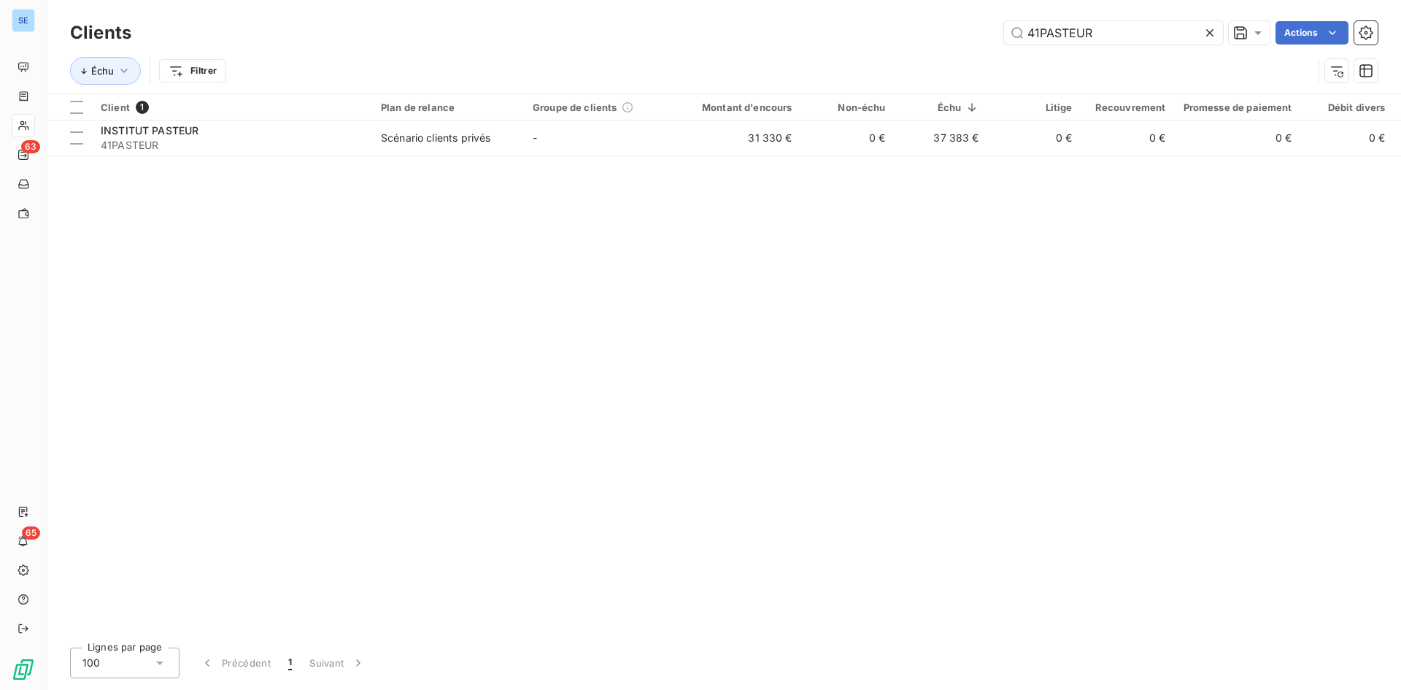
drag, startPoint x: 1117, startPoint y: 34, endPoint x: 975, endPoint y: 23, distance: 142.7
click at [975, 23] on div "41PASTEUR Actions" at bounding box center [763, 32] width 1229 height 23
type input "41EDFSA"
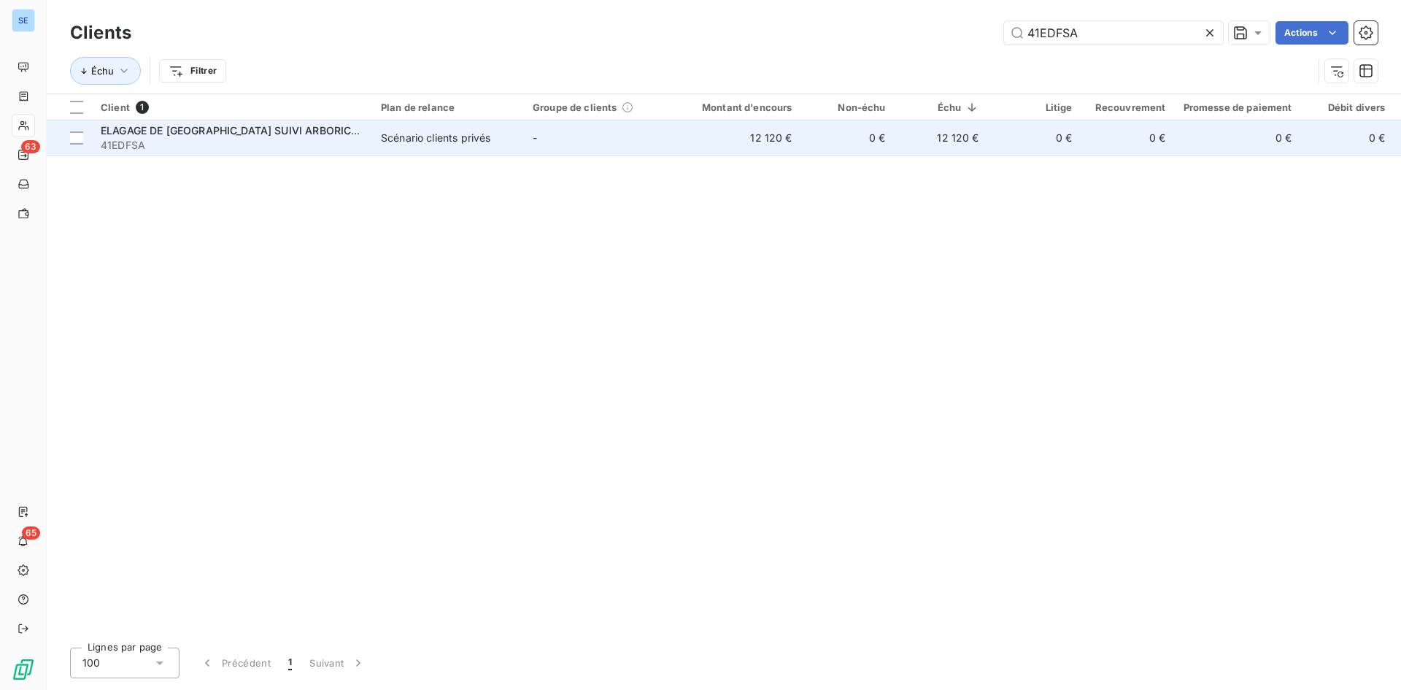
click at [258, 136] on span "ELAGAGE DE [GEOGRAPHIC_DATA] SUIVI ARBORICOLE" at bounding box center [236, 130] width 271 height 12
